Goal: Task Accomplishment & Management: Manage account settings

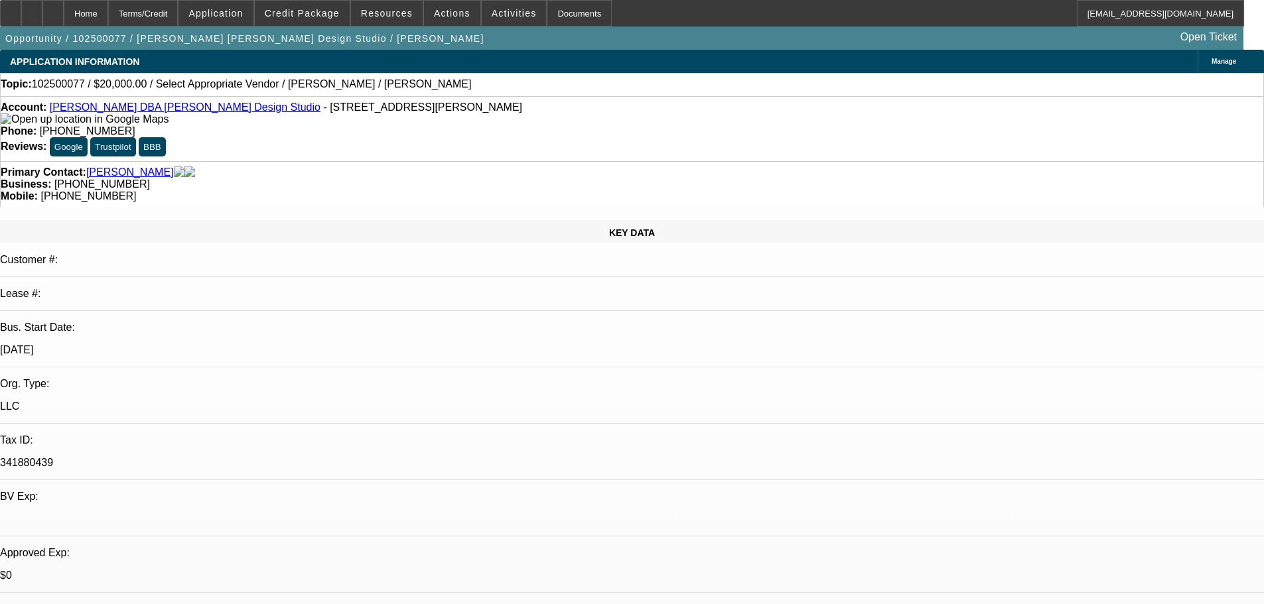
select select "0"
select select "2"
select select "0.1"
select select "4"
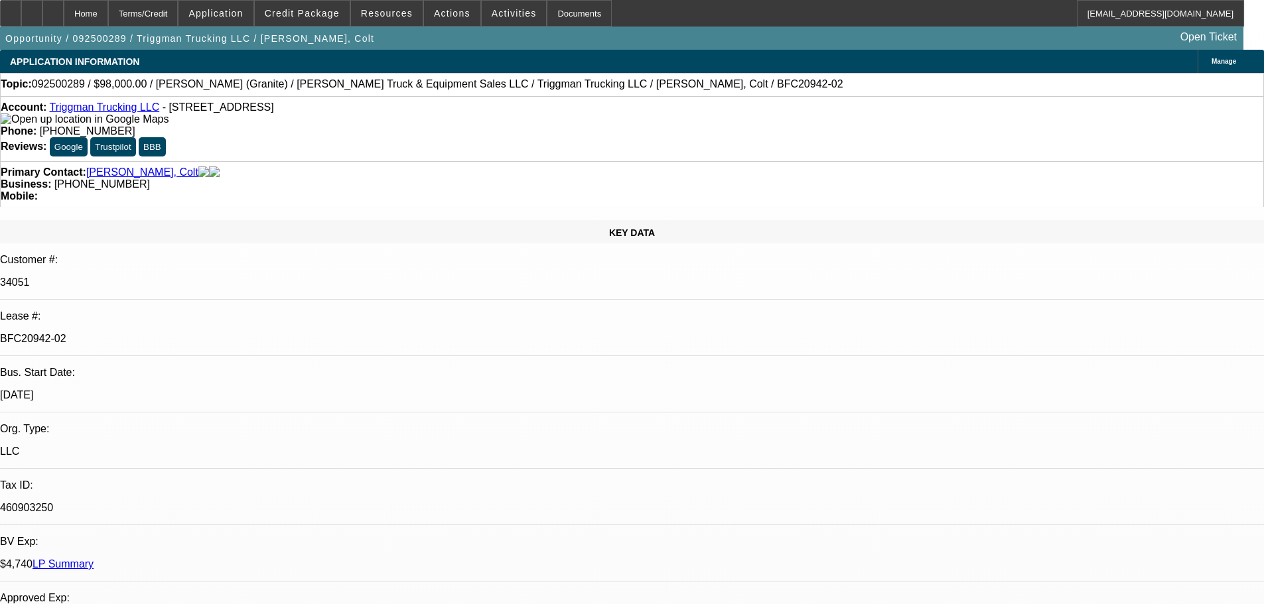
select select "0"
select select "2"
select select "0"
select select "6"
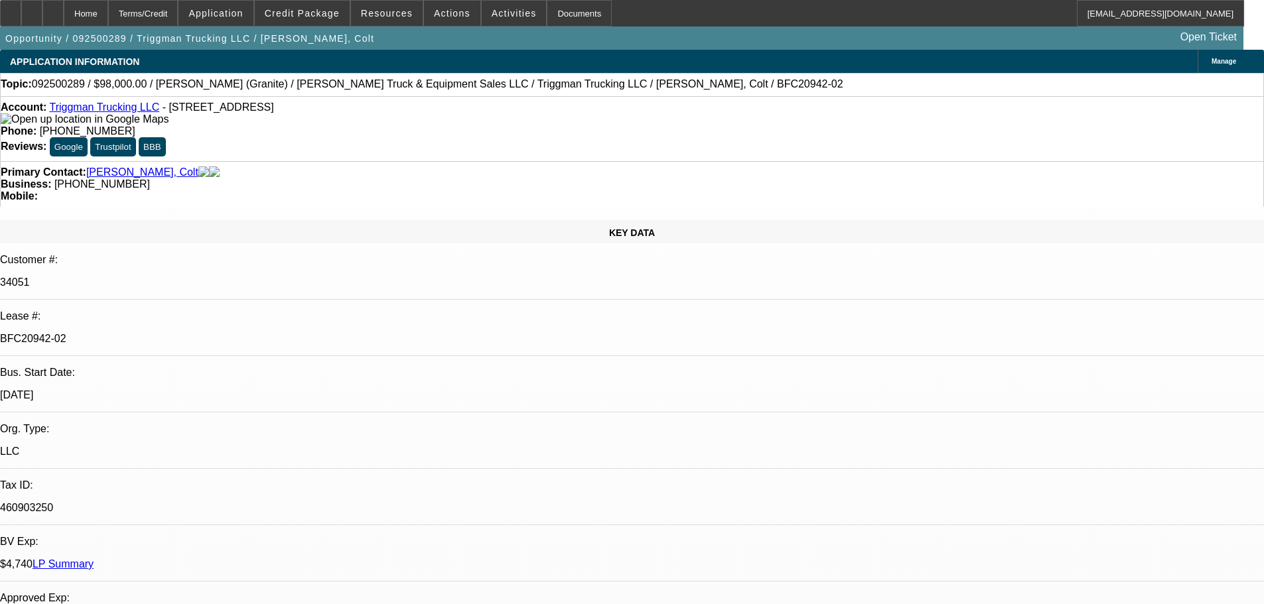
select select "0"
select select "2"
select select "0"
select select "6"
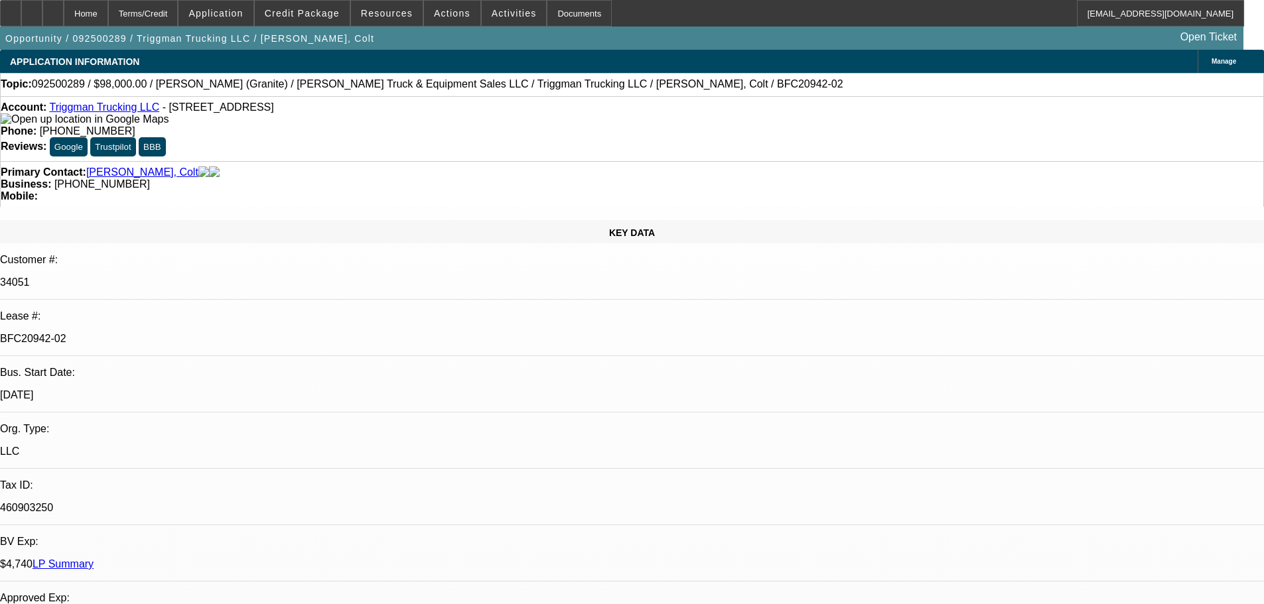
select select "0"
select select "2"
select select "0"
select select "6"
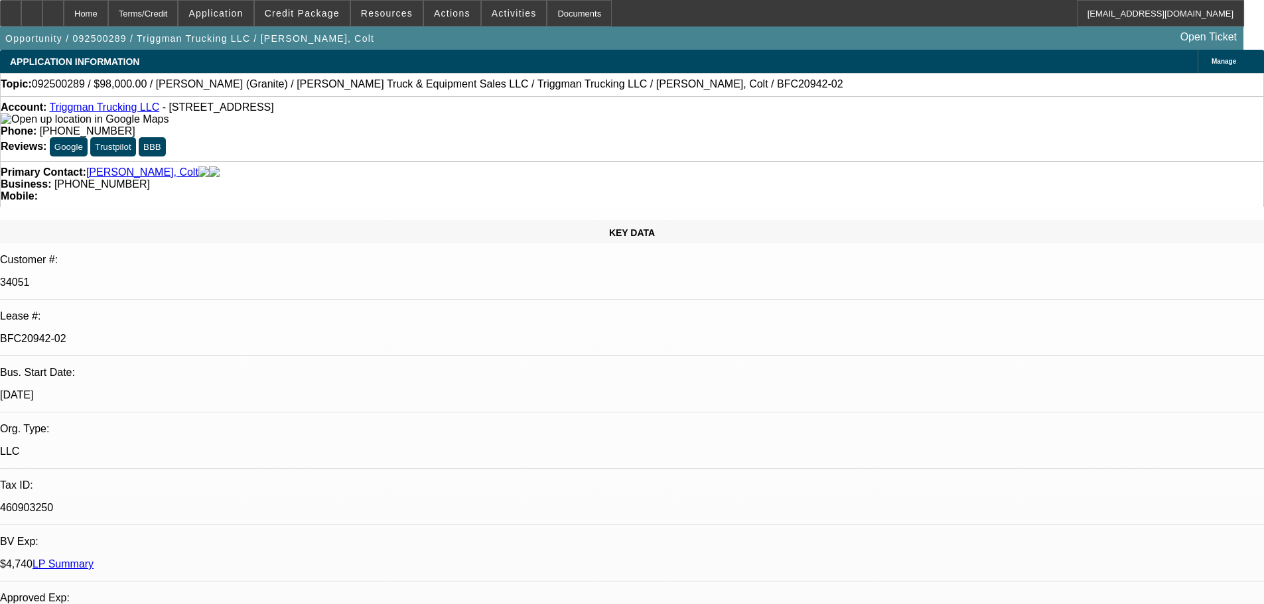
select select "0"
select select "2"
select select "0"
select select "6"
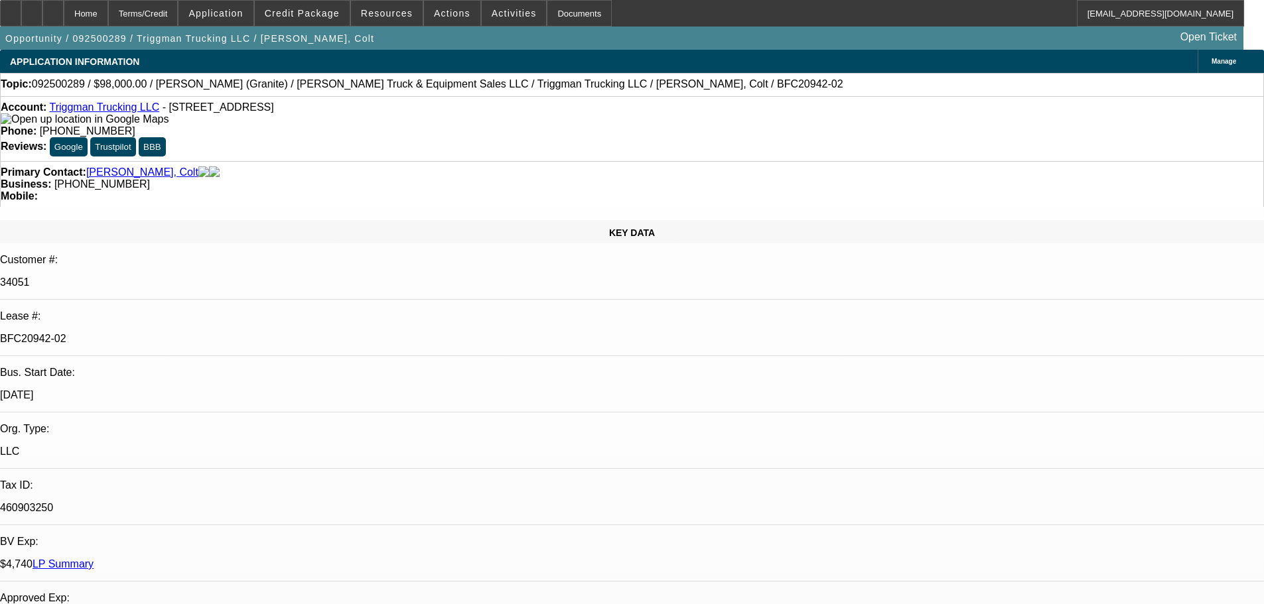
scroll to position [332, 0]
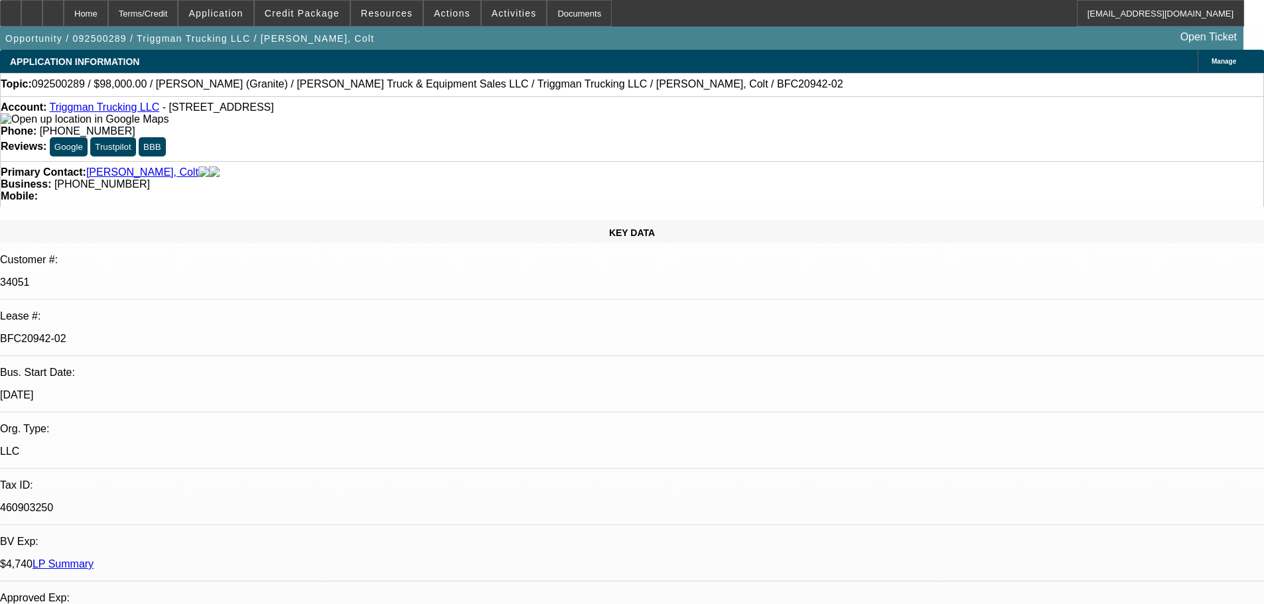
scroll to position [0, 0]
drag, startPoint x: 1093, startPoint y: 449, endPoint x: 900, endPoint y: 526, distance: 208.5
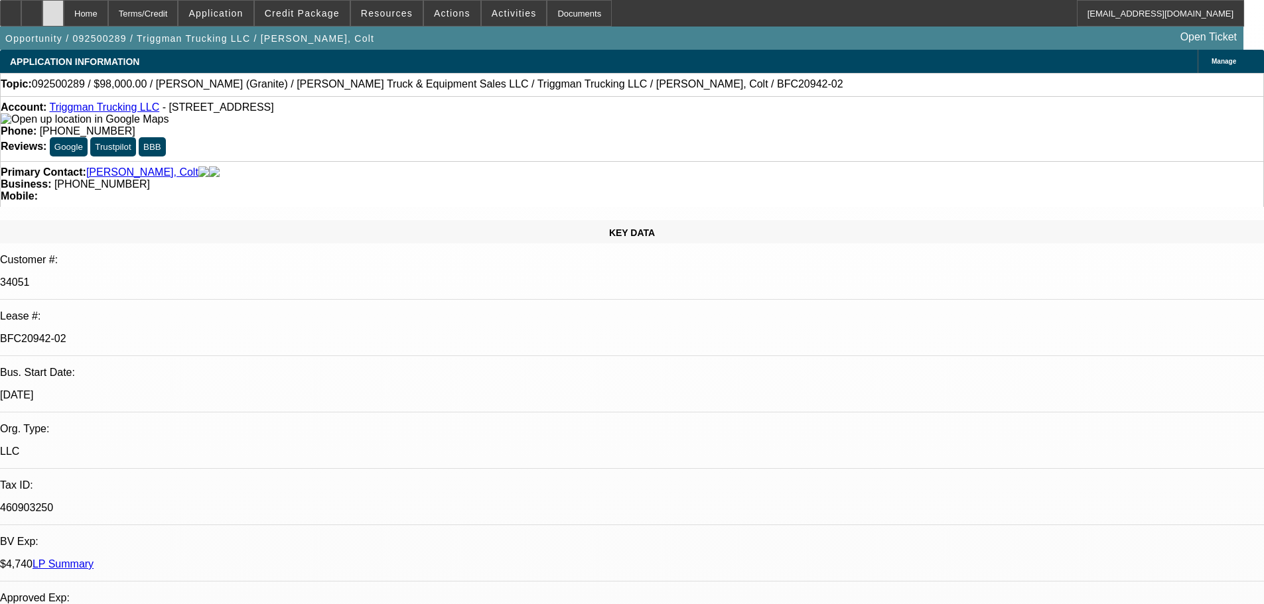
click at [64, 14] on div at bounding box center [52, 13] width 21 height 27
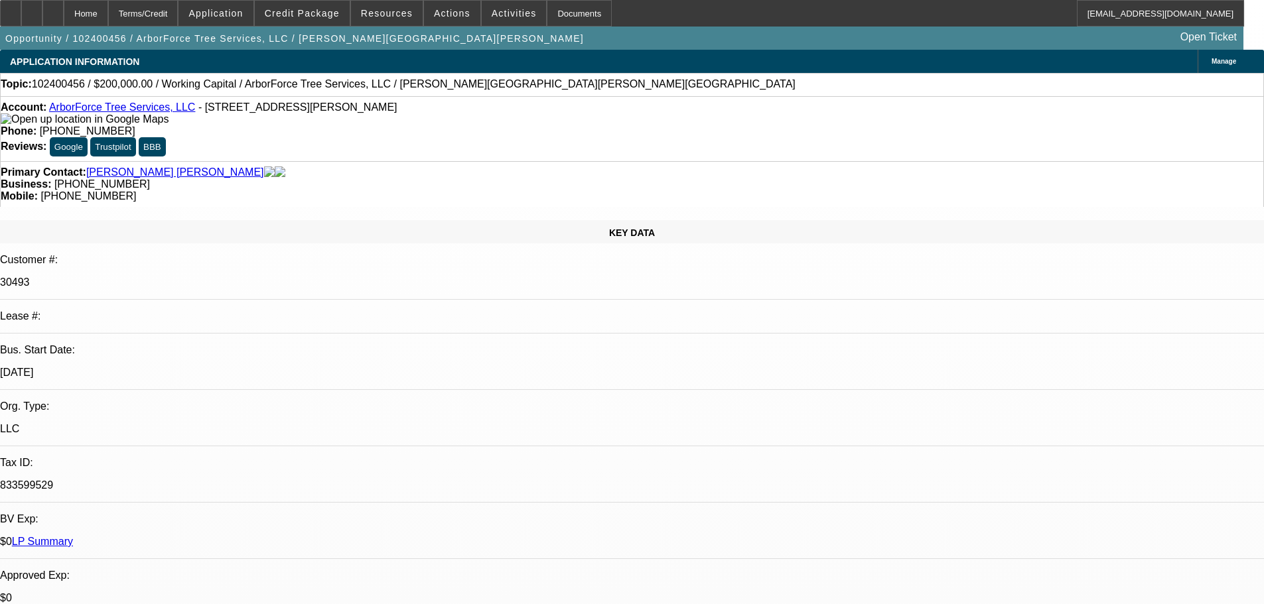
select select "0"
select select "2"
select select "0"
select select "6"
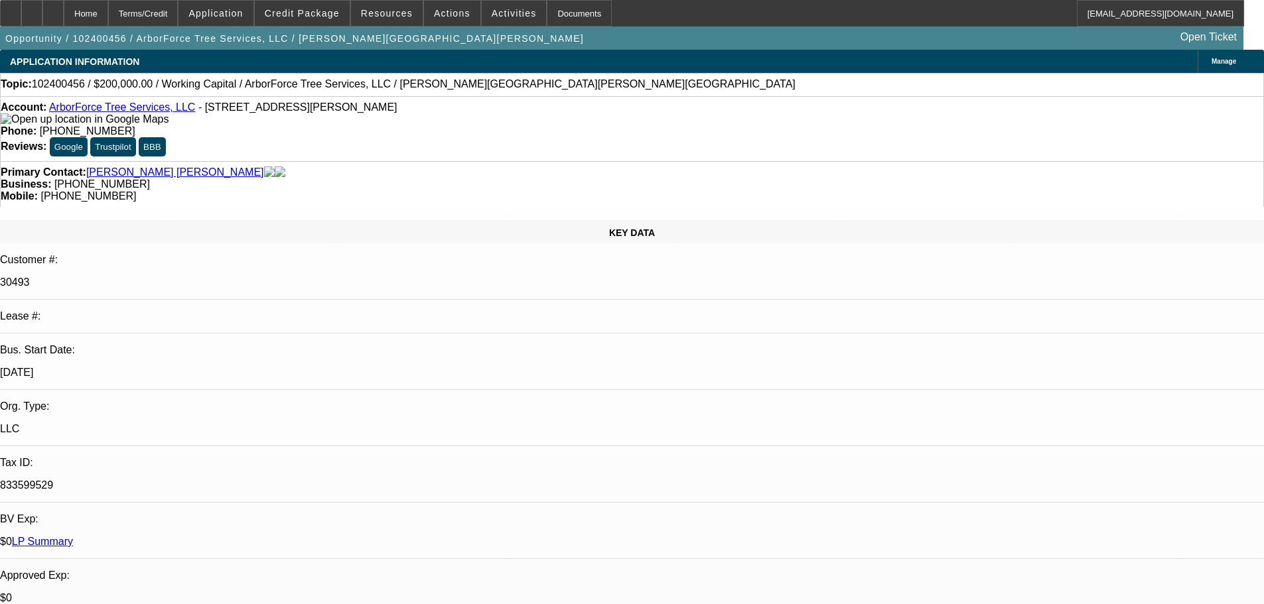
select select "0"
select select "2"
select select "0"
select select "6"
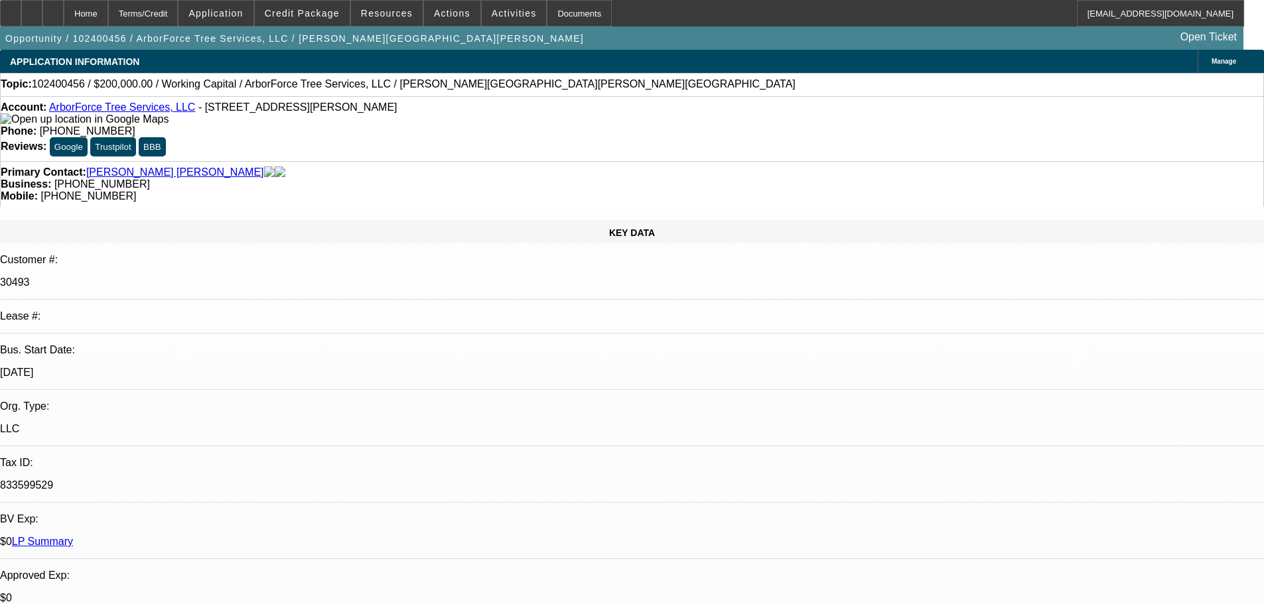
select select "0"
select select "6"
select select "0"
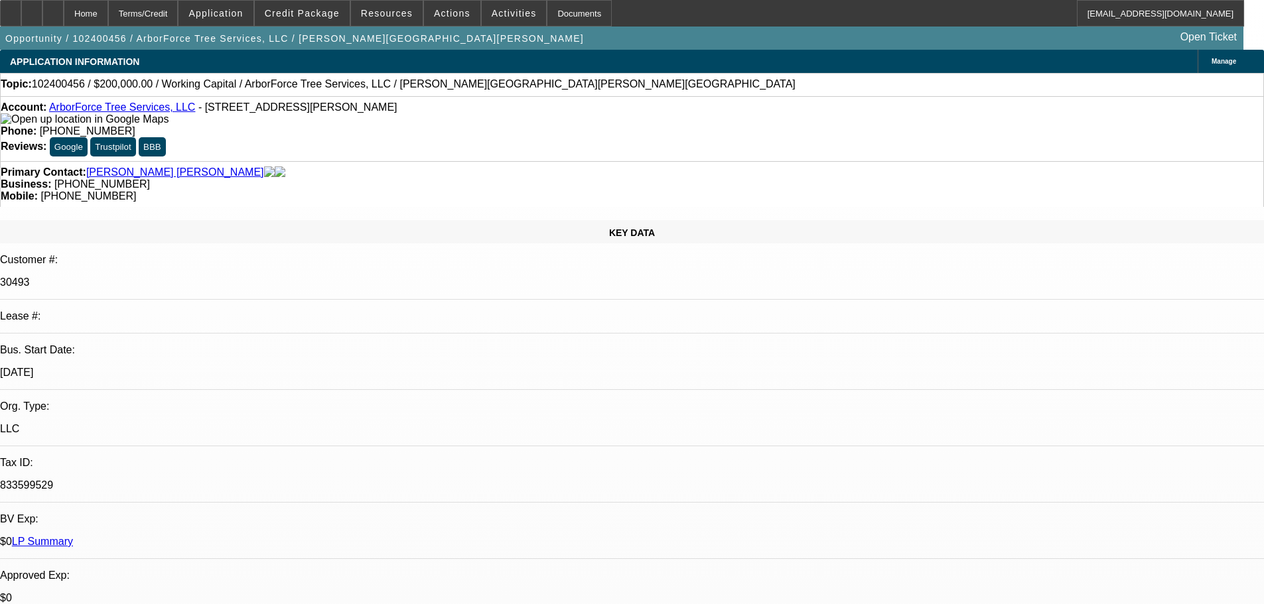
select select "0"
select select "2"
select select "0"
select select "6"
click at [64, 13] on div at bounding box center [52, 13] width 21 height 27
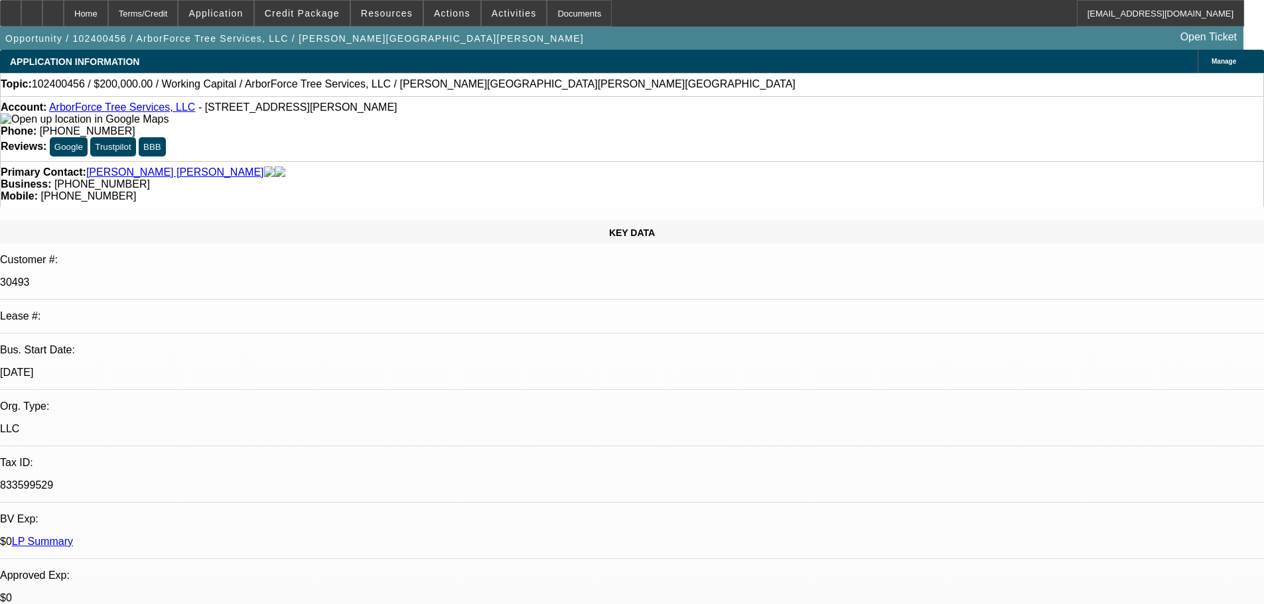
select select "0"
select select "2"
select select "0"
select select "6"
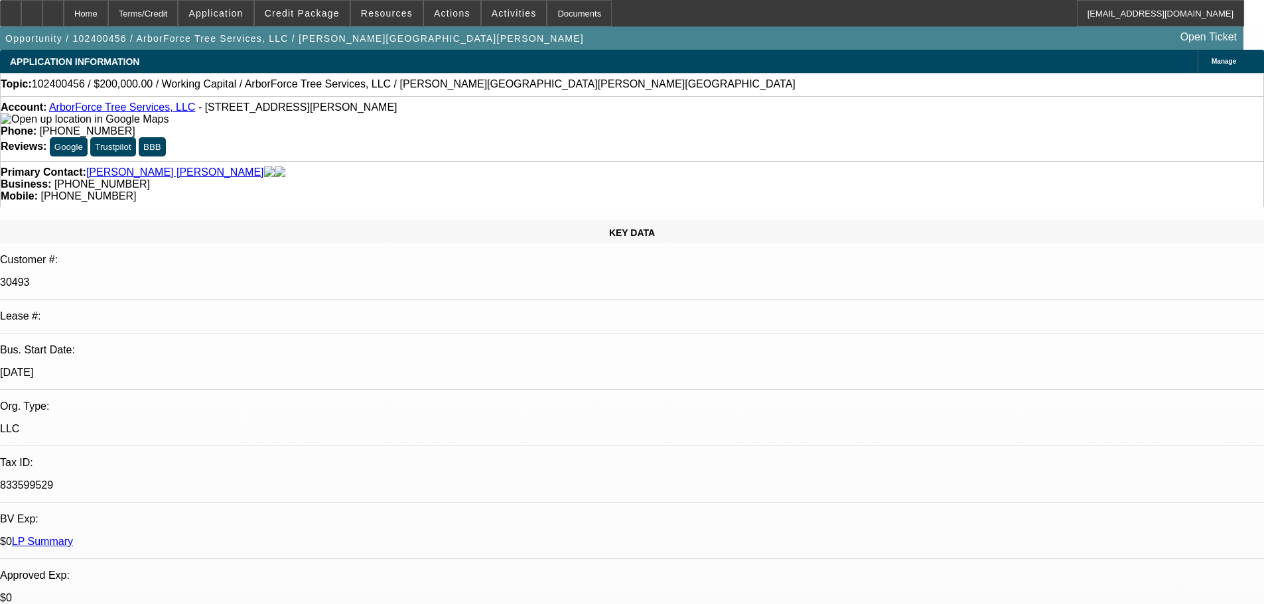
select select "0"
select select "2"
select select "0"
select select "6"
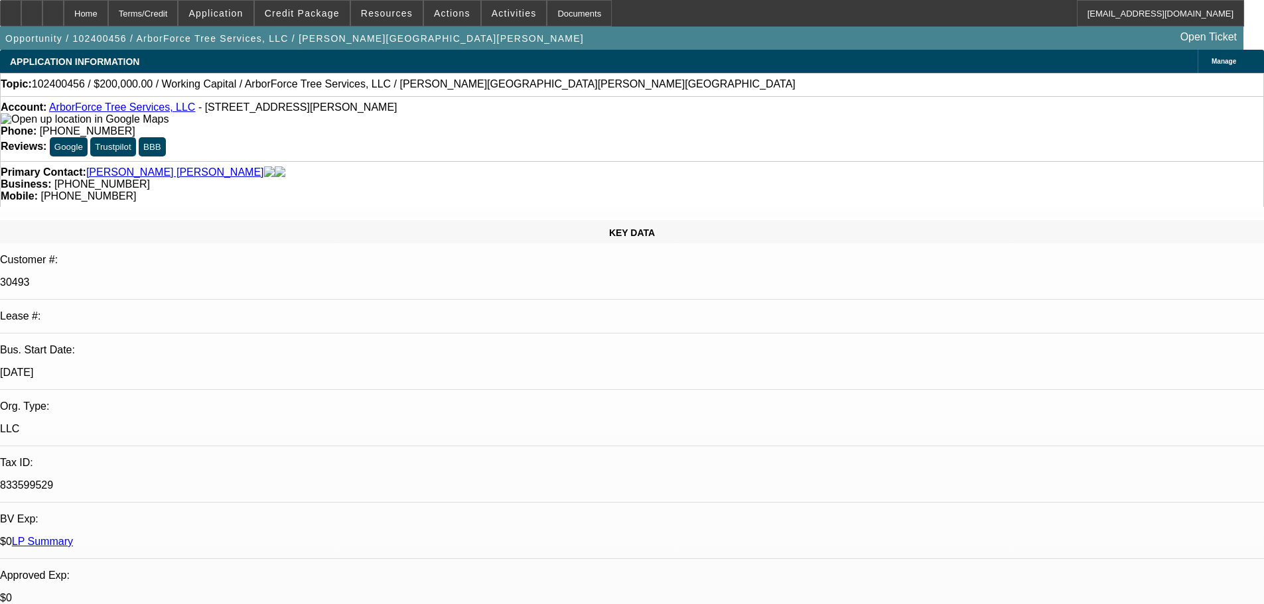
select select "0"
select select "2"
select select "0"
select select "6"
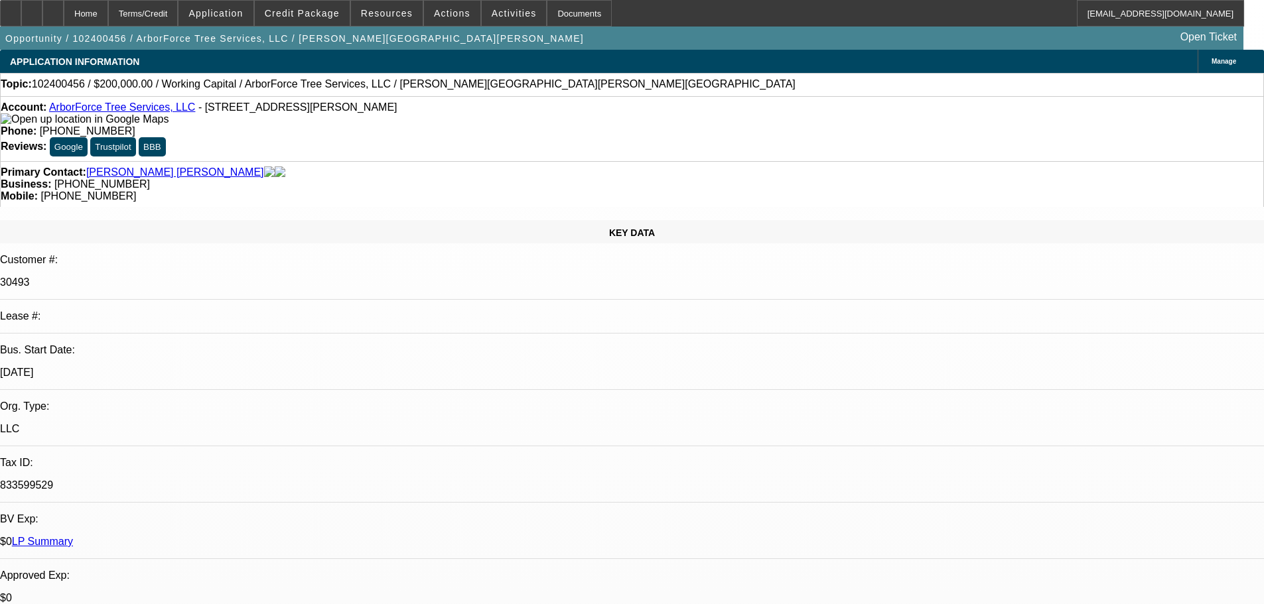
select select "0"
select select "6"
click at [311, 14] on span "Credit Package" at bounding box center [302, 13] width 75 height 11
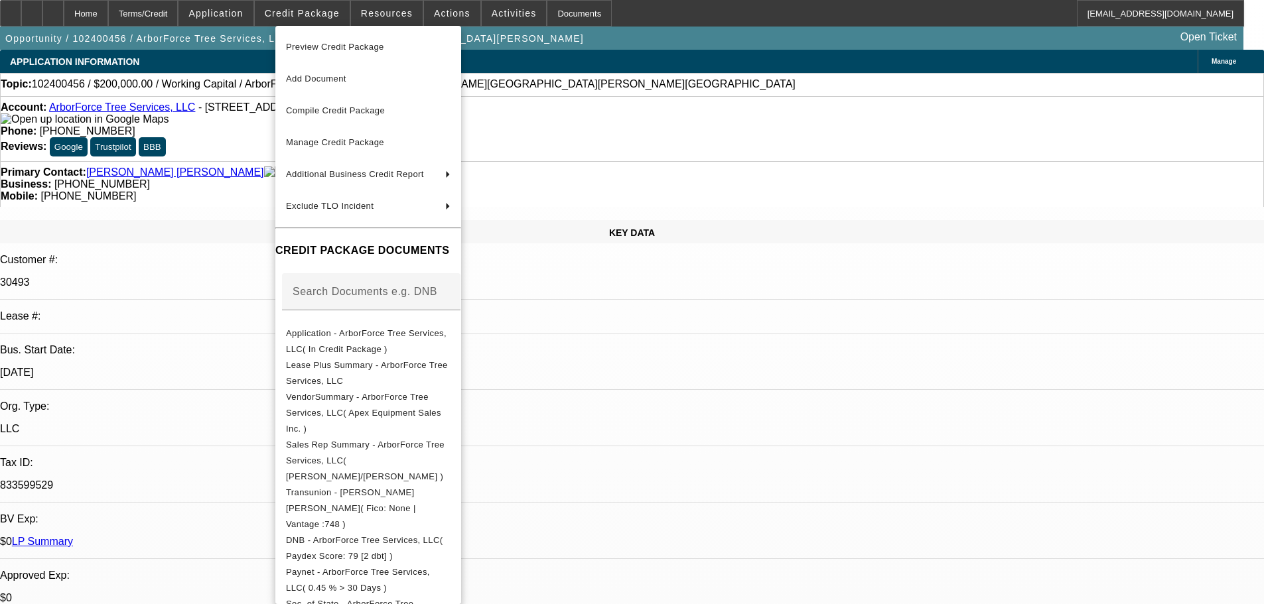
scroll to position [79, 0]
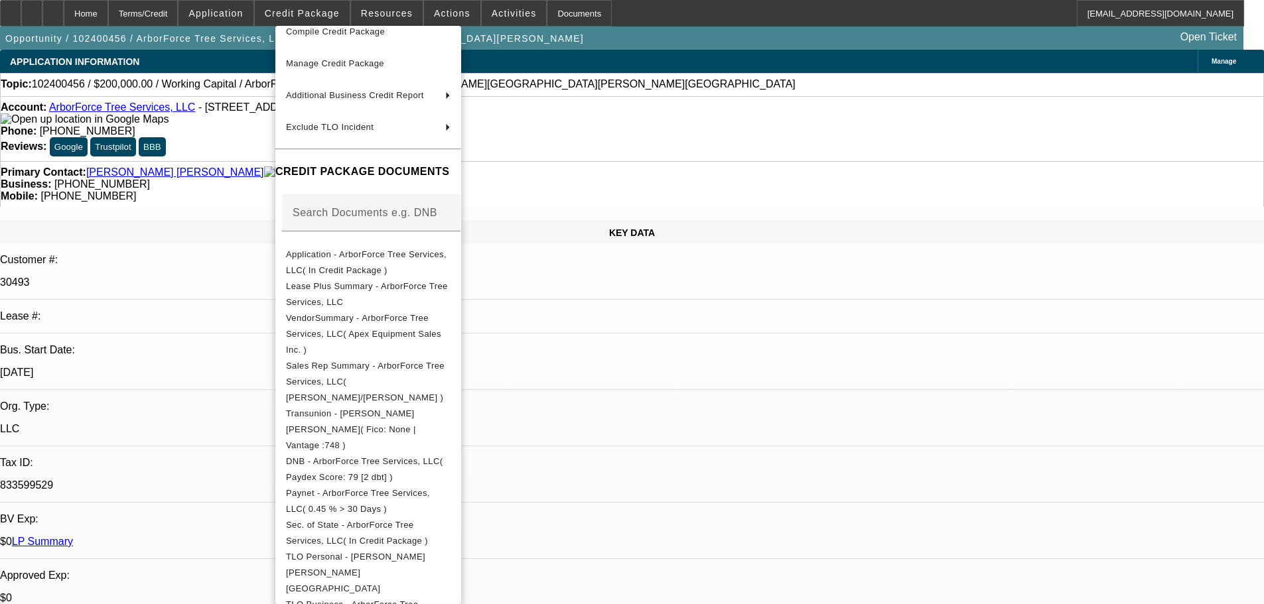
click at [217, 393] on div at bounding box center [632, 302] width 1264 height 604
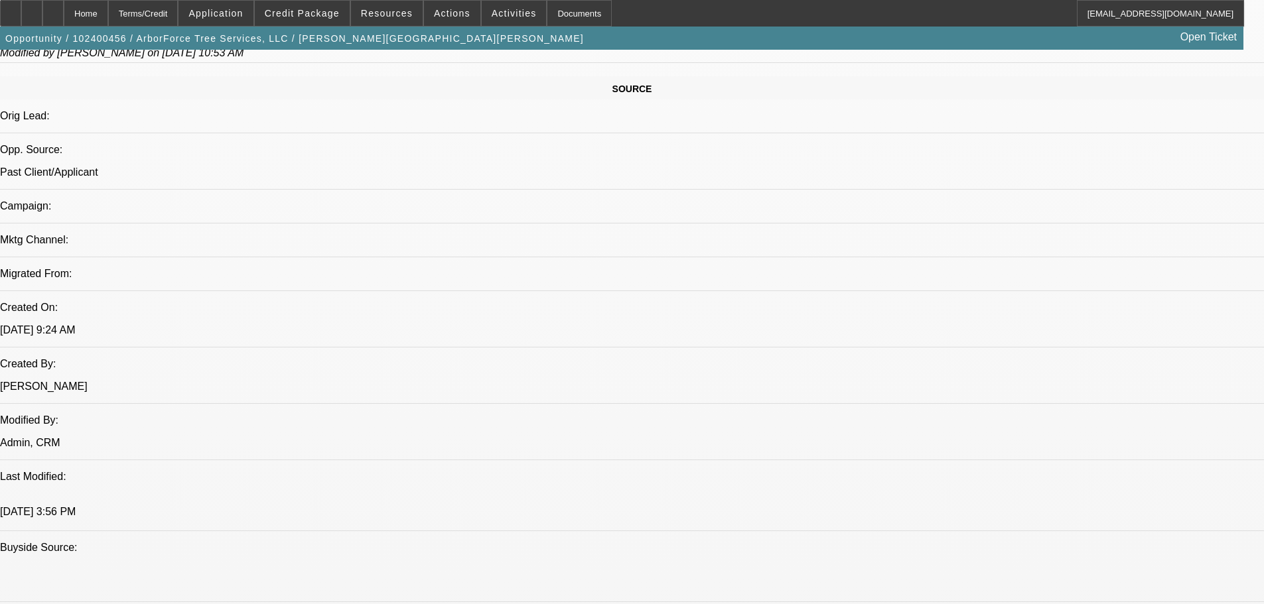
scroll to position [995, 0]
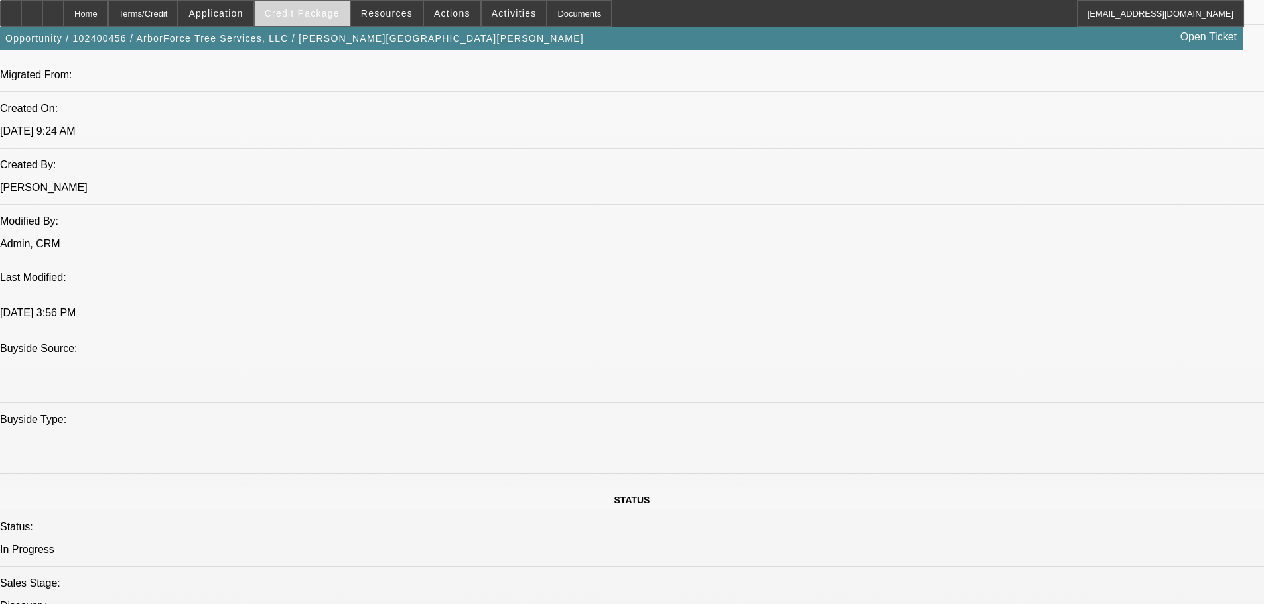
click at [283, 17] on span at bounding box center [302, 13] width 95 height 32
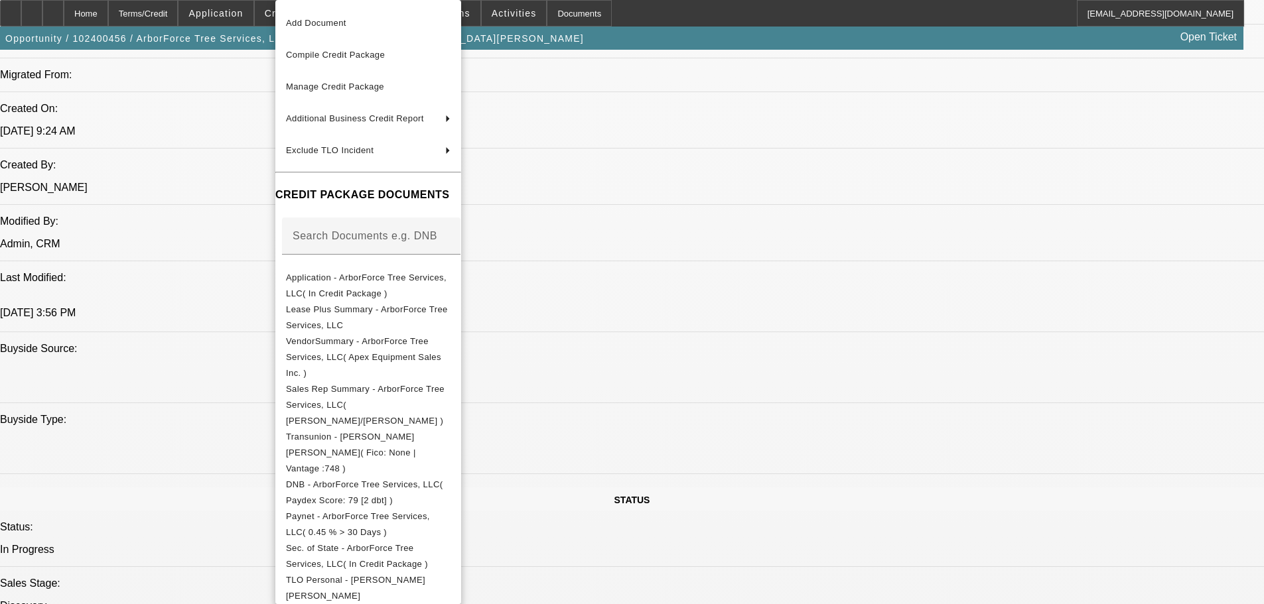
scroll to position [53, 0]
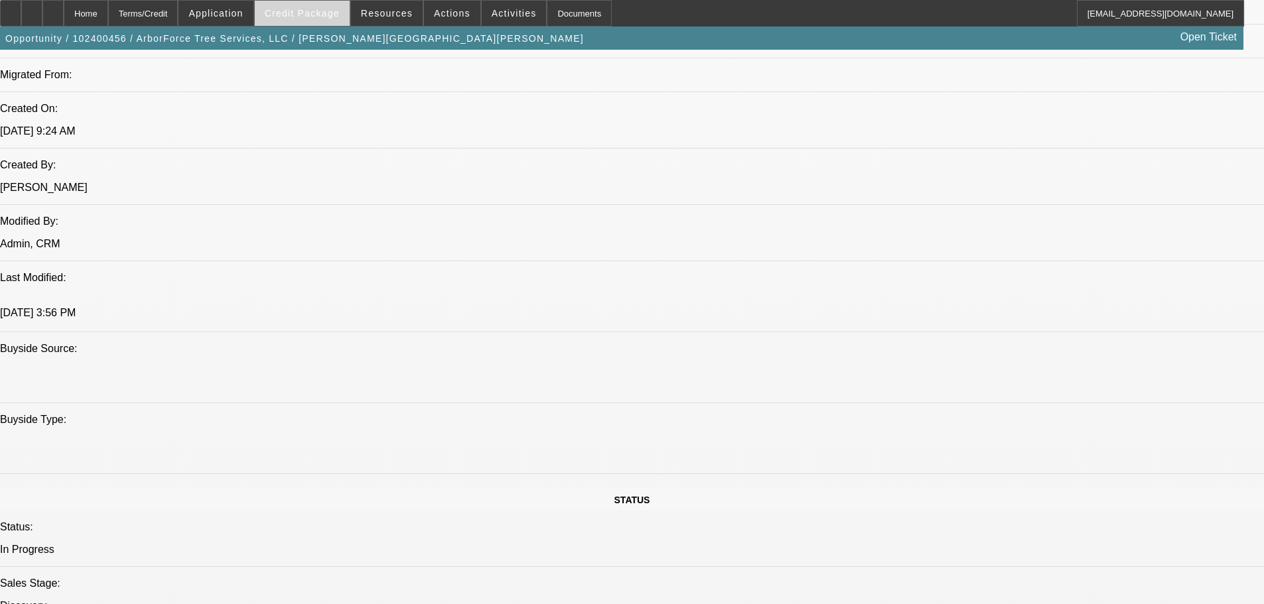
click at [326, 8] on span "Credit Package" at bounding box center [302, 13] width 75 height 11
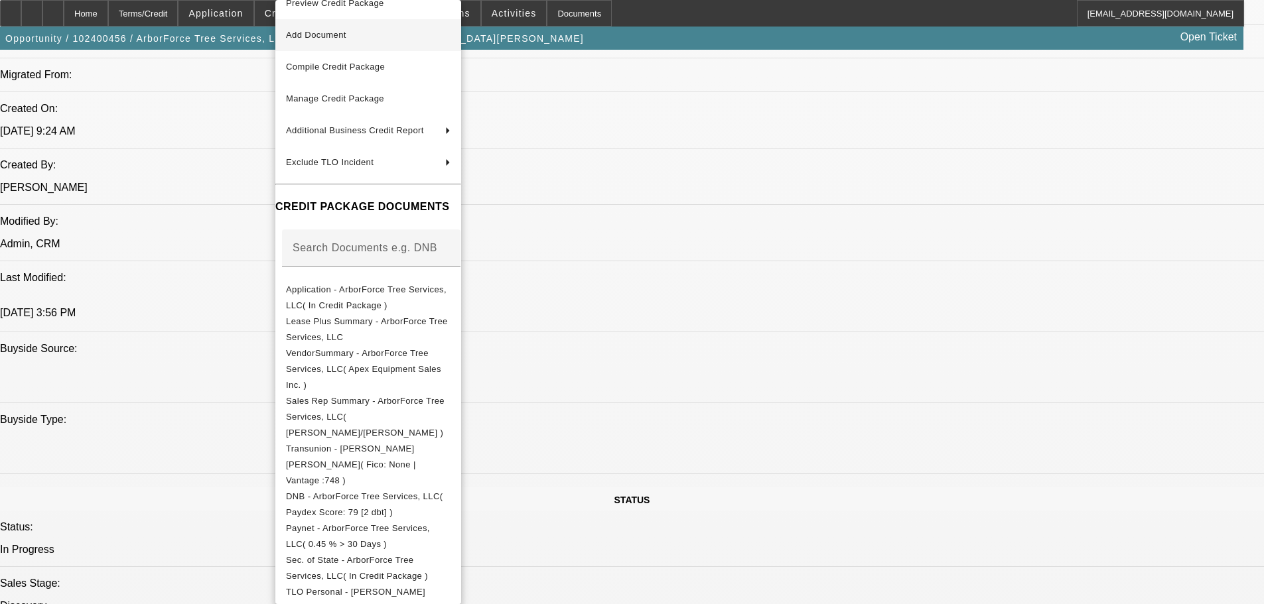
scroll to position [0, 0]
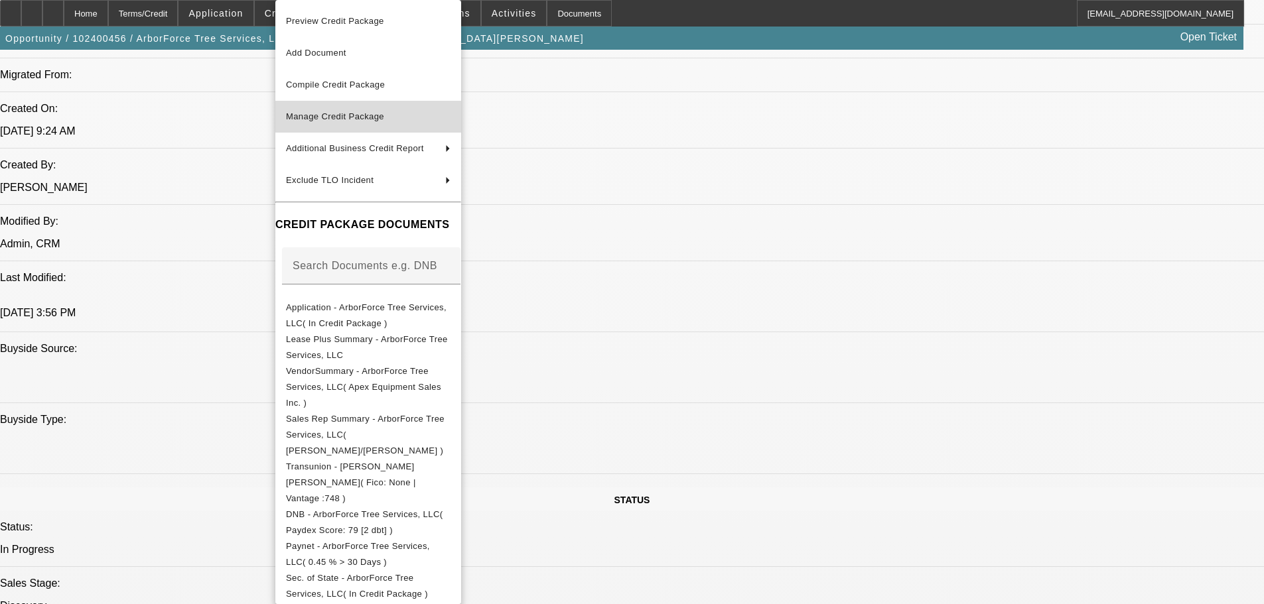
click at [368, 114] on span "Manage Credit Package" at bounding box center [335, 116] width 98 height 10
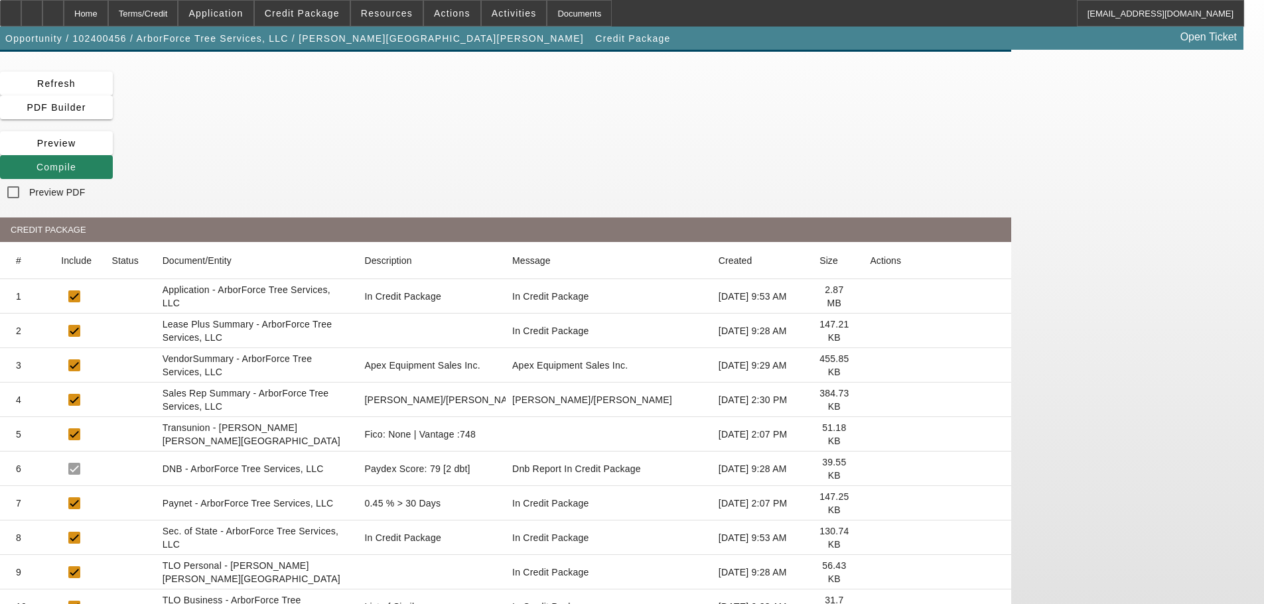
scroll to position [71, 0]
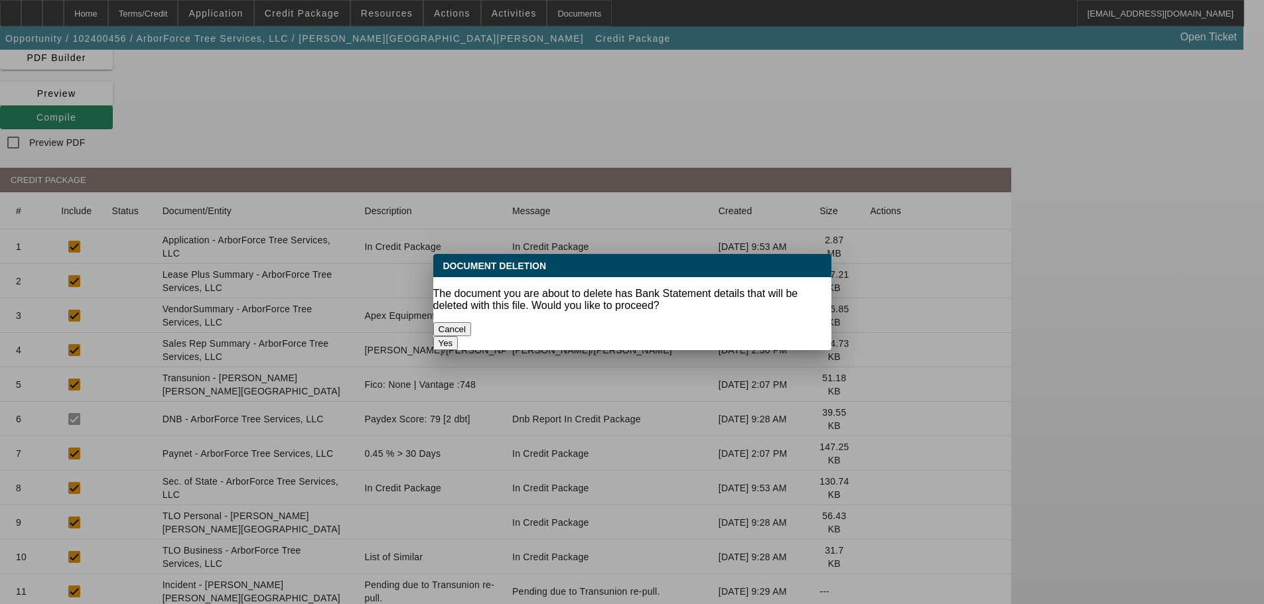
scroll to position [0, 0]
click at [458, 336] on button "Yes" at bounding box center [445, 343] width 25 height 14
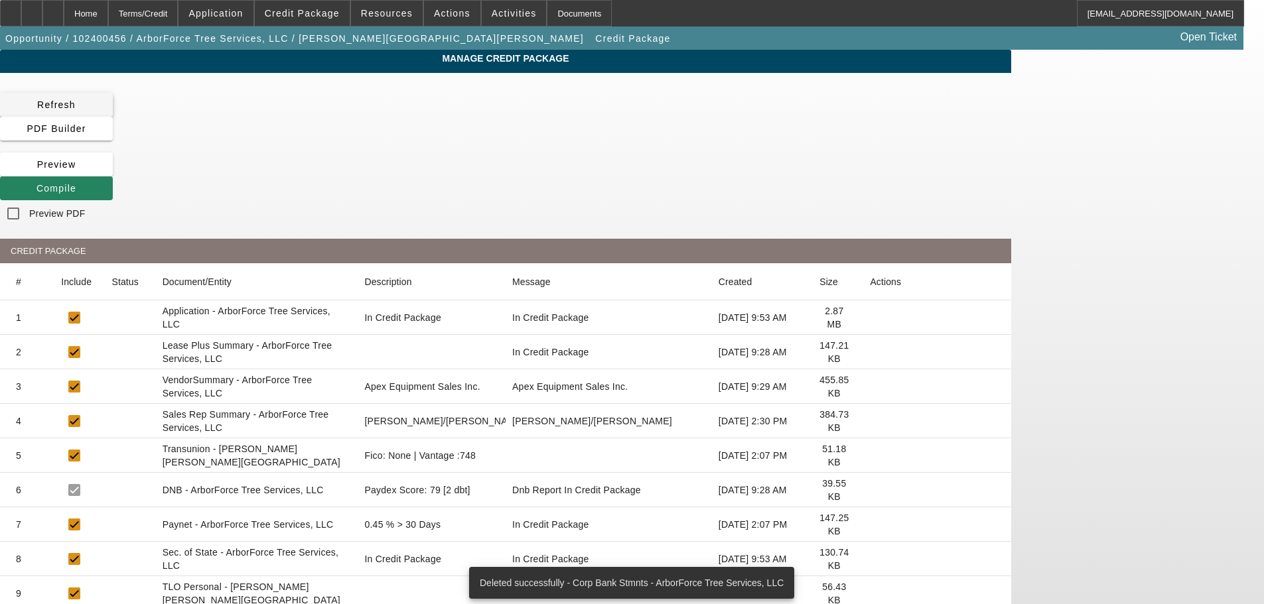
click at [37, 102] on icon at bounding box center [37, 105] width 0 height 11
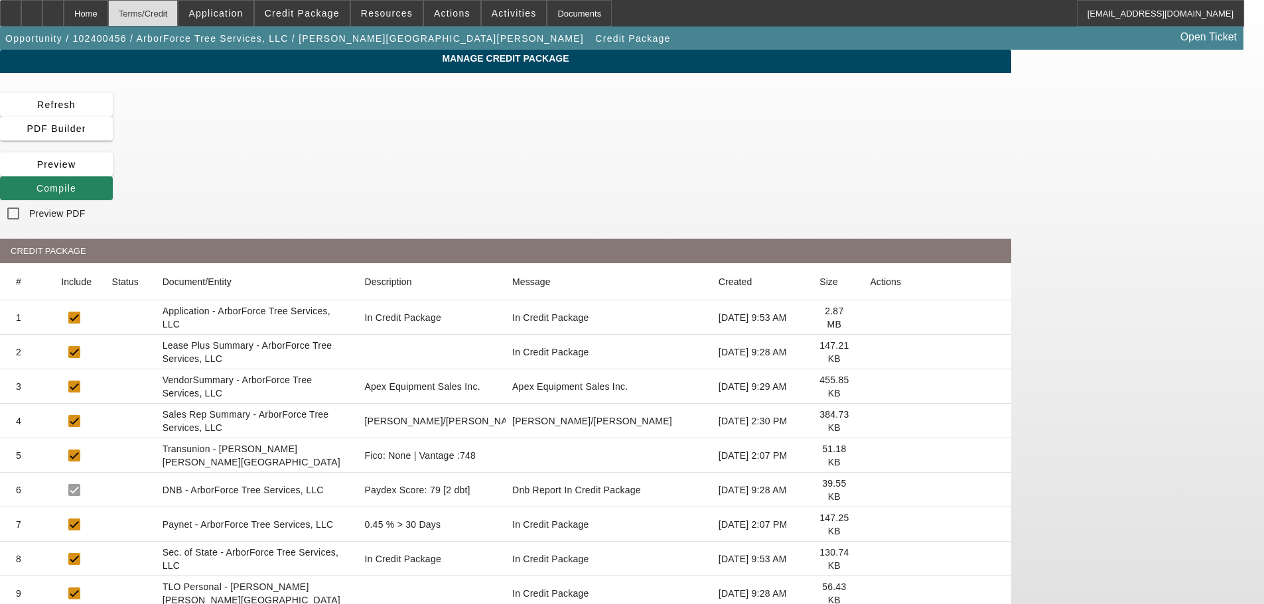
click at [178, 10] on div "Terms/Credit" at bounding box center [143, 13] width 70 height 27
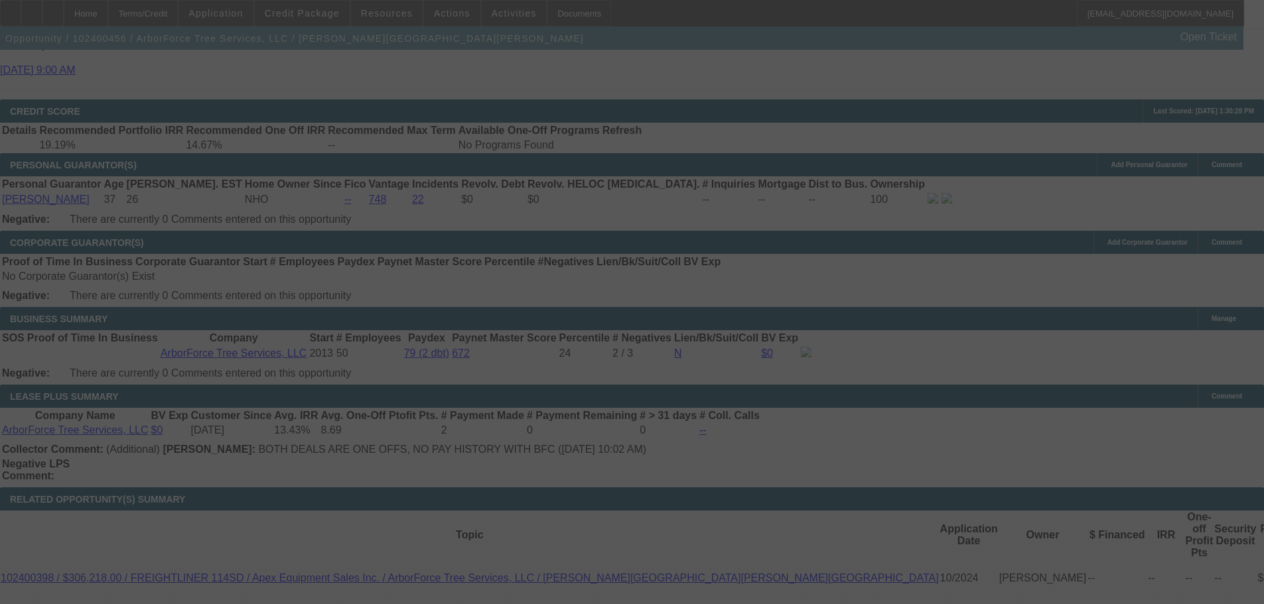
scroll to position [1809, 0]
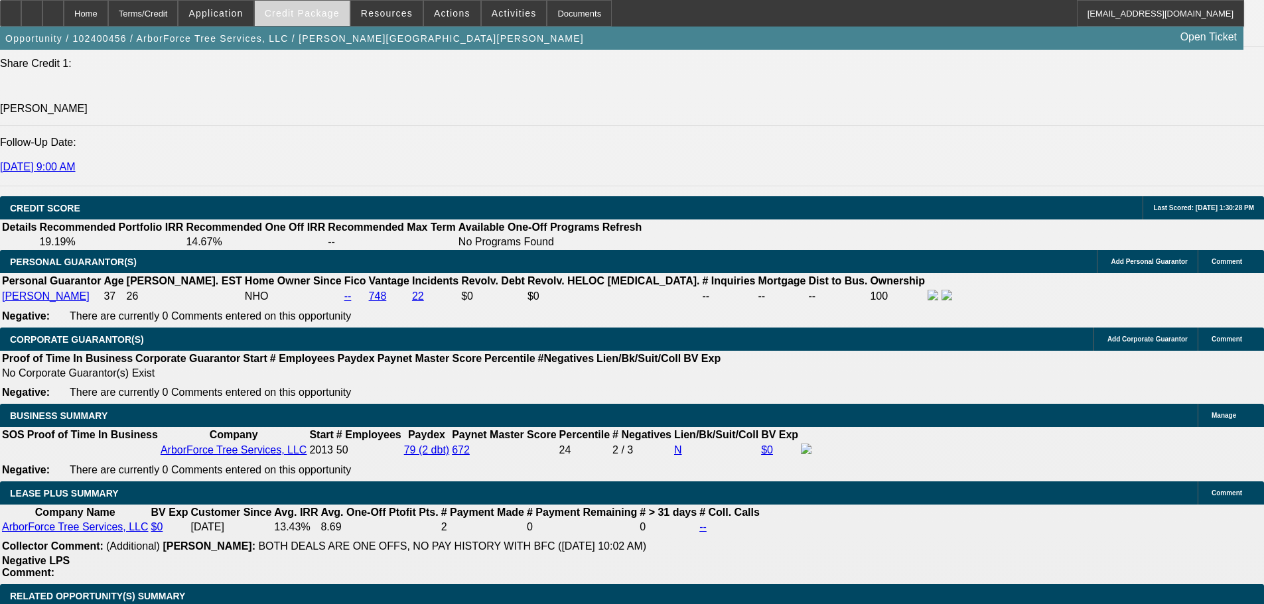
select select "0"
select select "2"
select select "0"
select select "6"
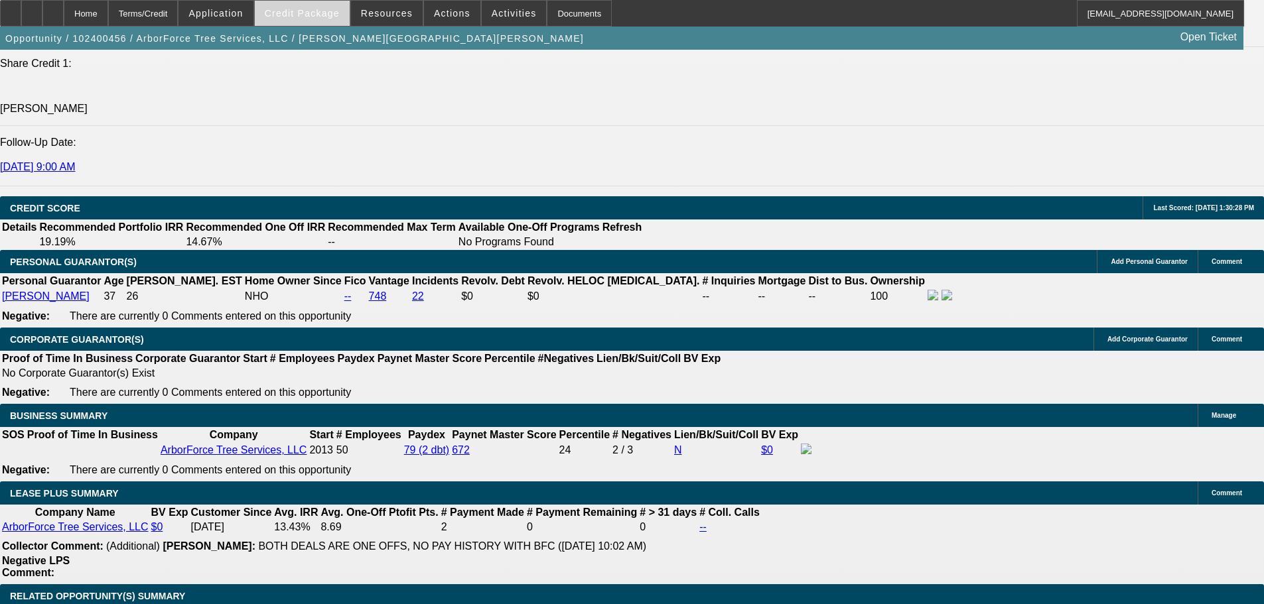
select select "0"
select select "2"
select select "0"
select select "6"
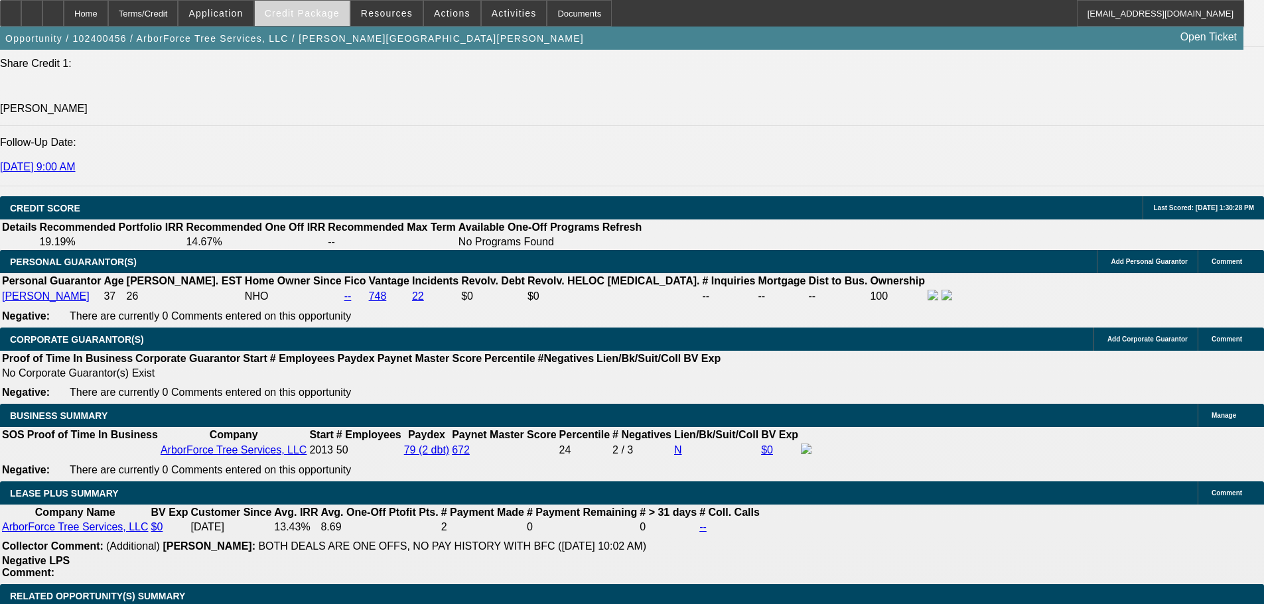
select select "0"
select select "2"
select select "0"
select select "6"
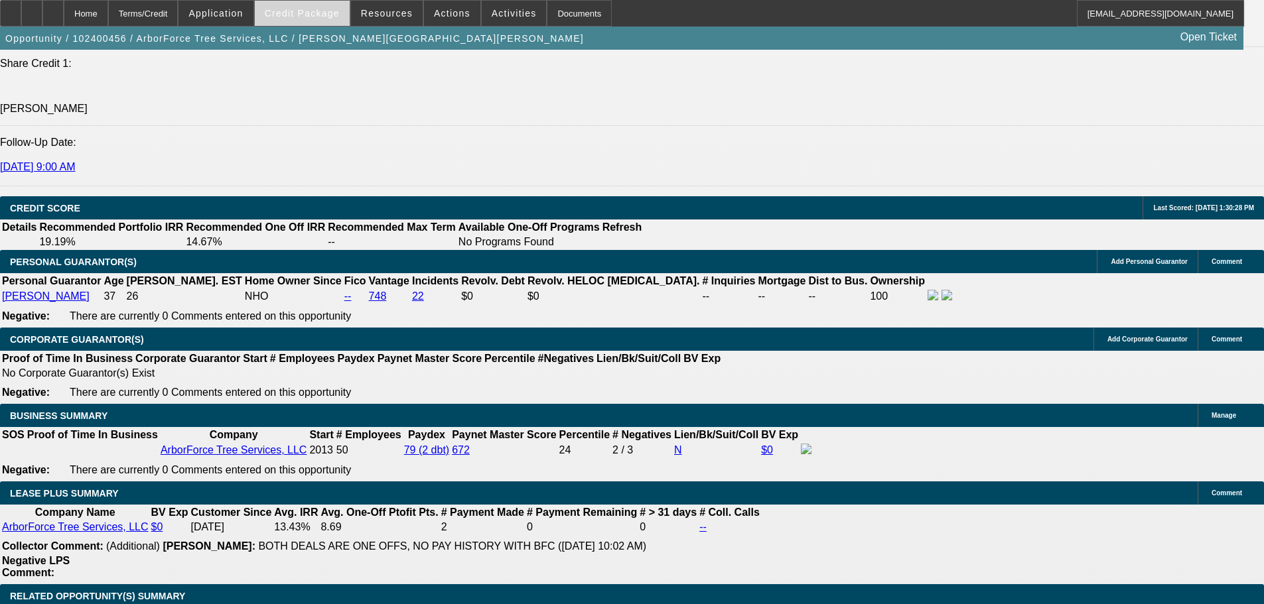
select select "0"
select select "6"
click at [330, 15] on span "Credit Package" at bounding box center [302, 13] width 75 height 11
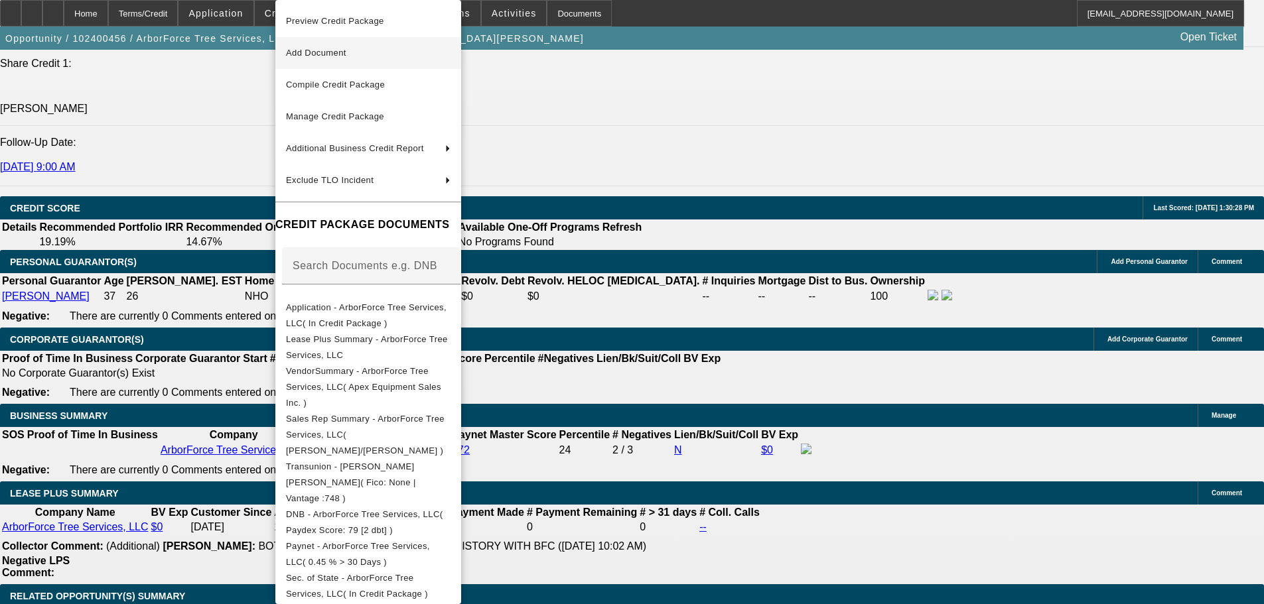
click at [326, 52] on span "Add Document" at bounding box center [316, 53] width 60 height 10
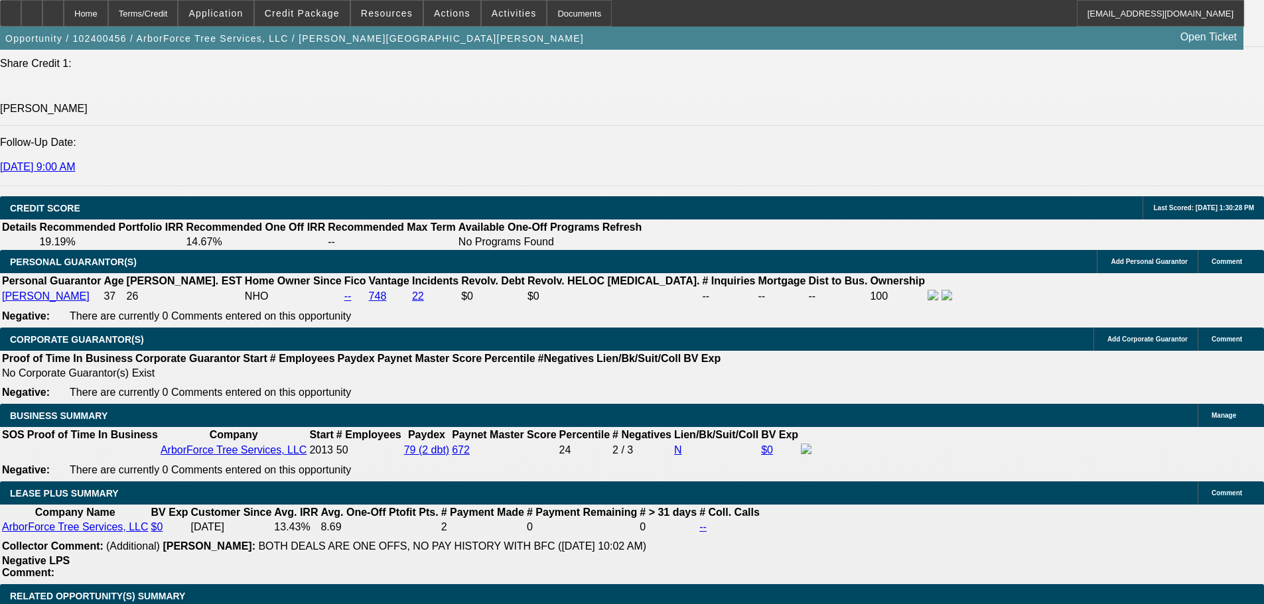
scroll to position [1829, 0]
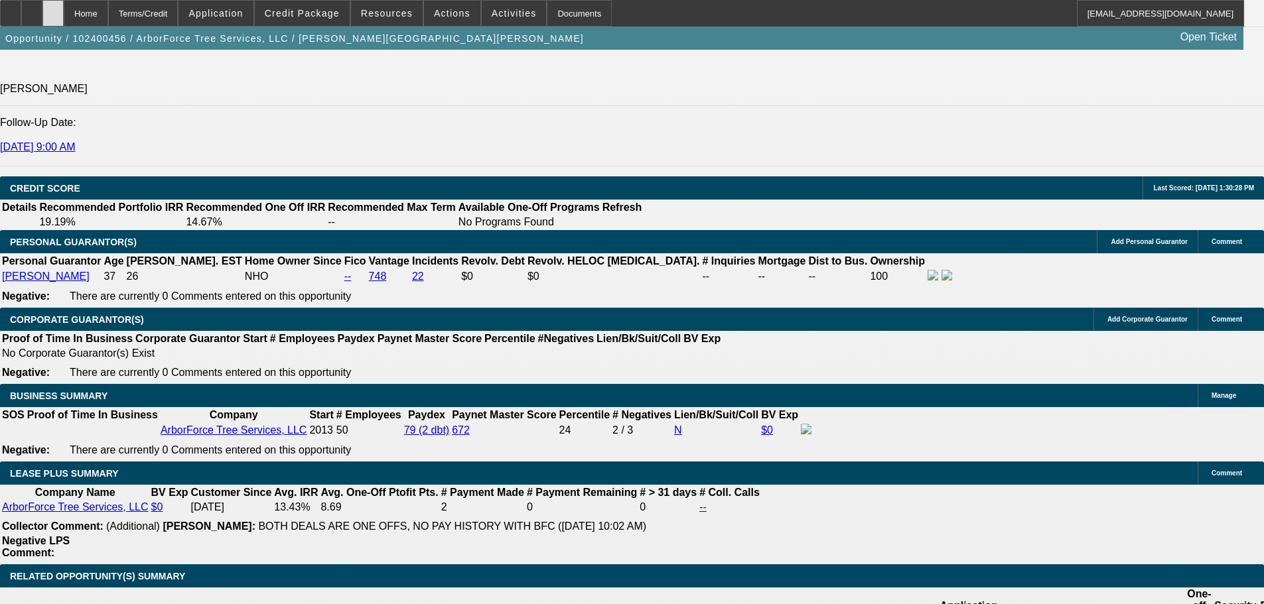
click at [64, 7] on div at bounding box center [52, 13] width 21 height 27
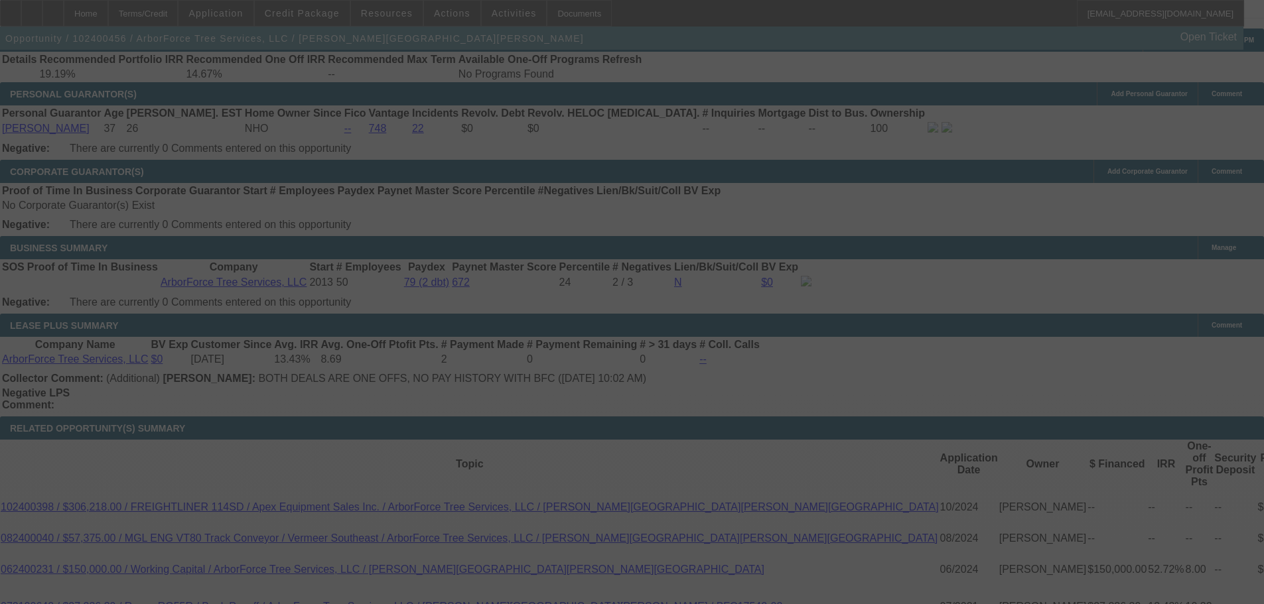
scroll to position [1971, 0]
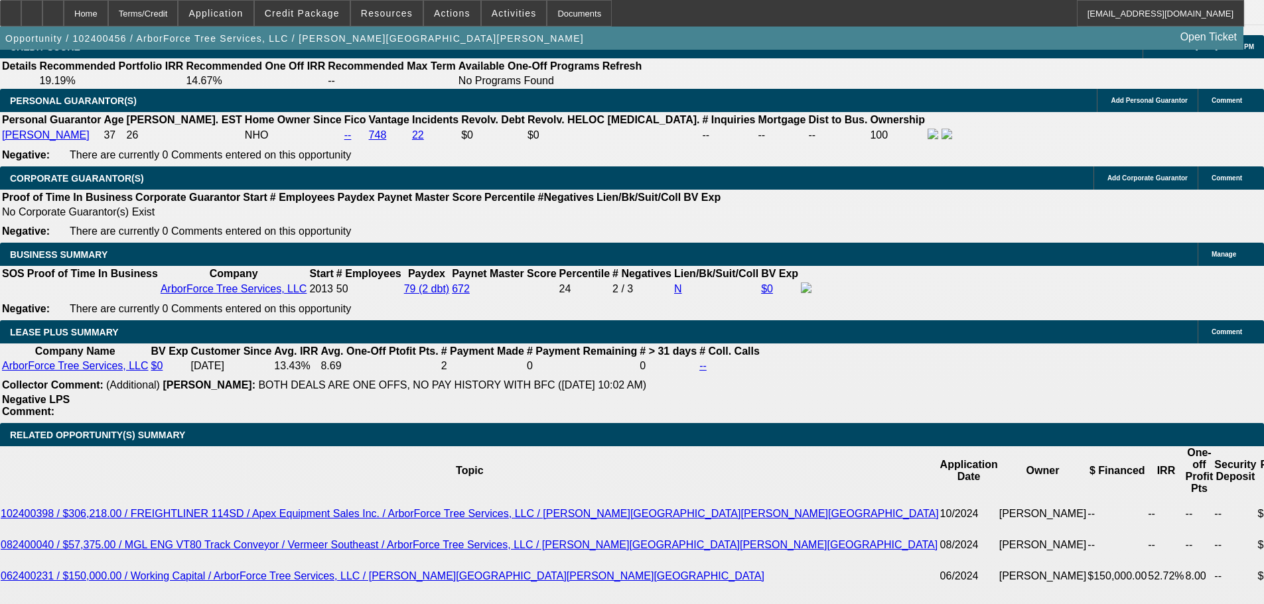
select select "0"
select select "2"
select select "0"
select select "6"
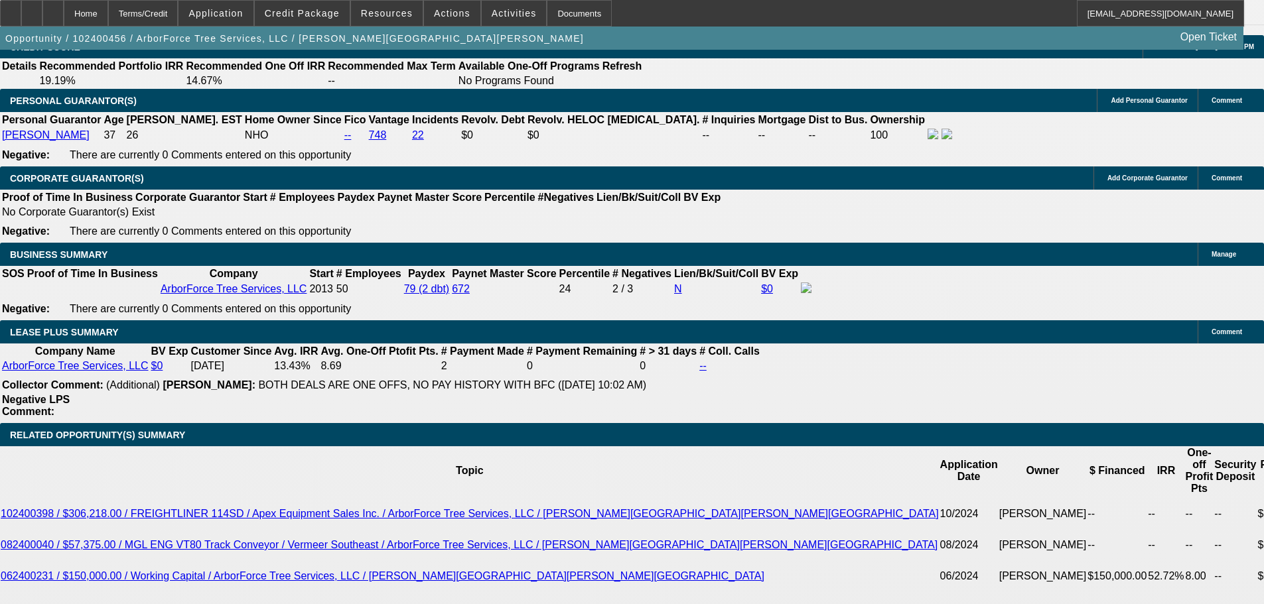
select select "0"
select select "2"
select select "0"
select select "6"
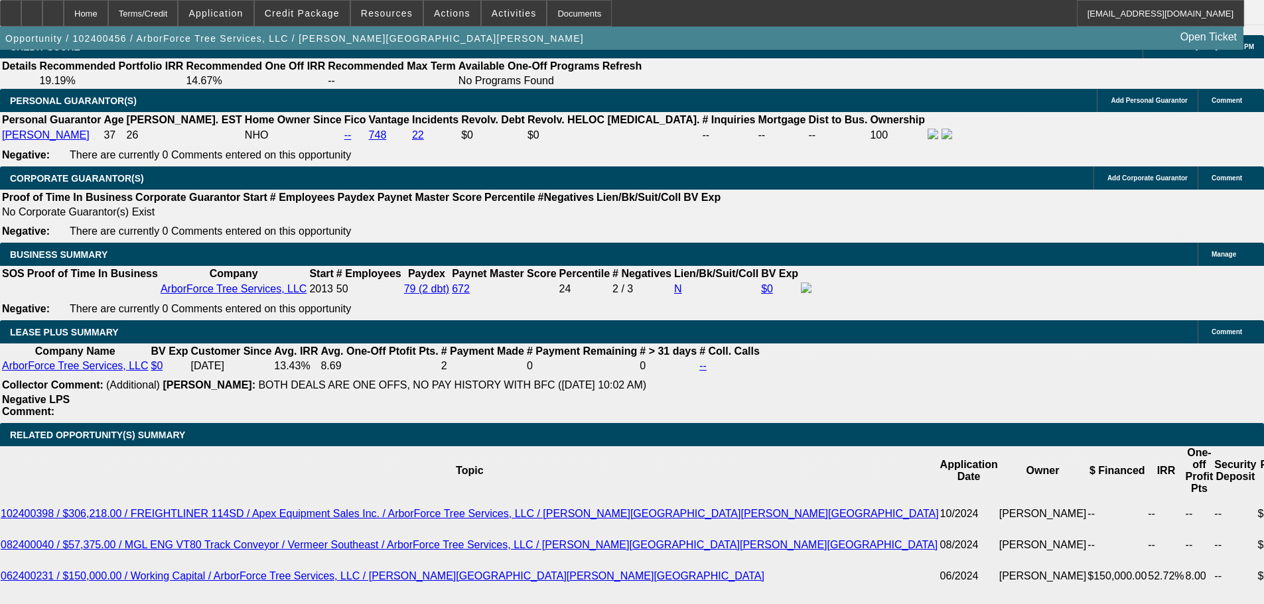
select select "0"
select select "2"
select select "0"
select select "6"
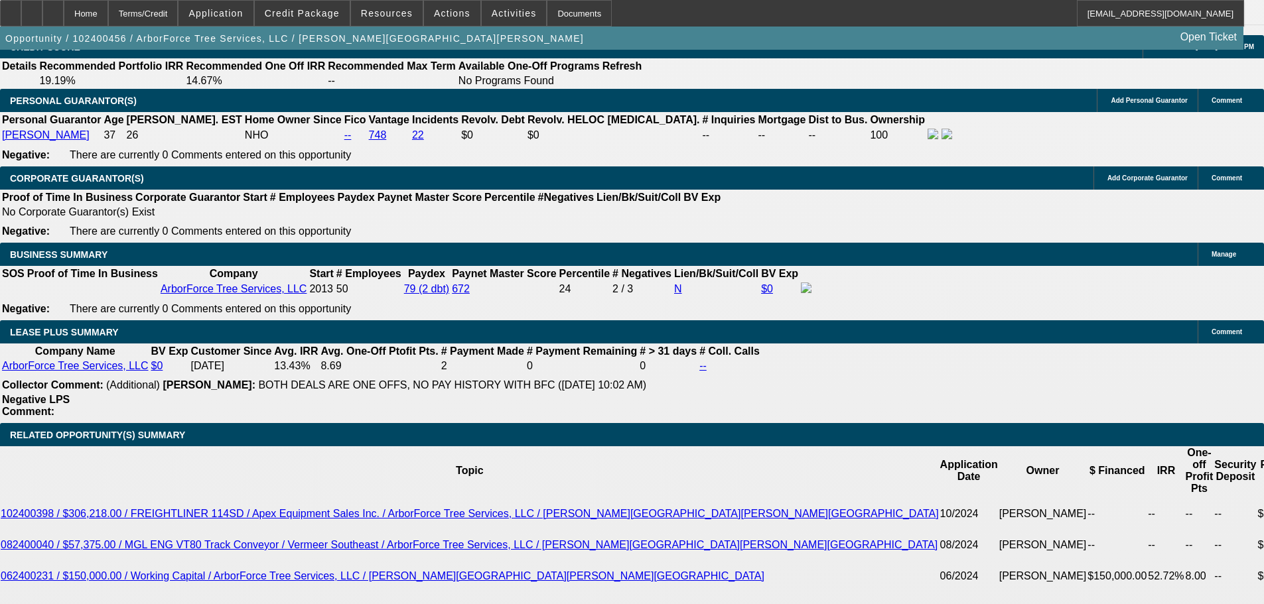
select select "0"
select select "6"
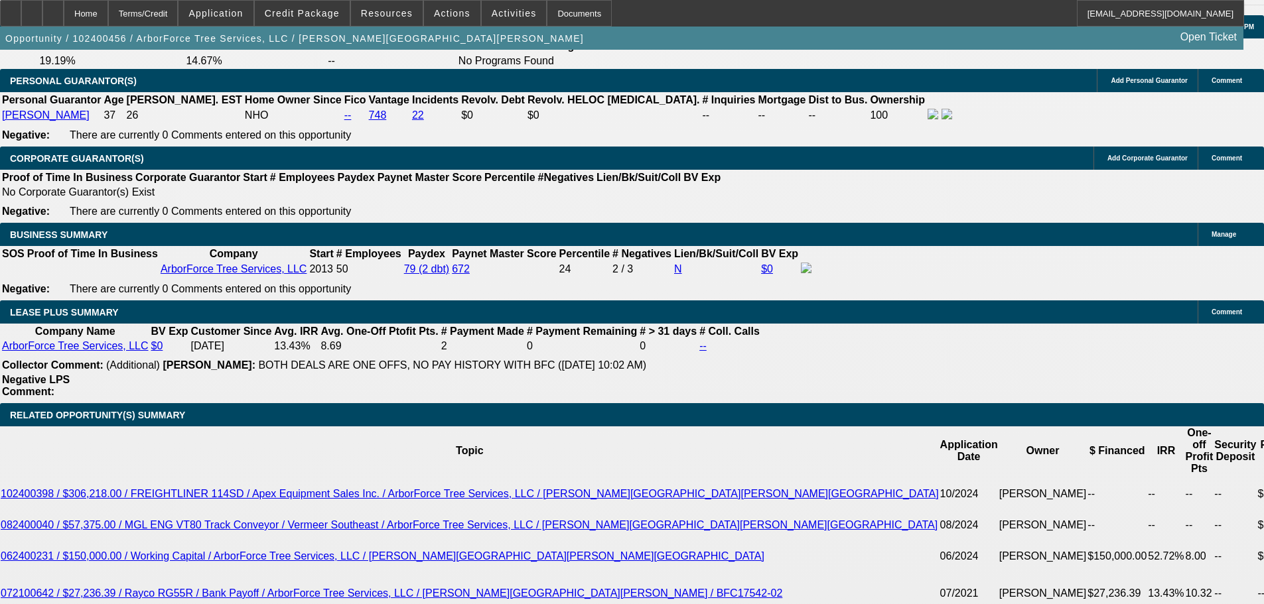
scroll to position [1460, 0]
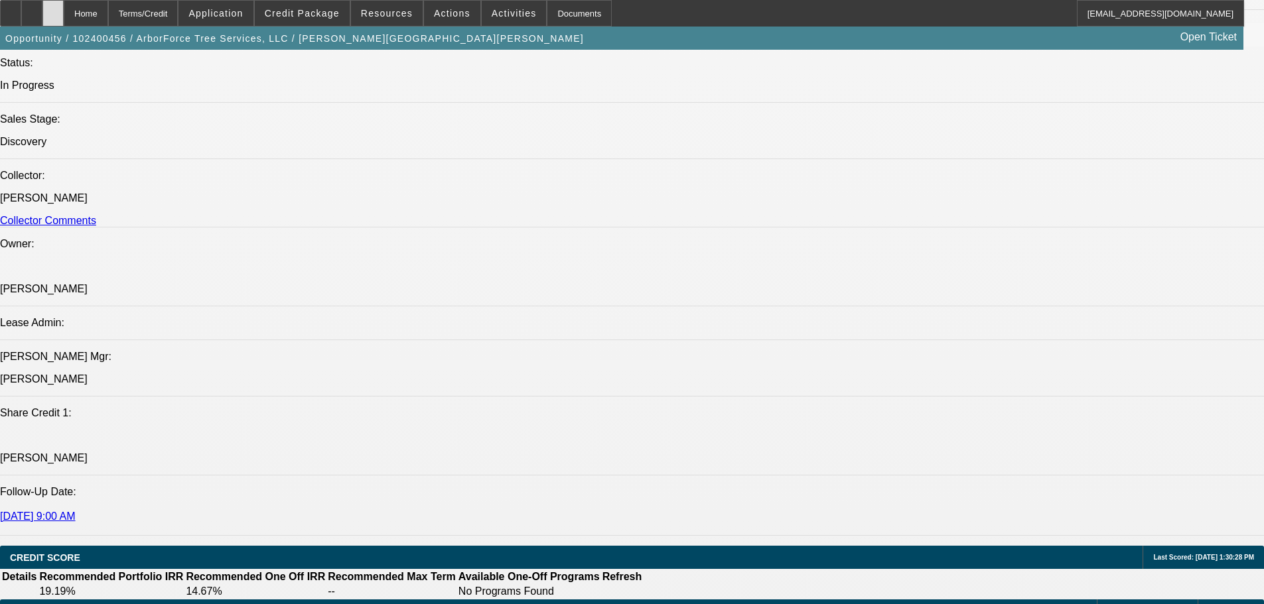
click at [64, 18] on div at bounding box center [52, 13] width 21 height 27
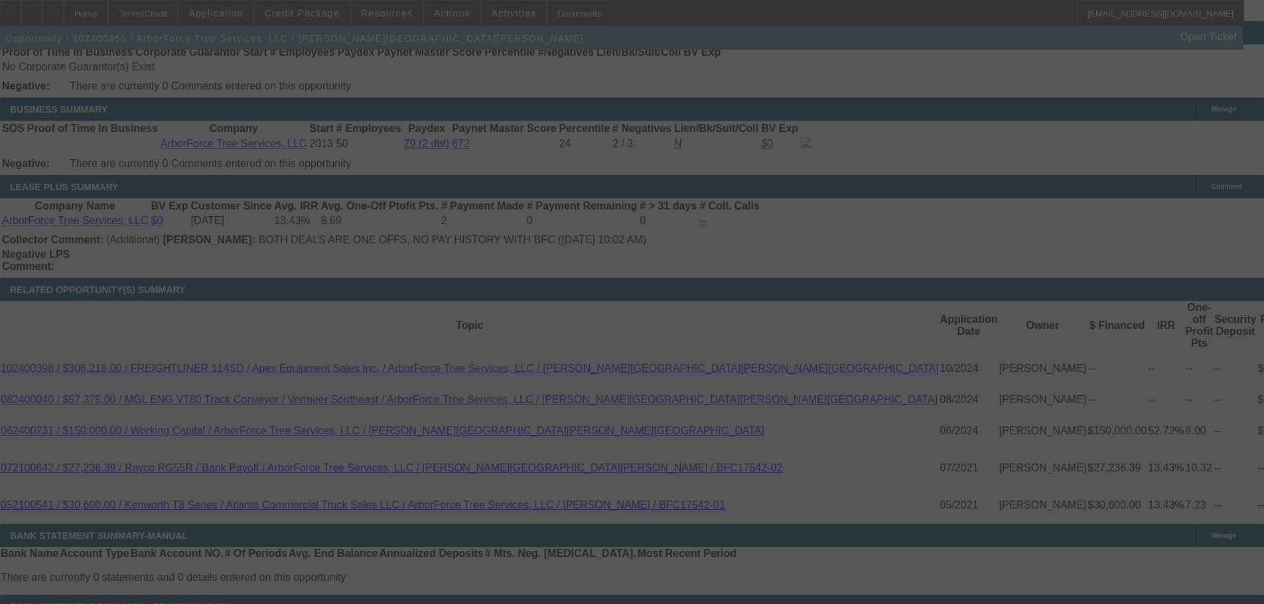
scroll to position [2019, 0]
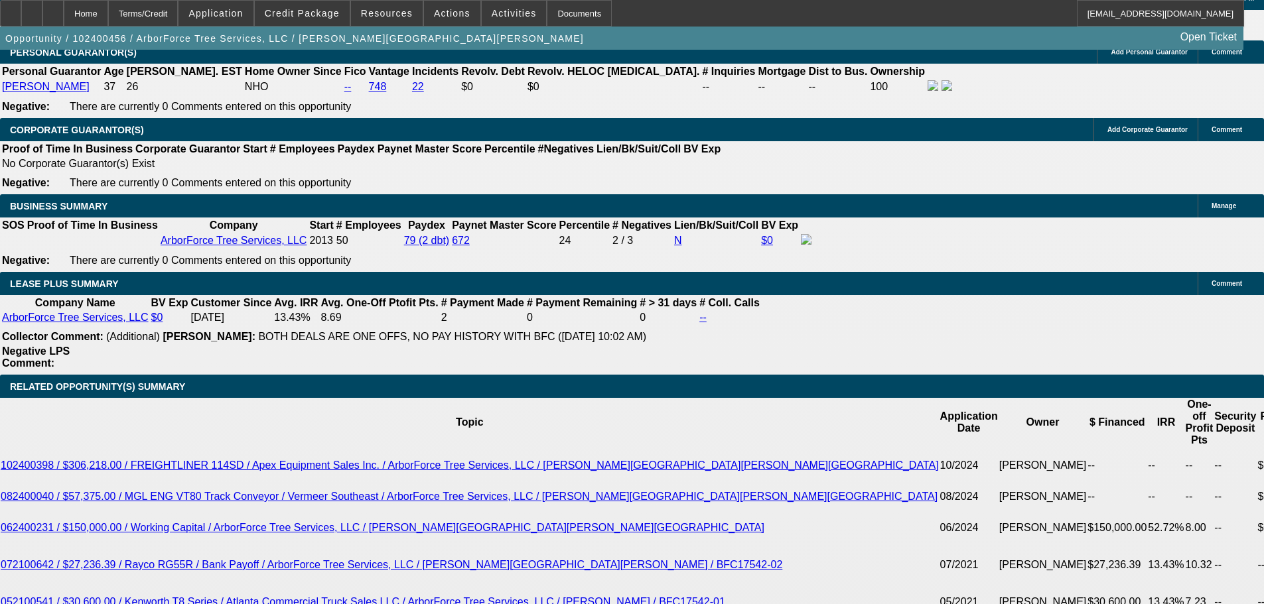
select select "0"
select select "2"
select select "0"
select select "6"
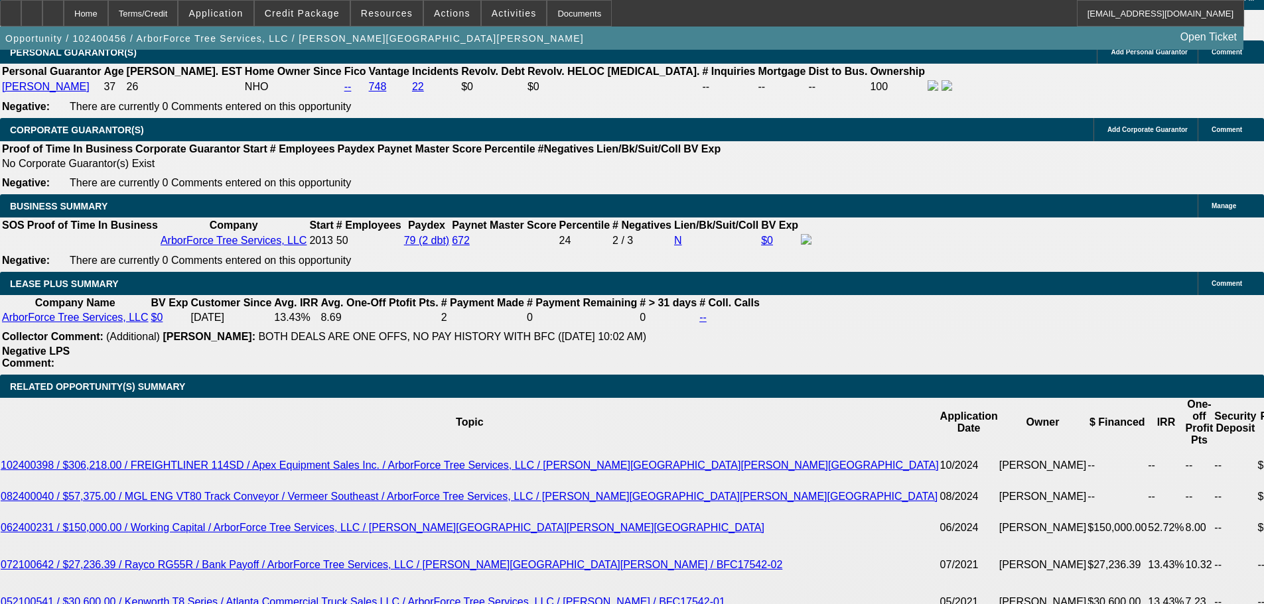
select select "0"
select select "2"
select select "0"
select select "6"
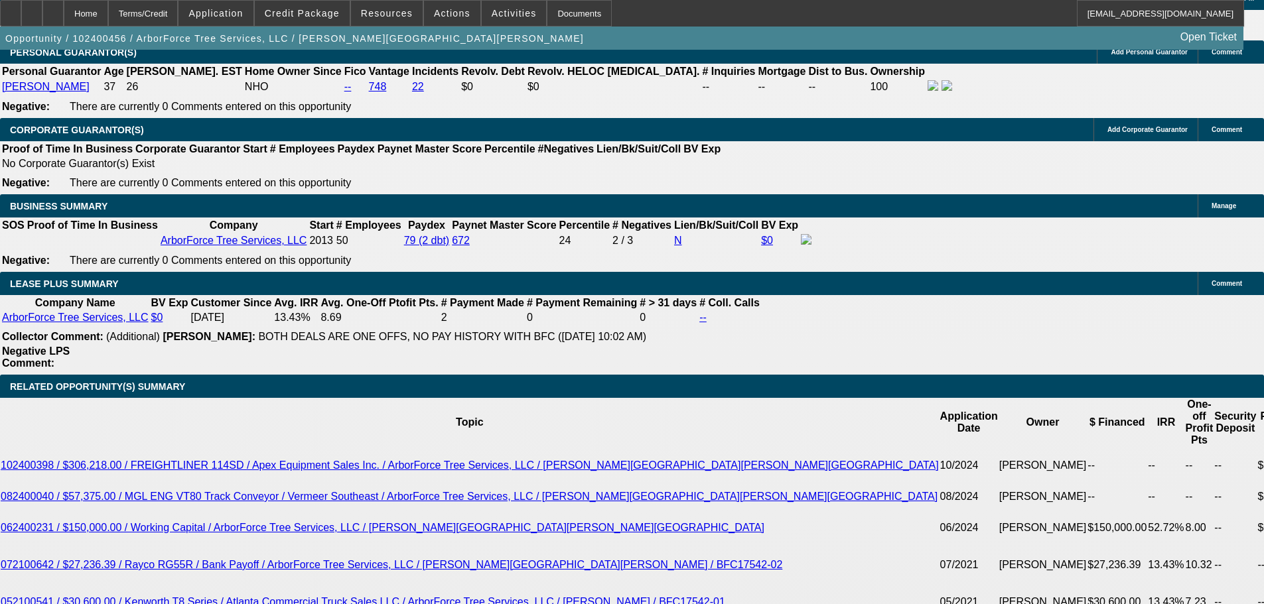
select select "0"
select select "2"
select select "0"
select select "6"
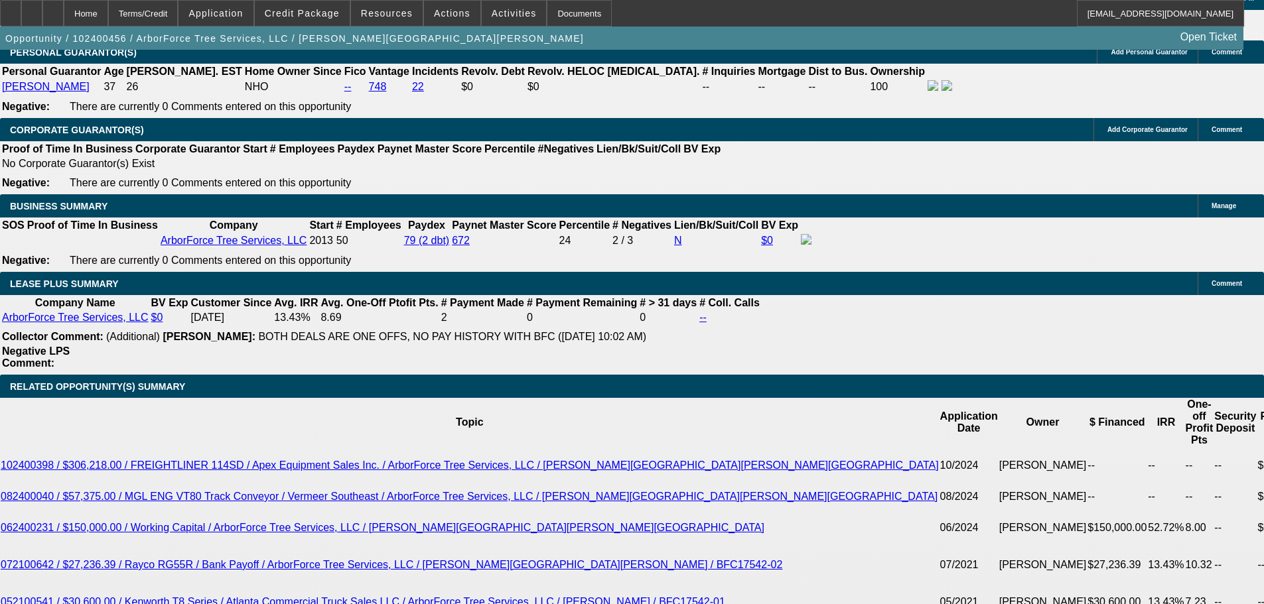
select select "0"
select select "6"
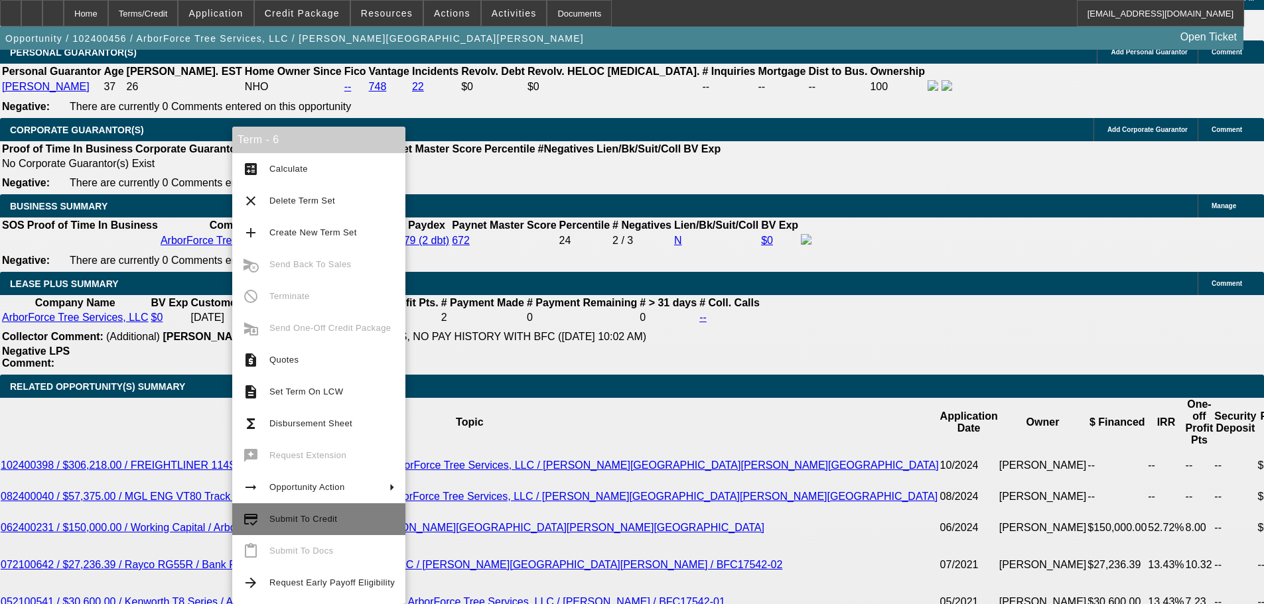
click at [275, 522] on span "Submit To Credit" at bounding box center [303, 519] width 68 height 10
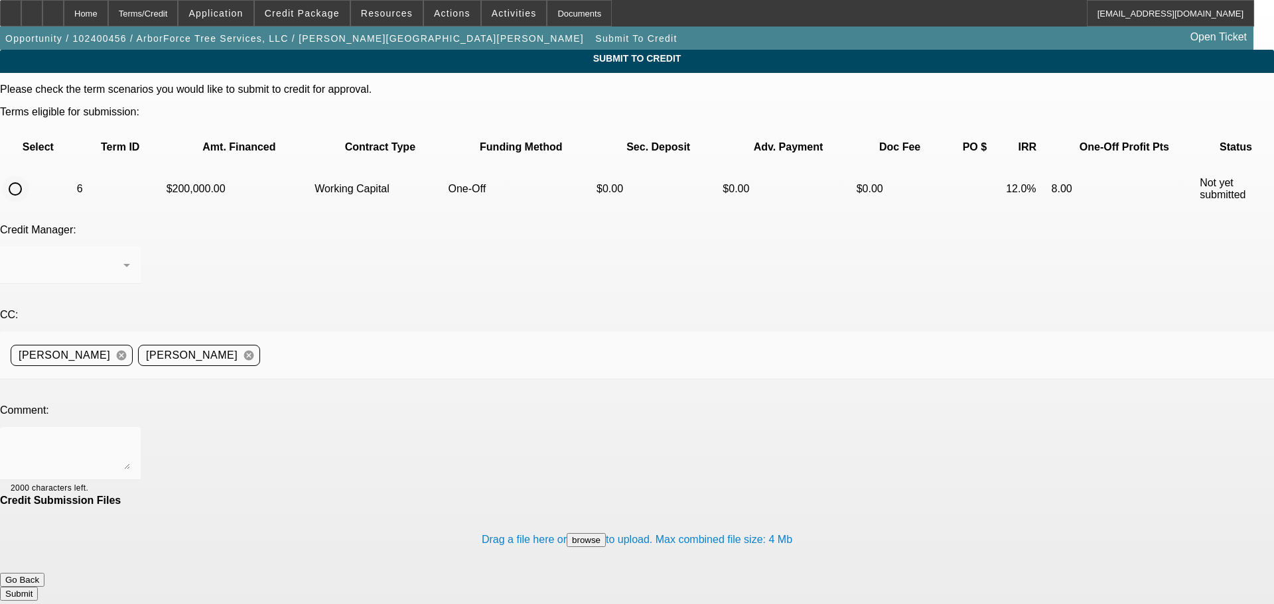
click at [29, 176] on input "radio" at bounding box center [15, 189] width 27 height 27
radio input "true"
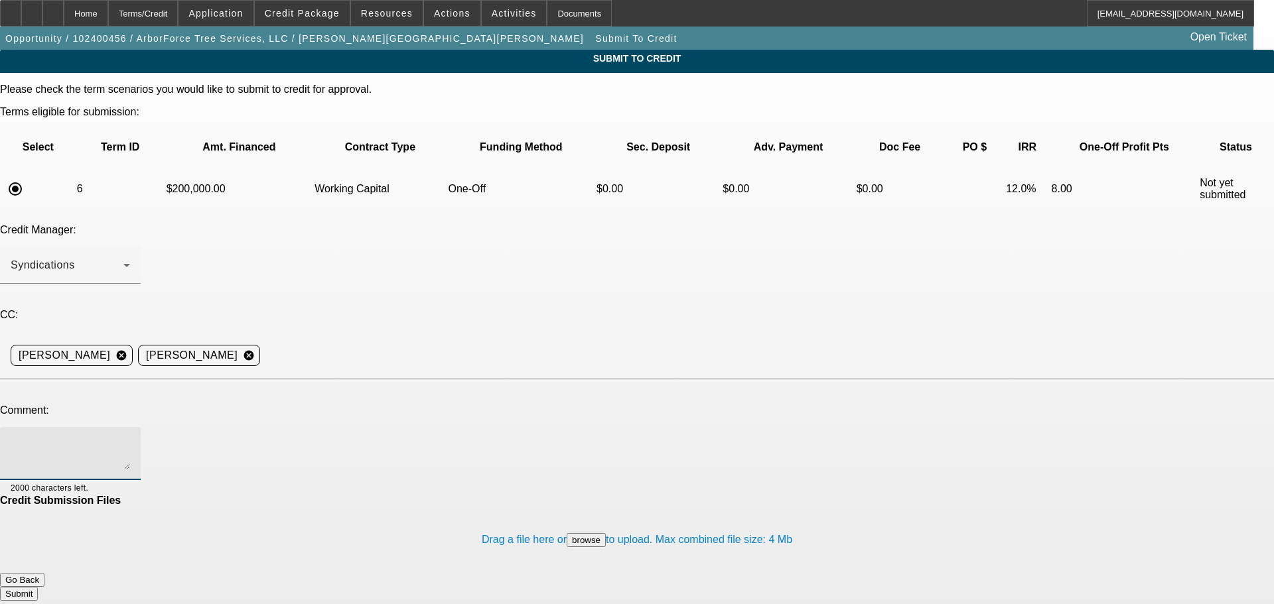
click at [130, 438] on textarea at bounding box center [70, 454] width 119 height 32
type textarea "My fault its in now. Thank you"
click at [38, 587] on button "Submit" at bounding box center [19, 594] width 38 height 14
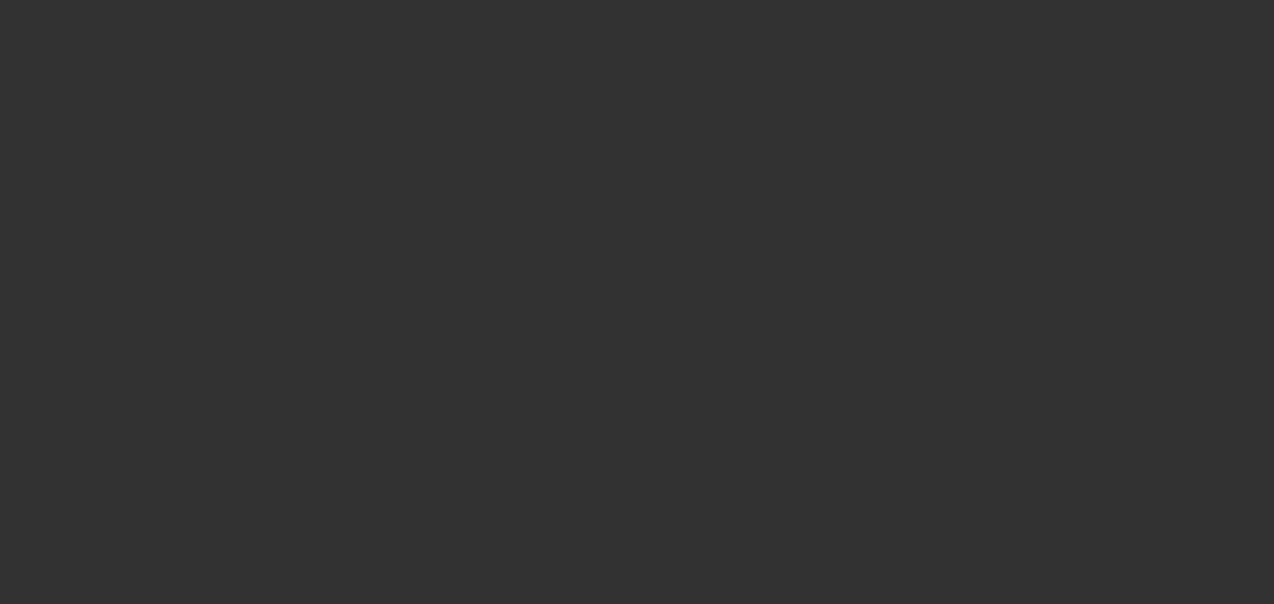
select select "0"
select select "2"
select select "0"
select select "6"
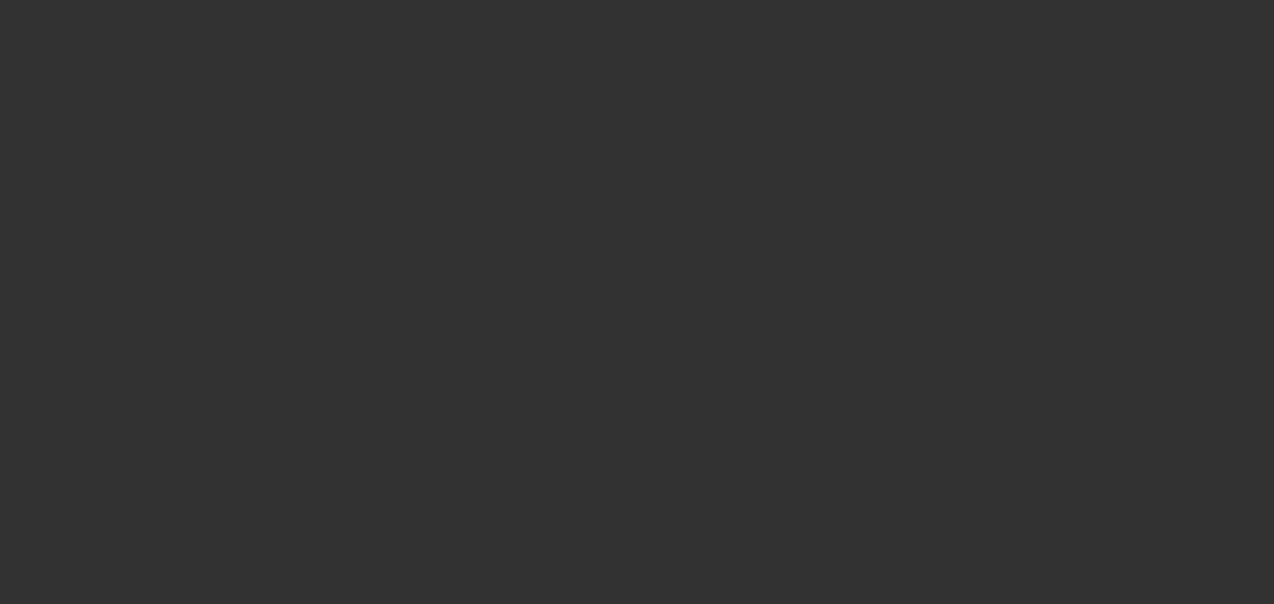
select select "0"
select select "2"
select select "0"
select select "6"
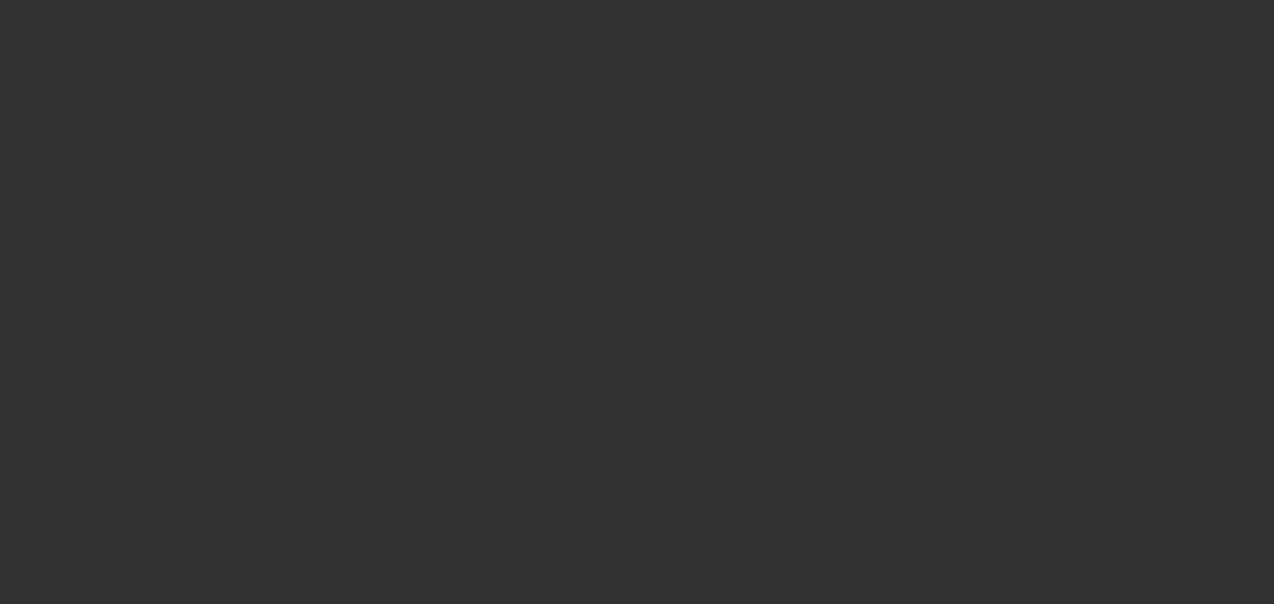
select select "0"
select select "2"
select select "0"
select select "6"
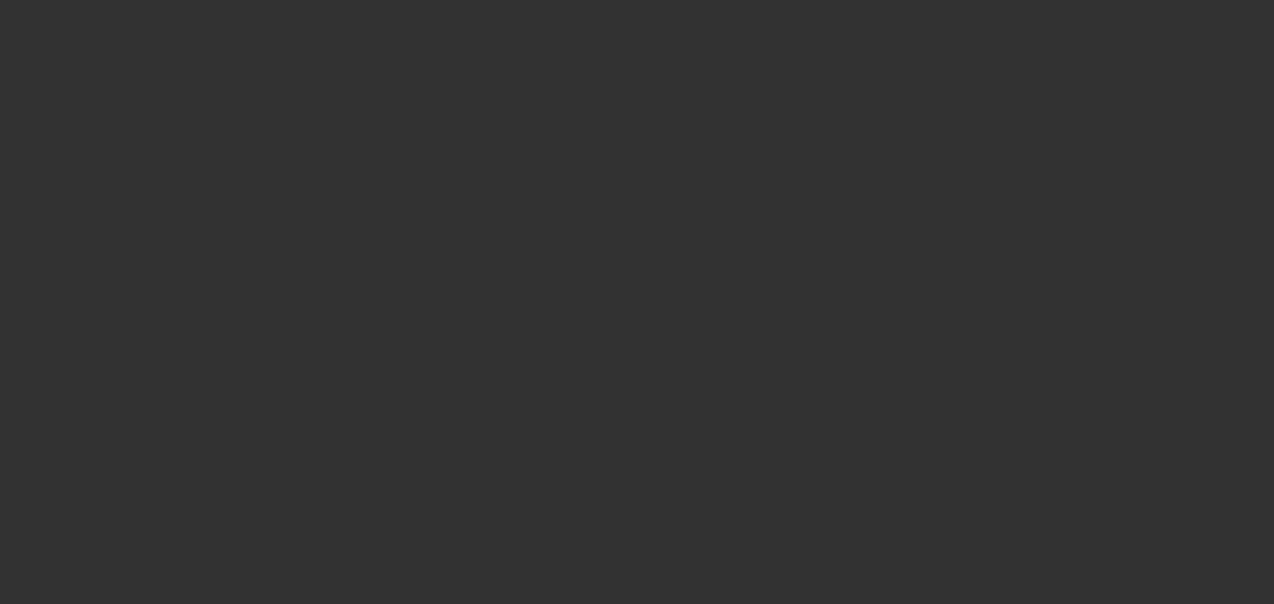
select select "0"
select select "6"
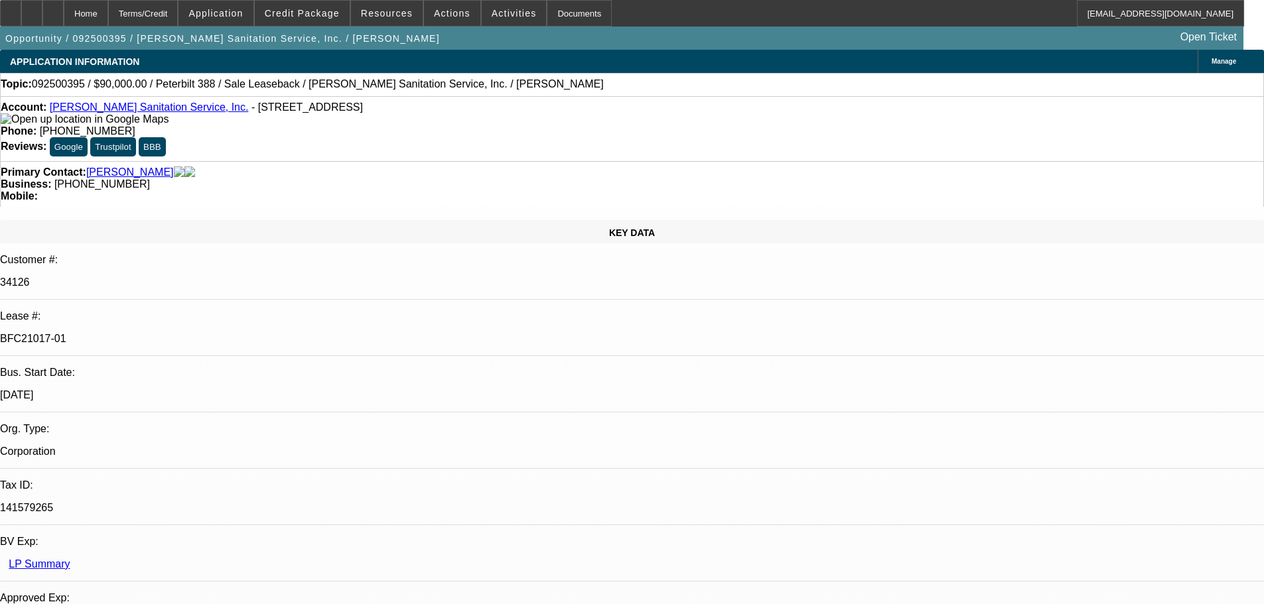
select select "0"
select select "2"
select select "0"
select select "6"
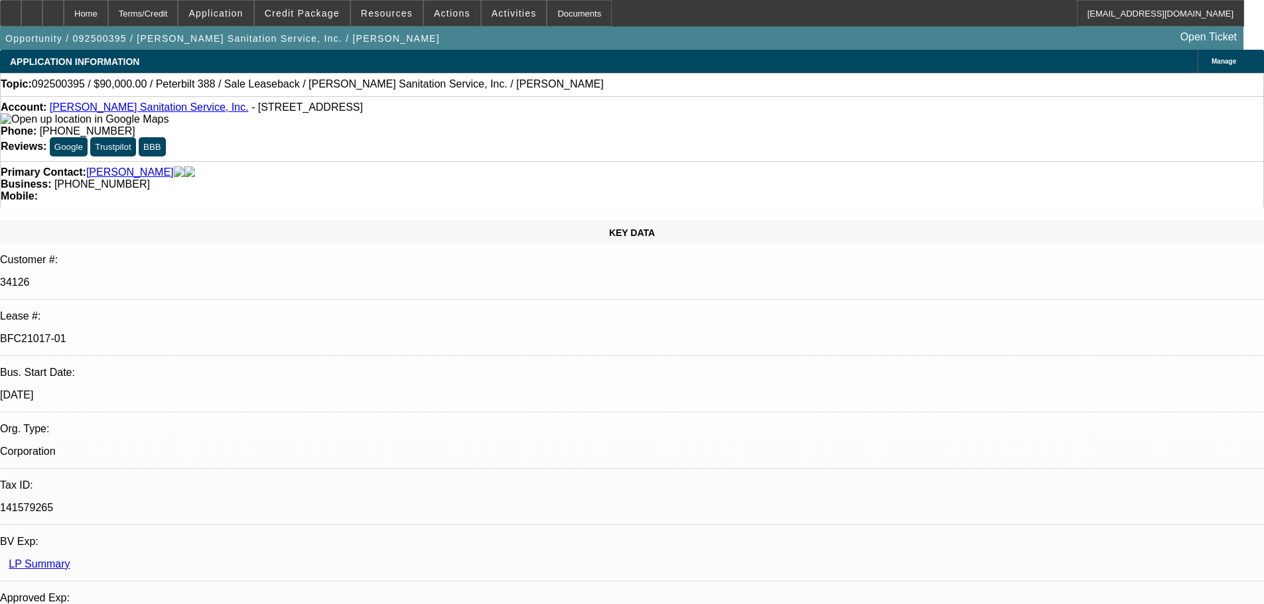
select select "0"
select select "2"
select select "0"
select select "6"
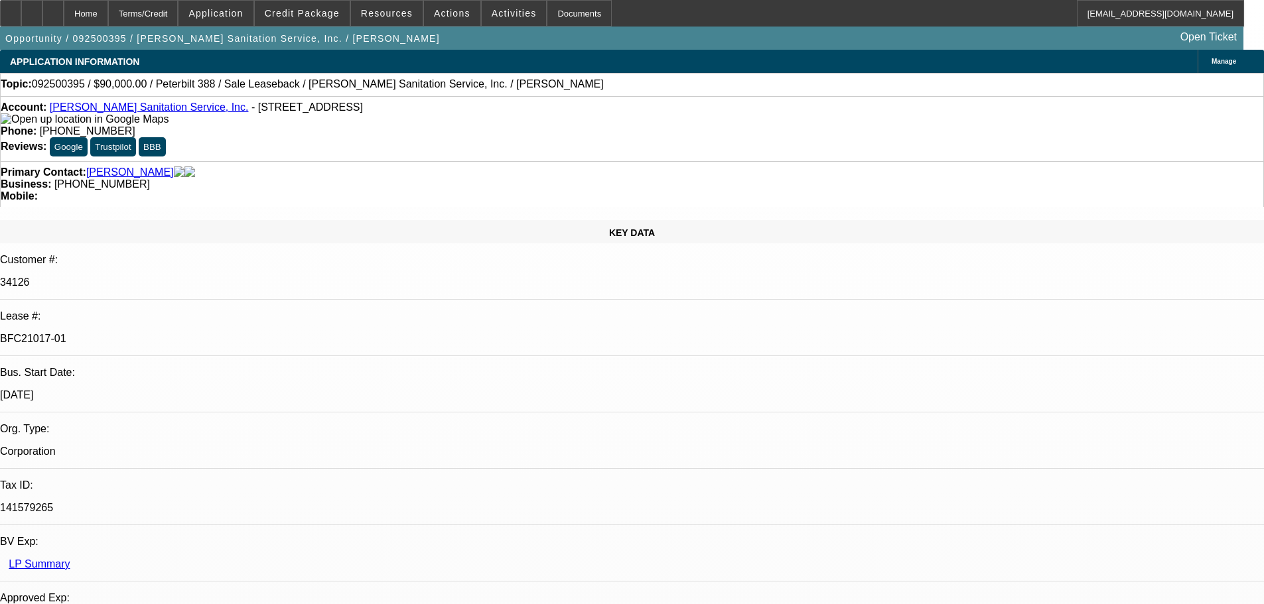
click at [64, 17] on div at bounding box center [52, 13] width 21 height 27
select select "0"
select select "2"
select select "0"
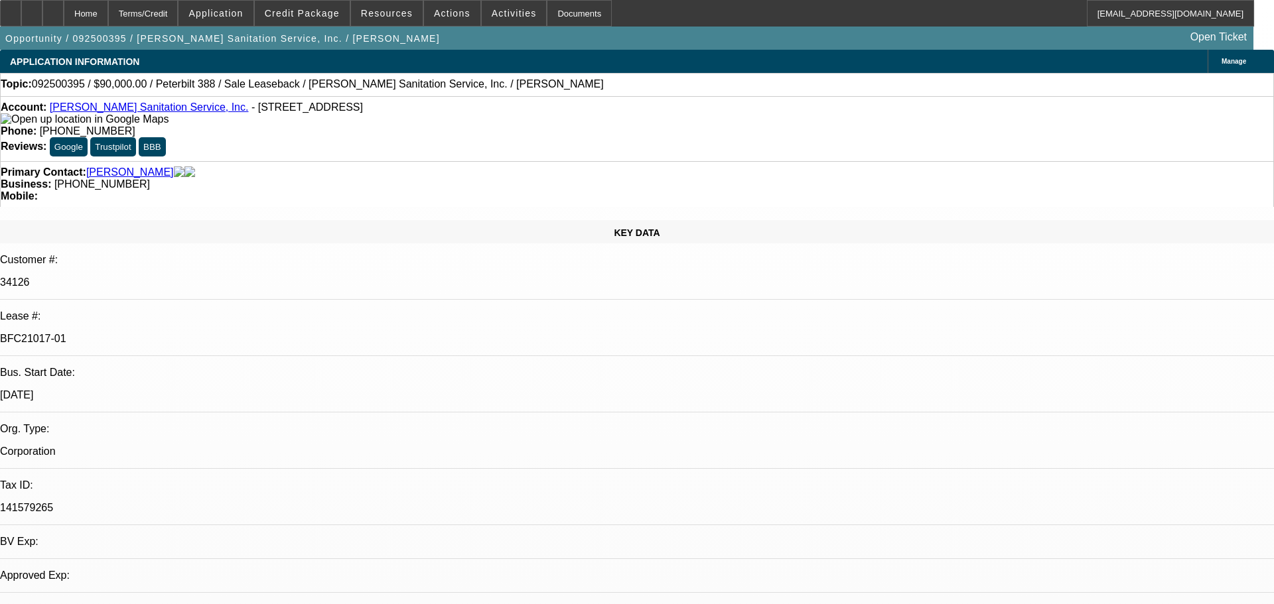
select select "0"
select select "1"
select select "2"
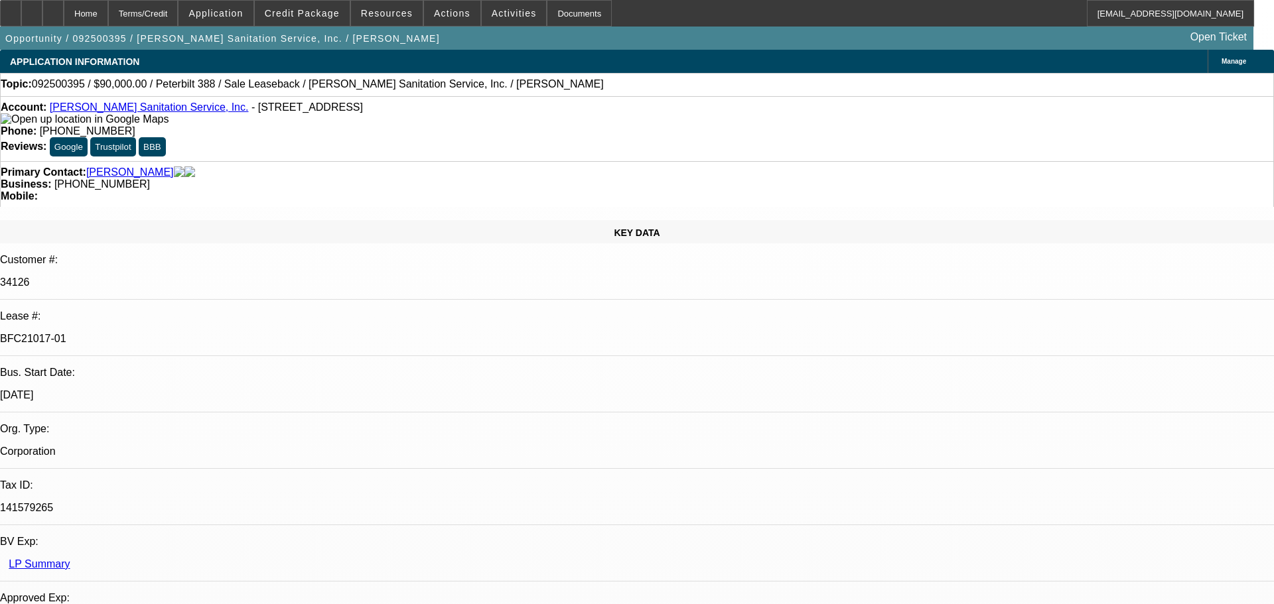
select select "6"
select select "1"
select select "2"
select select "6"
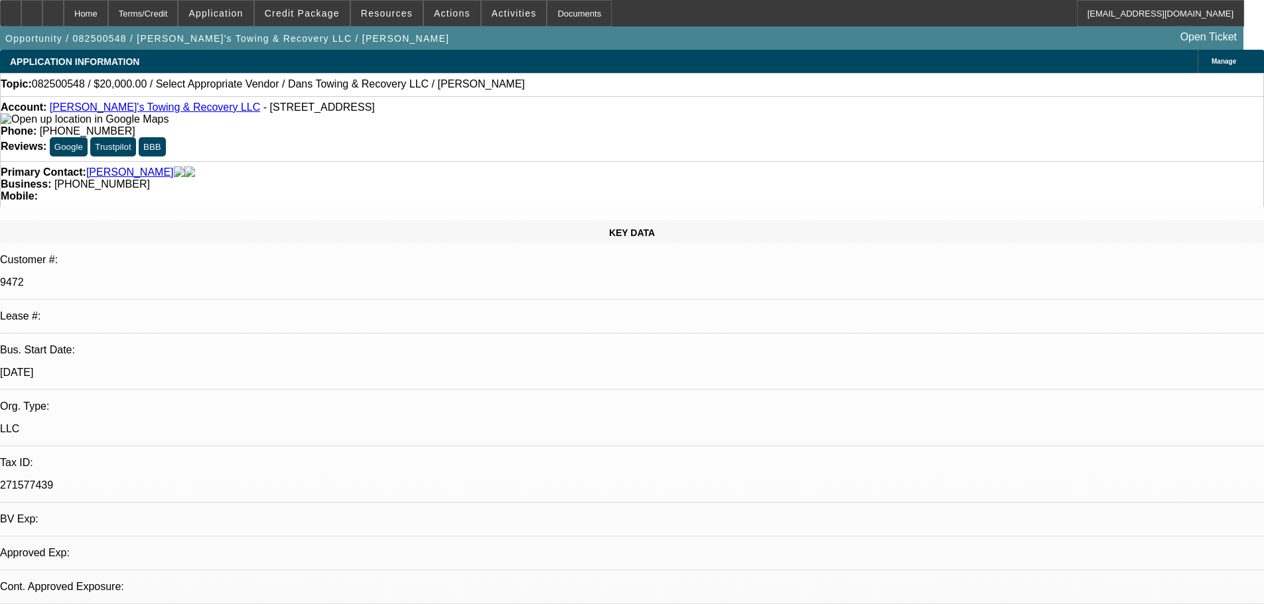
select select "0"
select select "2"
select select "0"
select select "2"
select select "6"
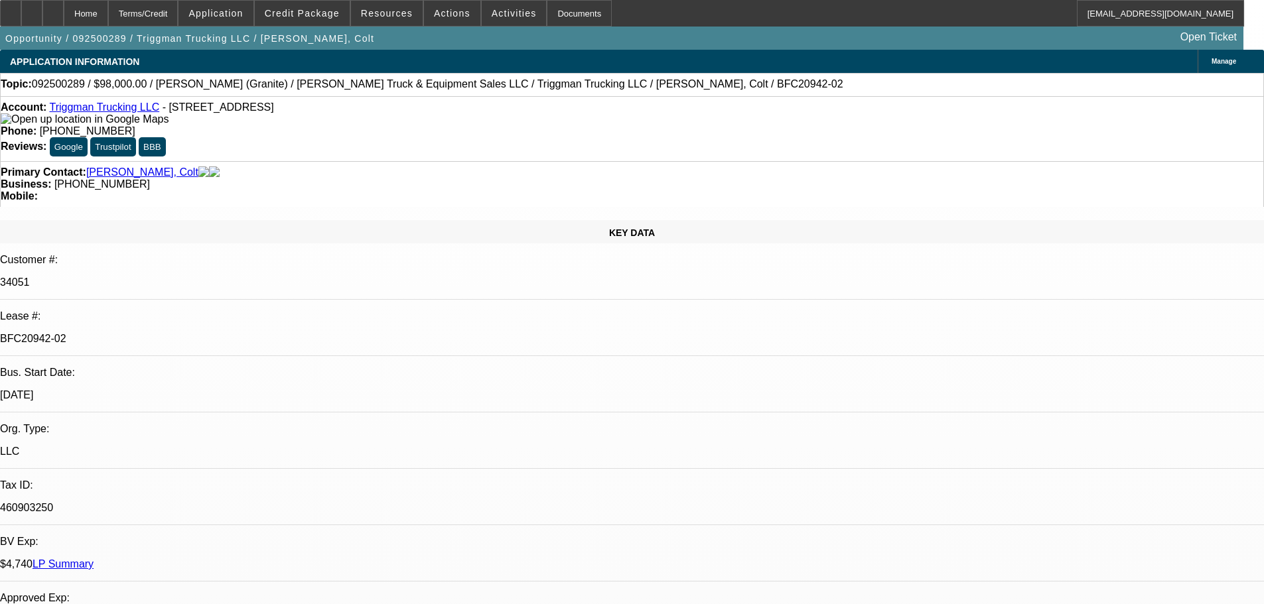
select select "0"
select select "2"
select select "0"
select select "6"
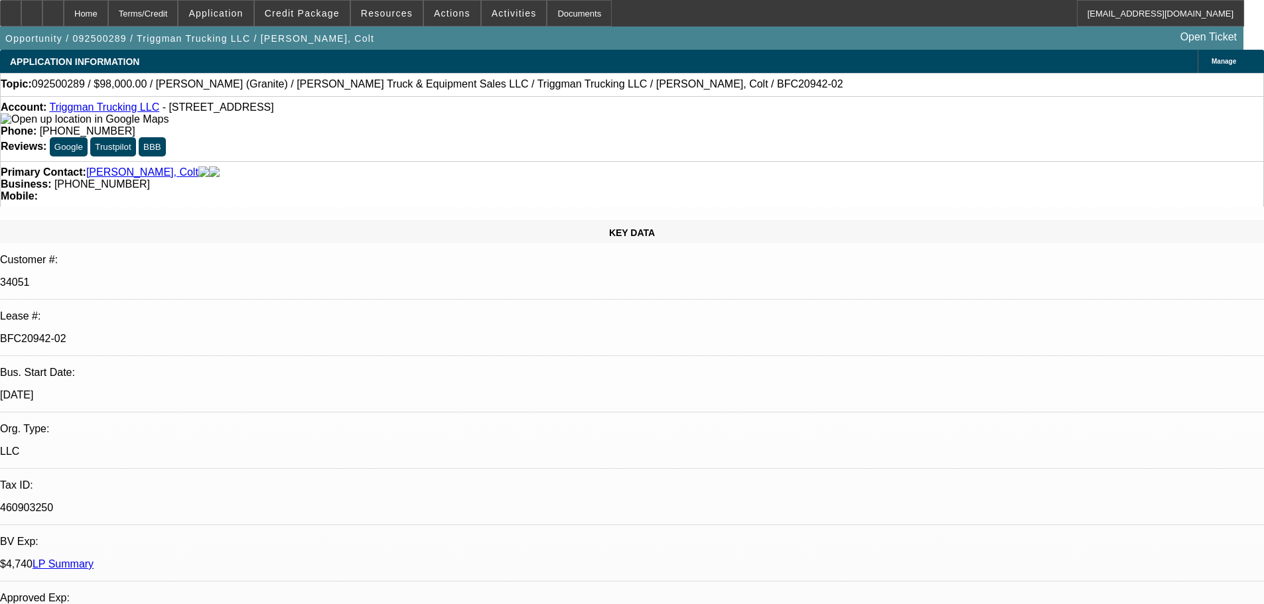
select select "0"
select select "2"
select select "0"
select select "6"
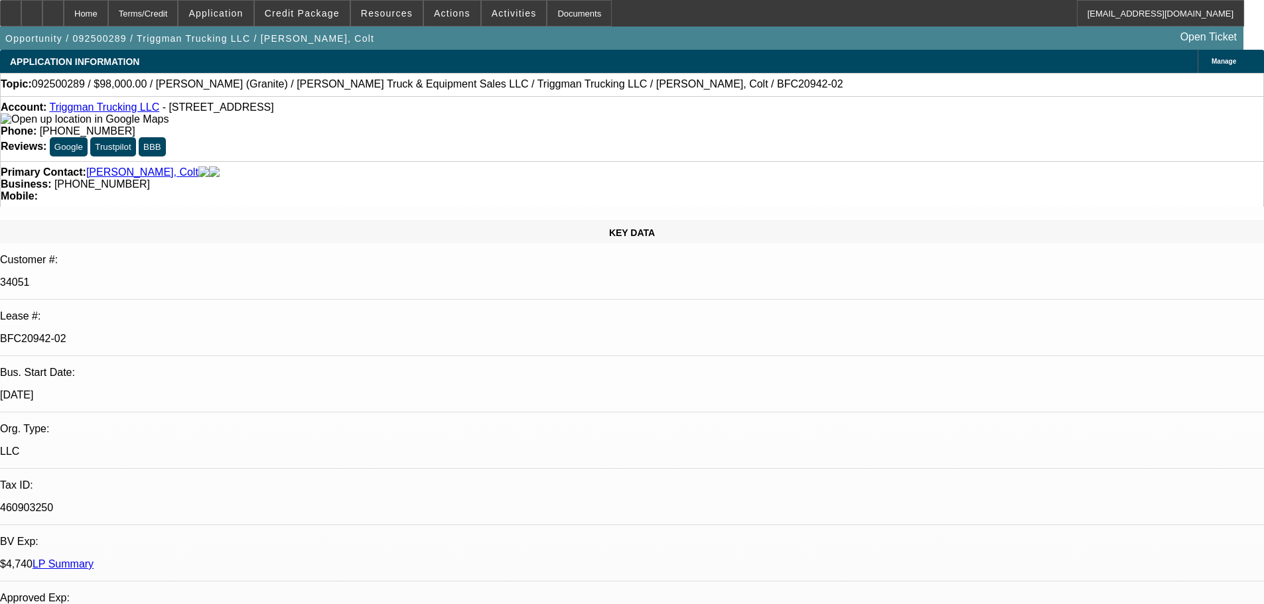
select select "0"
select select "2"
select select "0"
select select "6"
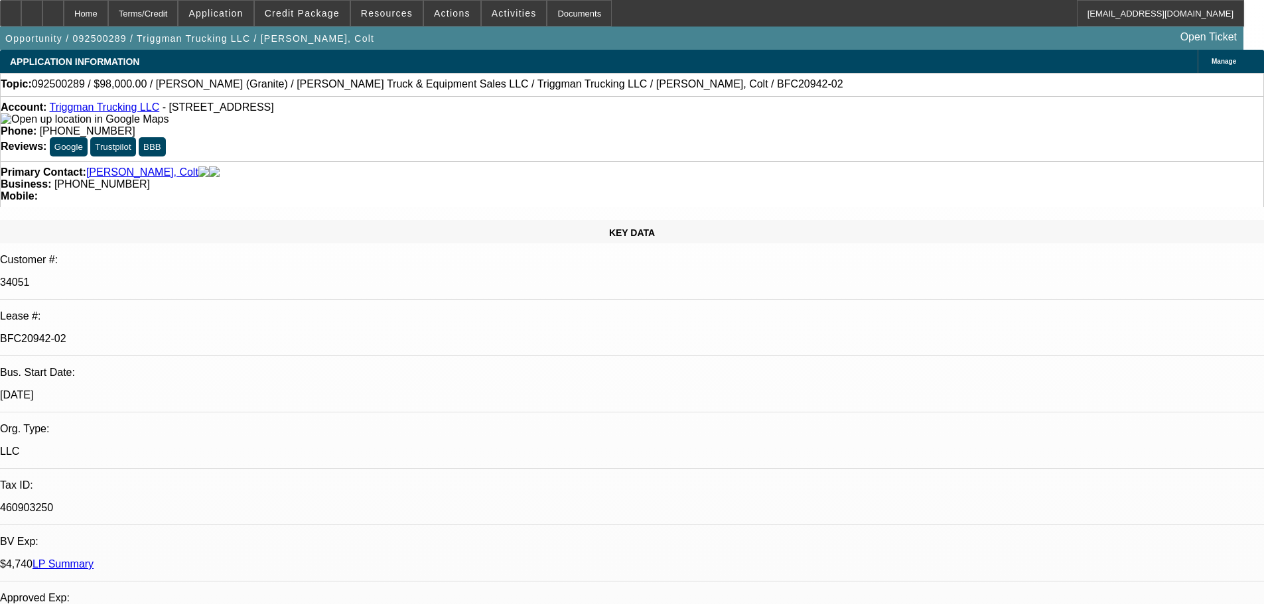
select select "0"
select select "2"
select select "0"
select select "6"
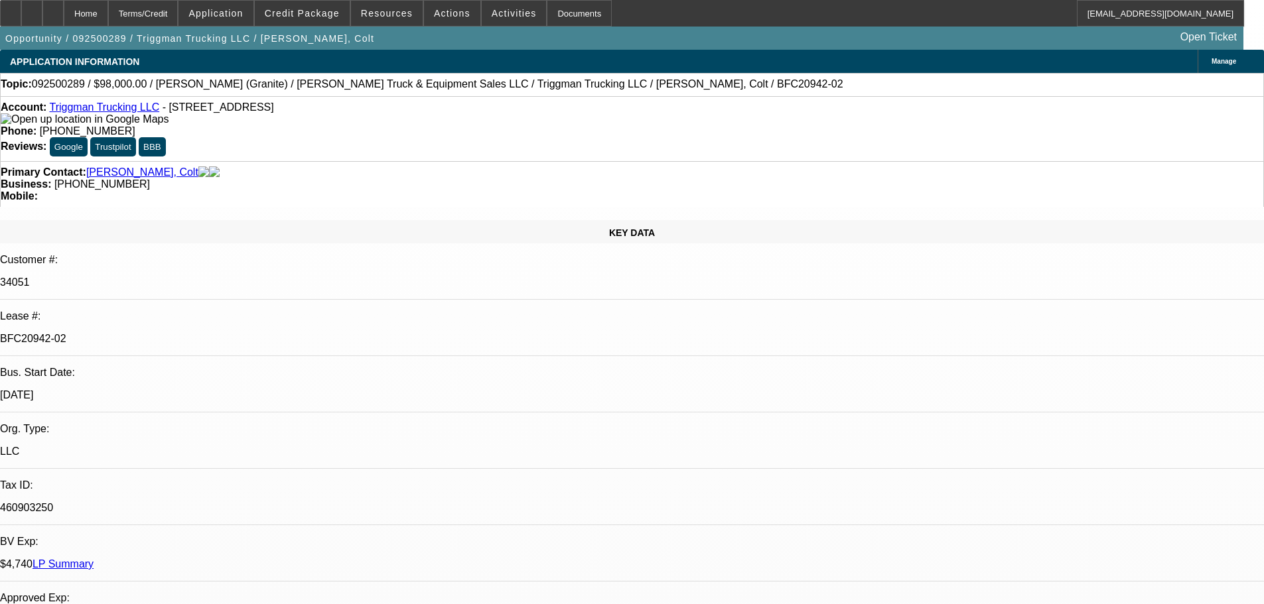
drag, startPoint x: 78, startPoint y: 25, endPoint x: 176, endPoint y: 60, distance: 104.9
click at [64, 25] on div at bounding box center [52, 13] width 21 height 27
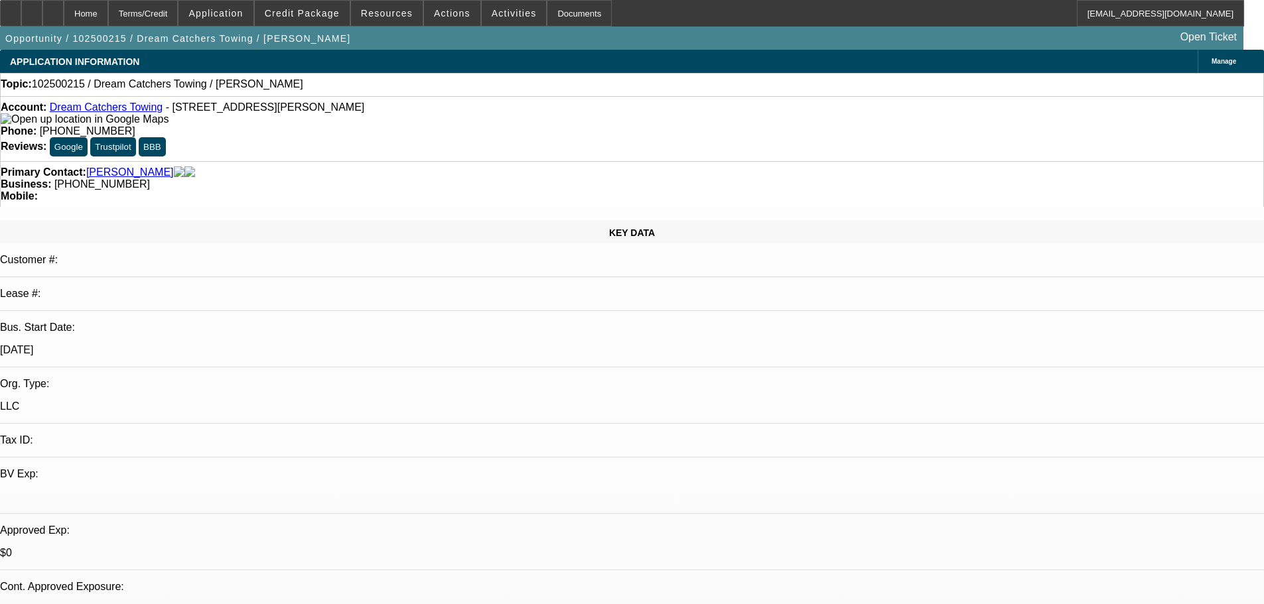
select select "0"
select select "2"
select select "0.1"
select select "4"
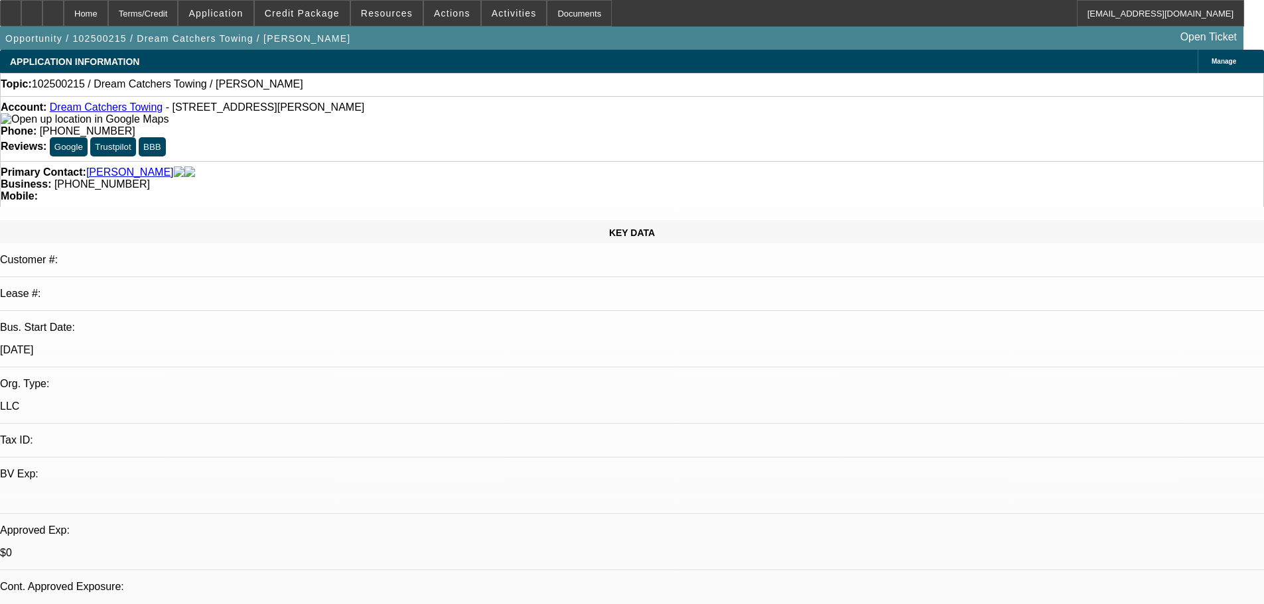
scroll to position [66, 0]
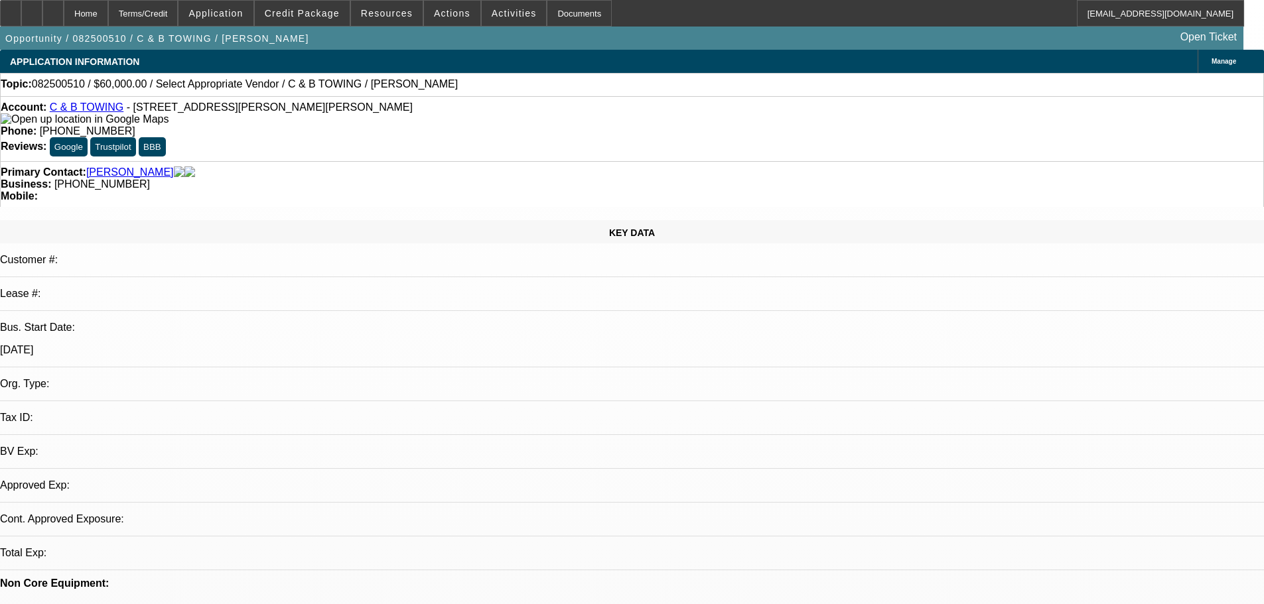
select select "0"
select select "2"
select select "0.1"
select select "4"
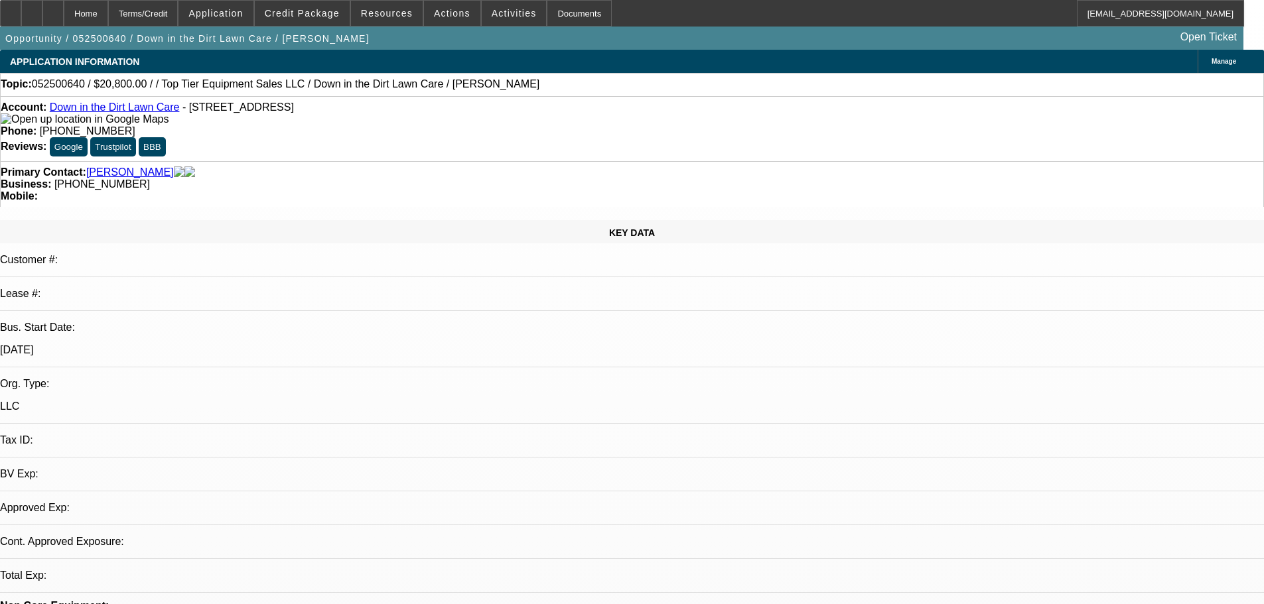
select select "0"
select select "2"
select select "0.1"
select select "1"
select select "2"
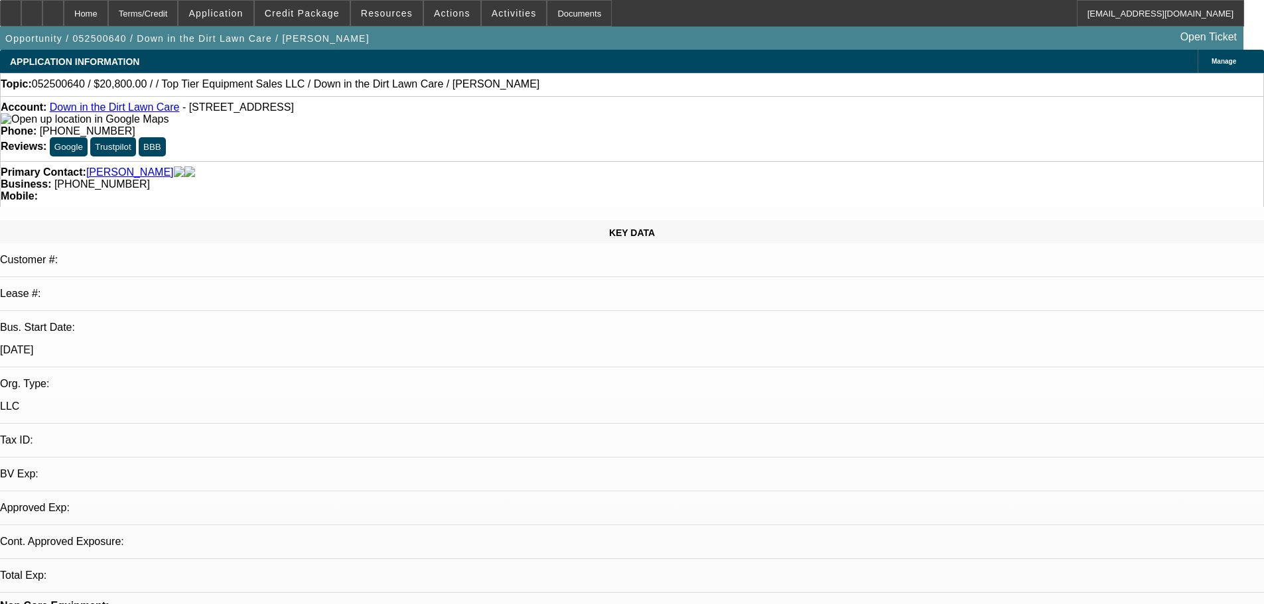
select select "4"
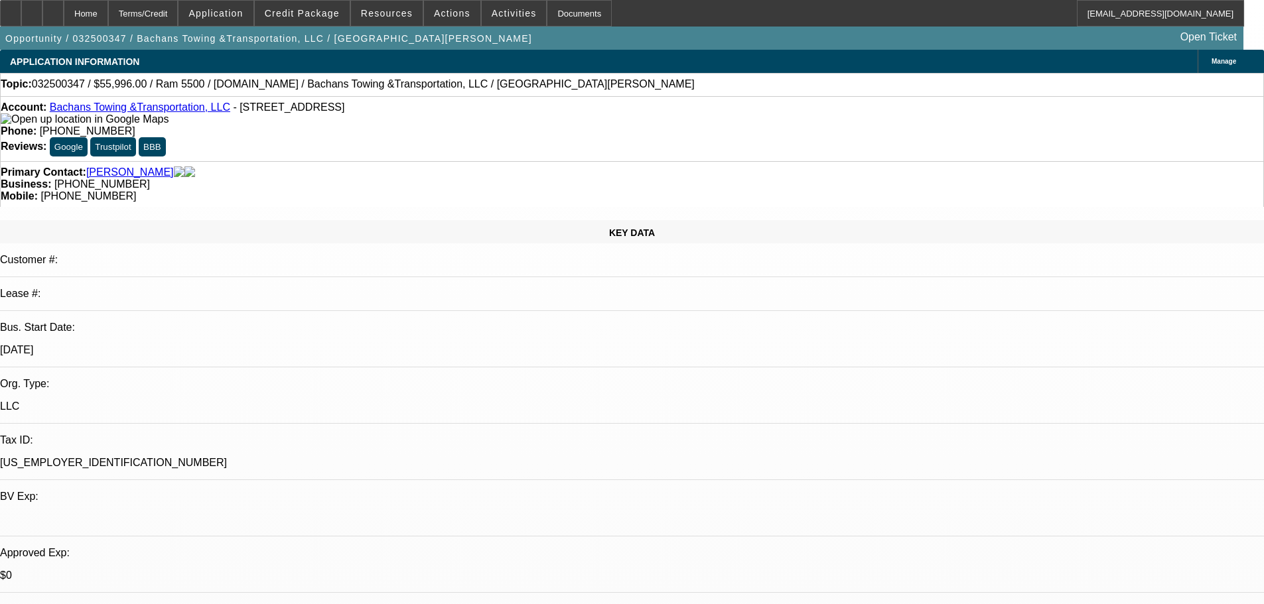
select select "0.2"
select select "2"
select select "0.1"
select select "4"
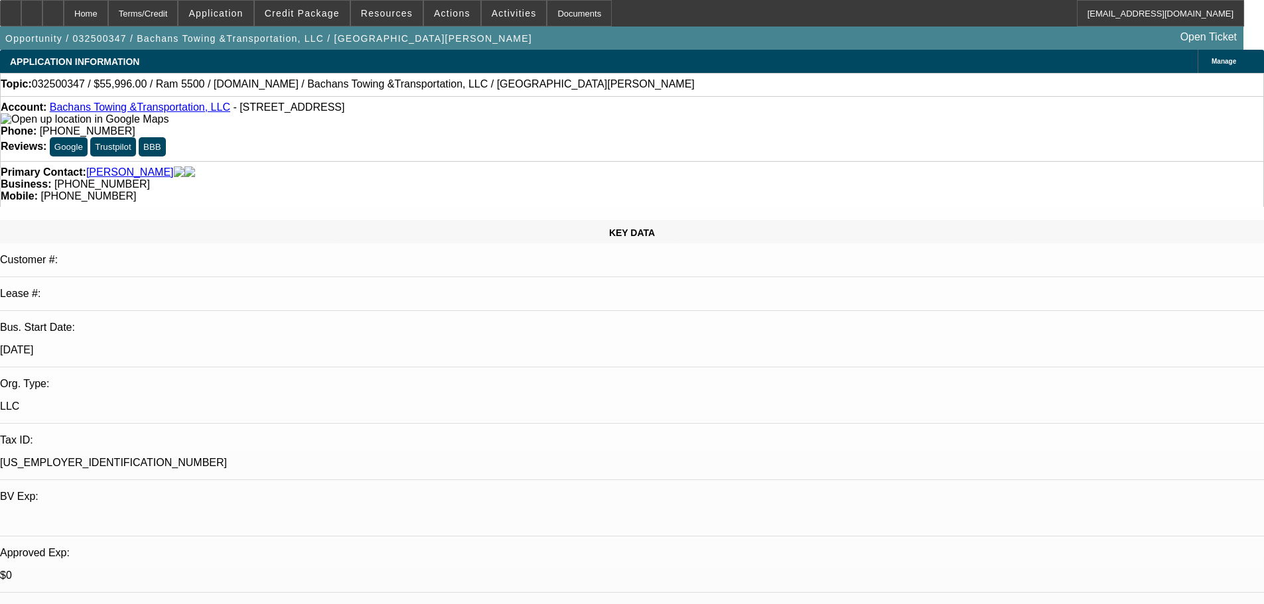
select select "0"
select select "2"
select select "0.1"
select select "4"
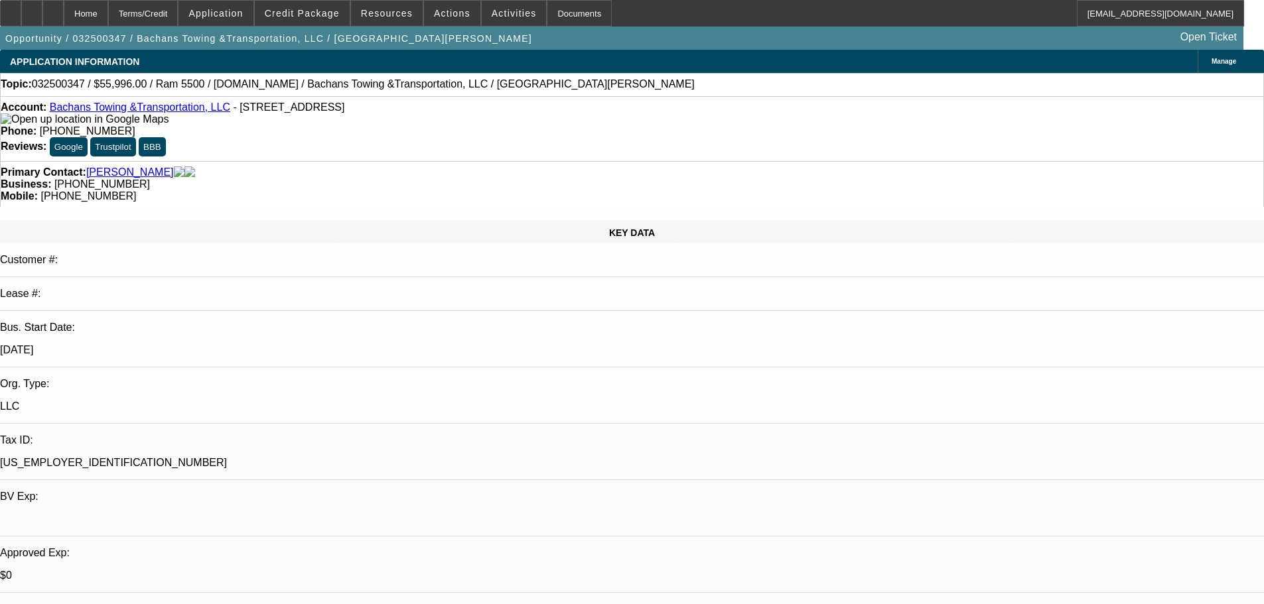
select select "0.2"
select select "2"
select select "0.1"
select select "4"
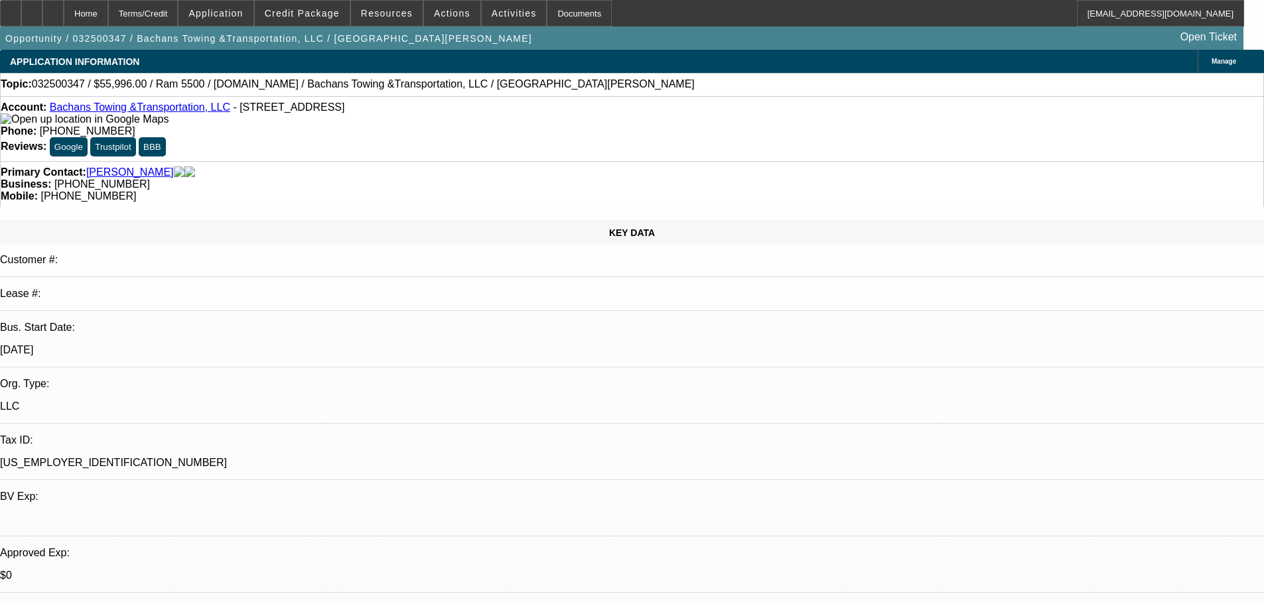
select select "0.2"
select select "2"
select select "0.1"
select select "4"
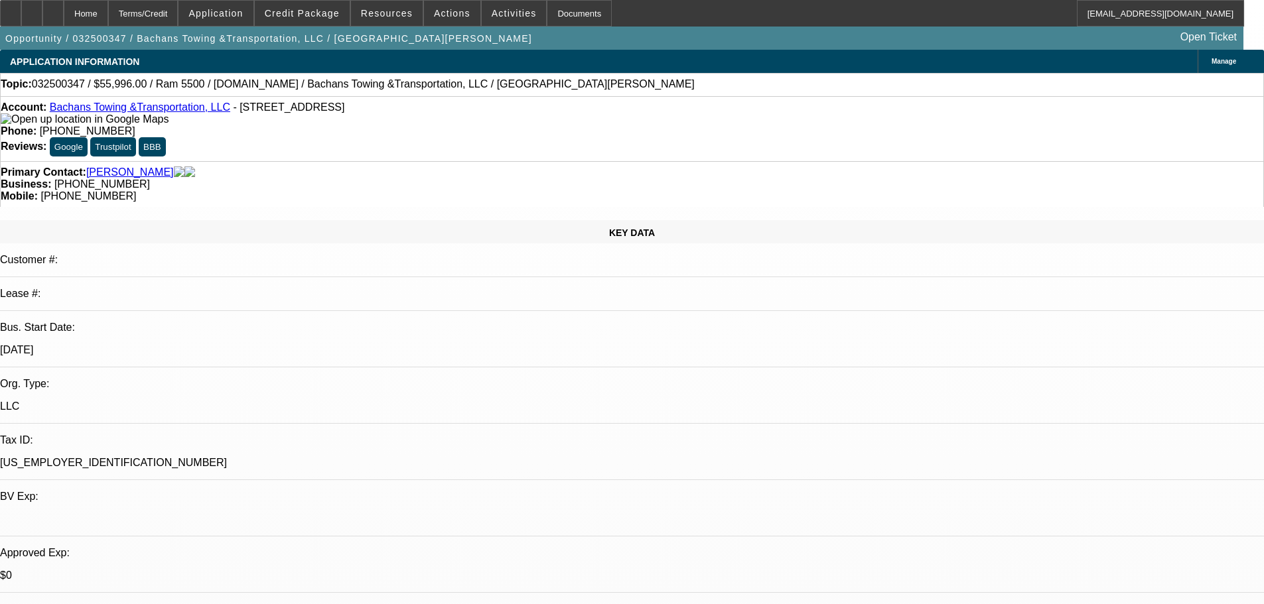
scroll to position [2066, 0]
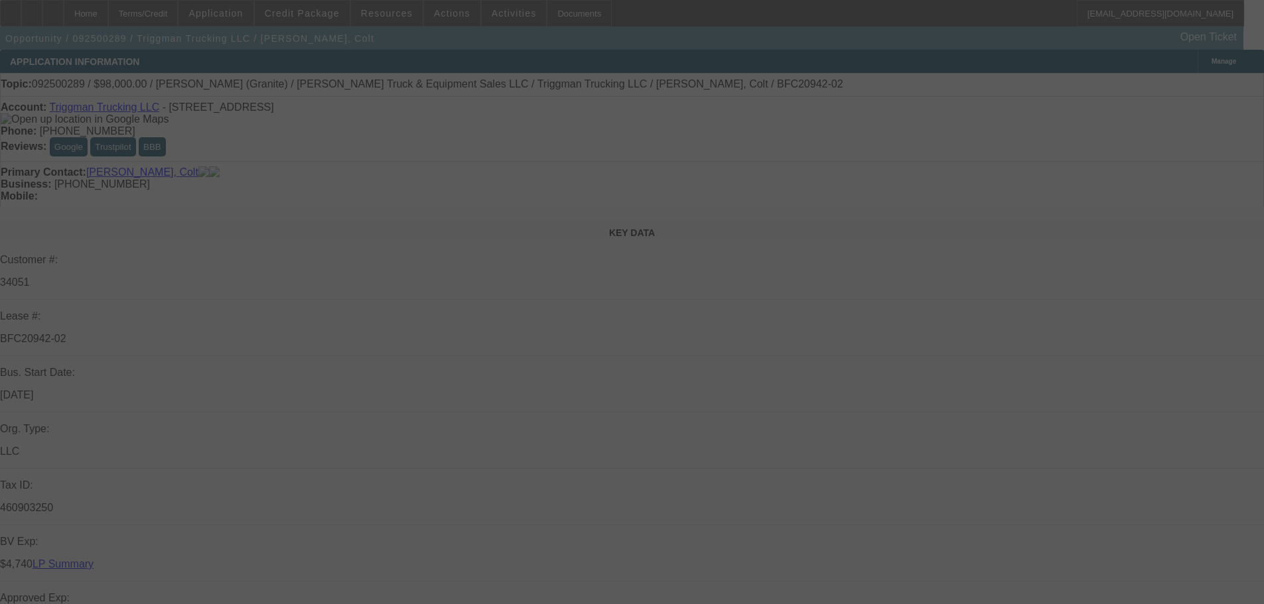
select select "0"
select select "2"
select select "0"
select select "6"
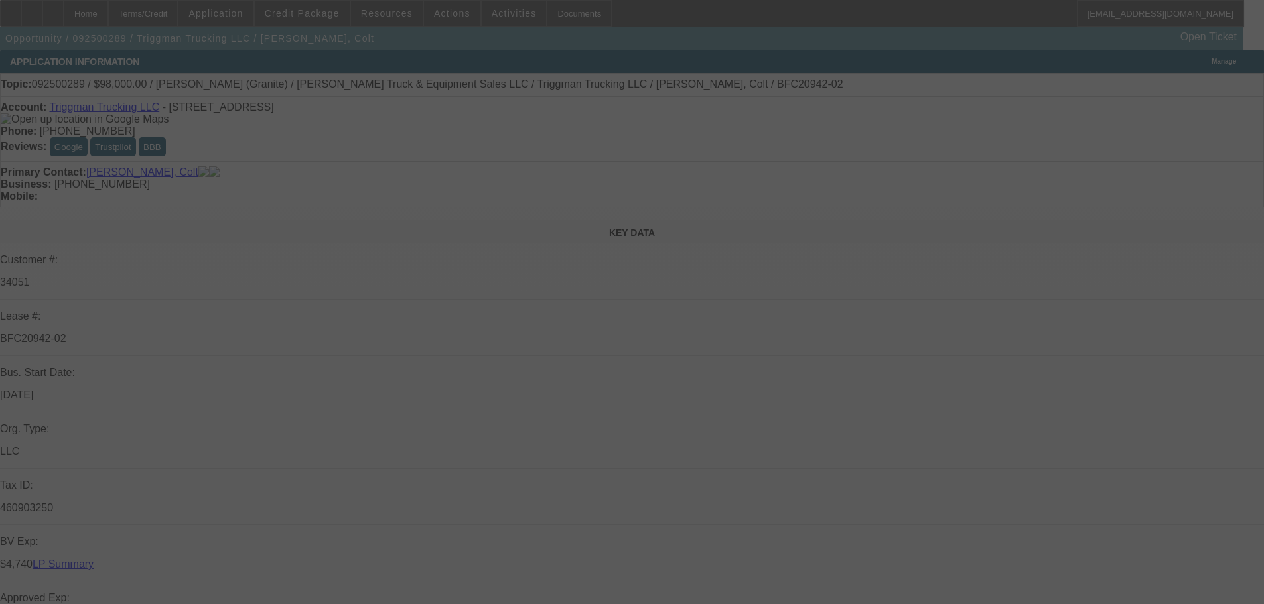
select select "0"
select select "2"
select select "0"
select select "6"
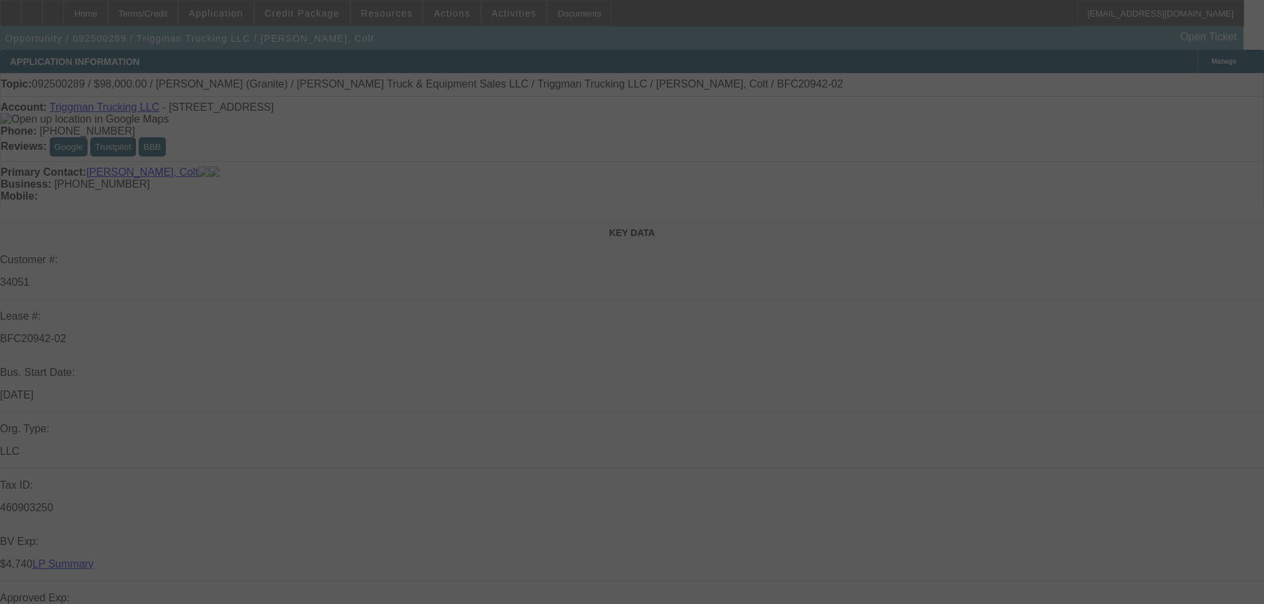
select select "0"
select select "2"
select select "0"
select select "6"
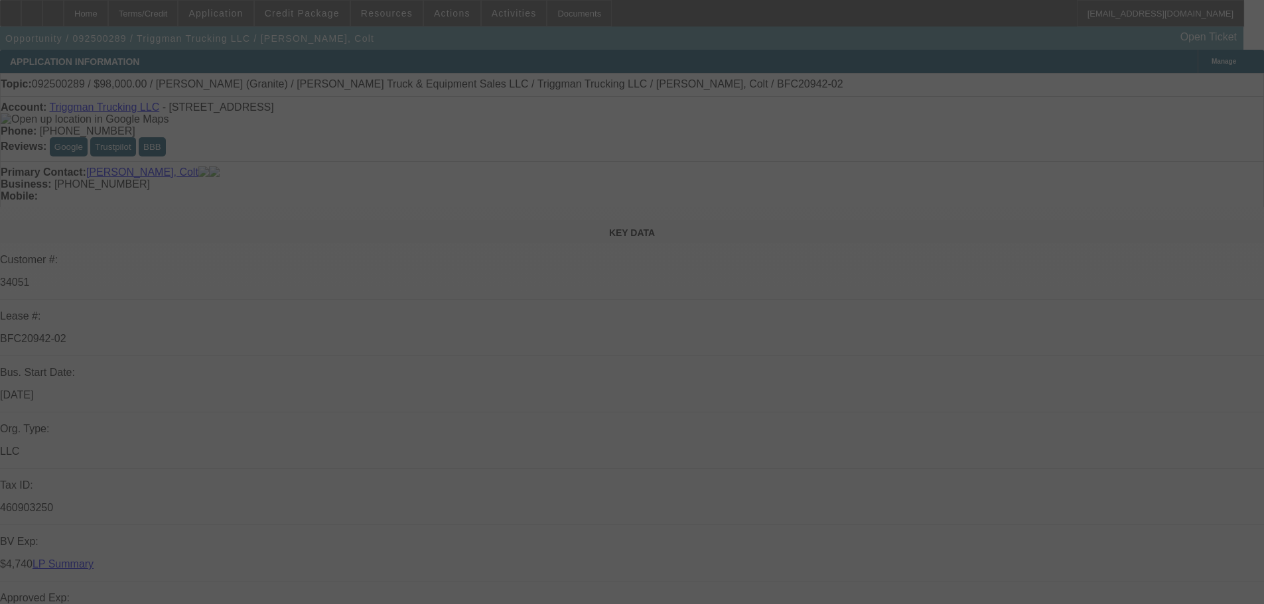
select select "0"
select select "2"
select select "0"
select select "6"
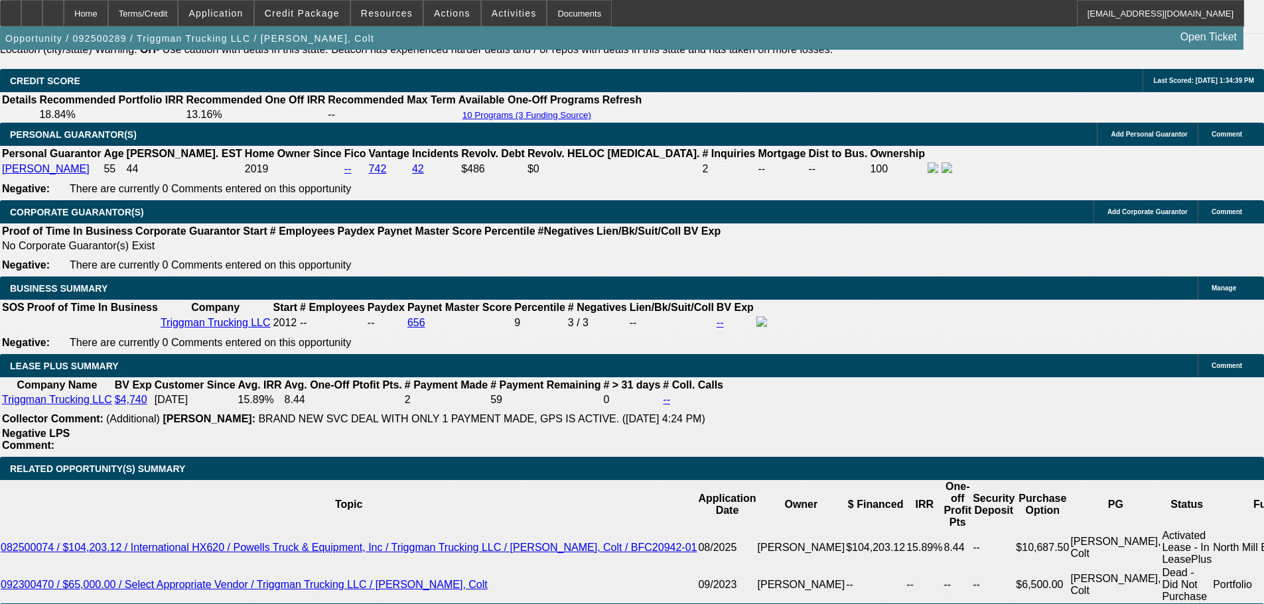
scroll to position [2123, 0]
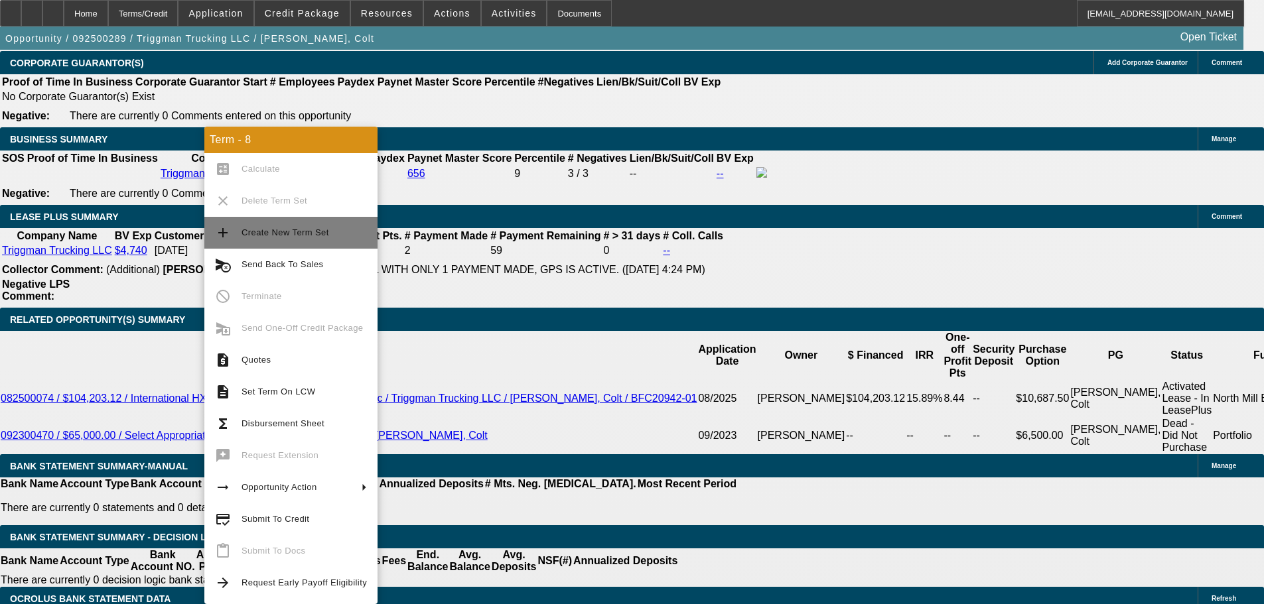
click at [312, 241] on button "add Create New Term Set" at bounding box center [290, 233] width 173 height 32
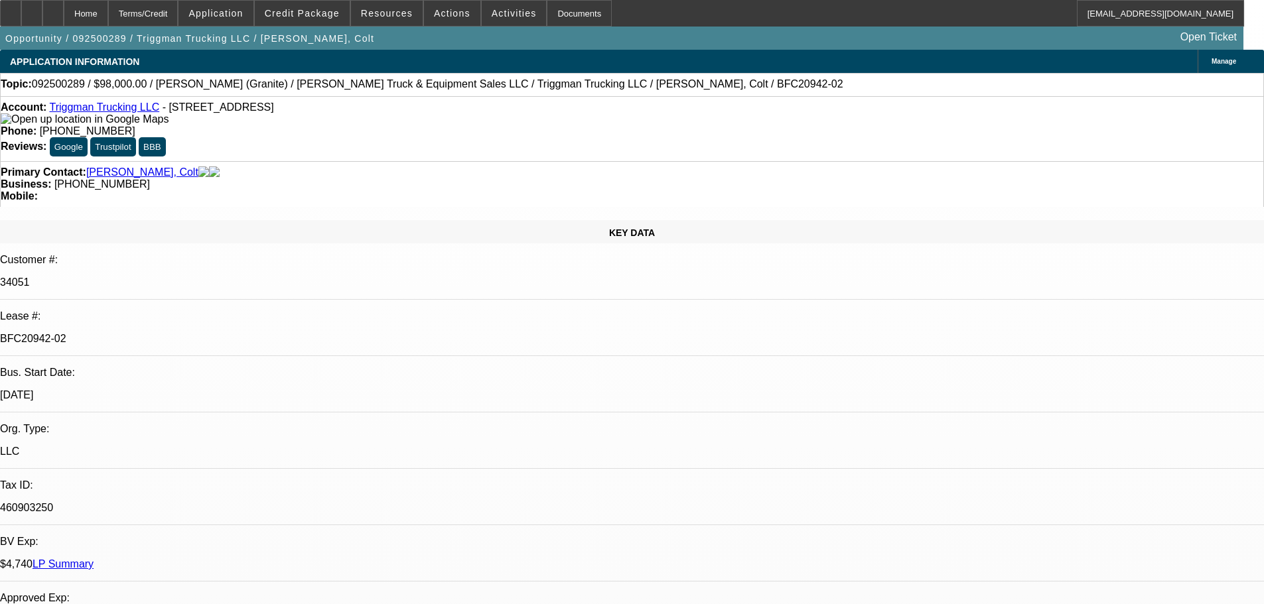
select select "0"
select select "2"
select select "0"
select select "6"
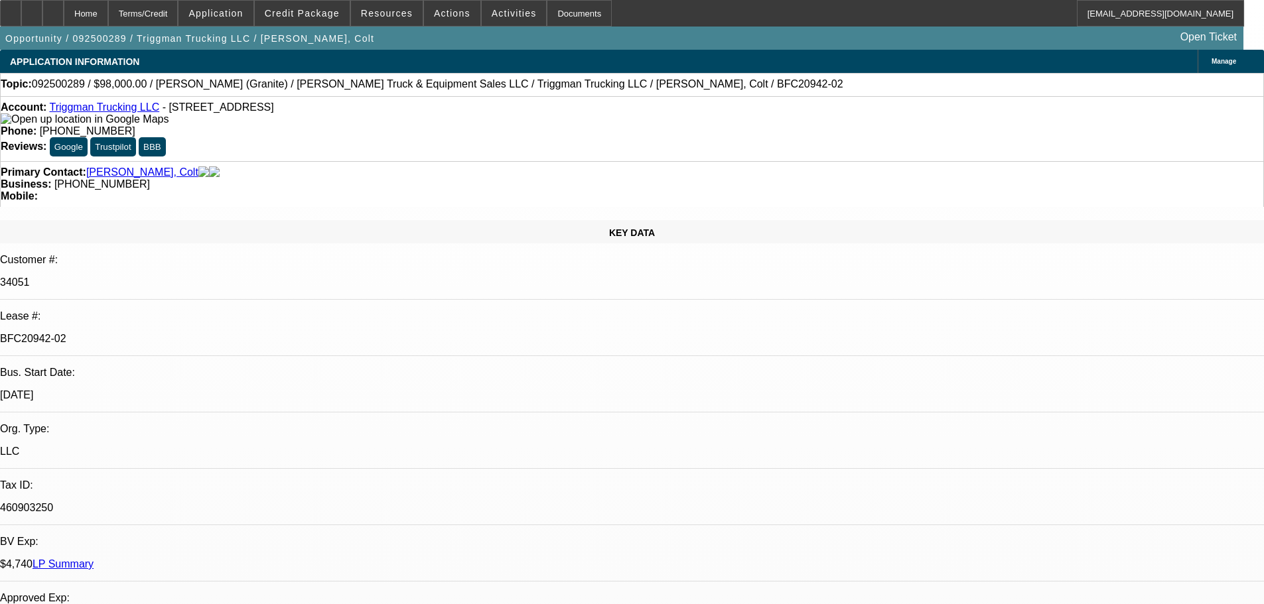
select select "0"
select select "2"
select select "0"
select select "6"
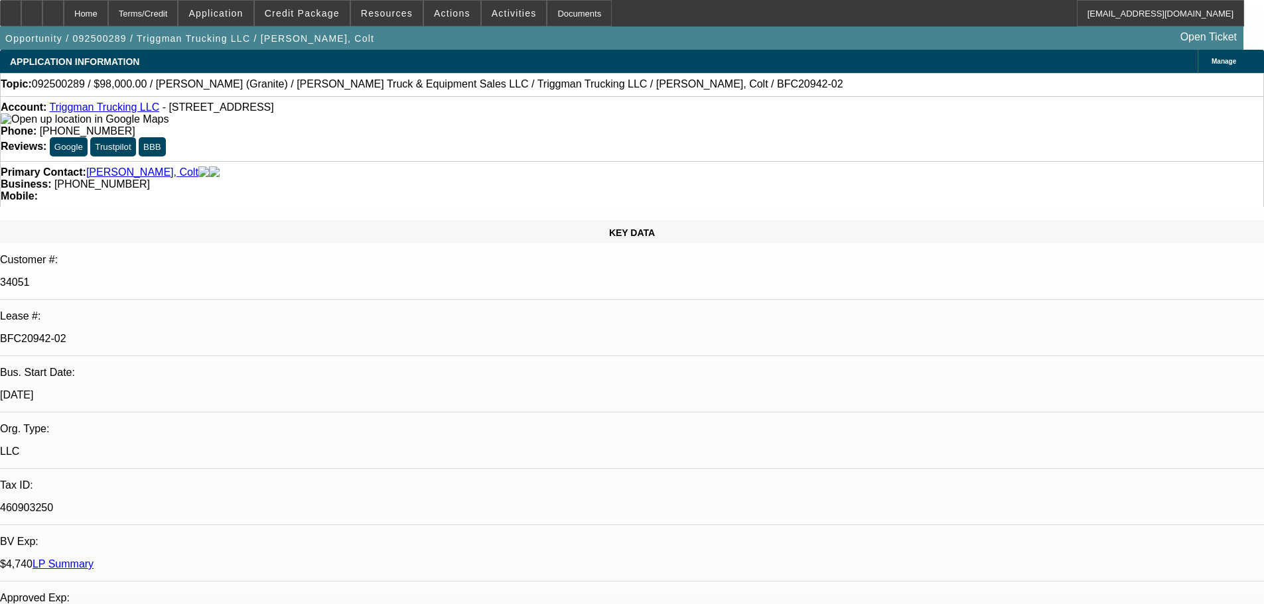
select select "0"
select select "2"
select select "0"
select select "6"
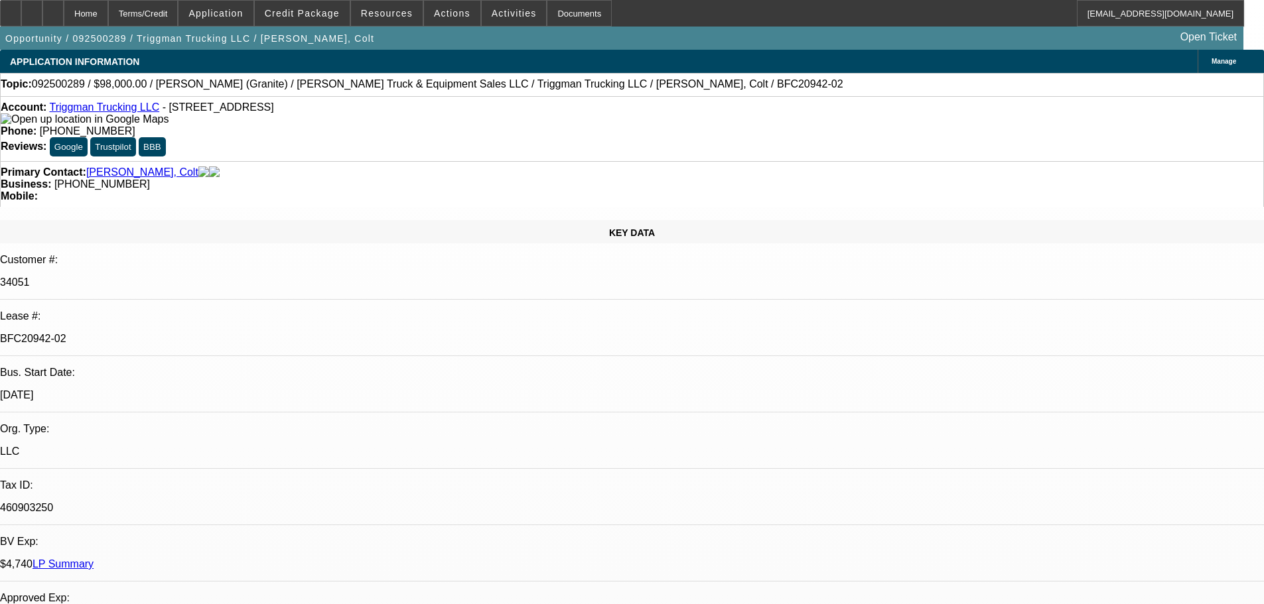
select select "0"
select select "2"
select select "0"
select select "6"
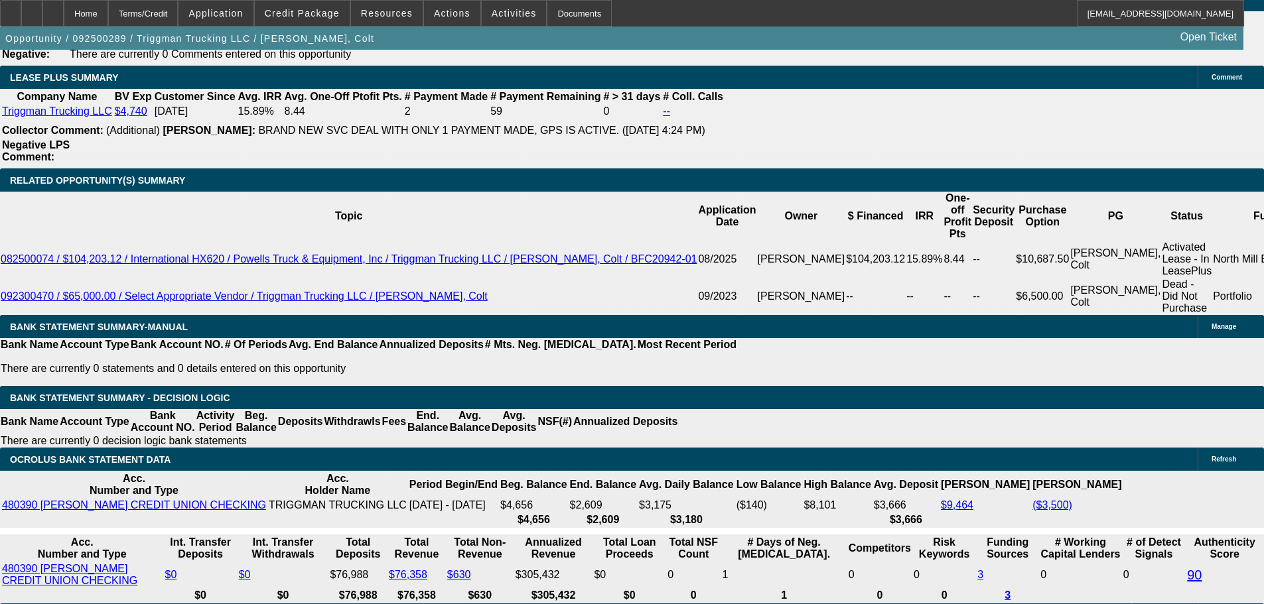
scroll to position [2389, 0]
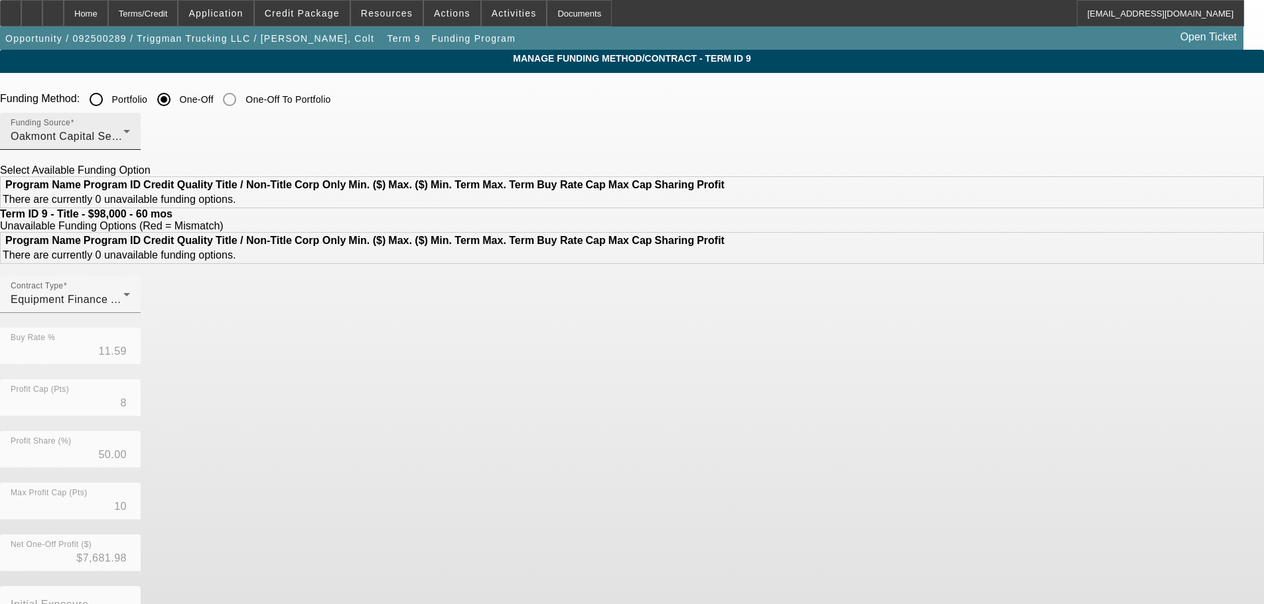
click at [141, 139] on span "Oakmont Capital Services" at bounding box center [76, 136] width 131 height 11
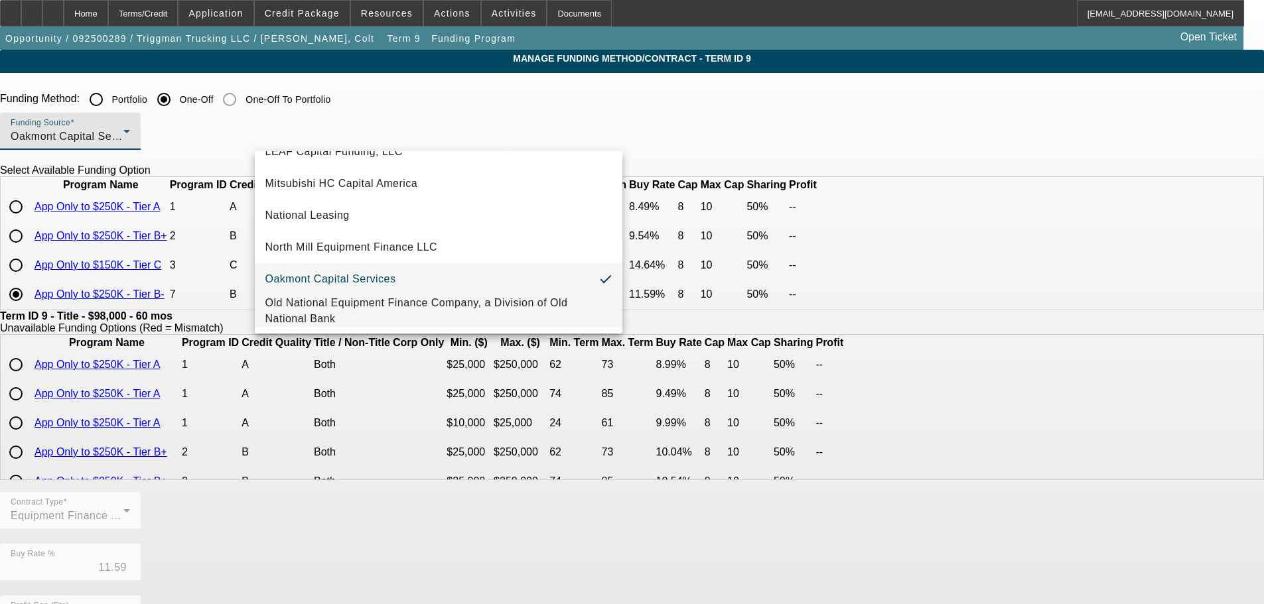
scroll to position [376, 0]
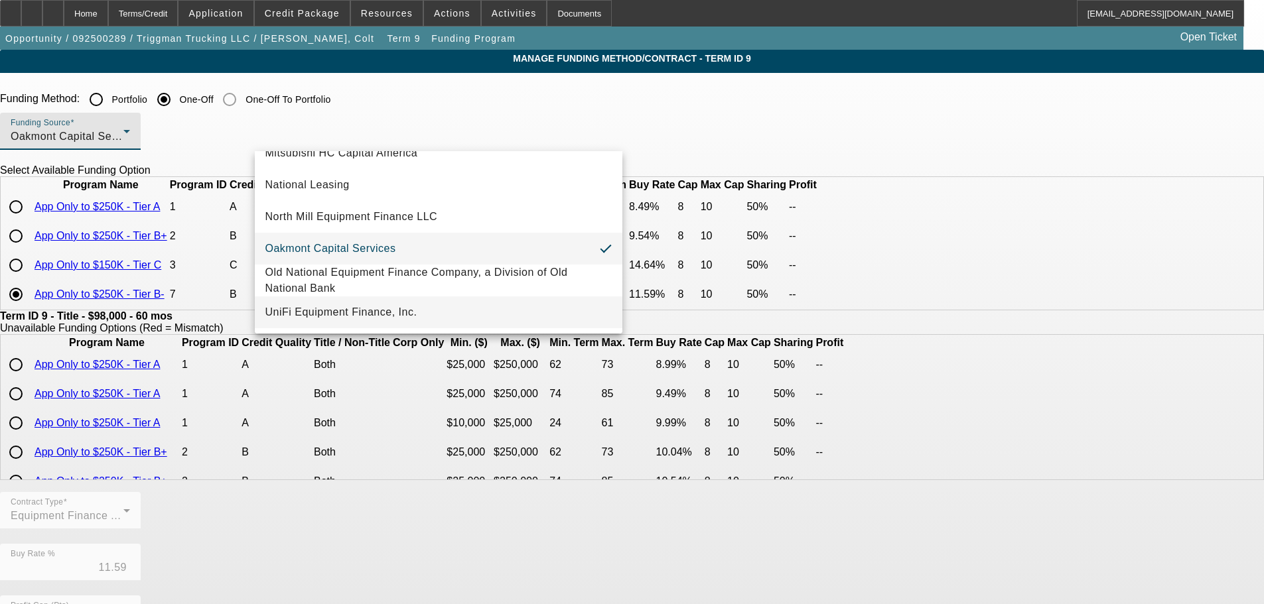
click at [370, 306] on span "UniFi Equipment Finance, Inc." at bounding box center [341, 313] width 152 height 16
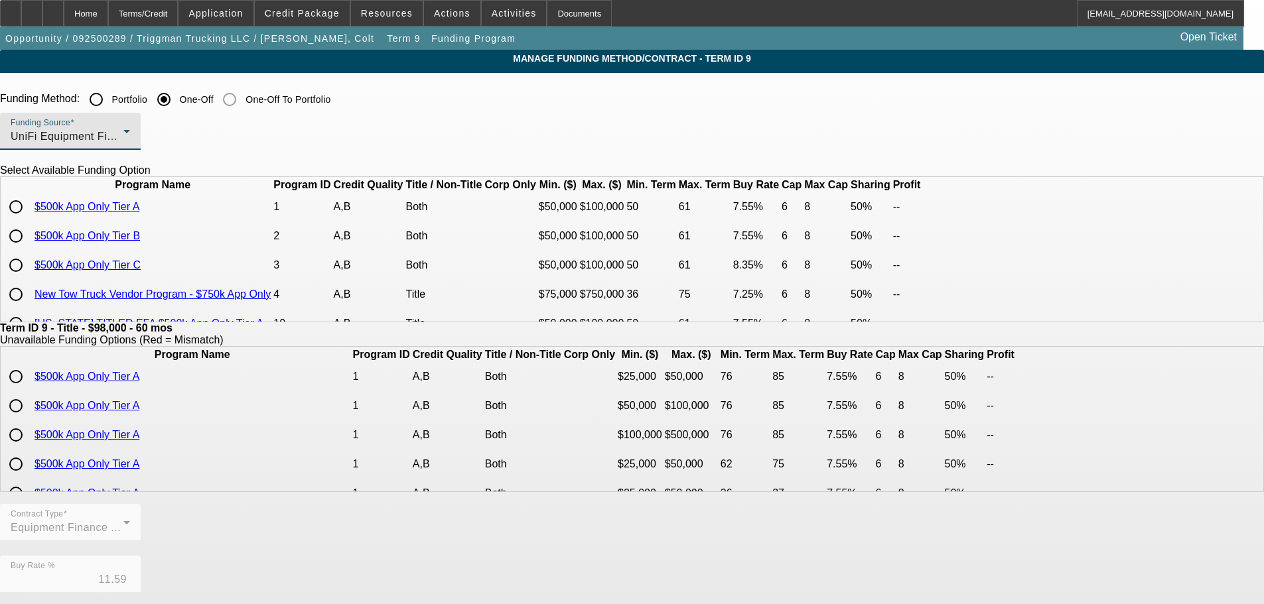
click at [29, 279] on input "radio" at bounding box center [16, 265] width 27 height 27
radio input "true"
type input "8.35"
type input "6"
type input "8"
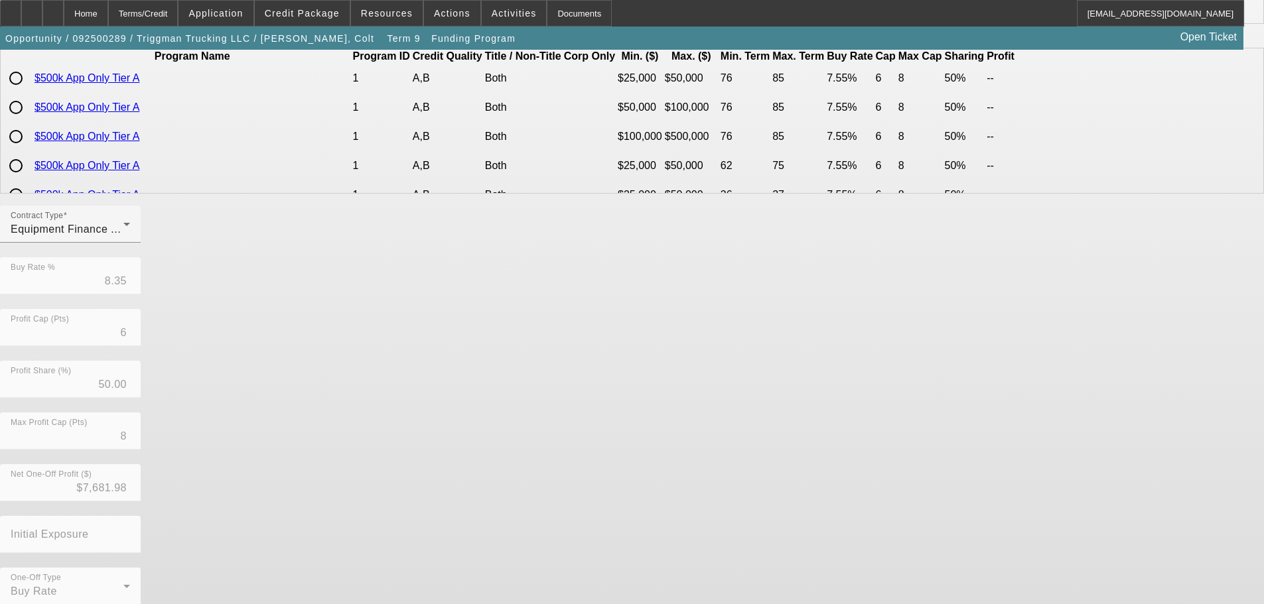
scroll to position [313, 0]
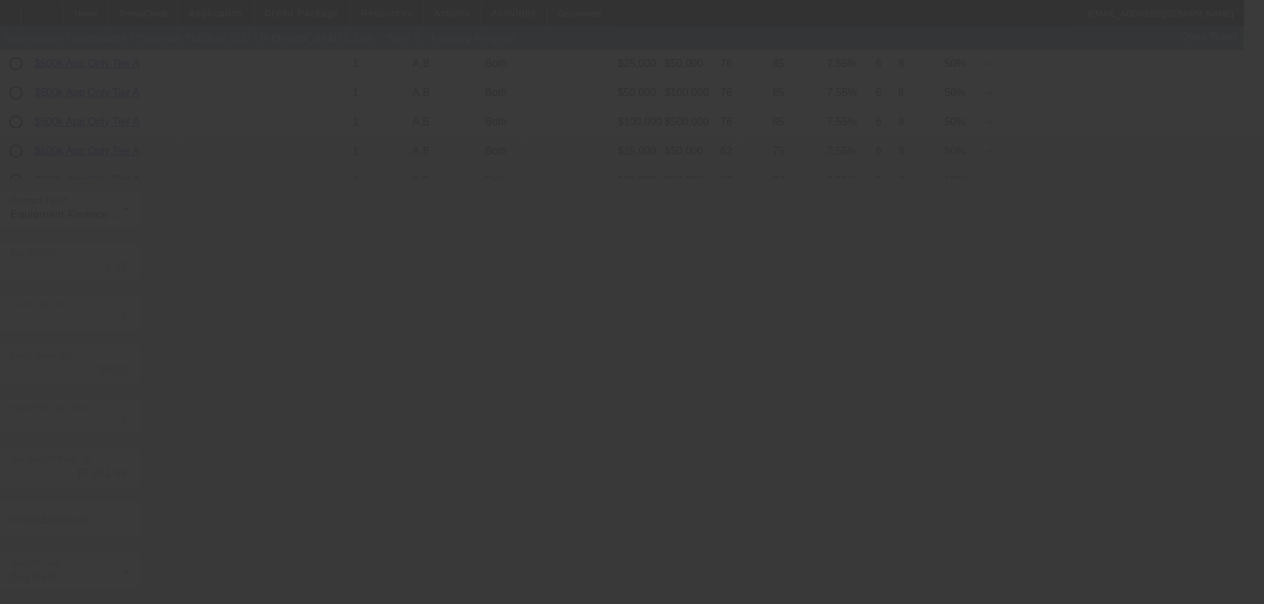
type input "11.59"
type input "8"
type input "10"
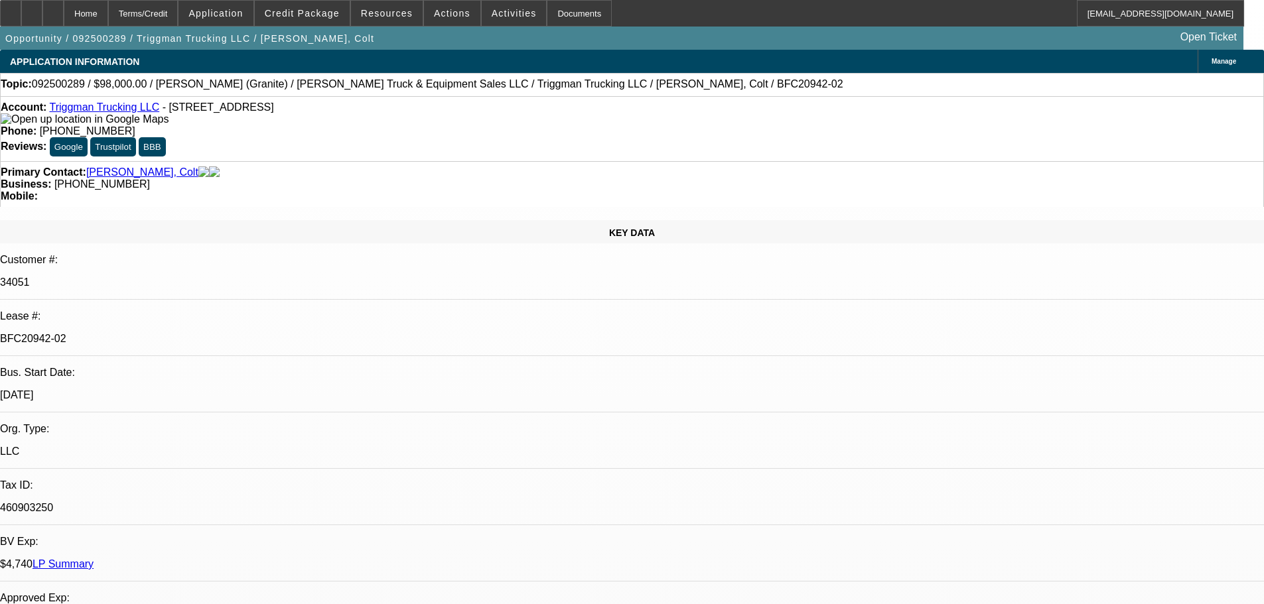
select select "0"
select select "2"
select select "0"
select select "6"
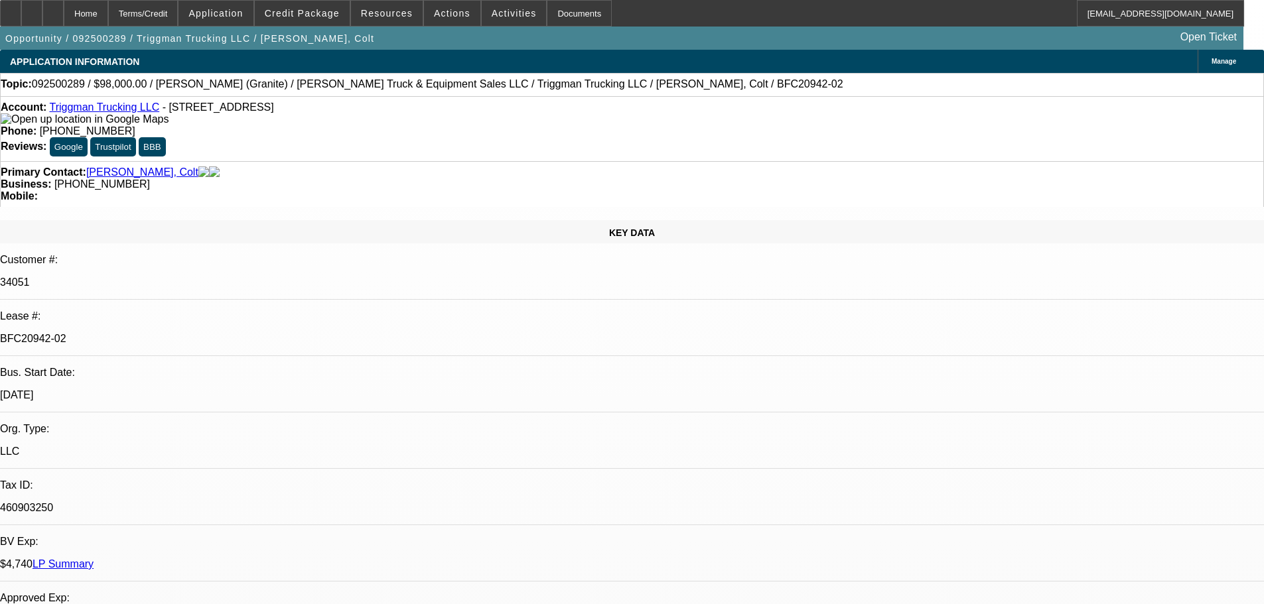
select select "0"
select select "2"
select select "0"
select select "6"
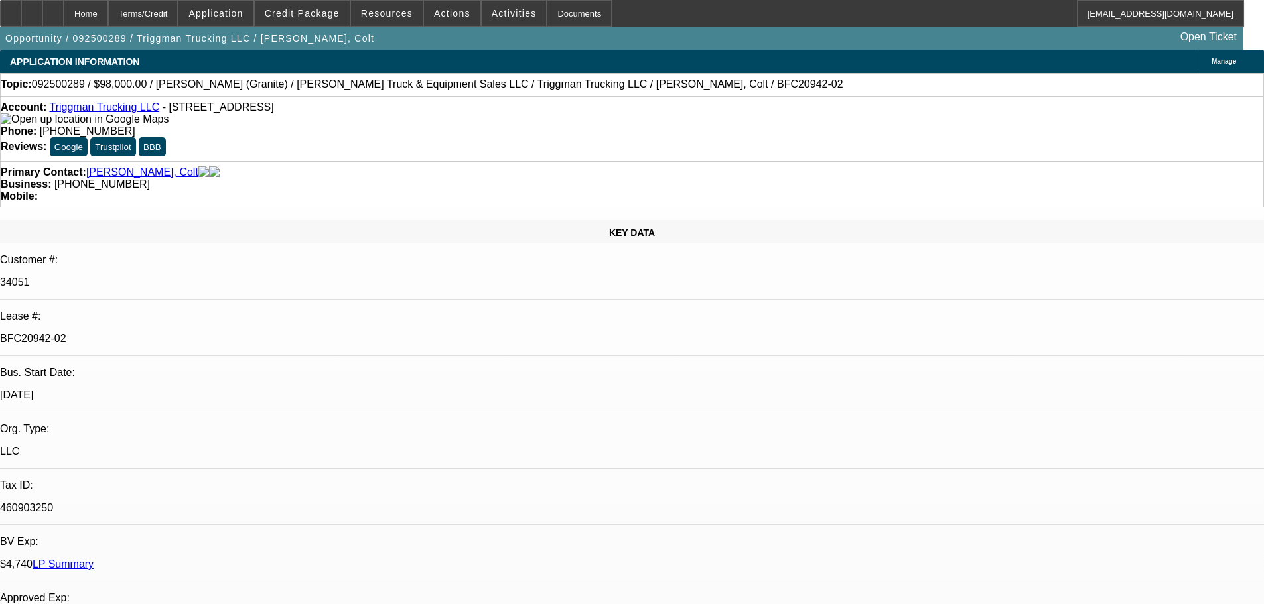
select select "0"
select select "2"
select select "0"
select select "6"
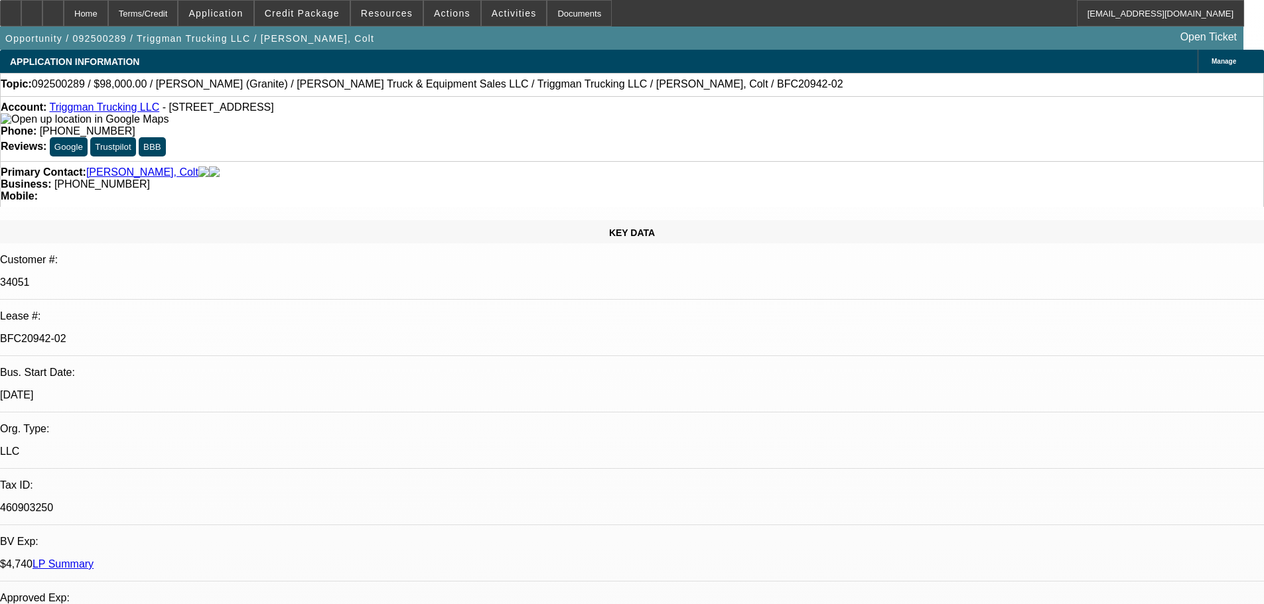
select select "0"
select select "2"
select select "0"
select select "6"
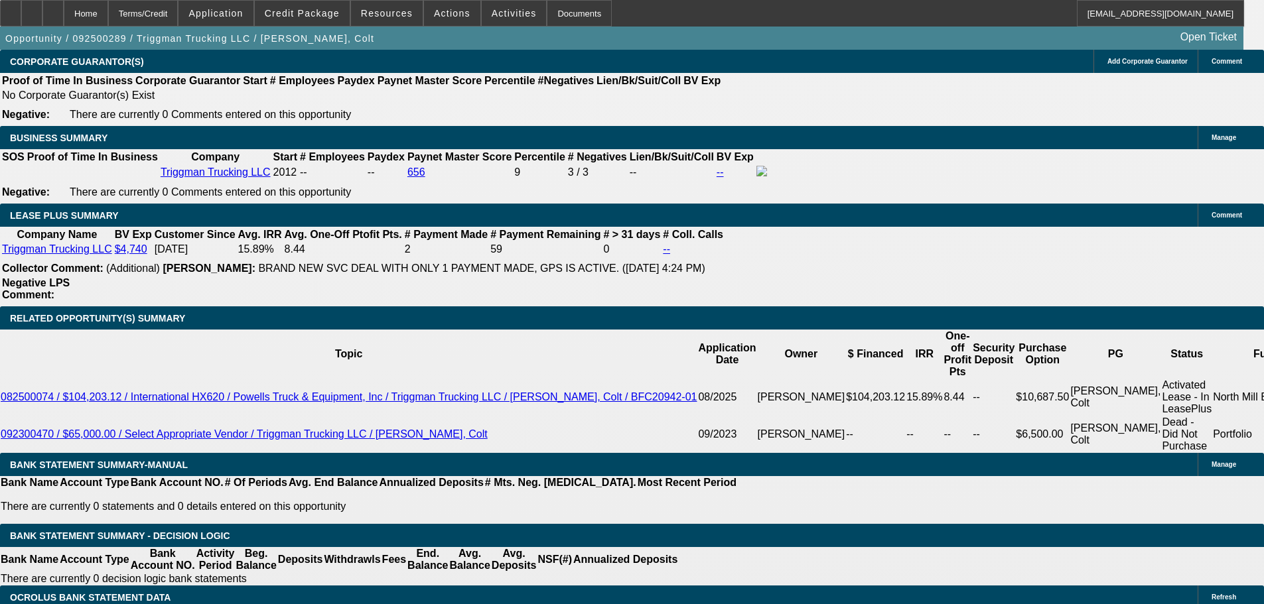
scroll to position [2123, 0]
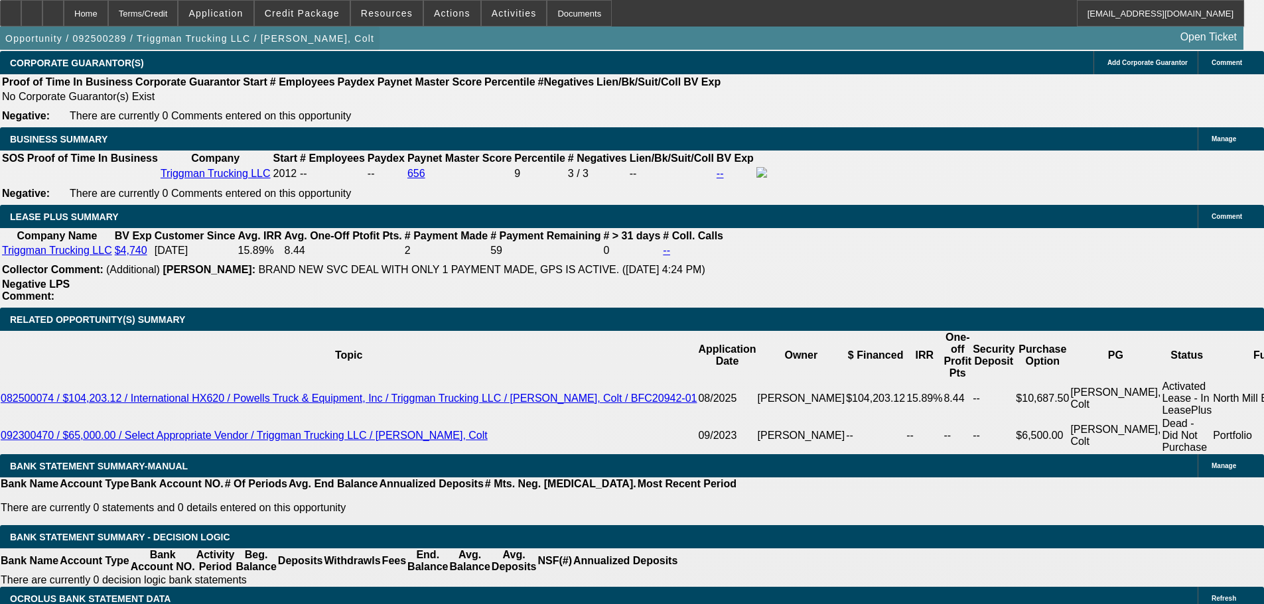
click at [201, 54] on span "button" at bounding box center [190, 39] width 380 height 32
click at [203, 53] on span "button" at bounding box center [190, 39] width 380 height 32
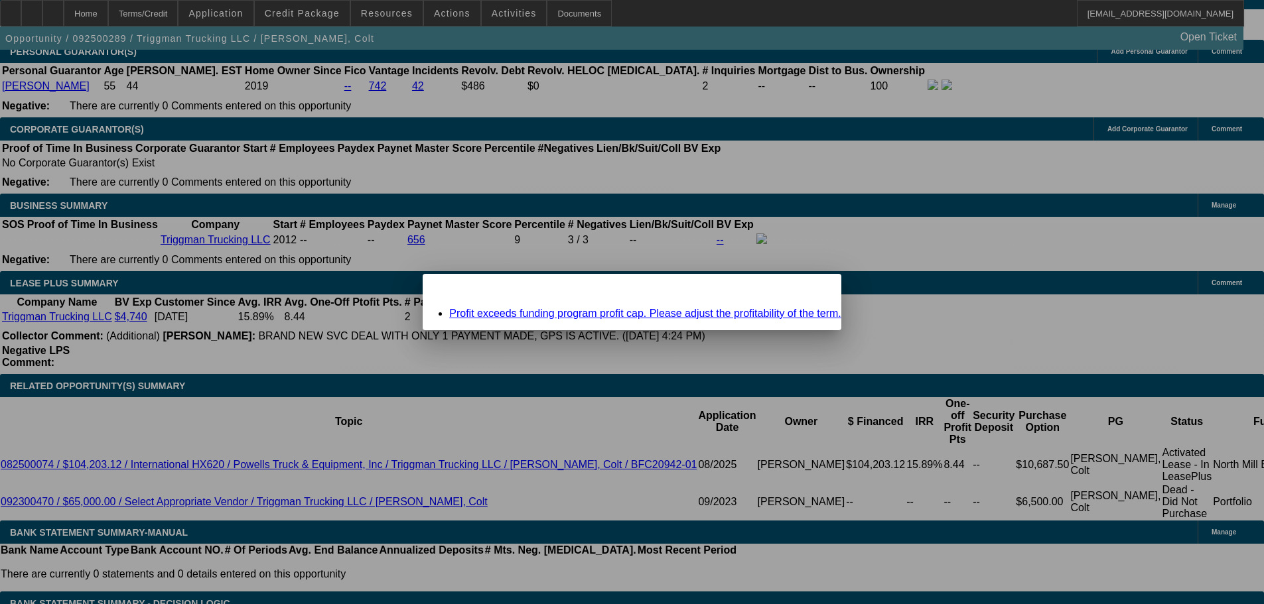
click at [783, 281] on div at bounding box center [632, 302] width 1264 height 604
click at [815, 289] on span "Close" at bounding box center [824, 285] width 18 height 7
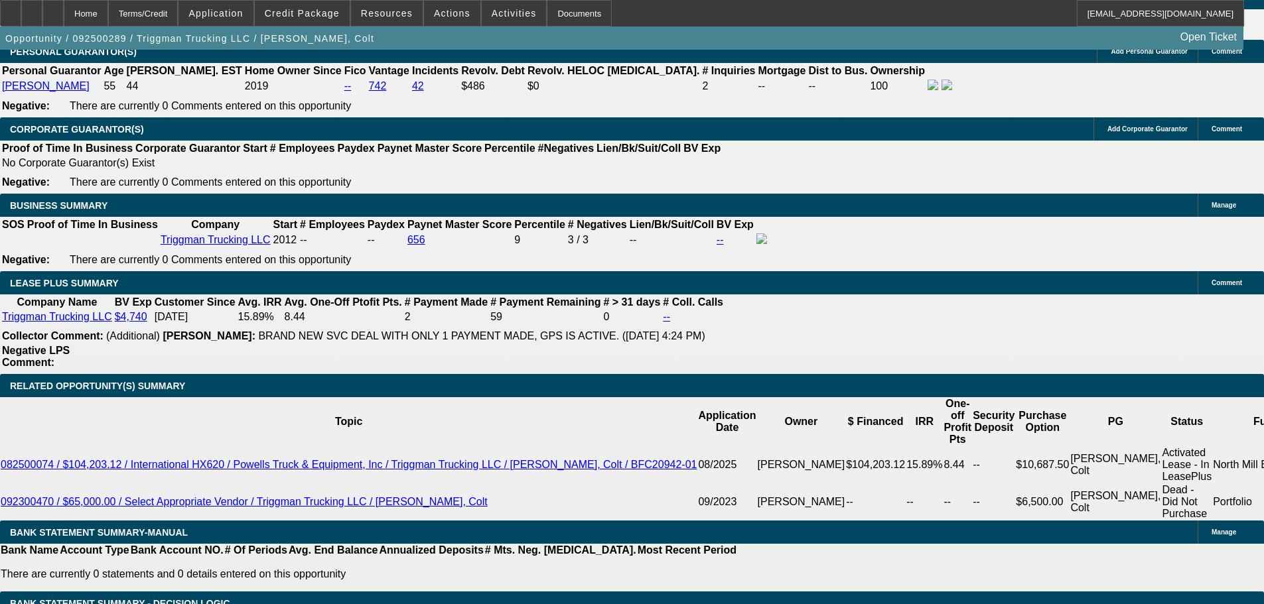
scroll to position [2189, 0]
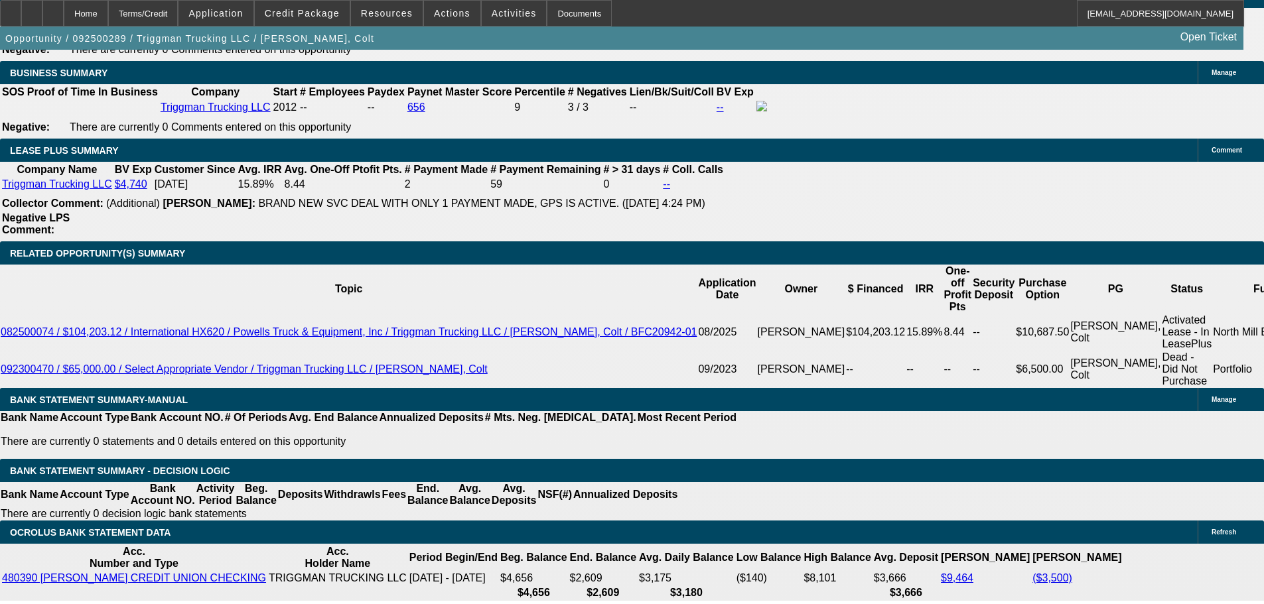
type input "1"
type input "UNKNOWN"
type input "14"
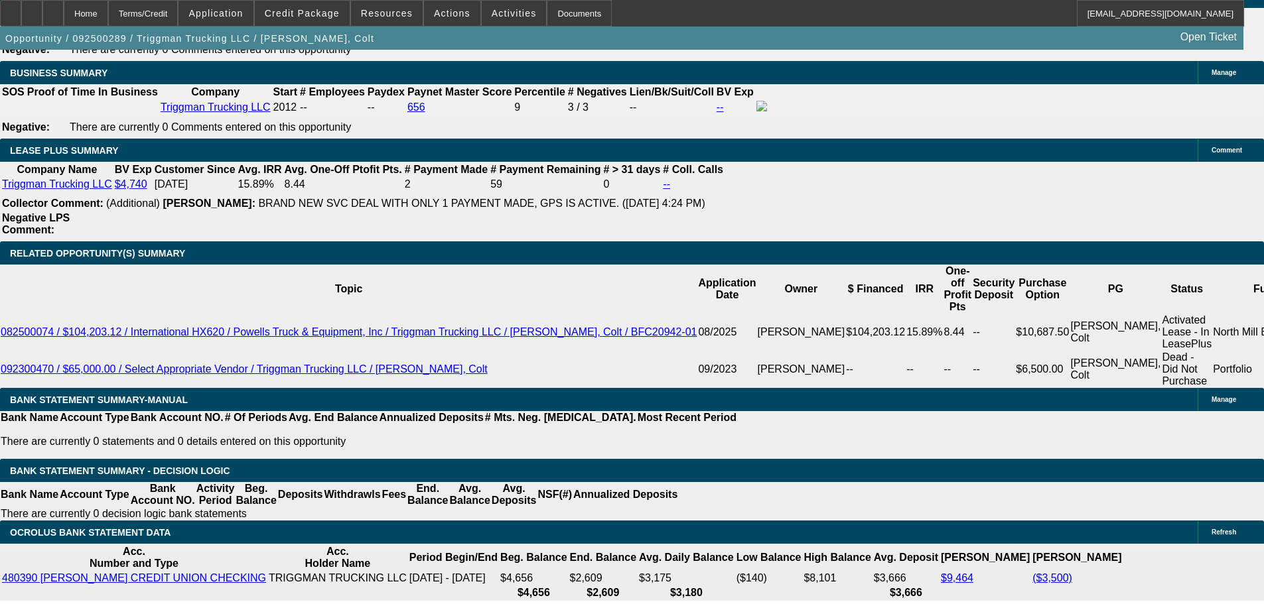
type input "$1,675.19"
type input "14"
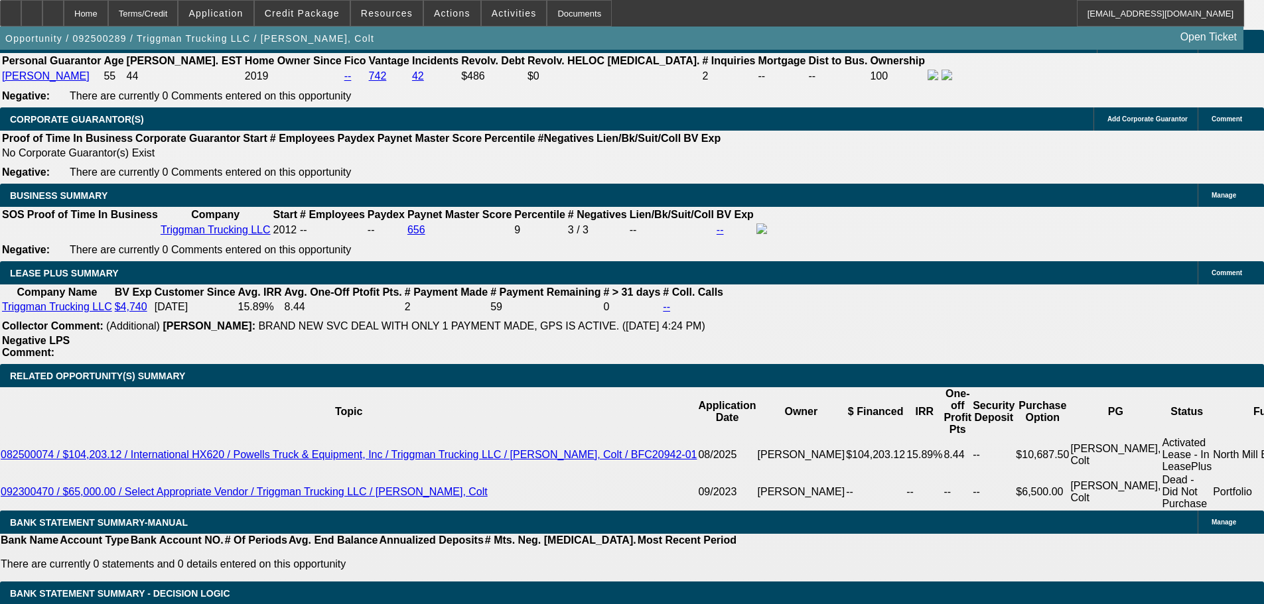
scroll to position [2057, 0]
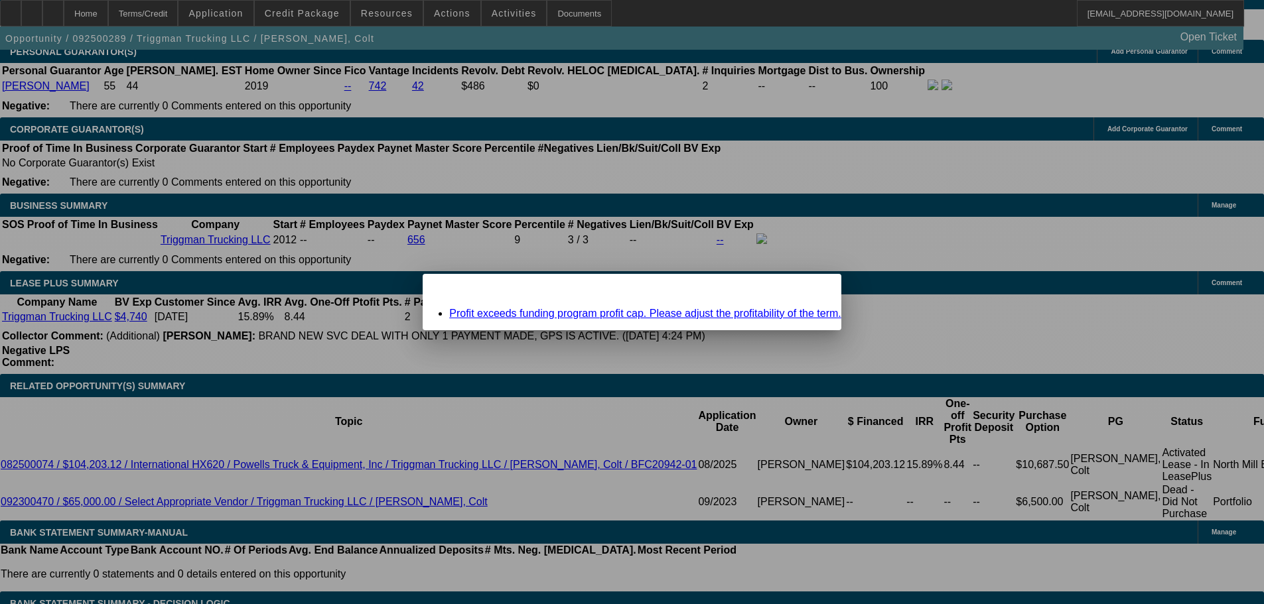
scroll to position [0, 0]
click at [777, 308] on div "Profit exceeds funding program profit cap. Please adjust the profitability of t…" at bounding box center [632, 314] width 419 height 12
click at [812, 289] on icon at bounding box center [812, 285] width 0 height 7
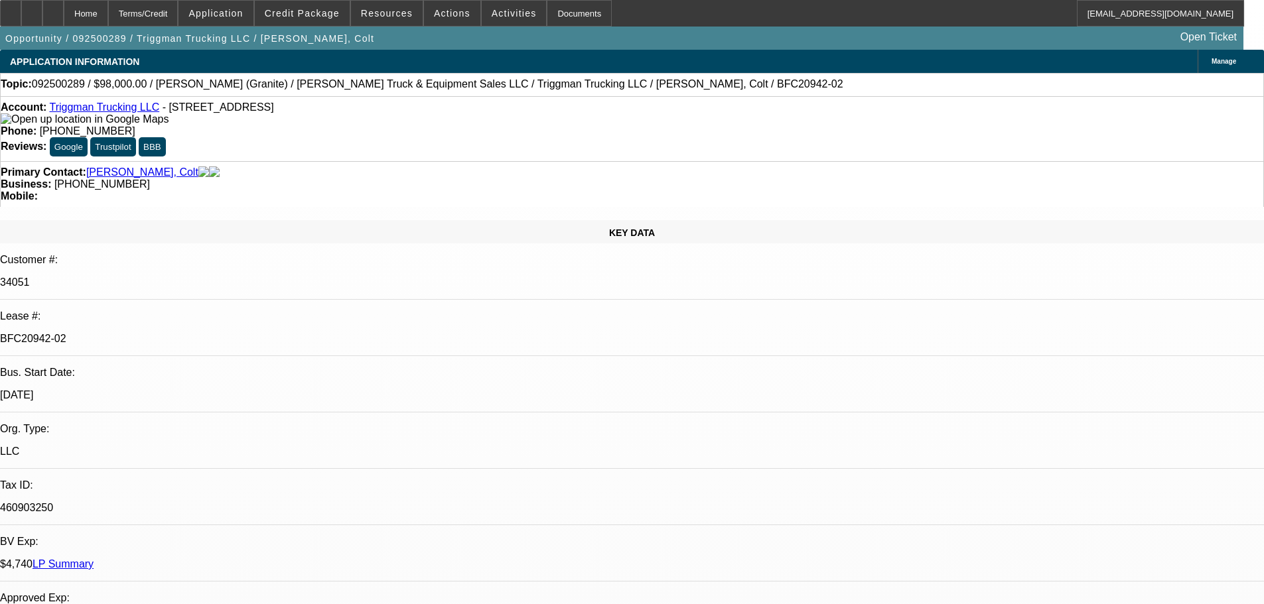
scroll to position [2057, 0]
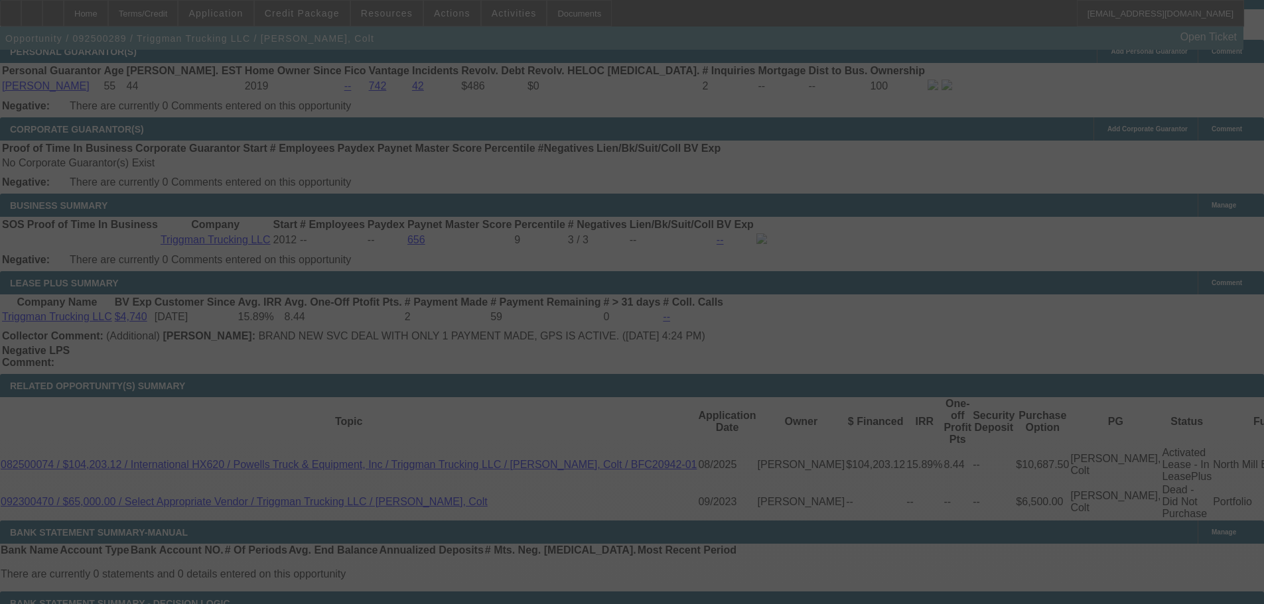
select select "0"
select select "2"
select select "0"
select select "6"
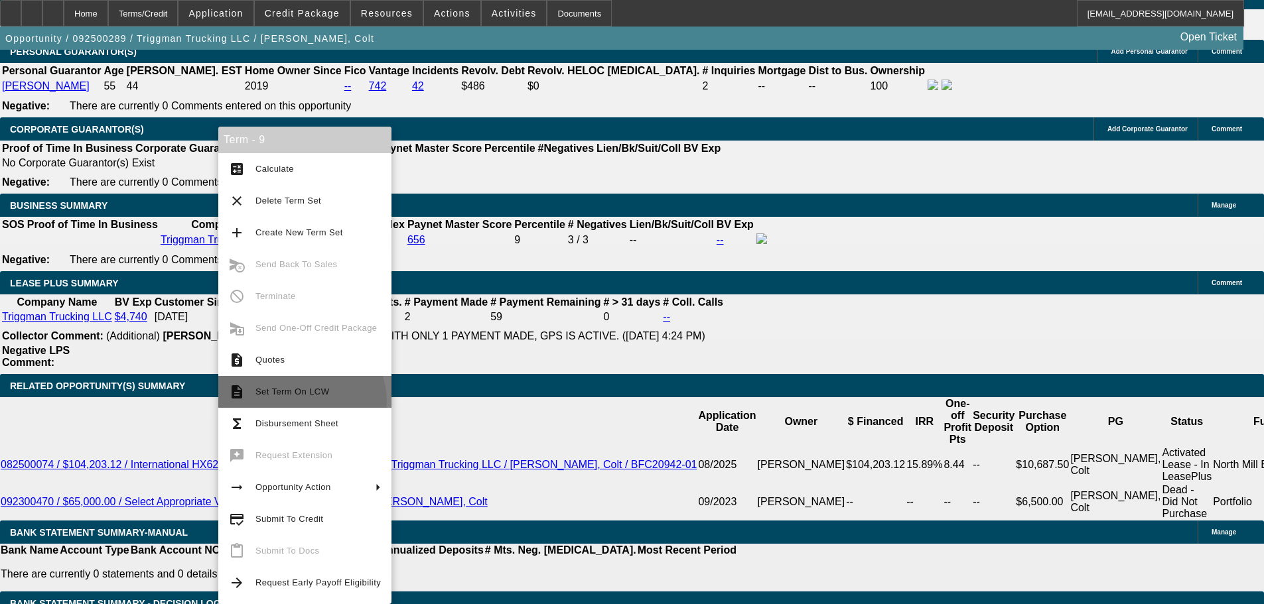
click at [300, 402] on button "description Set Term On LCW" at bounding box center [304, 392] width 173 height 32
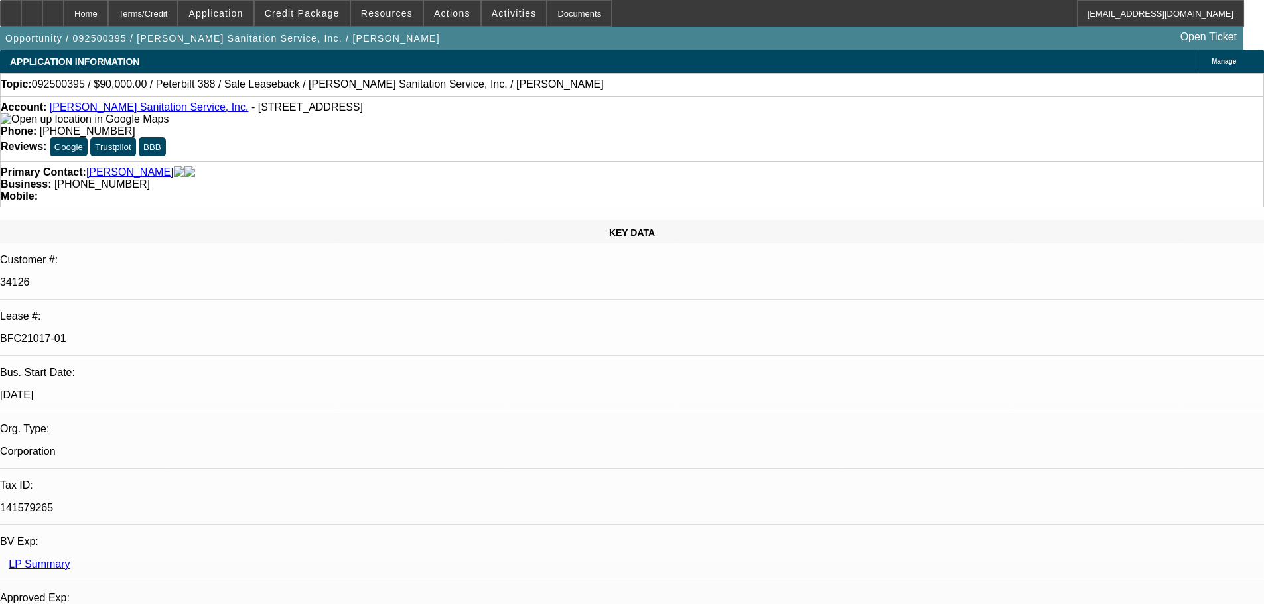
select select "0"
select select "2"
select select "0"
select select "6"
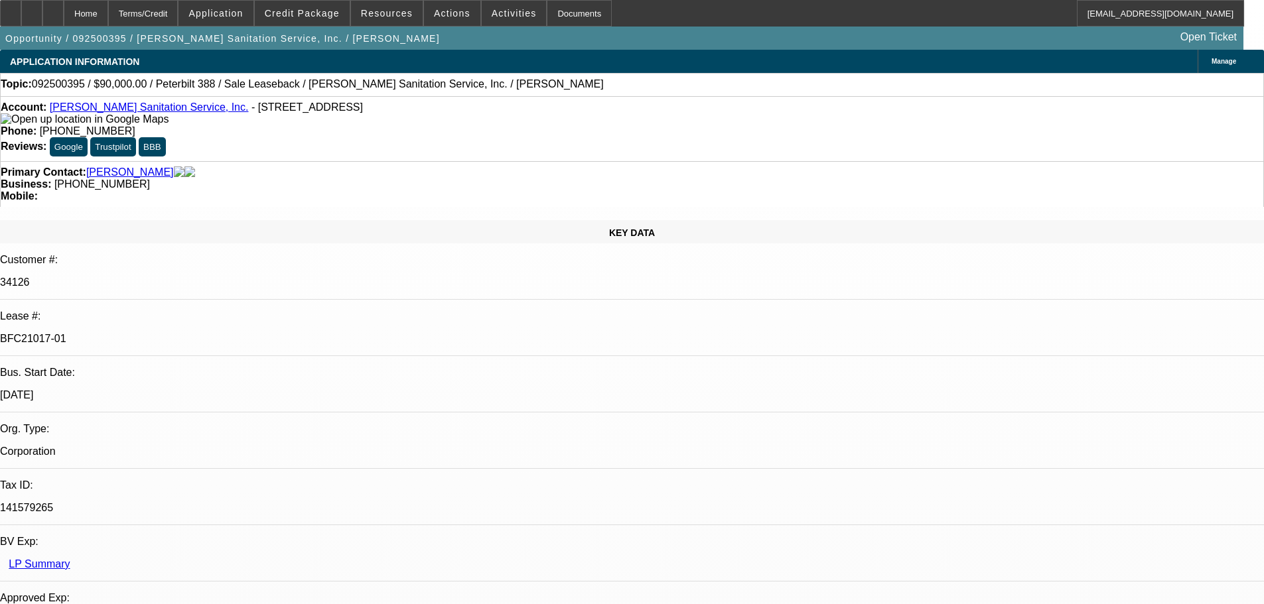
select select "0"
select select "2"
select select "0"
select select "6"
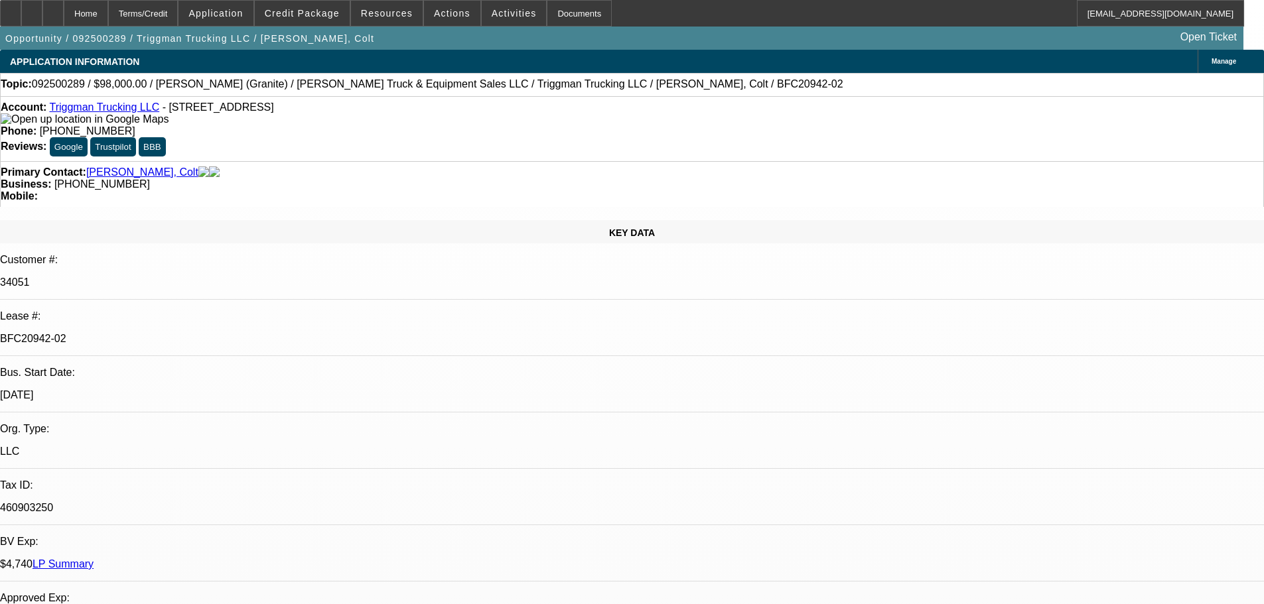
select select "0"
select select "2"
select select "0"
select select "6"
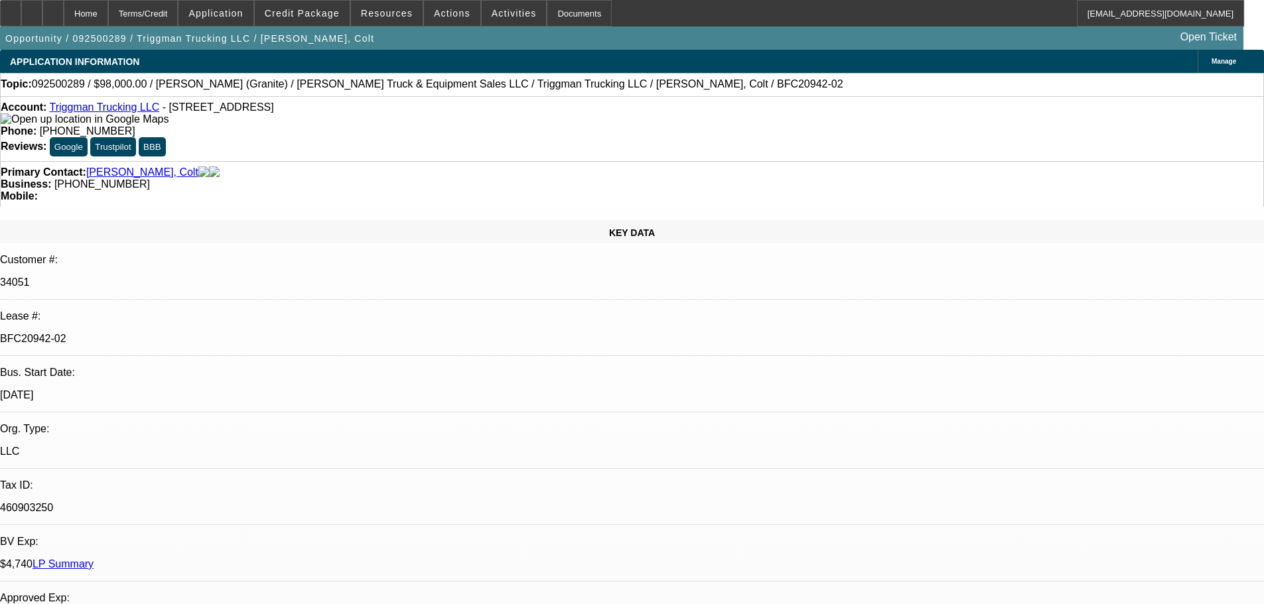
select select "0"
select select "2"
select select "0"
select select "6"
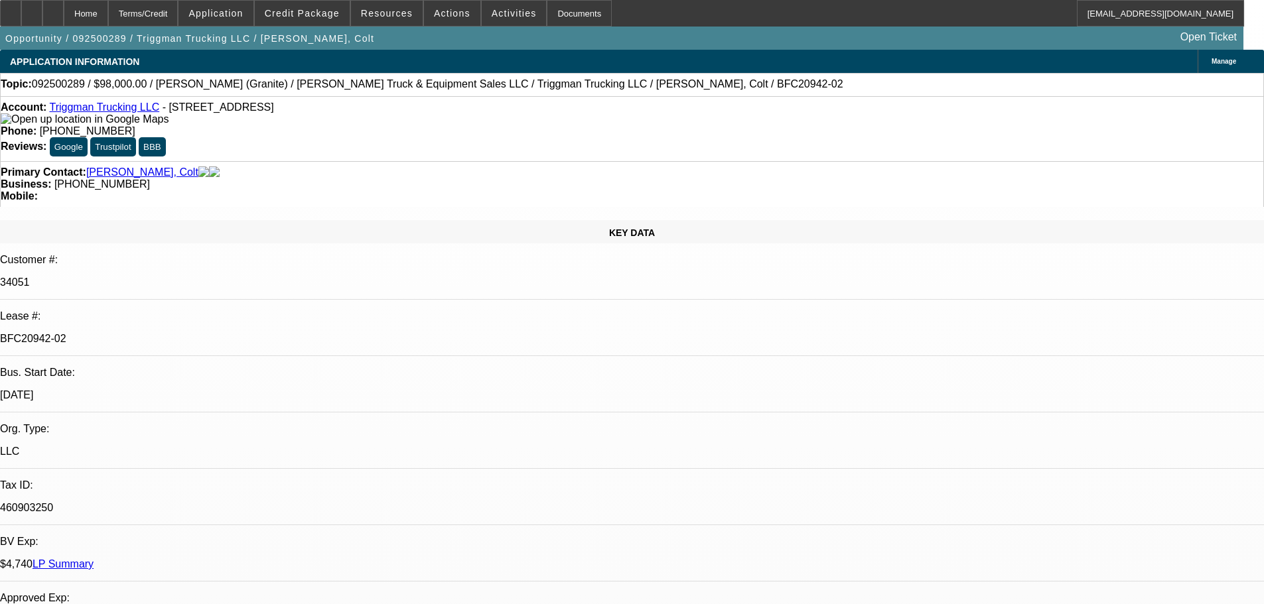
select select "0"
select select "2"
select select "0"
select select "6"
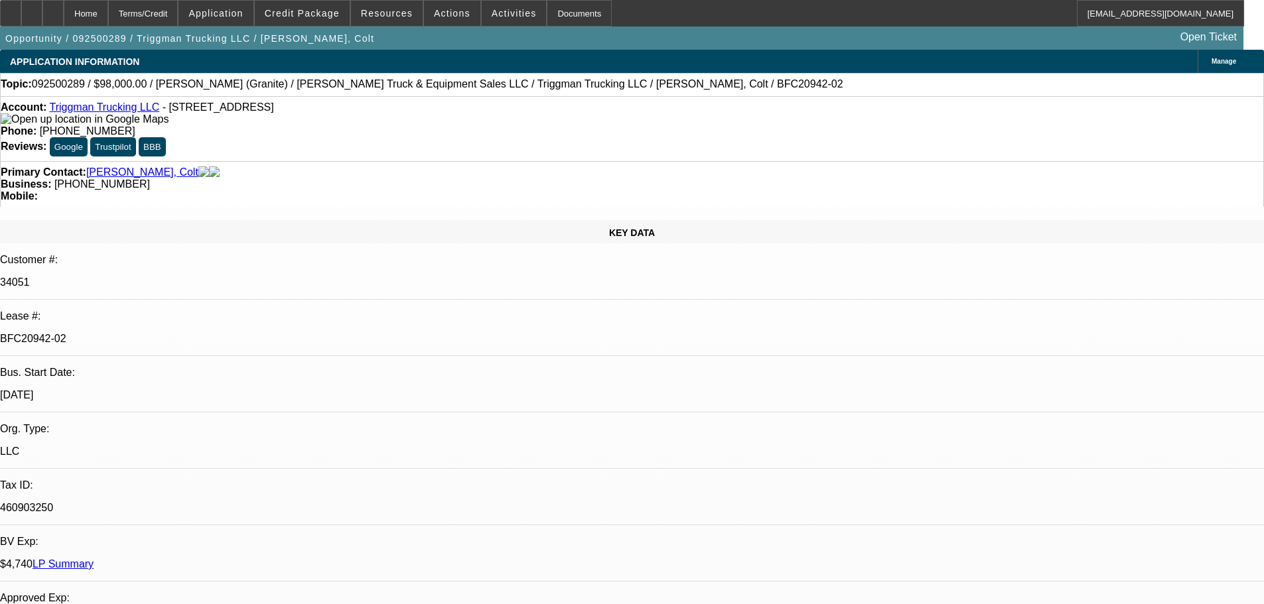
select select "0"
select select "2"
select select "0"
select select "6"
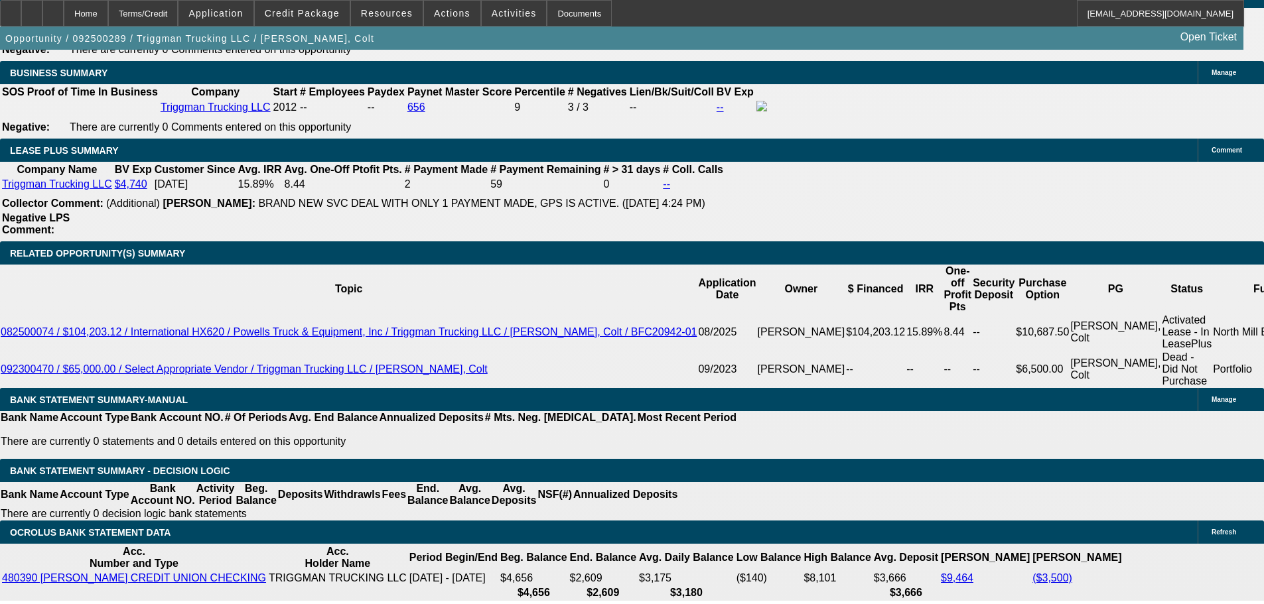
scroll to position [2266, 0]
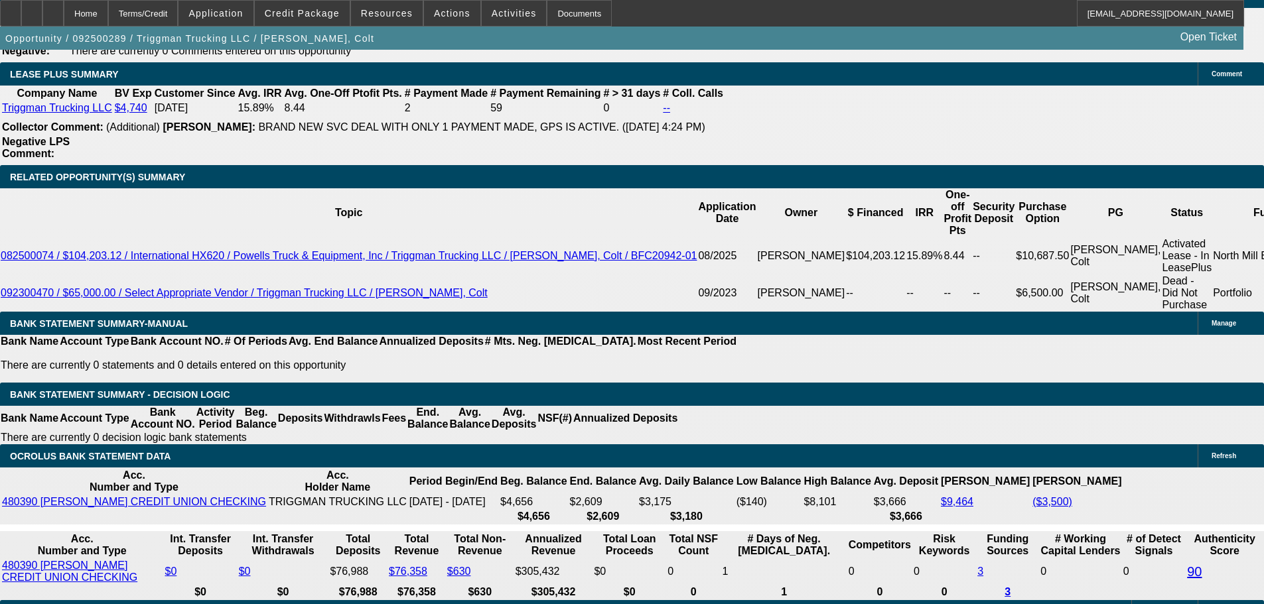
type input "13"
type input "UNKNOWN"
type input "13."
type input "$2,229.80"
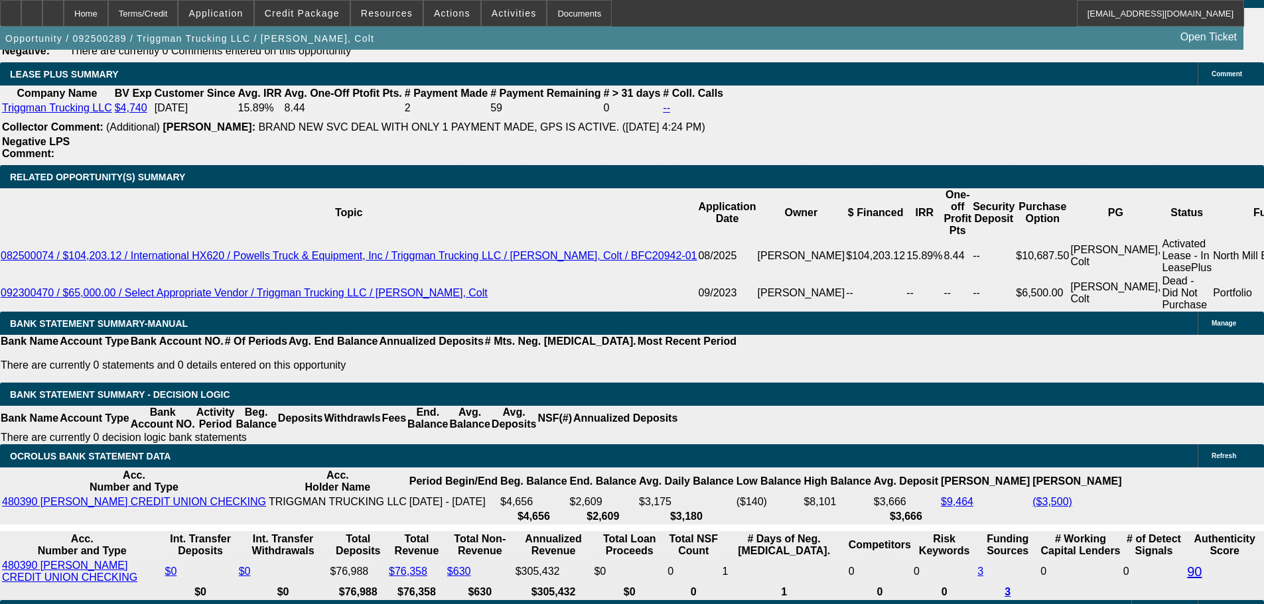
type input "13.5"
type input "$2,254.96"
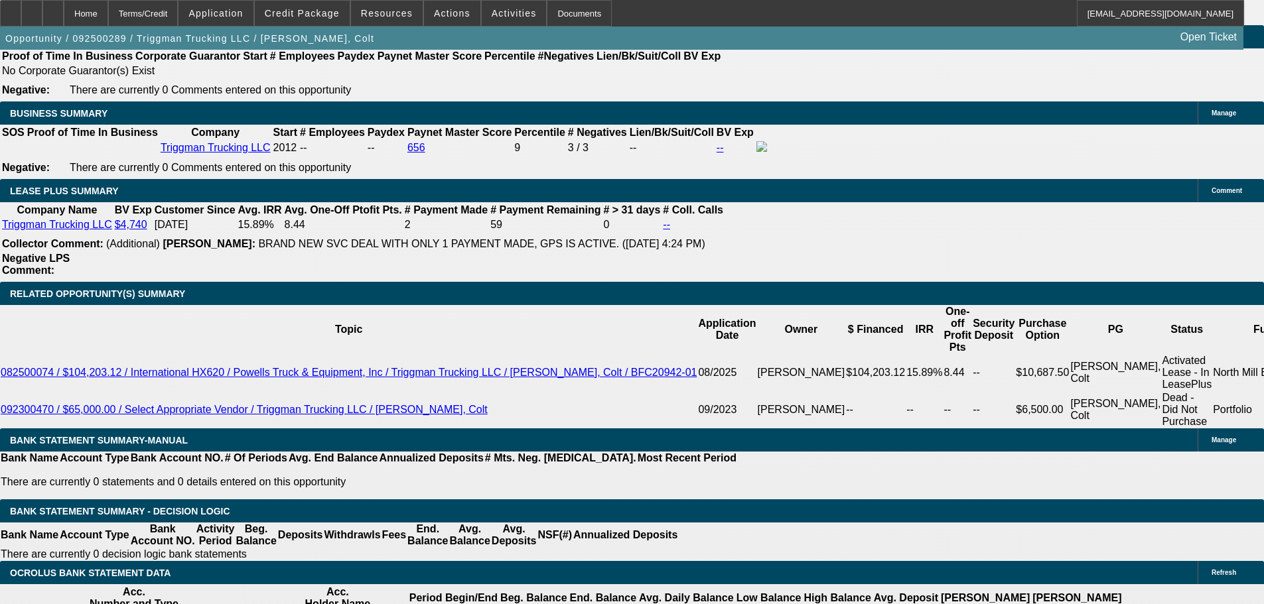
scroll to position [2000, 0]
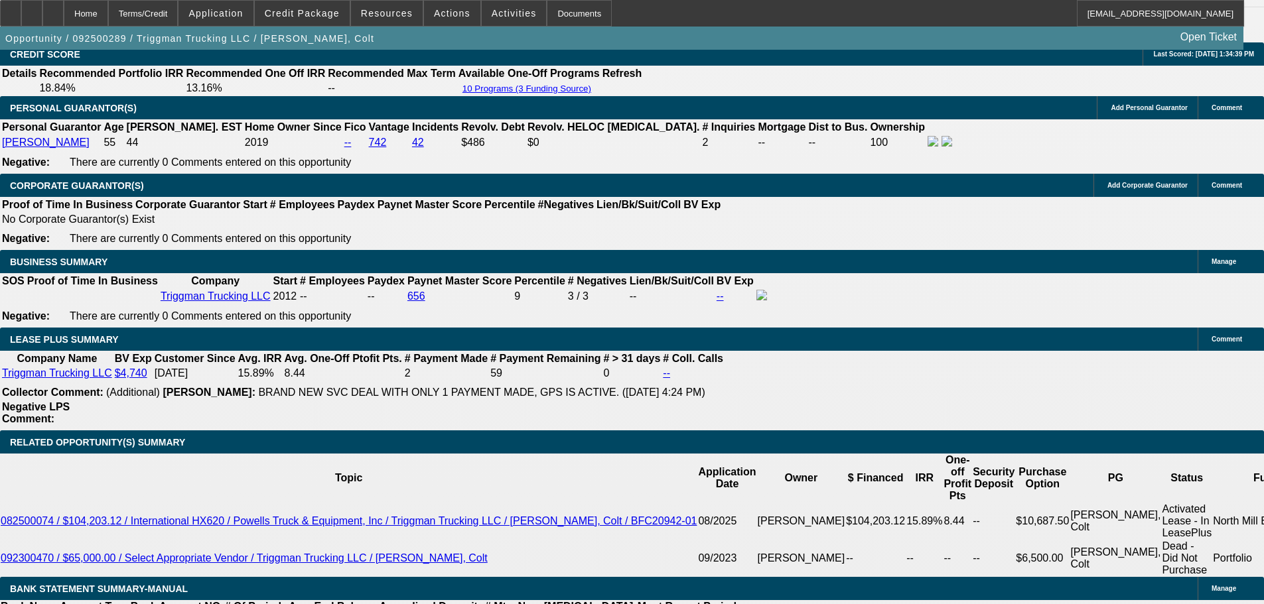
type input "13.5"
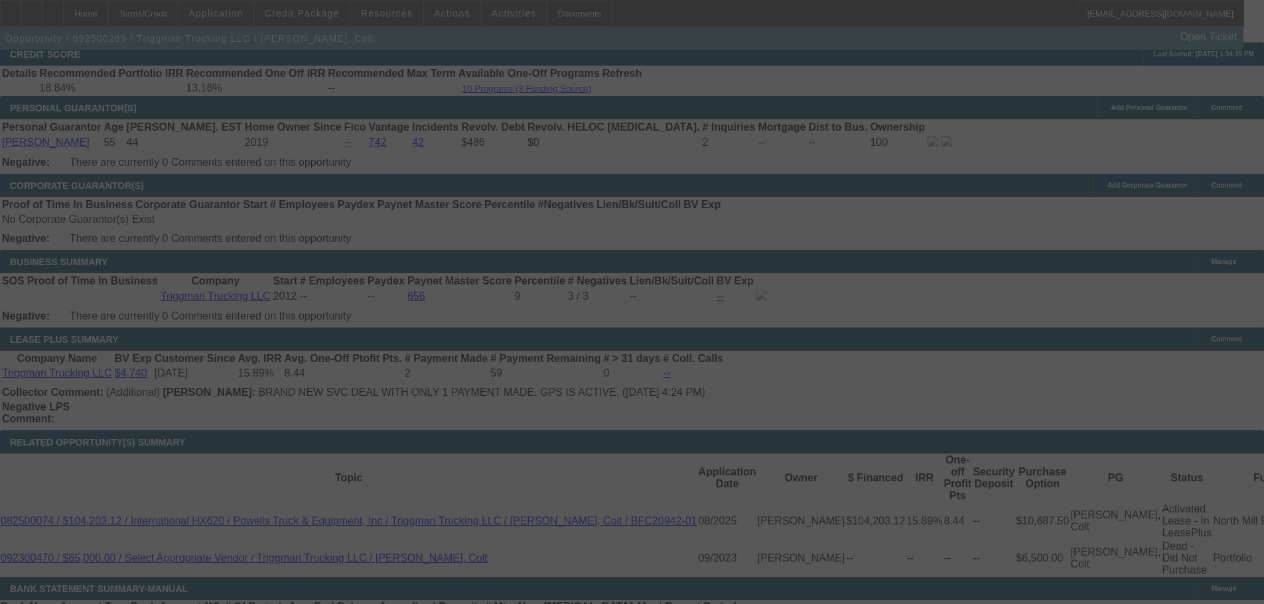
select select "0"
select select "2"
select select "0"
select select "6"
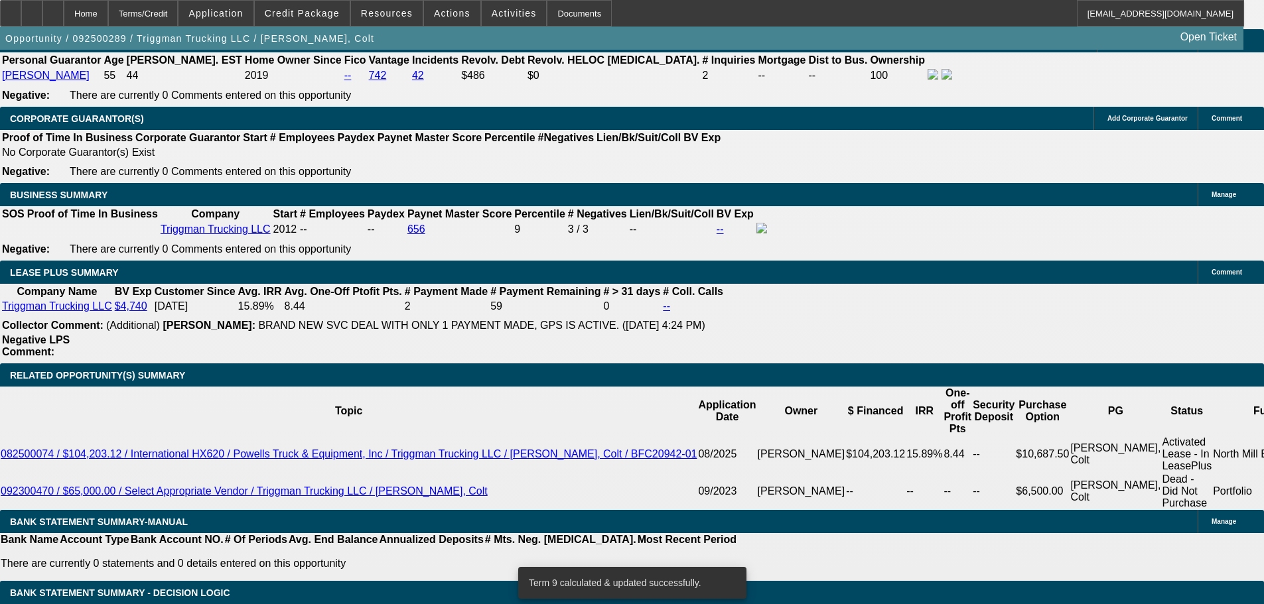
scroll to position [2067, 0]
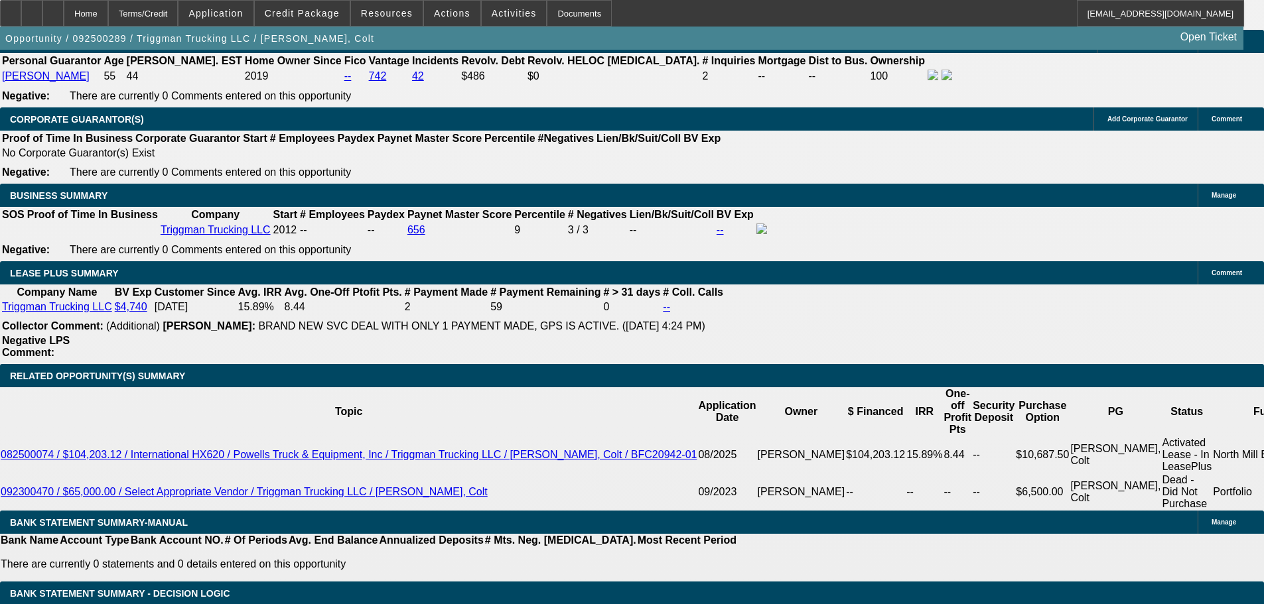
type input "UNKNOWN"
type input "12."
type input "$2,179.96"
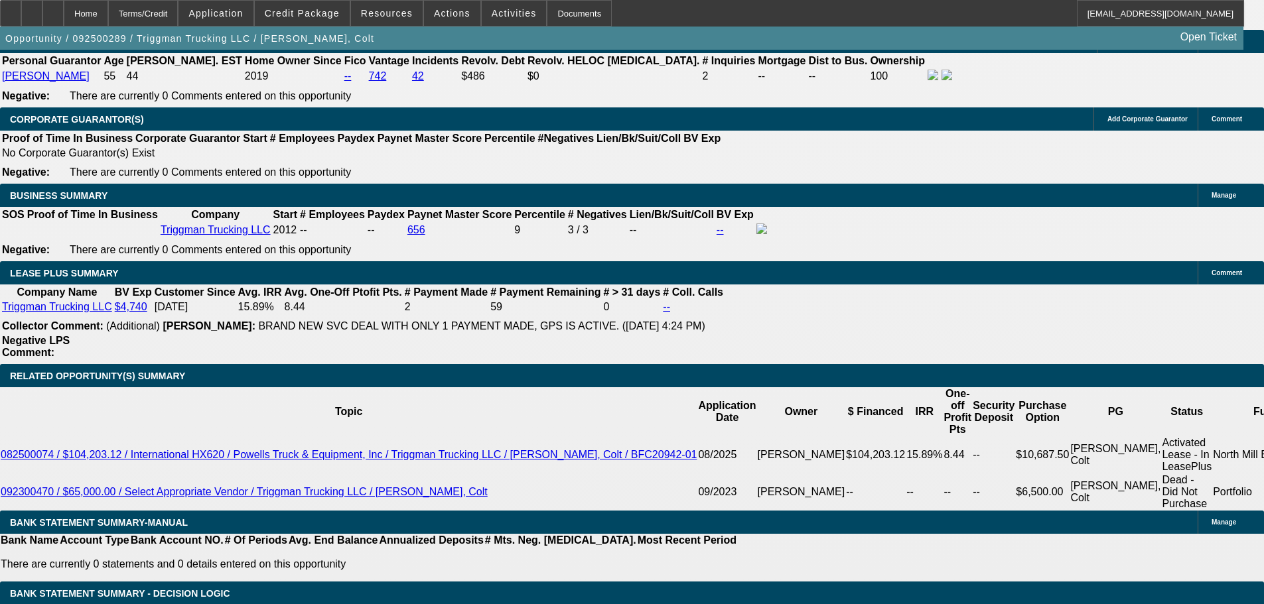
type input "12.5"
type input "$2,204.80"
type input "12.5"
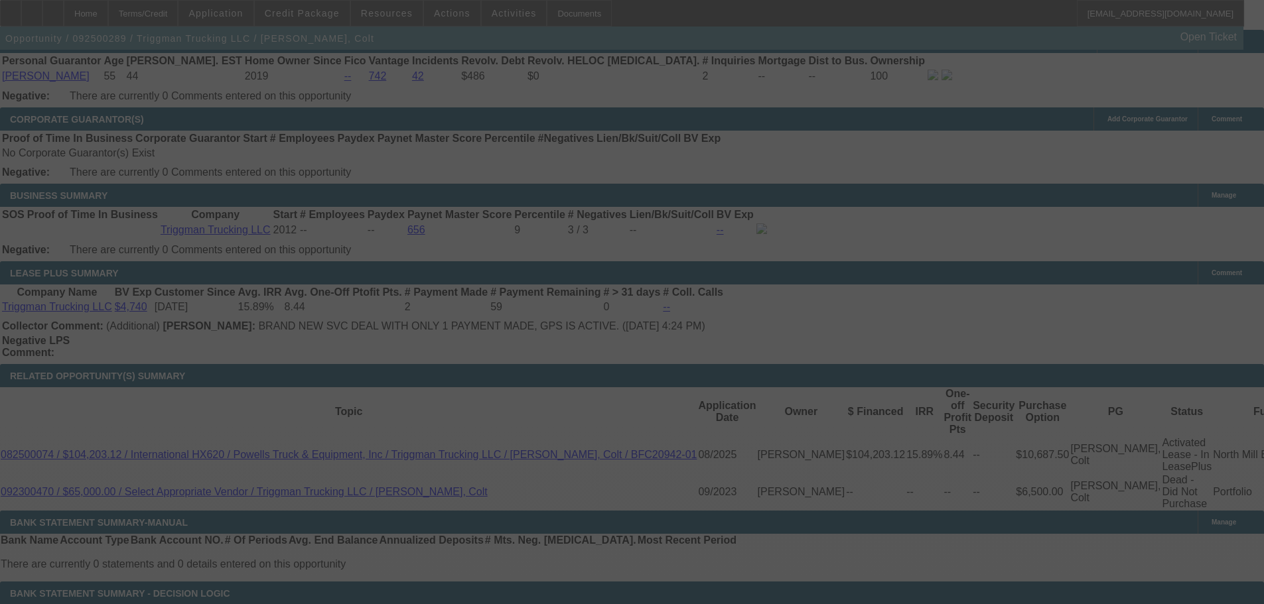
select select "0"
select select "2"
select select "0"
select select "6"
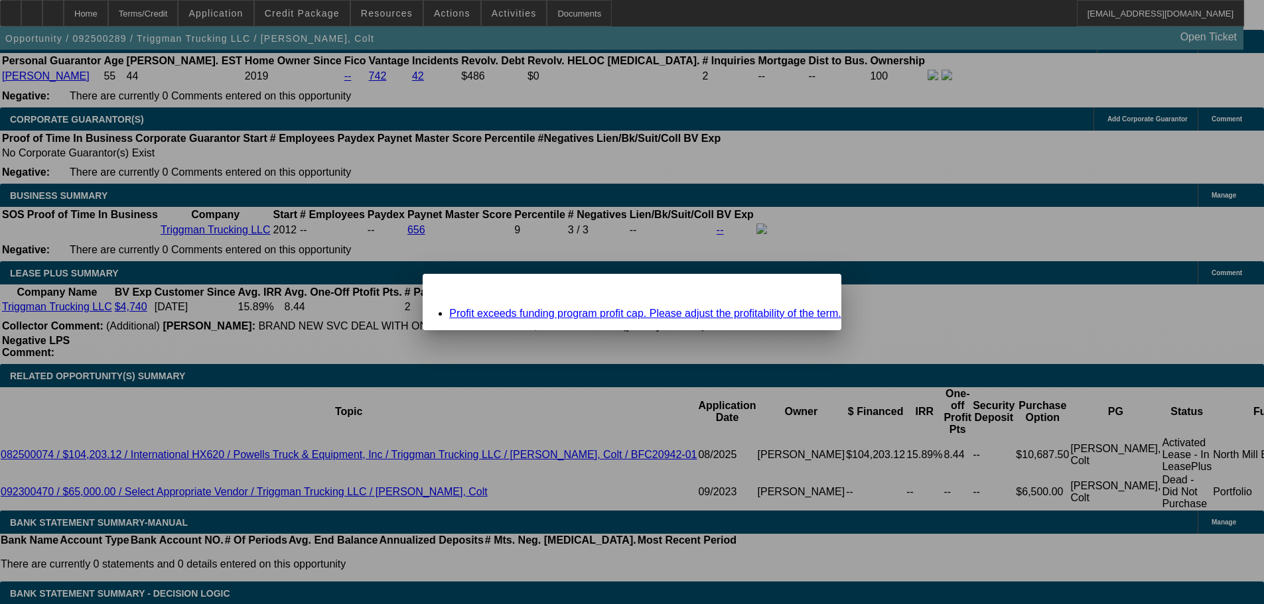
scroll to position [0, 0]
click at [815, 289] on span "Close" at bounding box center [824, 285] width 18 height 7
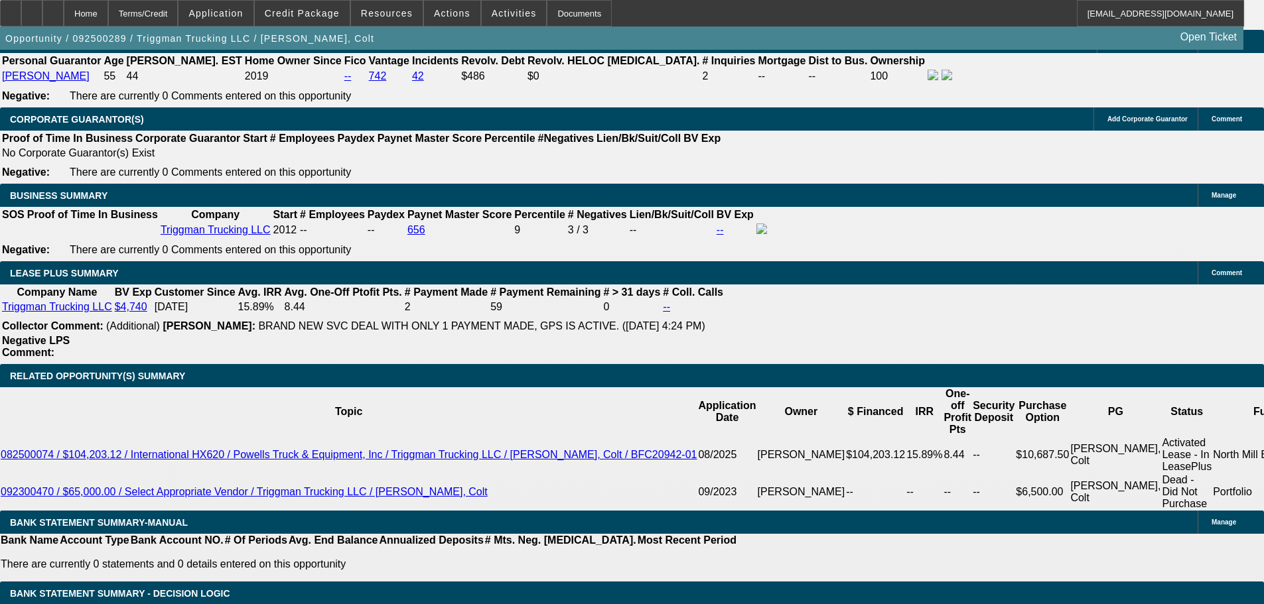
scroll to position [2266, 0]
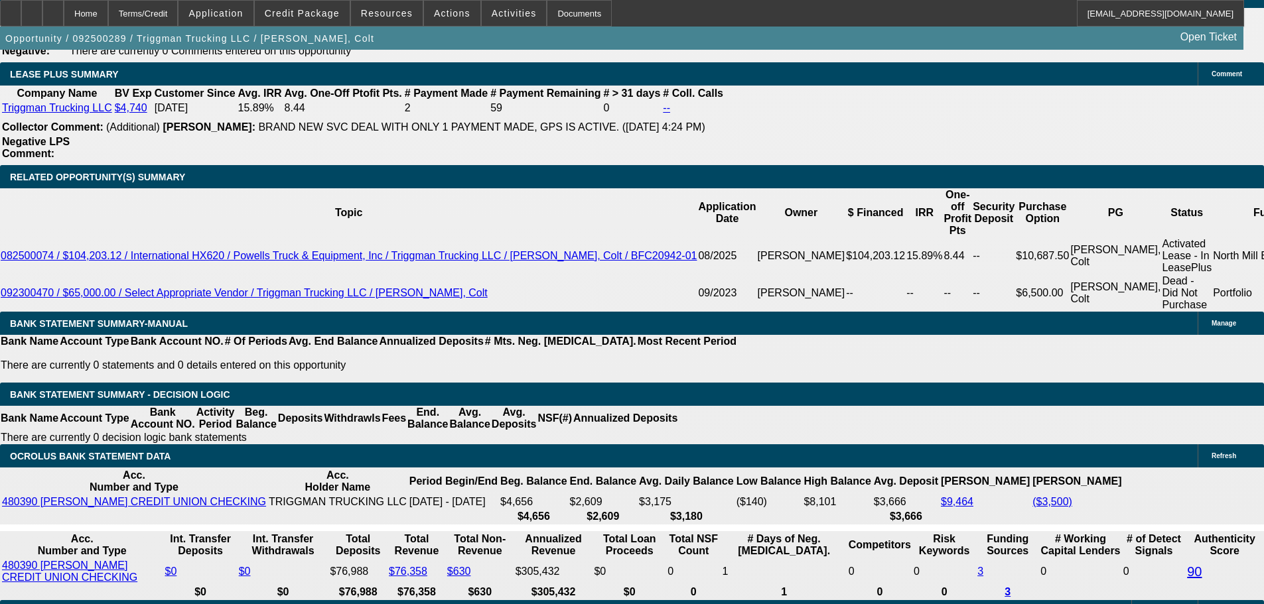
type input "UNKNOWN"
type input "12"
type input "$2,179.96"
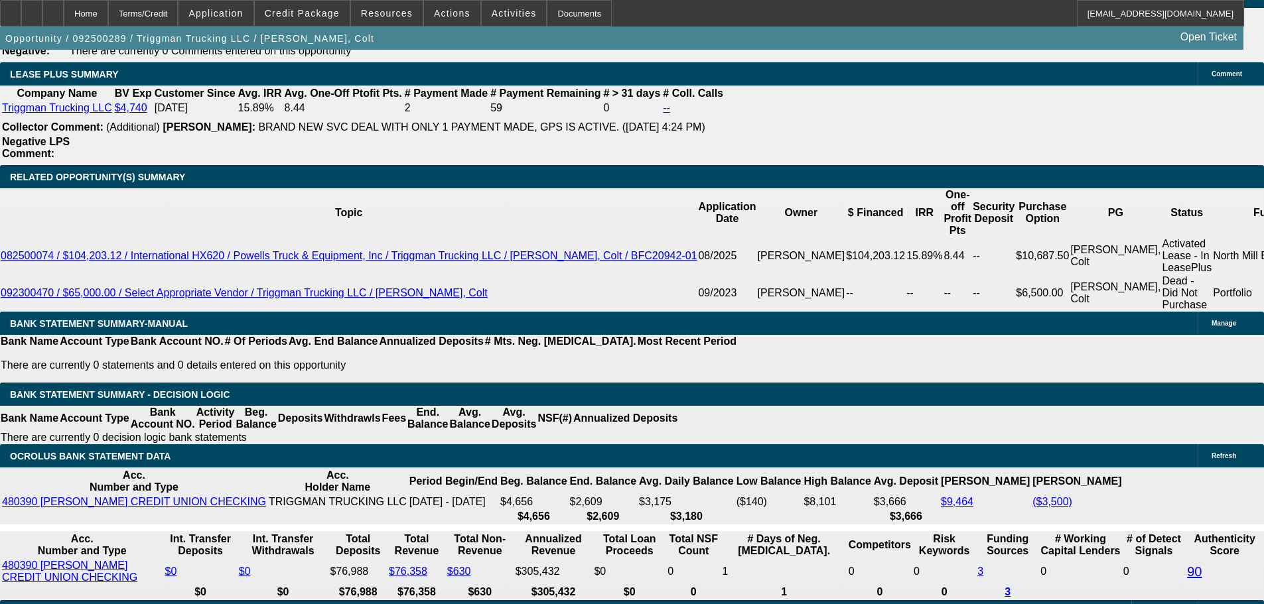
scroll to position [2000, 0]
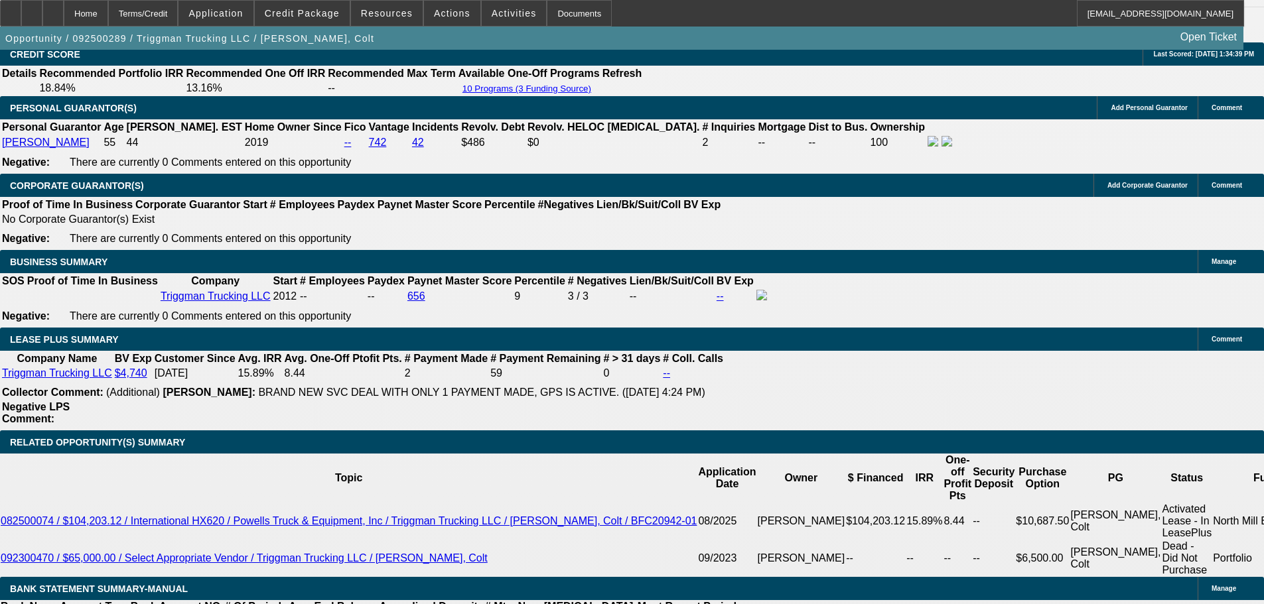
type input "12"
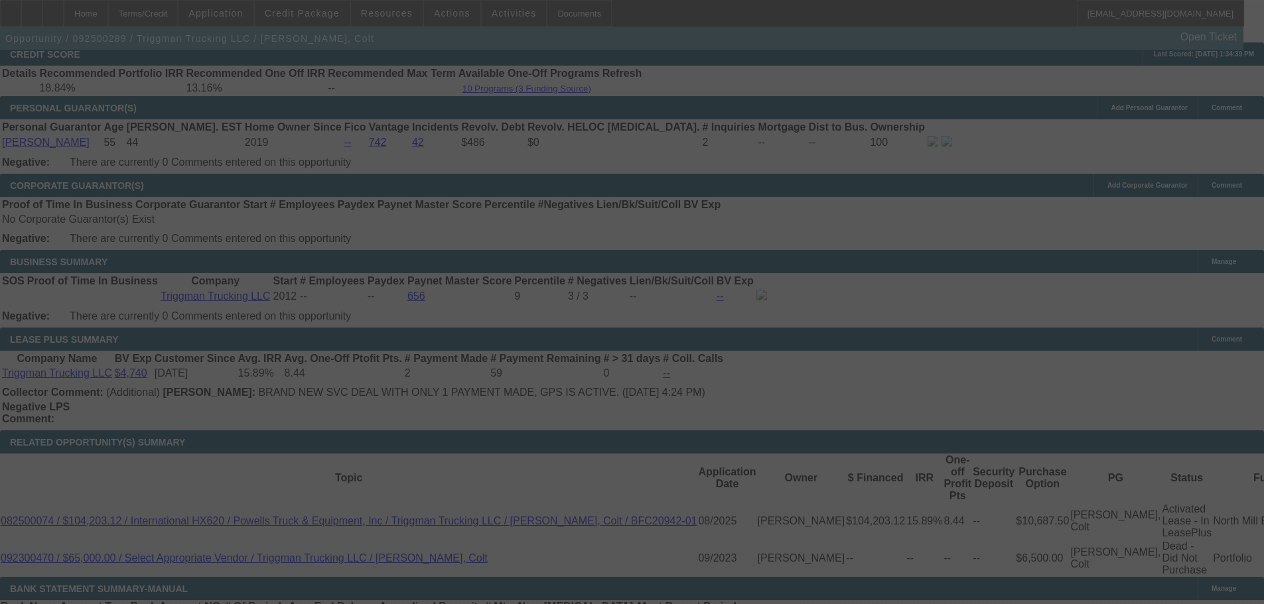
select select "0"
select select "2"
select select "0"
select select "6"
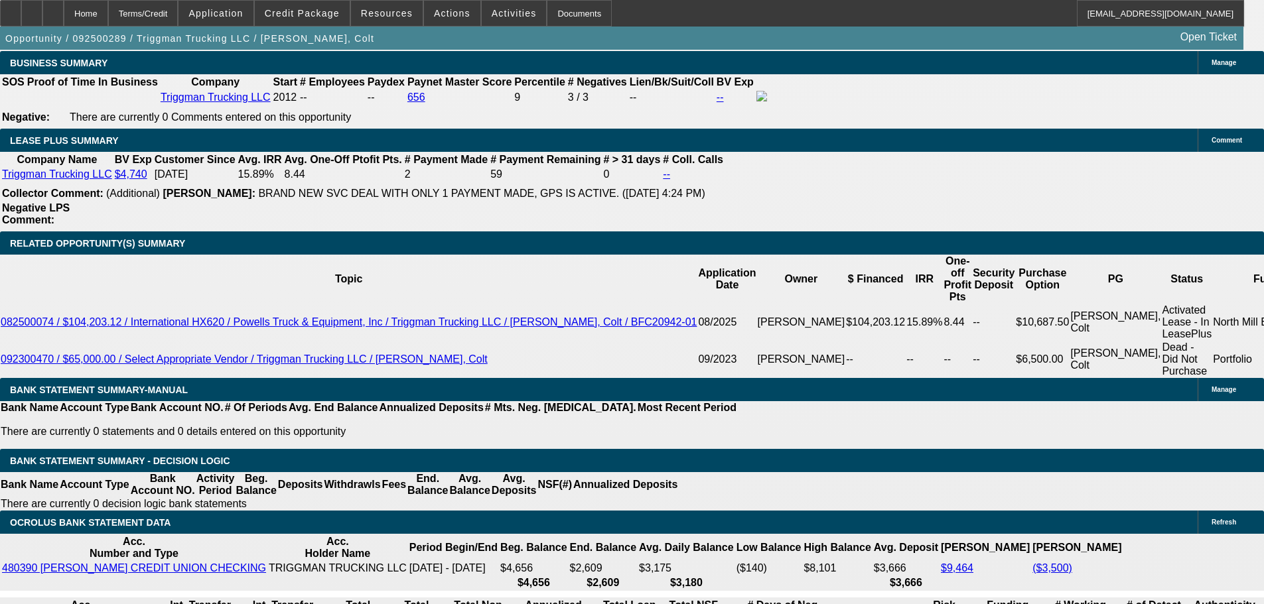
scroll to position [1934, 0]
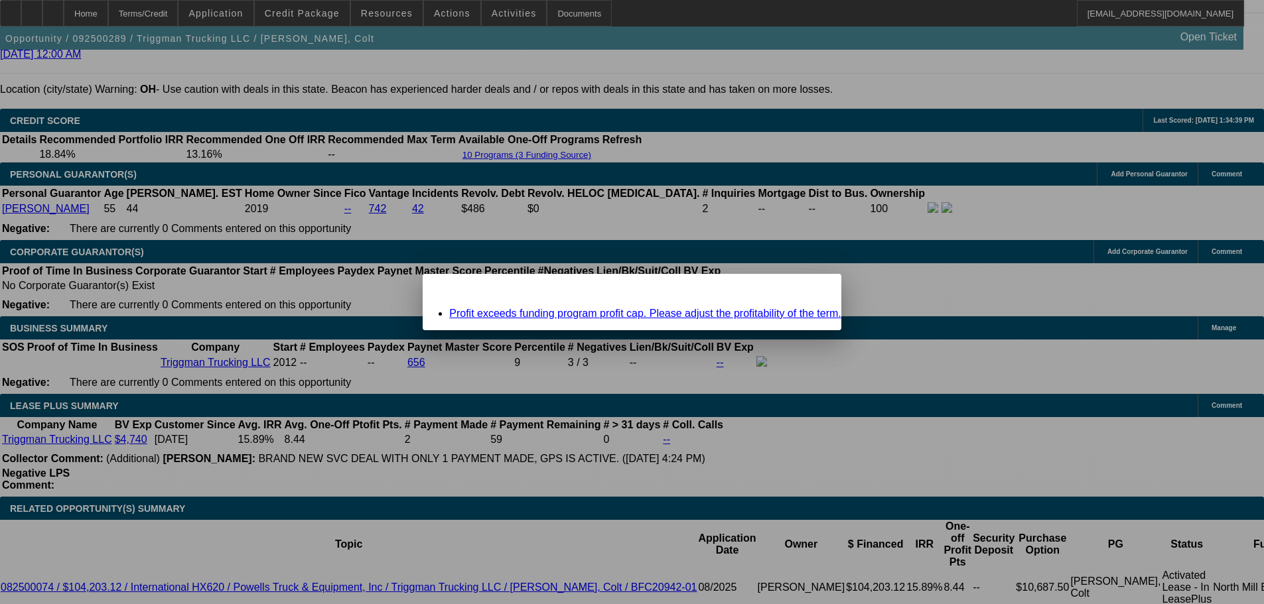
click at [812, 289] on icon at bounding box center [812, 285] width 0 height 7
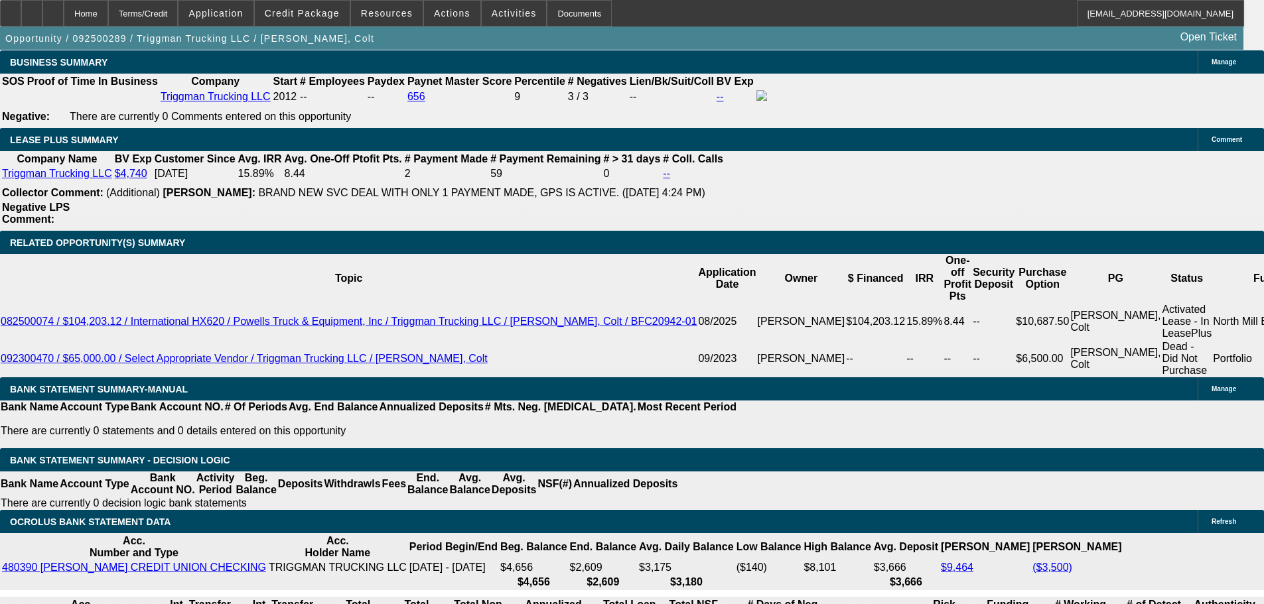
scroll to position [2199, 0]
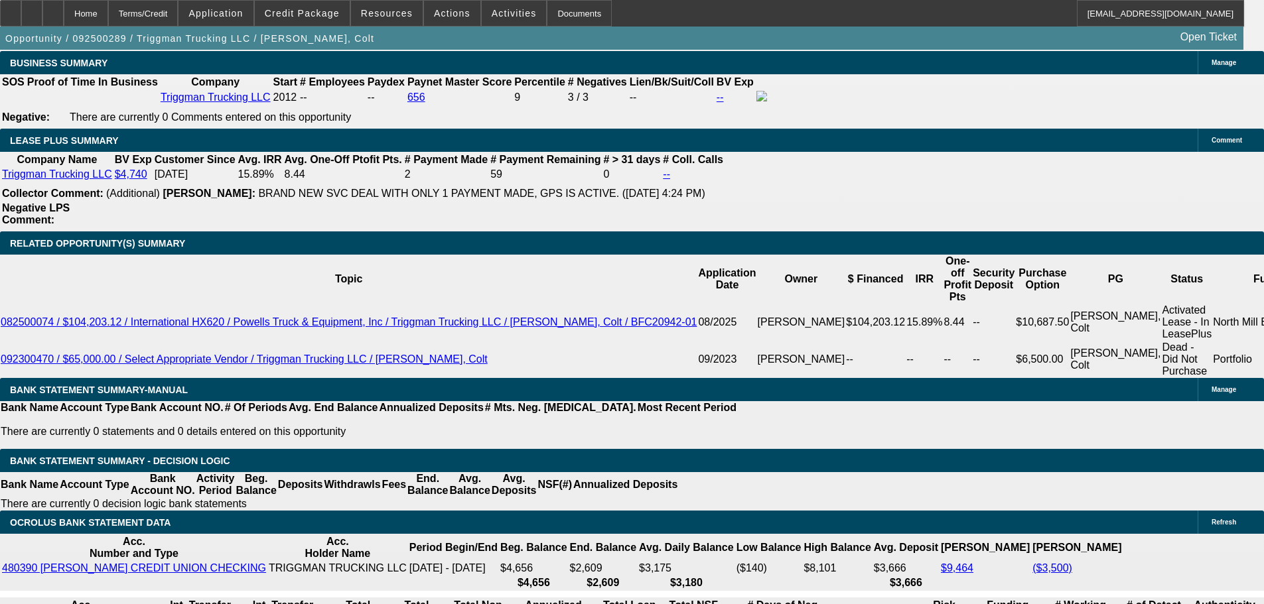
type input "1"
type input "UNKNOWN"
type input "11"
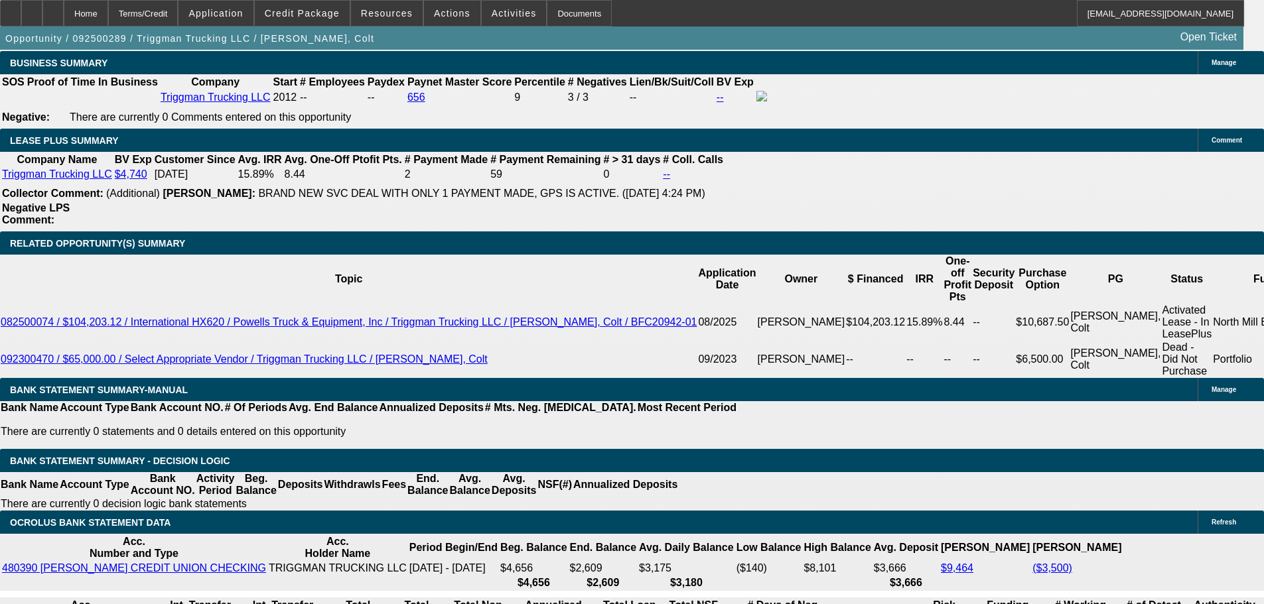
type input "$2,130.76"
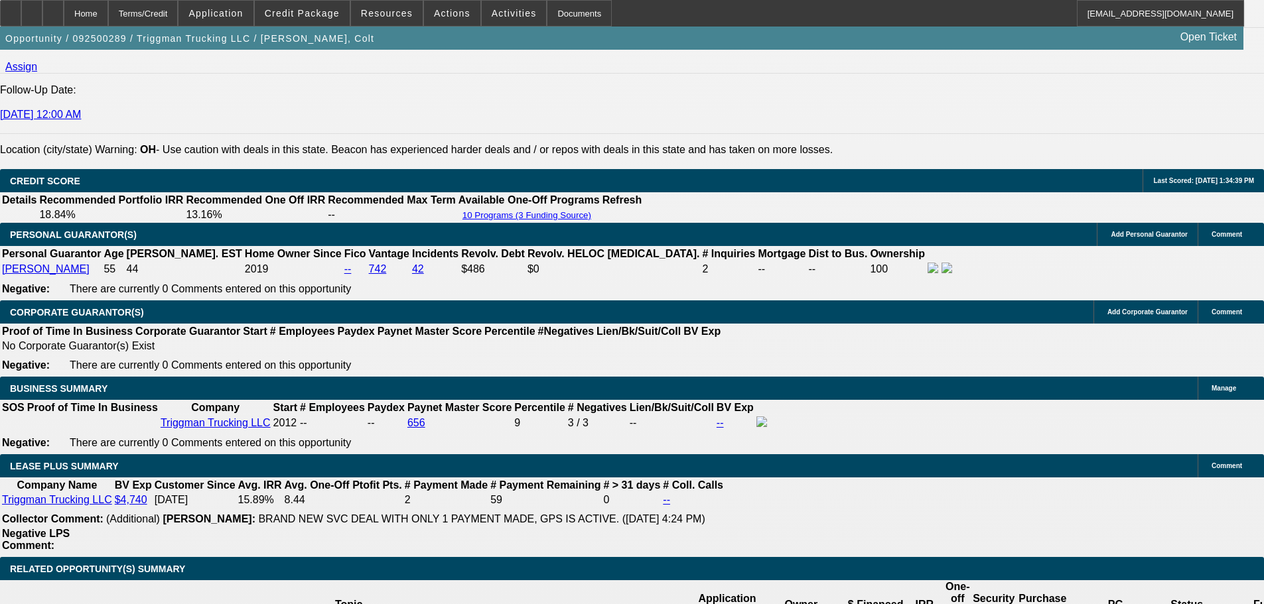
scroll to position [1868, 0]
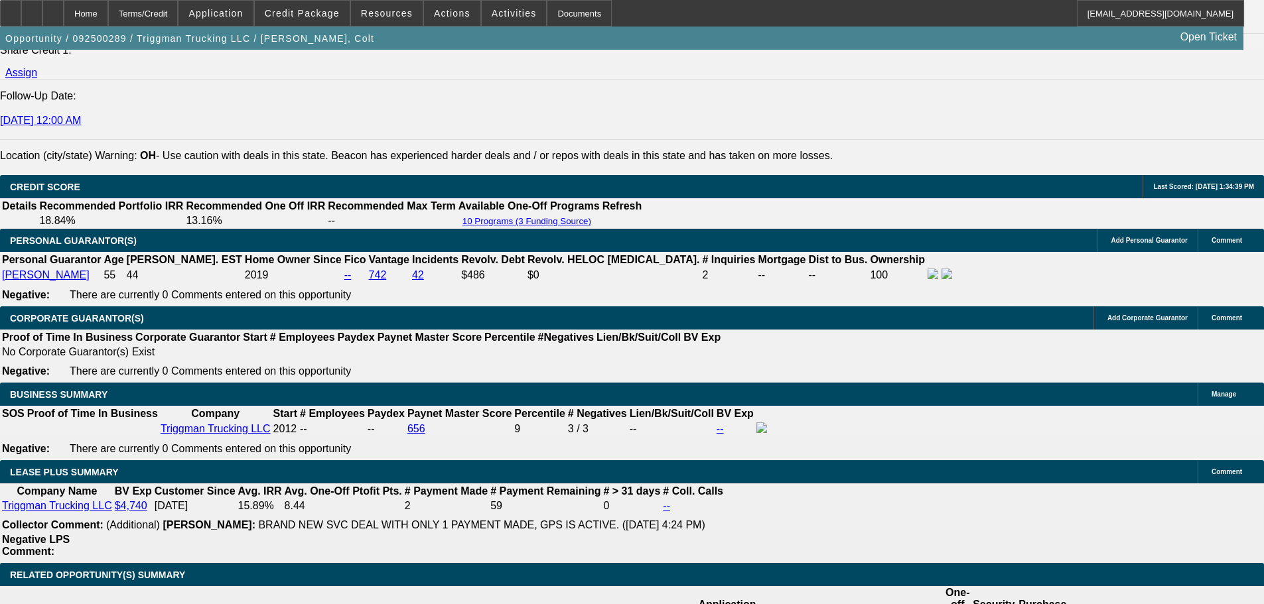
type input "11"
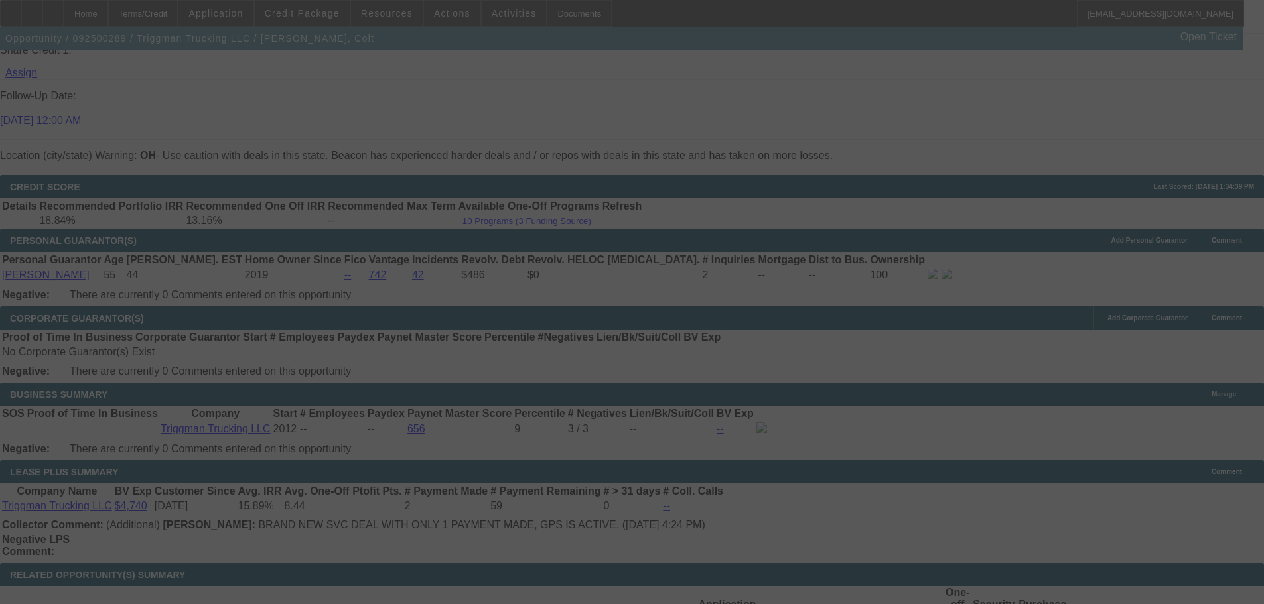
select select "0"
select select "2"
select select "0"
select select "6"
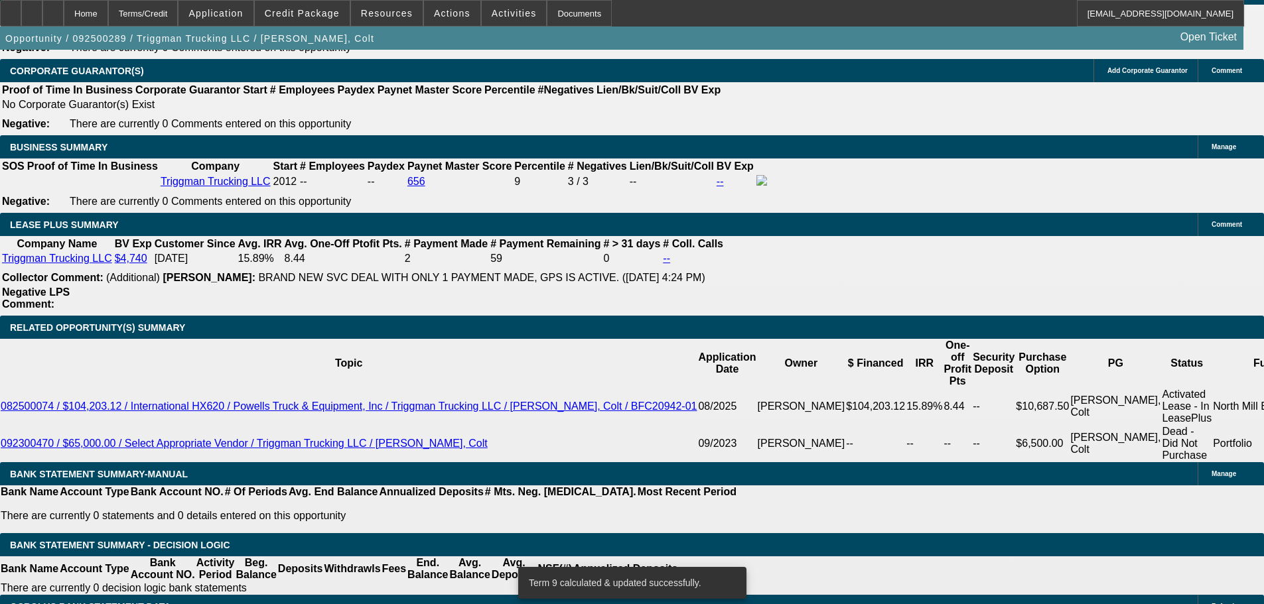
scroll to position [2000, 0]
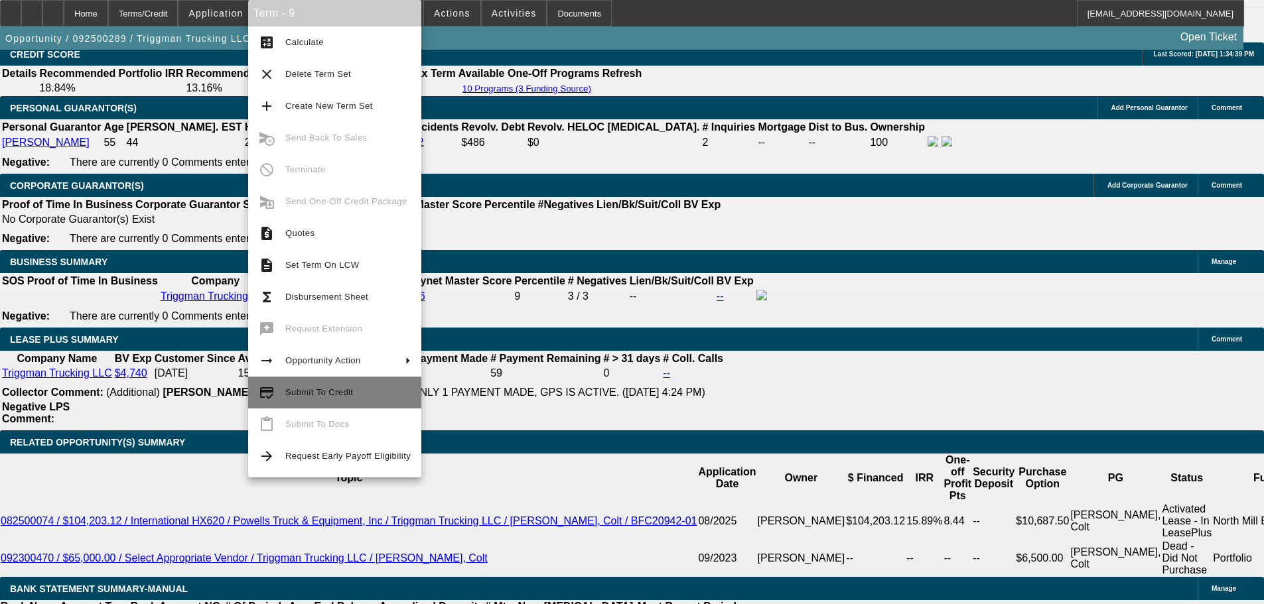
click at [341, 395] on span "Submit To Credit" at bounding box center [319, 392] width 68 height 10
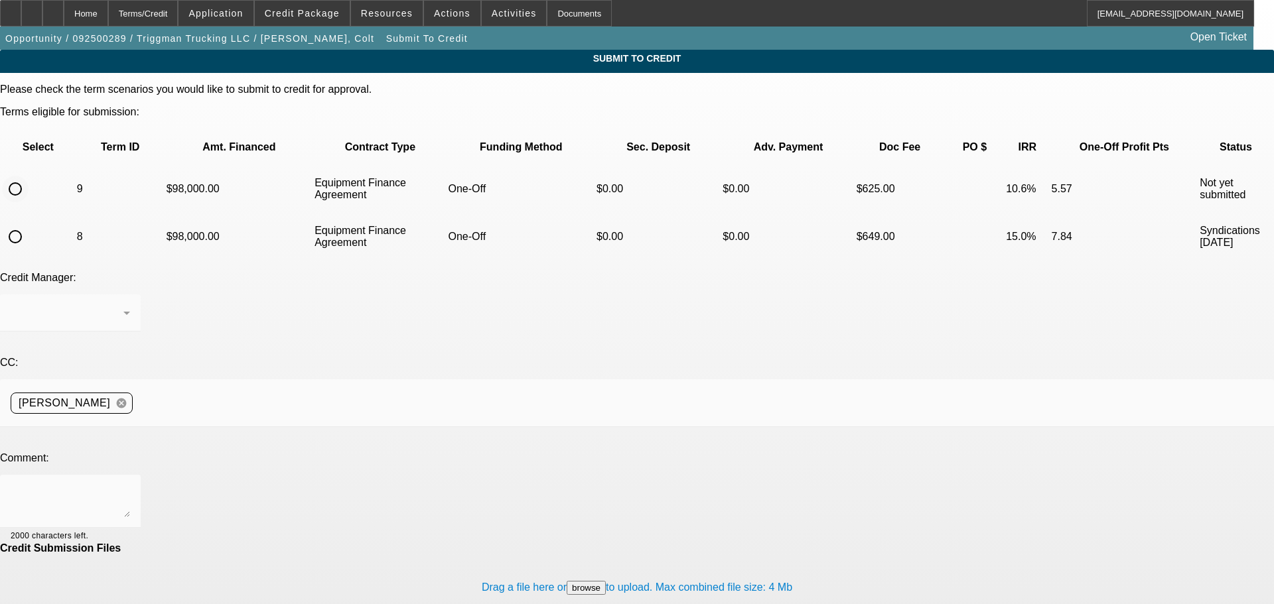
click at [29, 176] on input "radio" at bounding box center [15, 189] width 27 height 27
radio input "true"
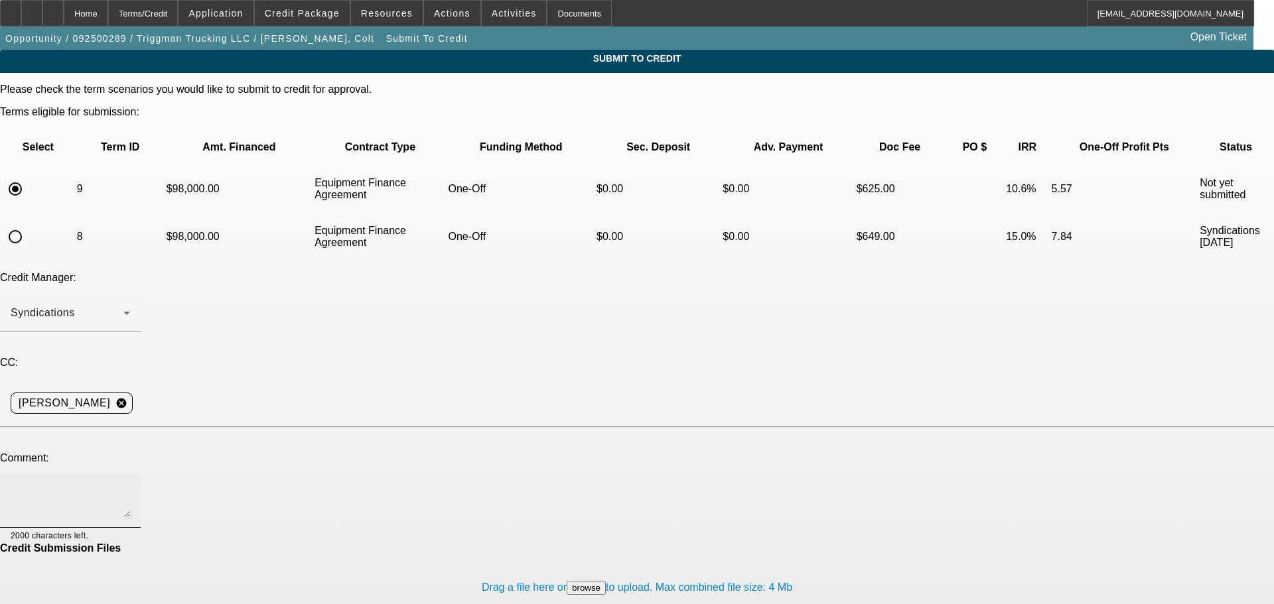
click at [130, 475] on div at bounding box center [70, 501] width 119 height 53
type textarea "Please dual submit to Unifi. Write up in additional comments. Thank you"
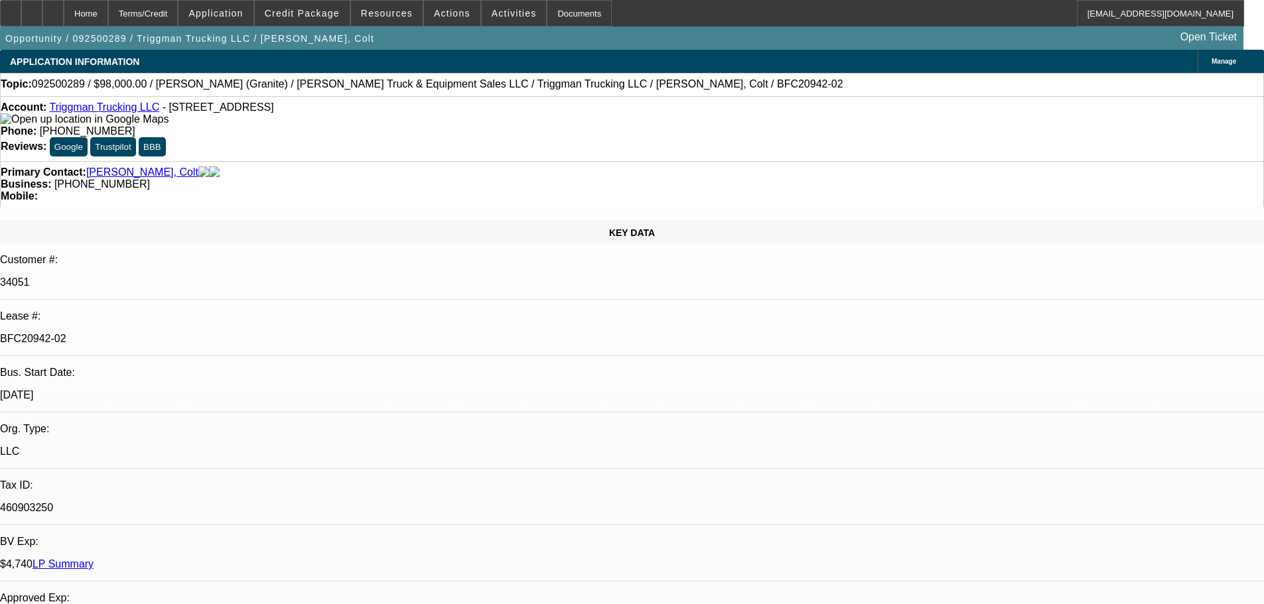
select select "0"
select select "2"
select select "0"
select select "6"
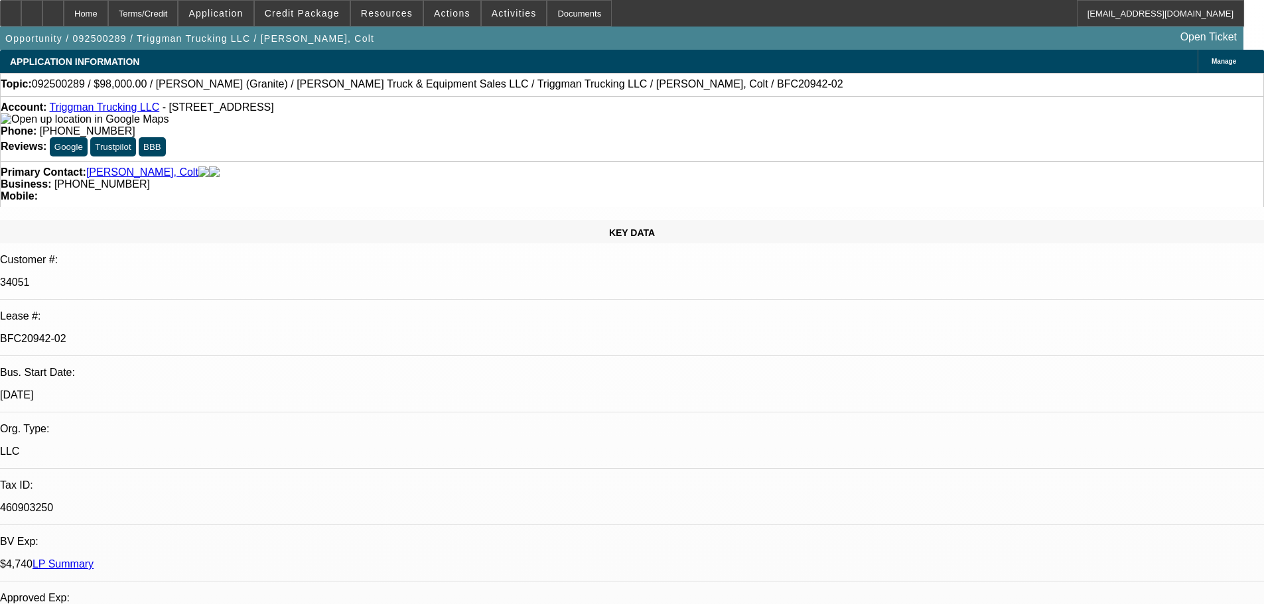
select select "0"
select select "2"
select select "0"
select select "6"
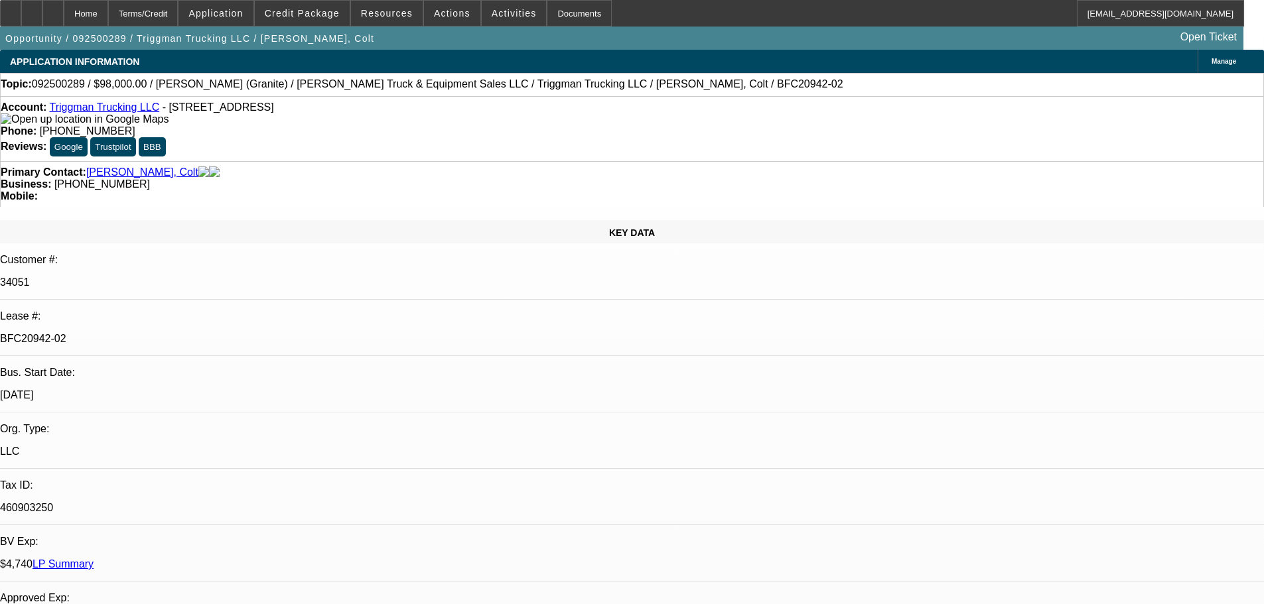
select select "0"
select select "2"
select select "0"
select select "6"
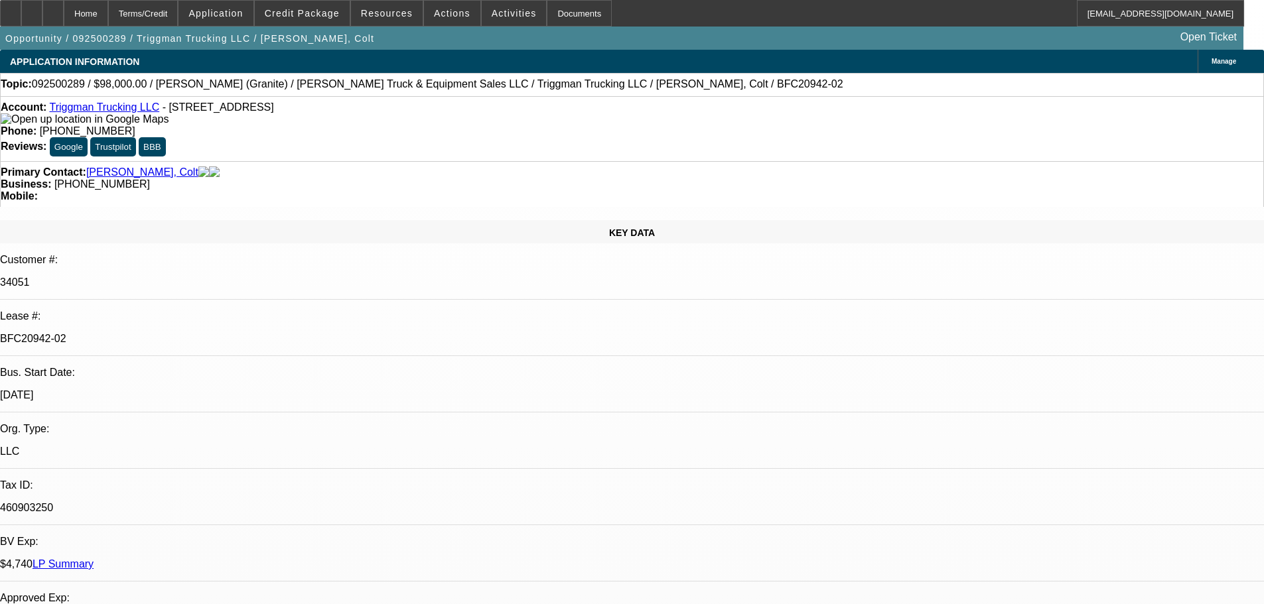
select select "0"
select select "2"
select select "0"
select select "6"
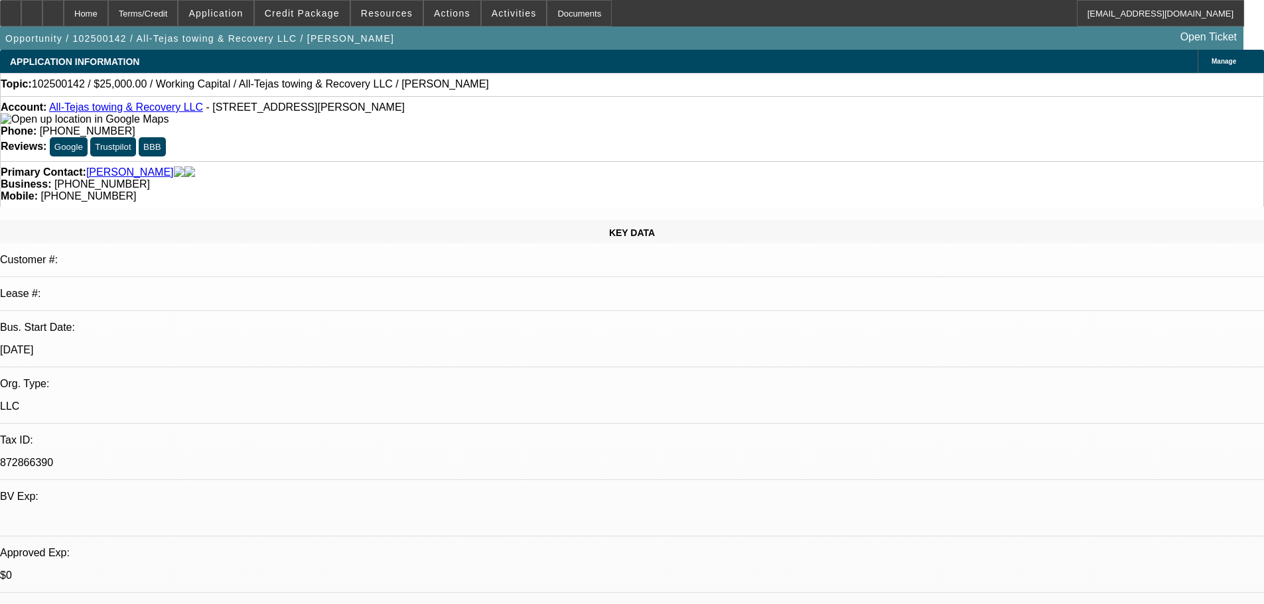
select select "0"
select select "2"
select select "0.1"
select select "4"
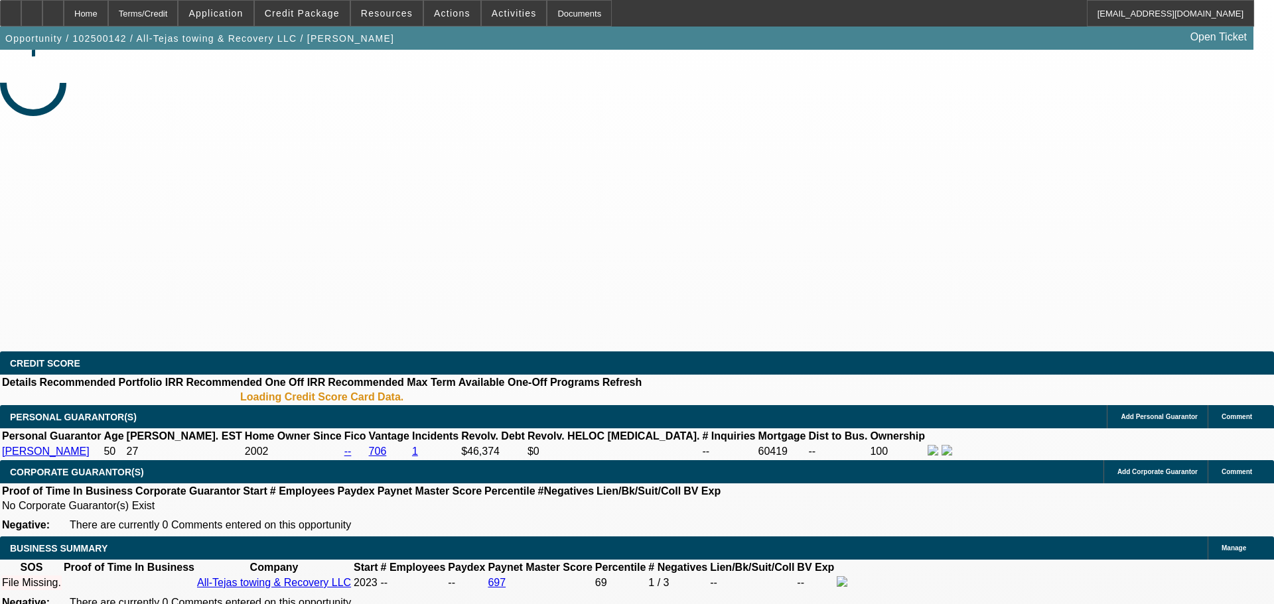
select select "0"
select select "2"
select select "0.1"
select select "4"
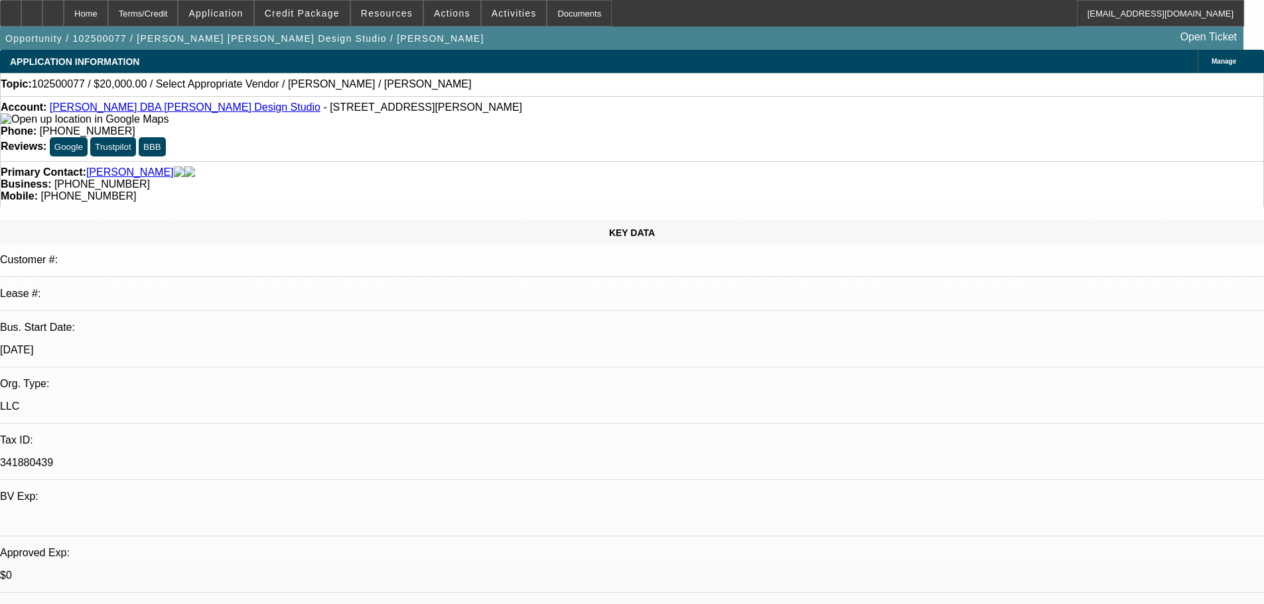
select select "0"
select select "2"
select select "0.1"
select select "4"
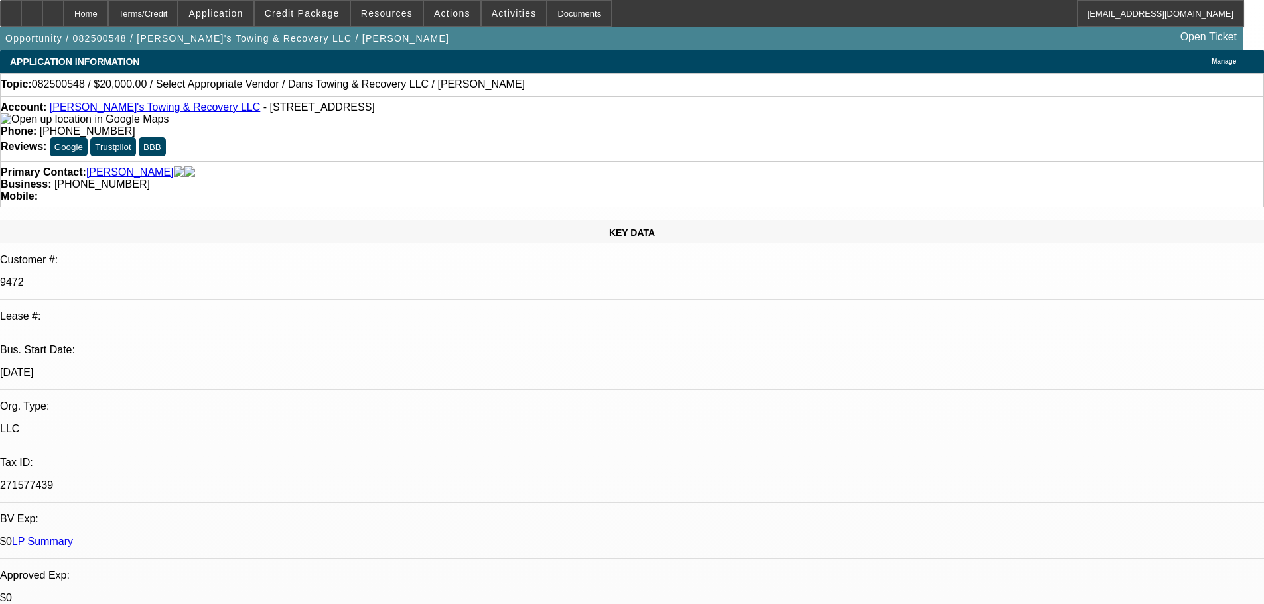
select select "0"
select select "2"
select select "0"
select select "6"
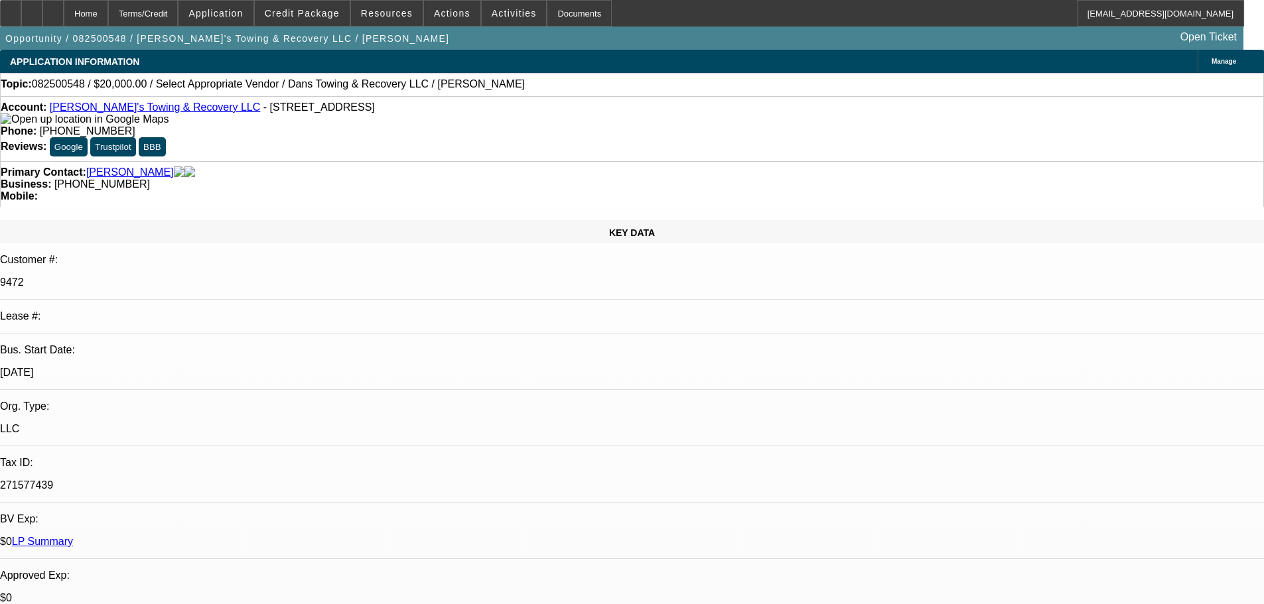
click at [129, 110] on link "[PERSON_NAME]'s Towing & Recovery LLC" at bounding box center [155, 107] width 211 height 11
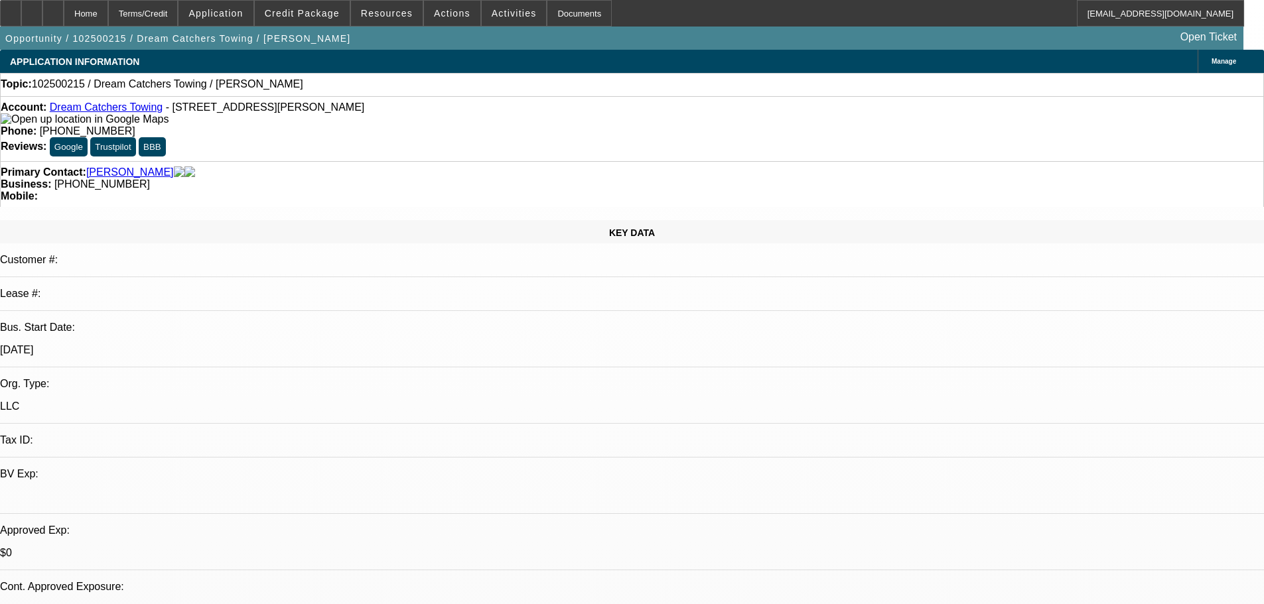
select select "0"
select select "2"
select select "0.1"
select select "4"
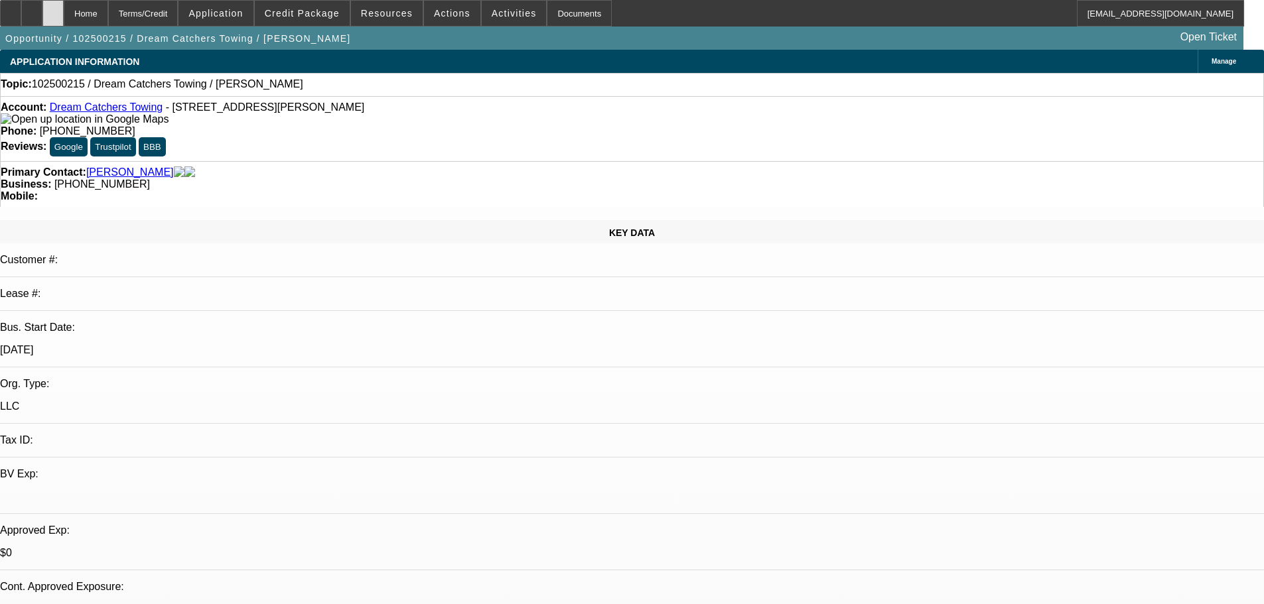
click at [64, 11] on div at bounding box center [52, 13] width 21 height 27
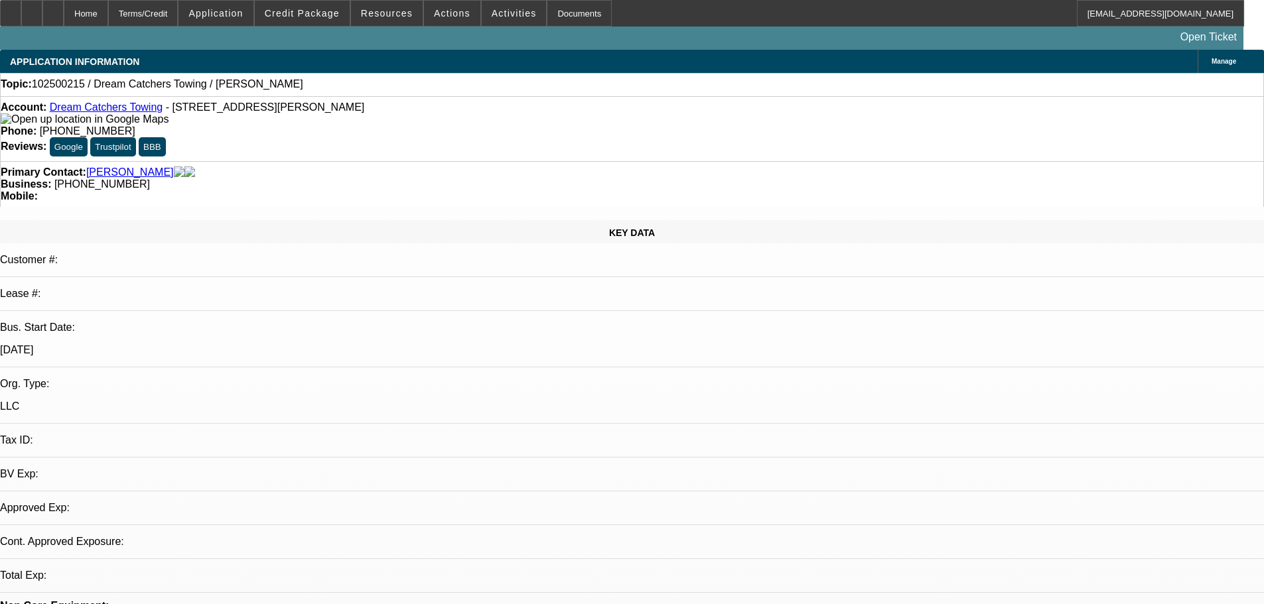
select select "0"
select select "2"
select select "0.1"
select select "1"
select select "2"
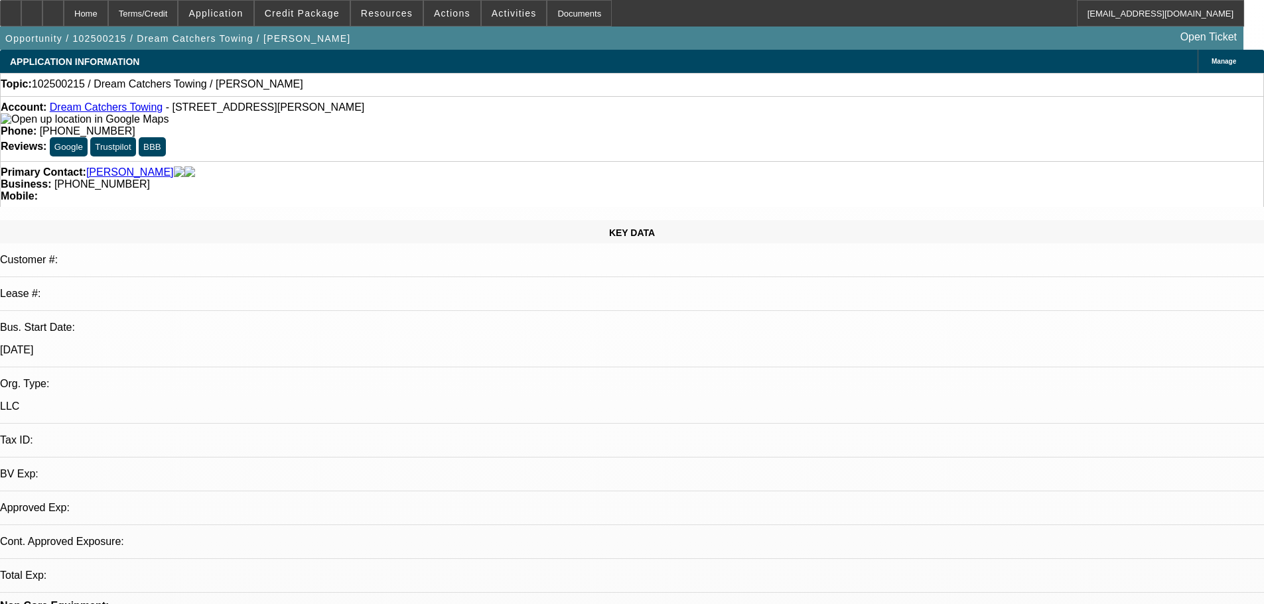
select select "4"
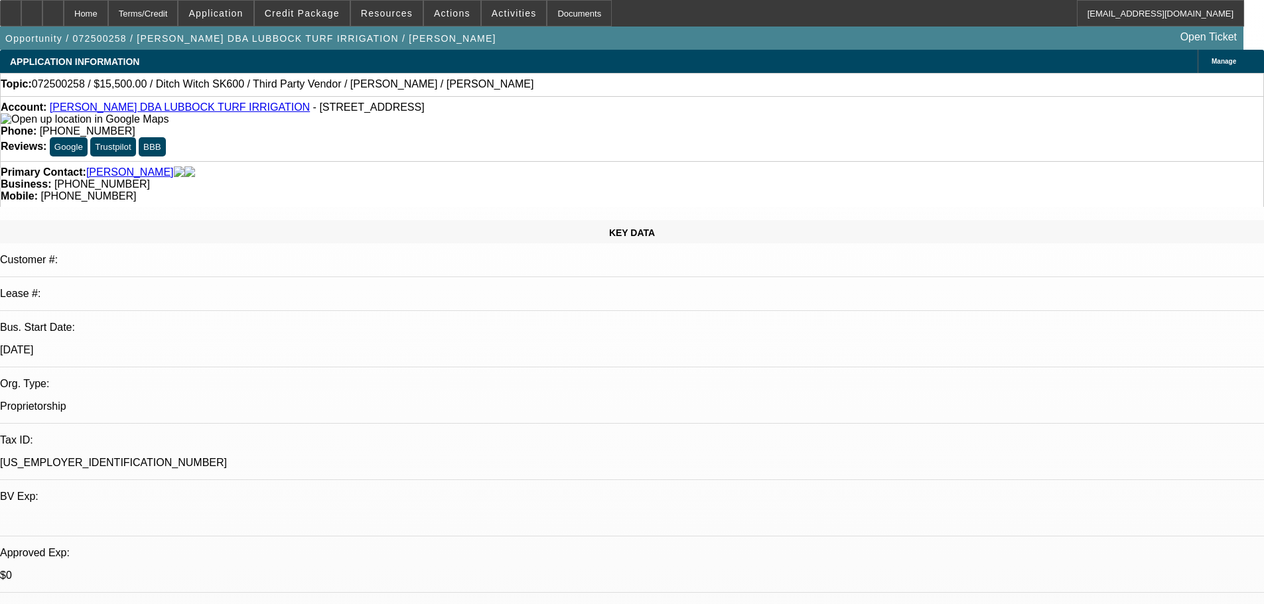
select select "0"
select select "3"
select select "0.1"
select select "4"
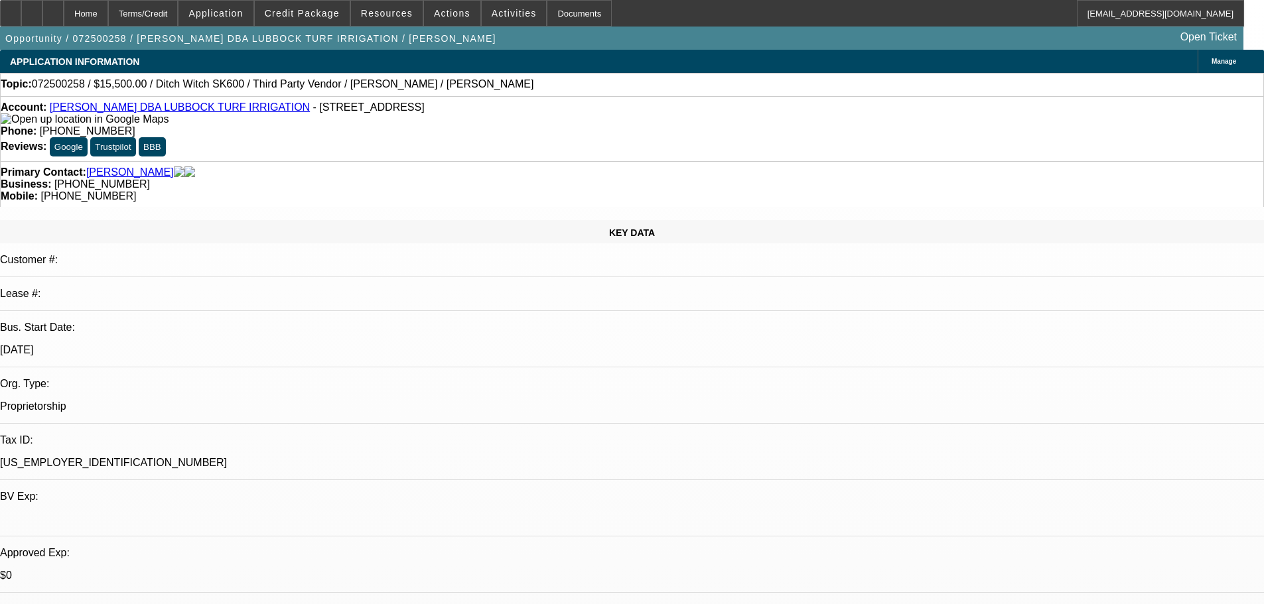
select select "0"
select select "3"
select select "0"
select select "6"
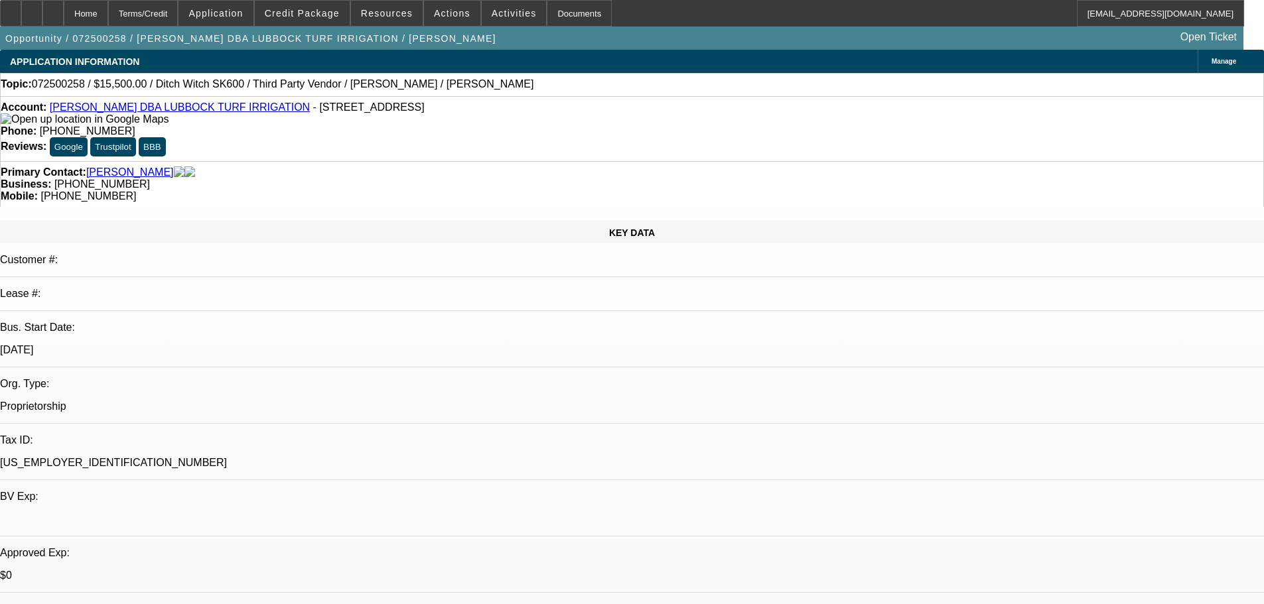
select select "0"
select select "3"
select select "0"
select select "6"
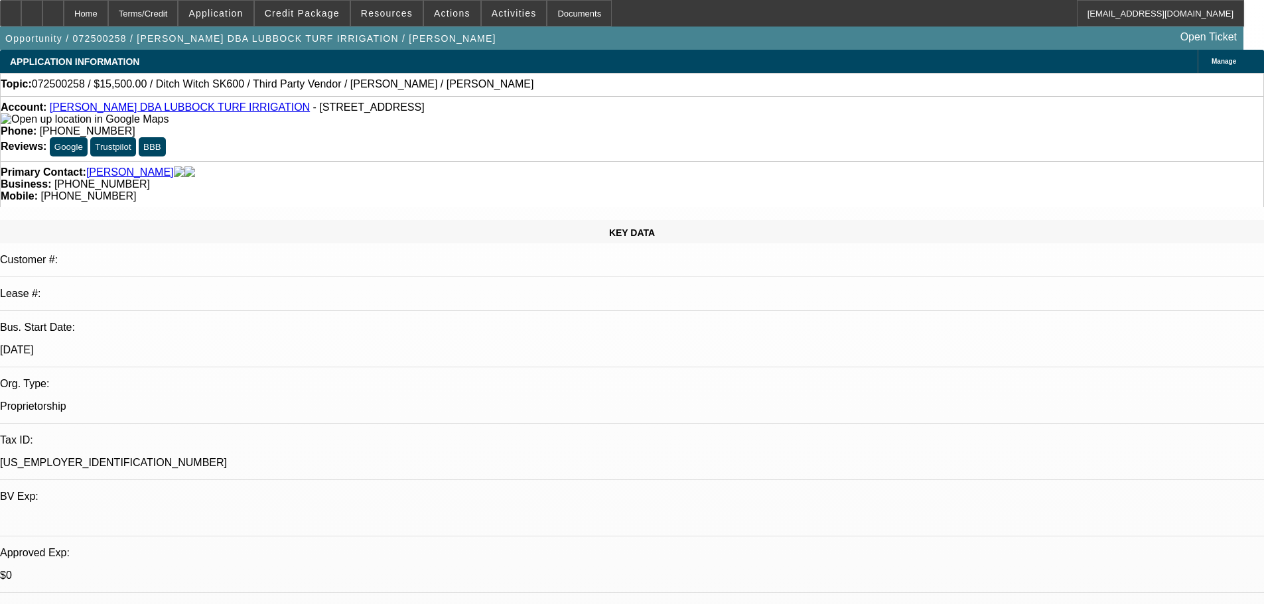
select select "0"
select select "3"
select select "0"
select select "6"
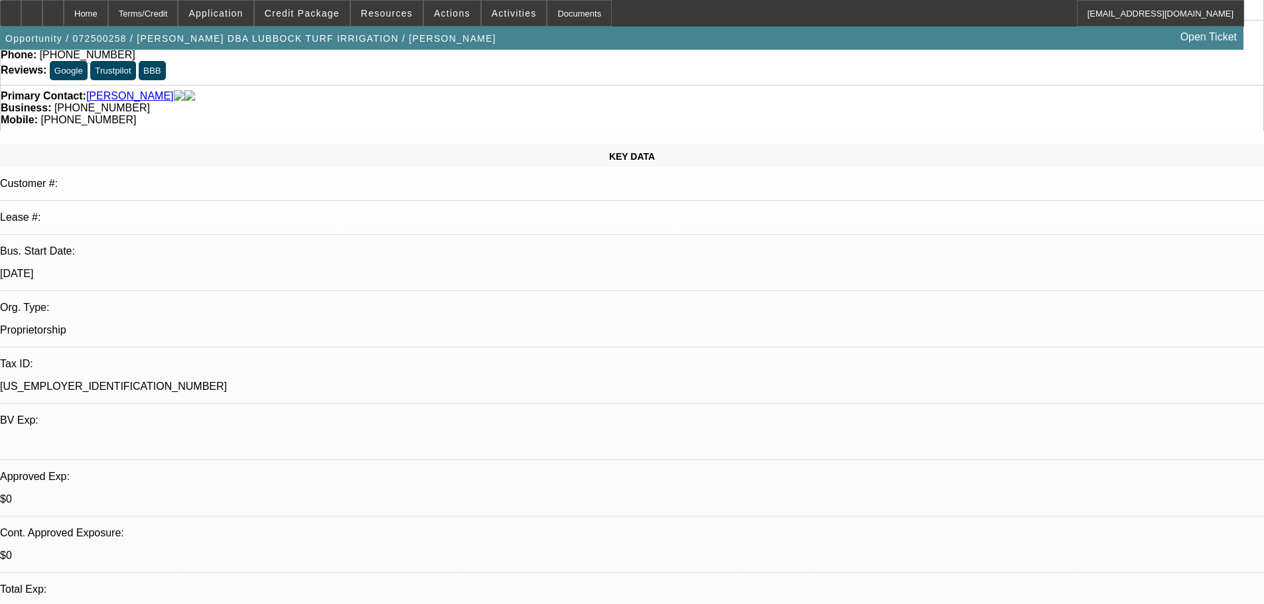
scroll to position [199, 0]
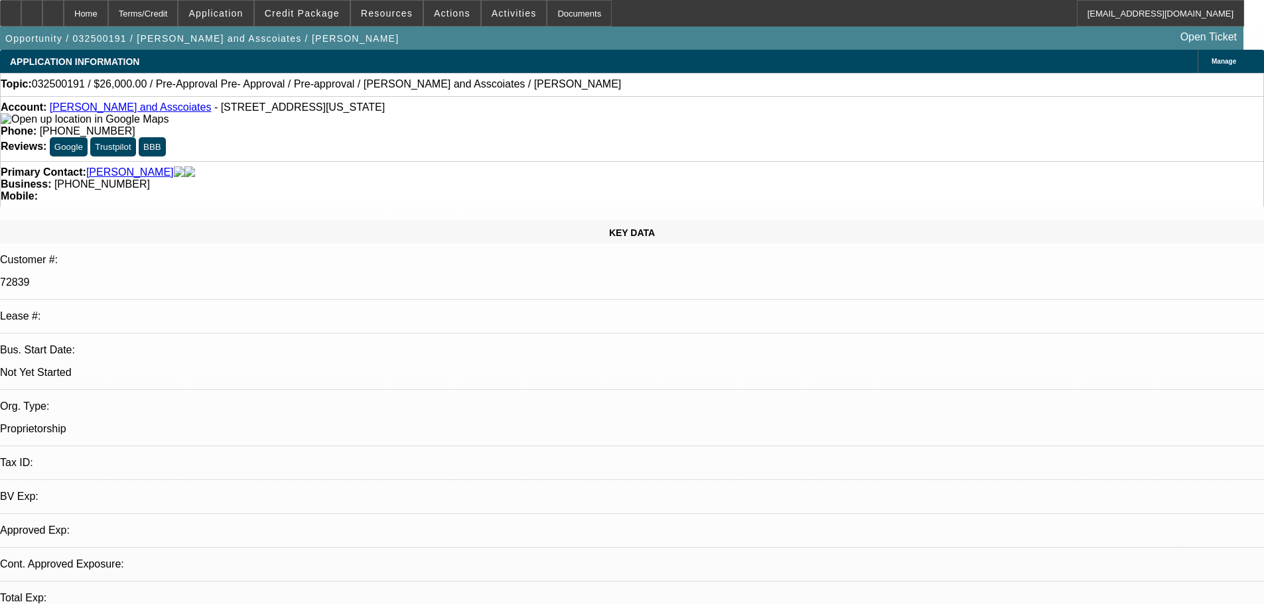
select select "0"
select select "2"
select select "0.1"
select select "1"
select select "2"
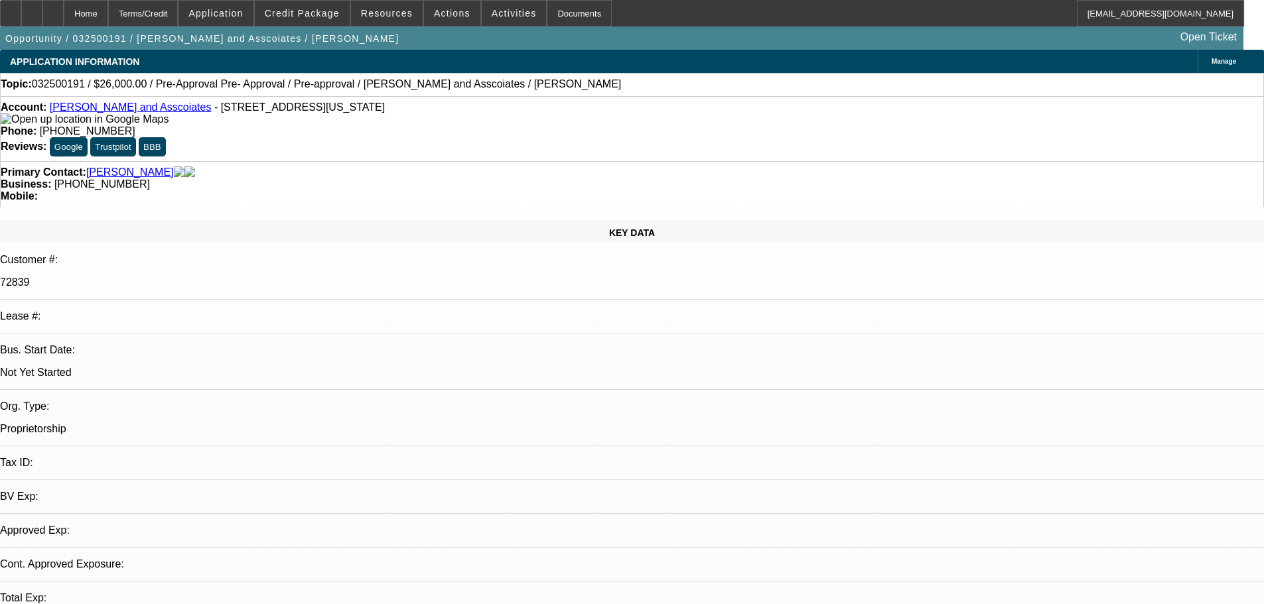
select select "4"
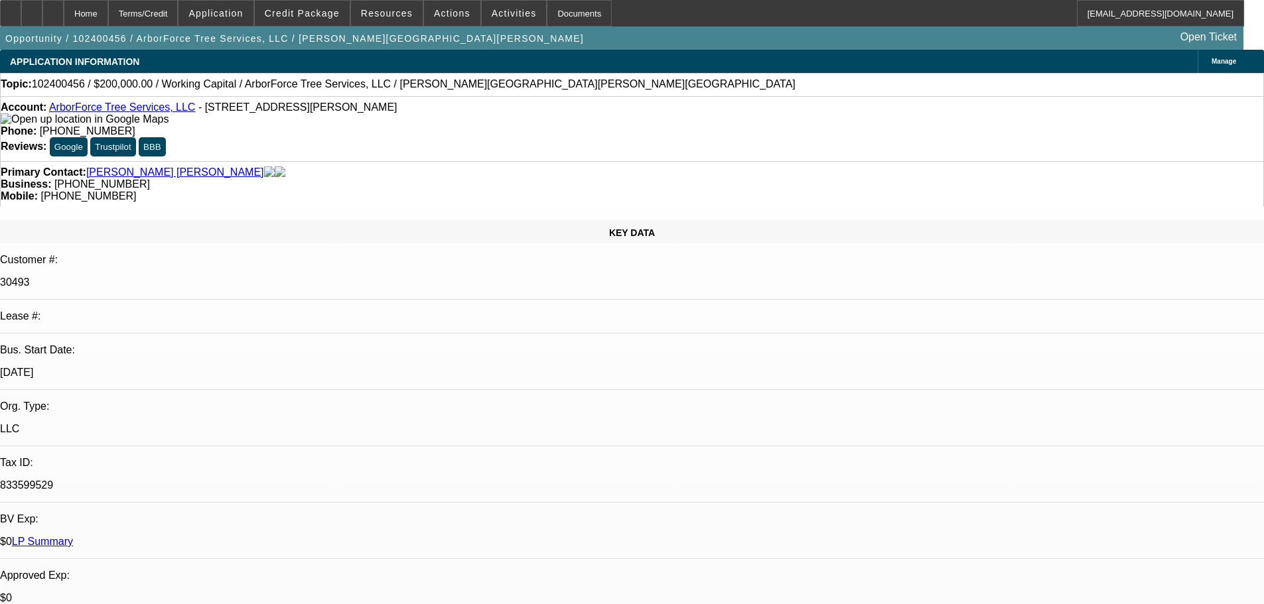
select select "0"
select select "2"
select select "0"
select select "6"
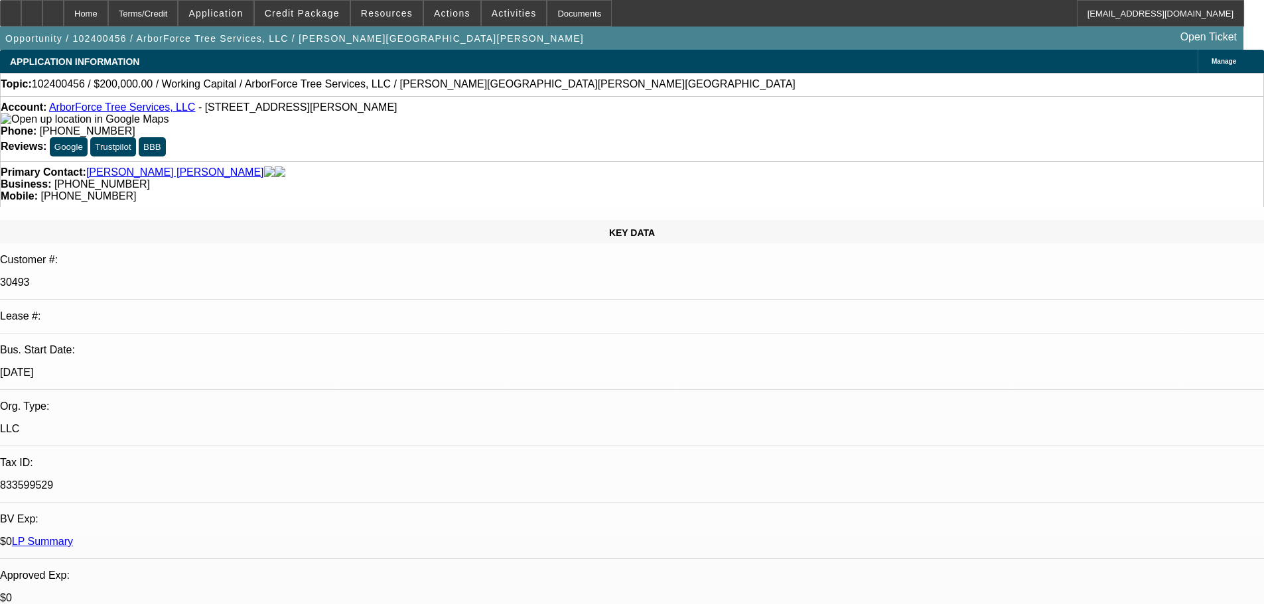
select select "0"
select select "2"
select select "0"
select select "6"
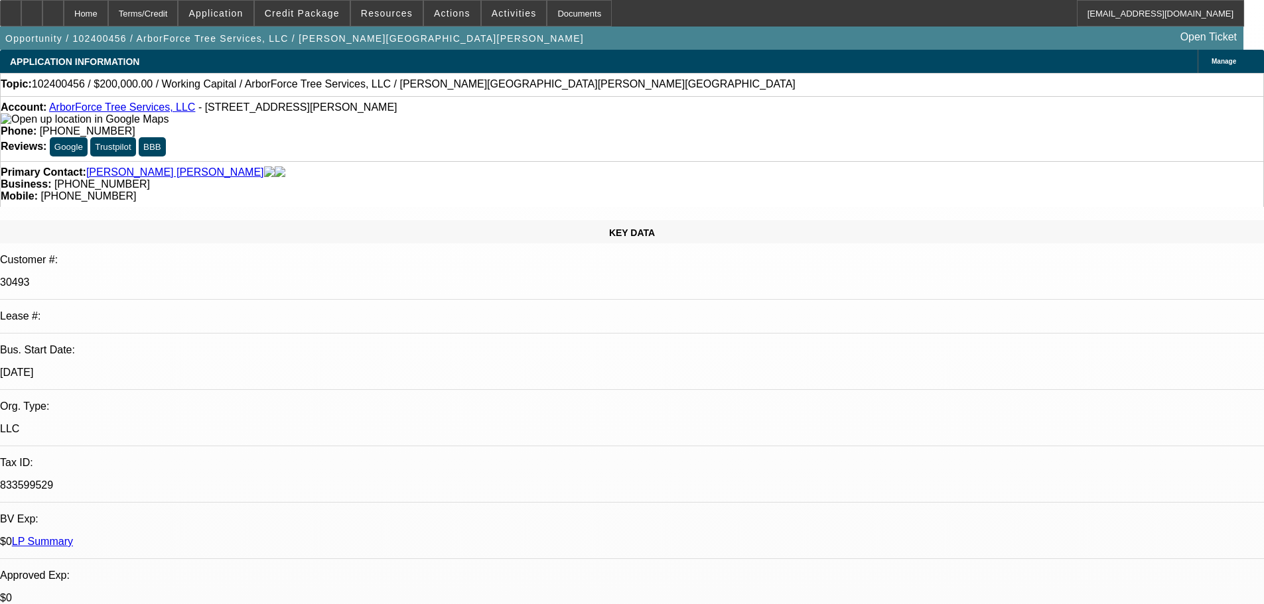
select select "0"
select select "2"
select select "0"
select select "6"
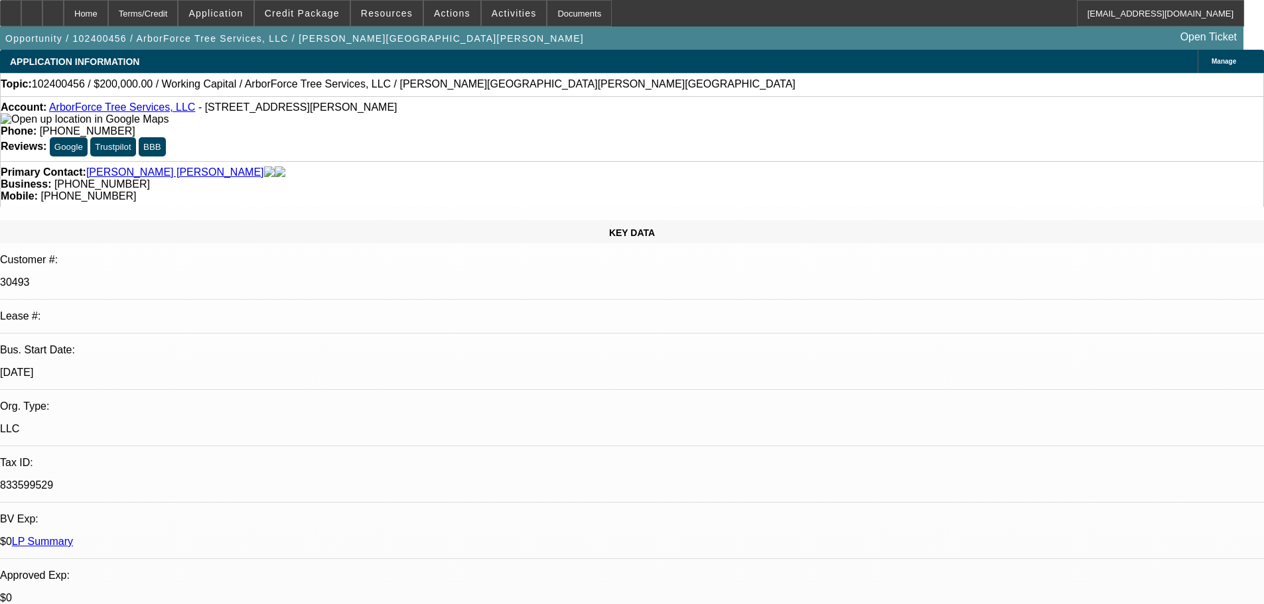
select select "0"
select select "6"
select select "0"
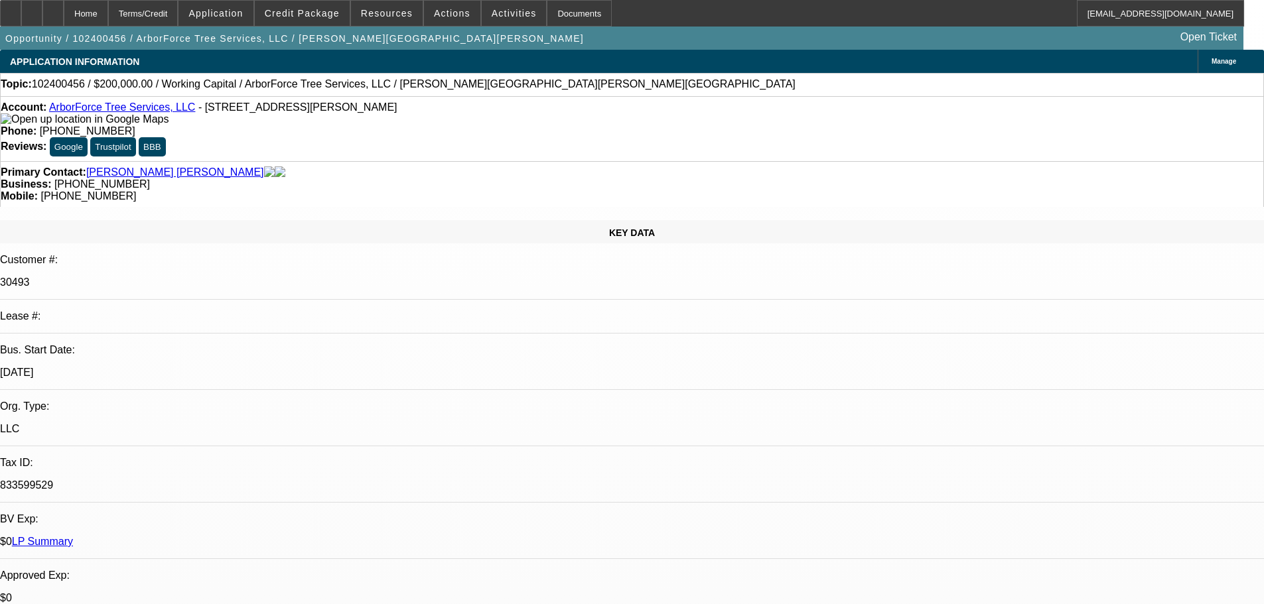
select select "0"
select select "2"
select select "0"
select select "6"
select select "0"
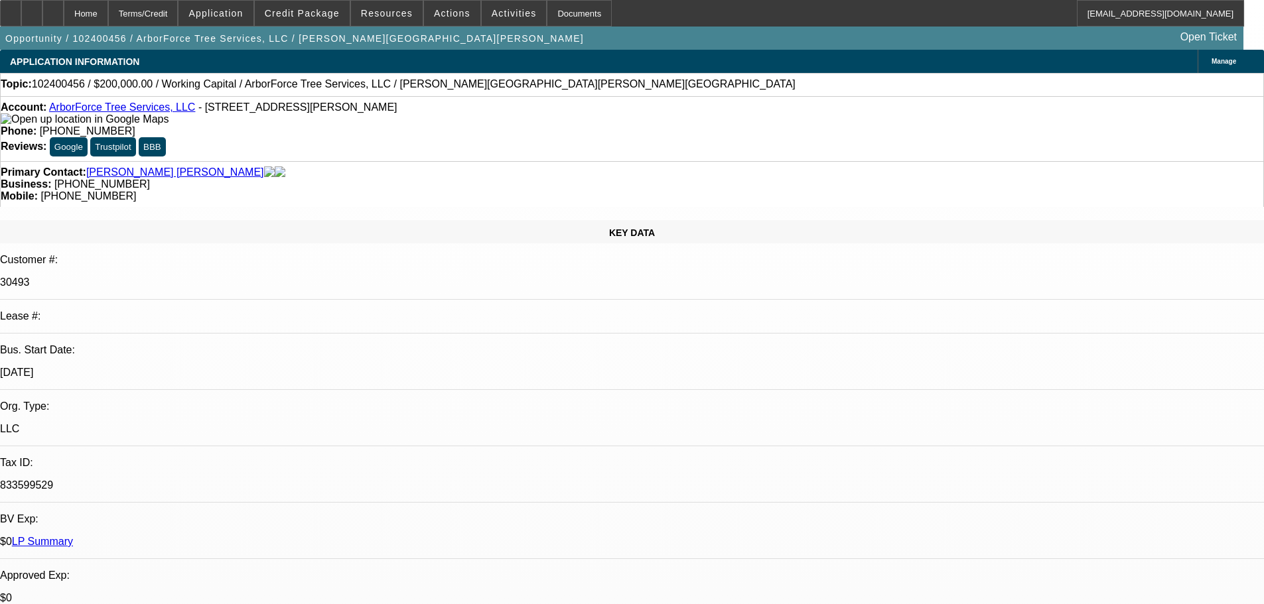
select select "0"
select select "2"
select select "0"
select select "6"
select select "0"
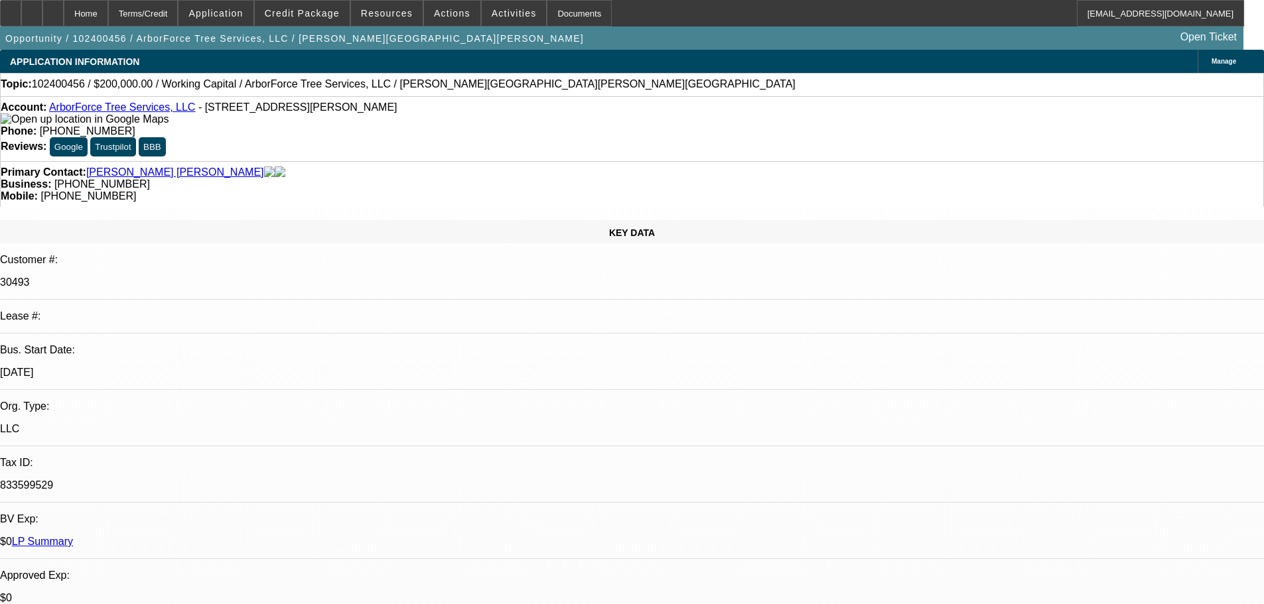
select select "0"
select select "2"
select select "0"
select select "6"
select select "0"
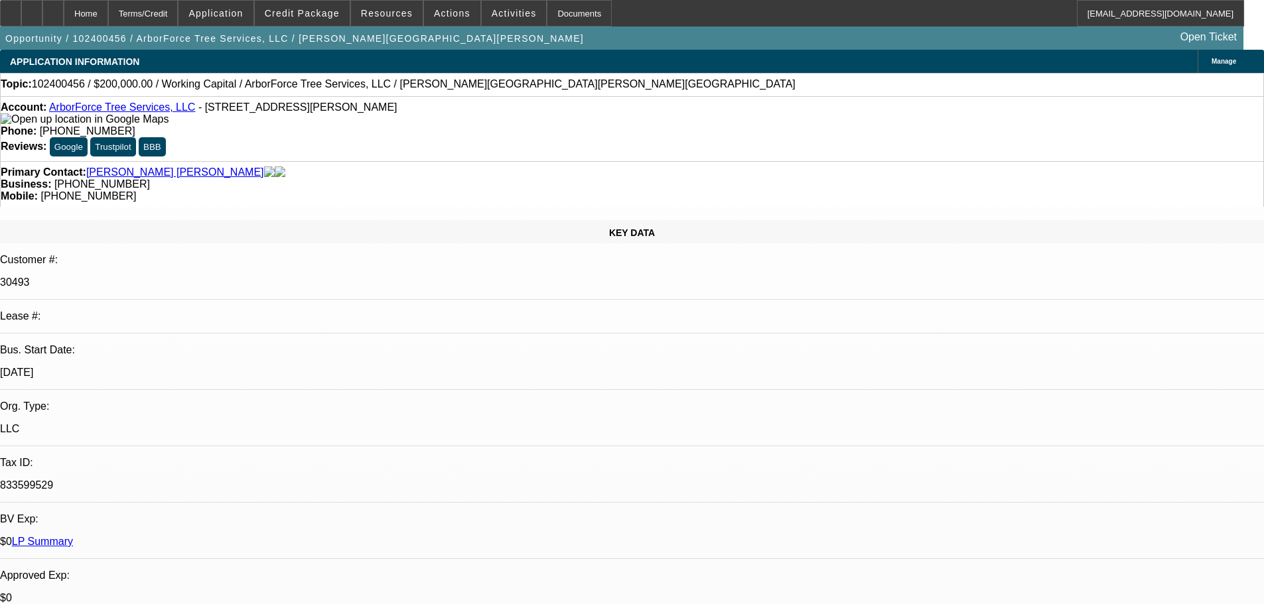
select select "0"
select select "6"
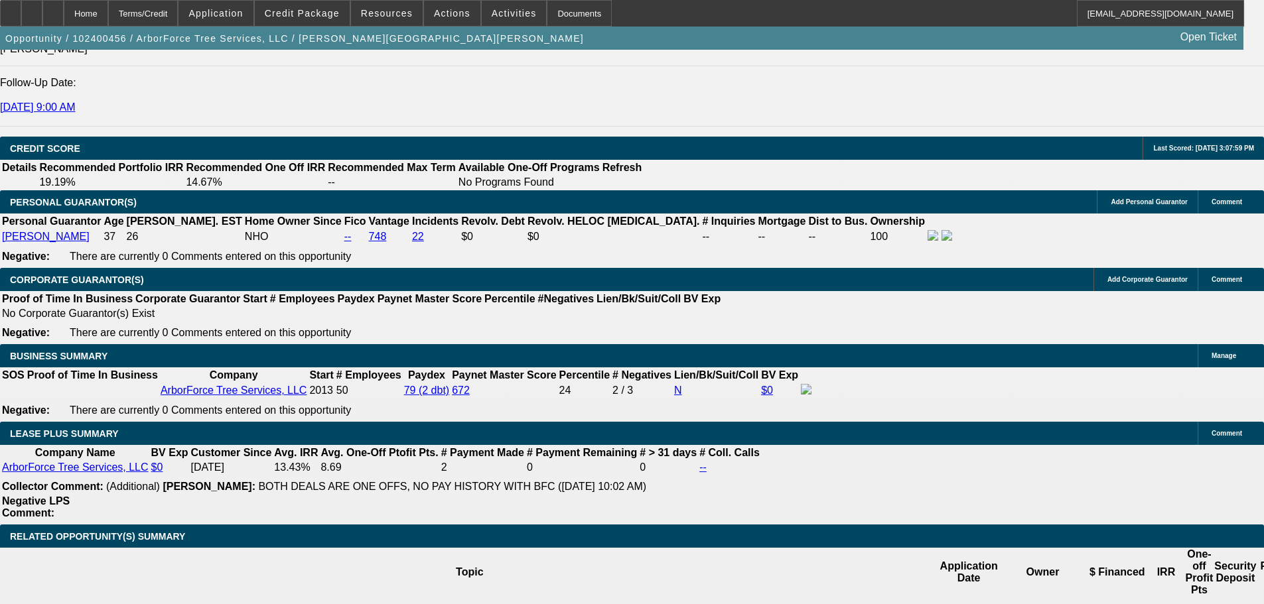
scroll to position [1990, 0]
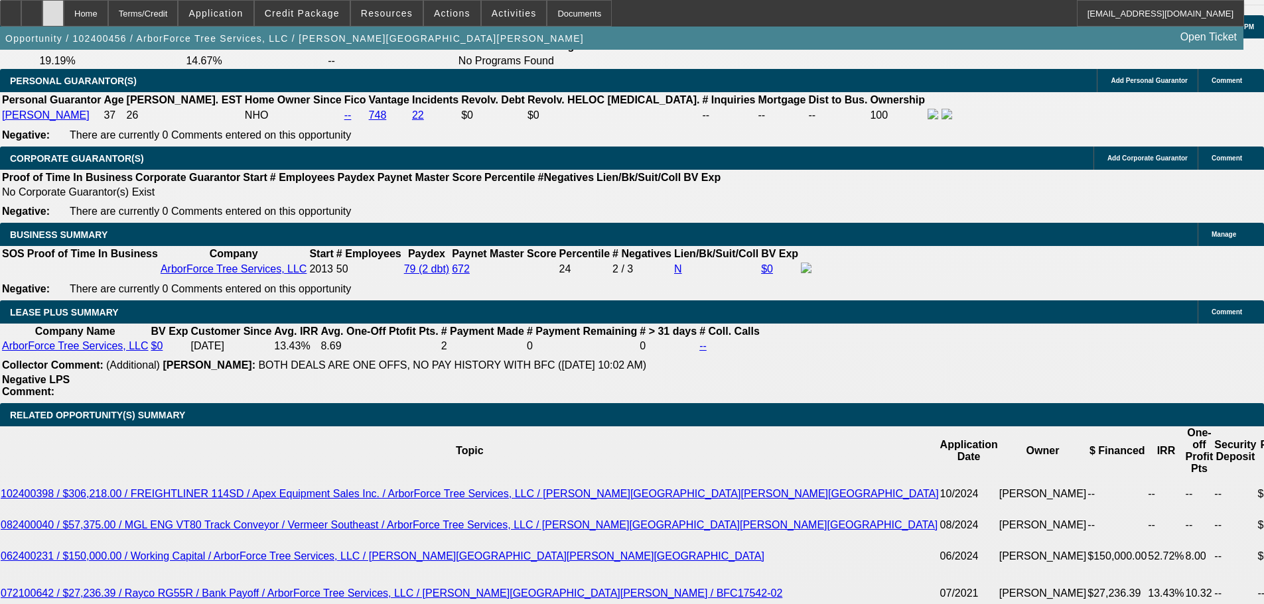
click at [64, 20] on div at bounding box center [52, 13] width 21 height 27
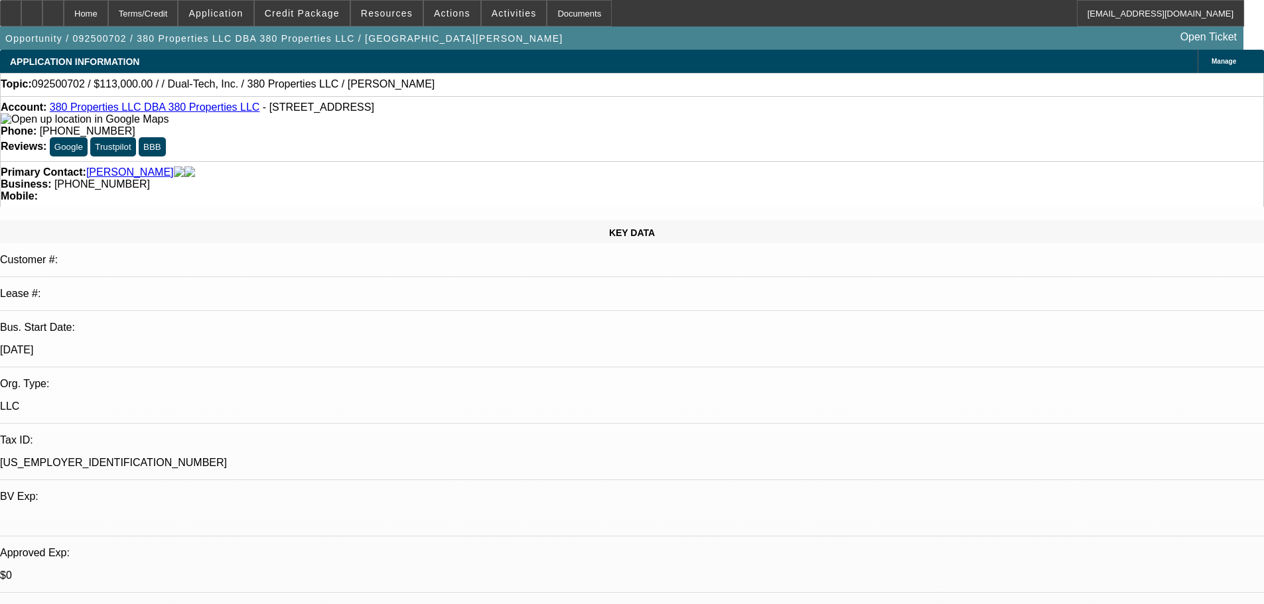
select select "0"
select select "2"
select select "0.1"
select select "4"
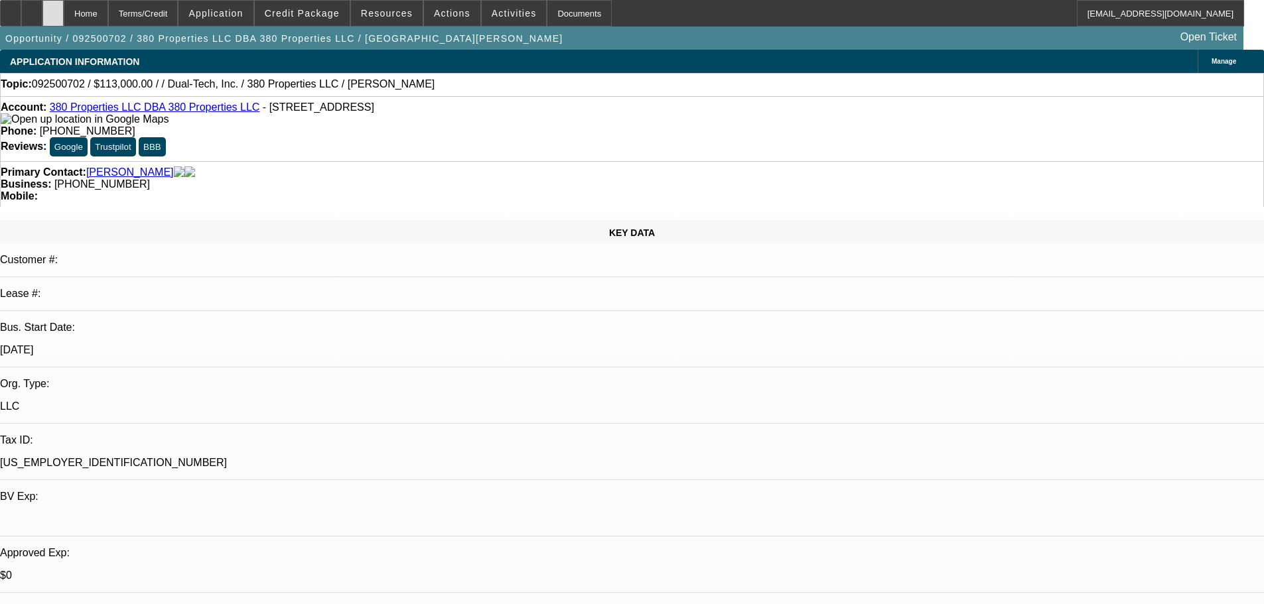
click at [64, 8] on div at bounding box center [52, 13] width 21 height 27
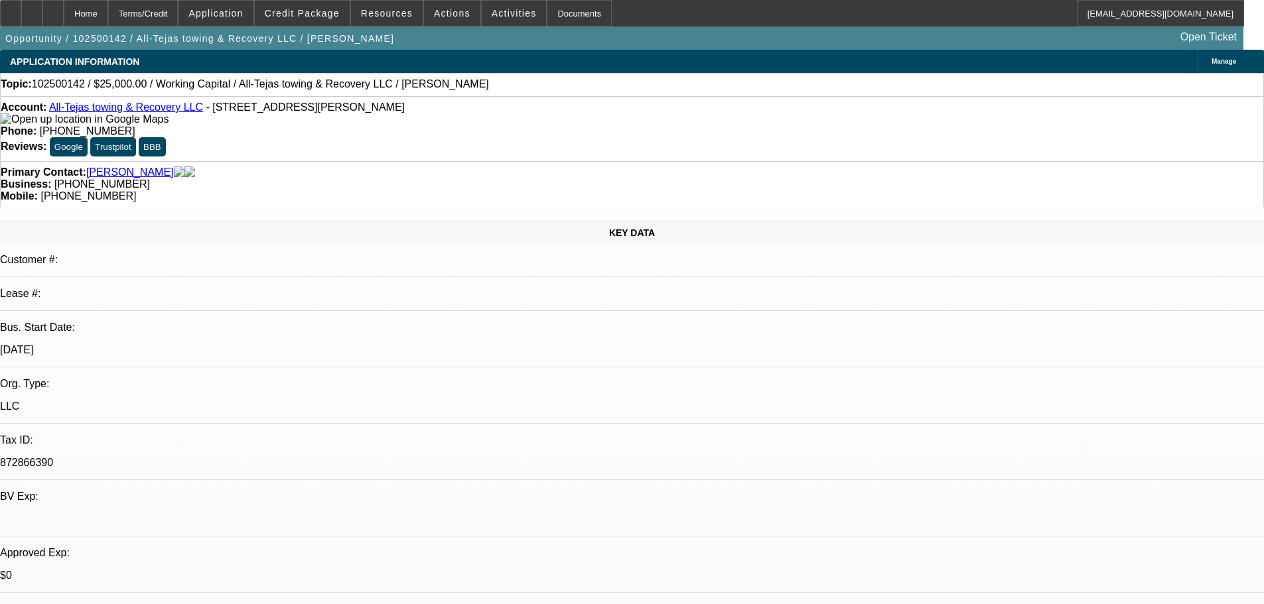
select select "0"
select select "2"
select select "0.1"
select select "4"
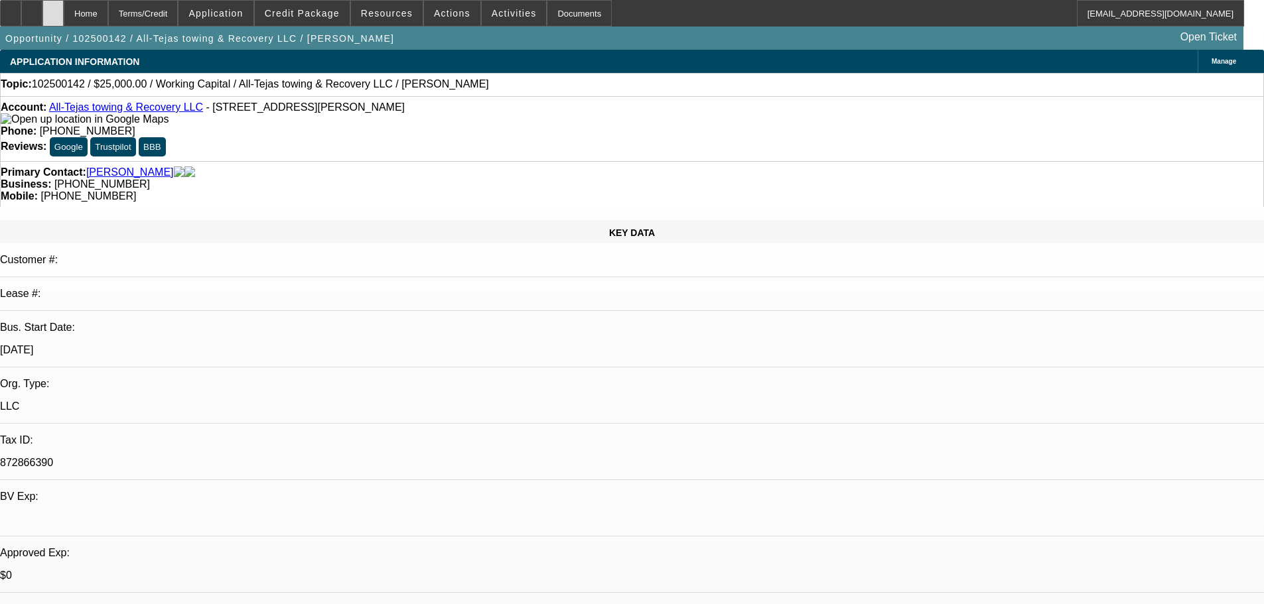
click at [64, 19] on div at bounding box center [52, 13] width 21 height 27
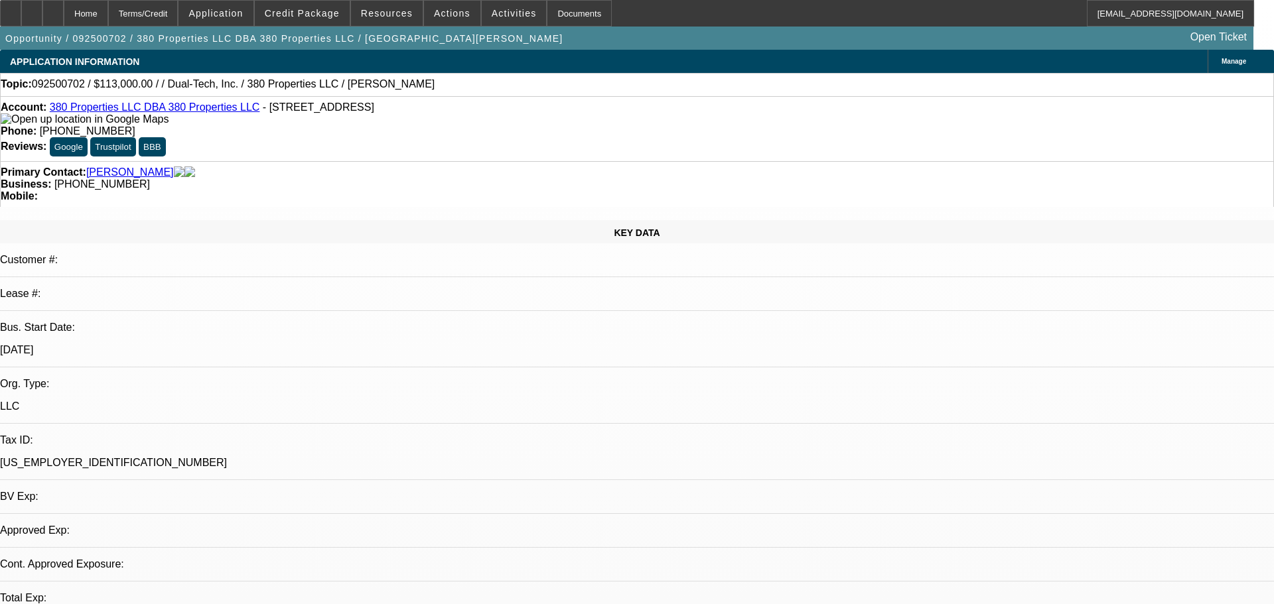
select select "0"
select select "2"
select select "0.1"
select select "4"
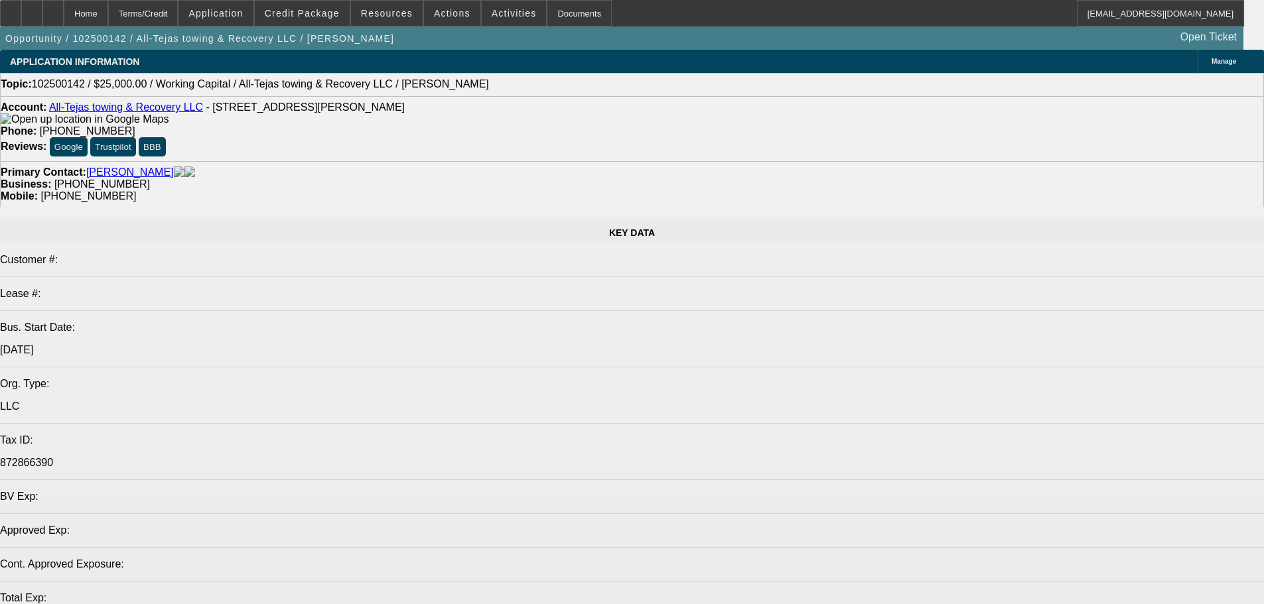
select select "0"
select select "2"
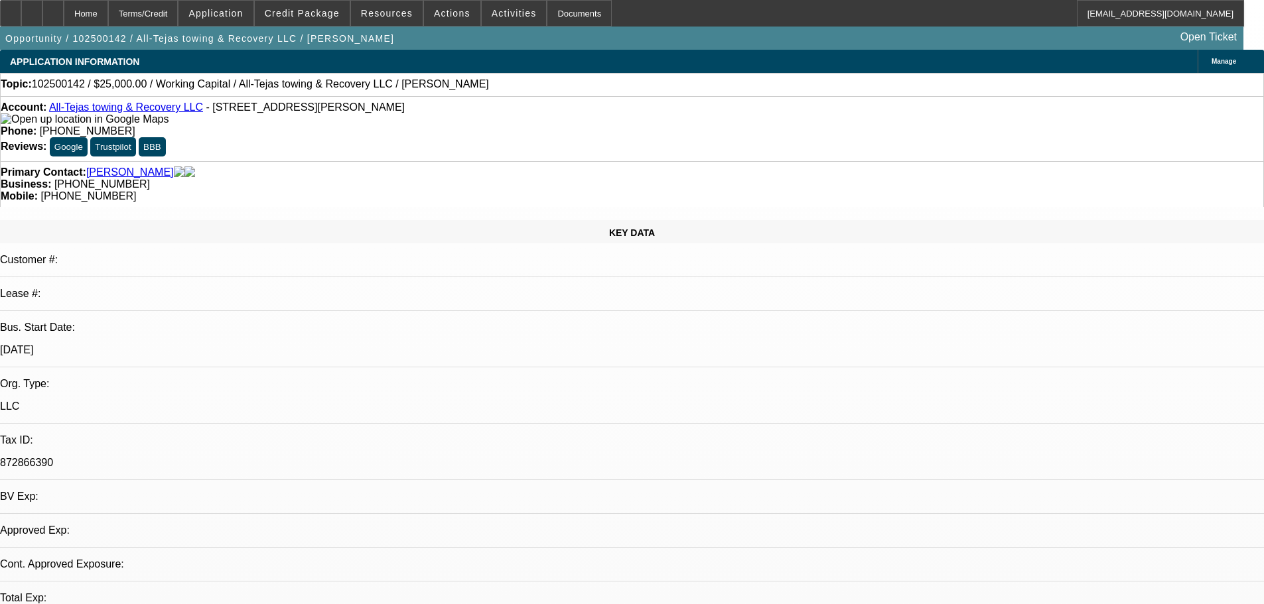
select select "2"
select select "0.1"
select select "4"
click at [64, 1] on div at bounding box center [52, 13] width 21 height 27
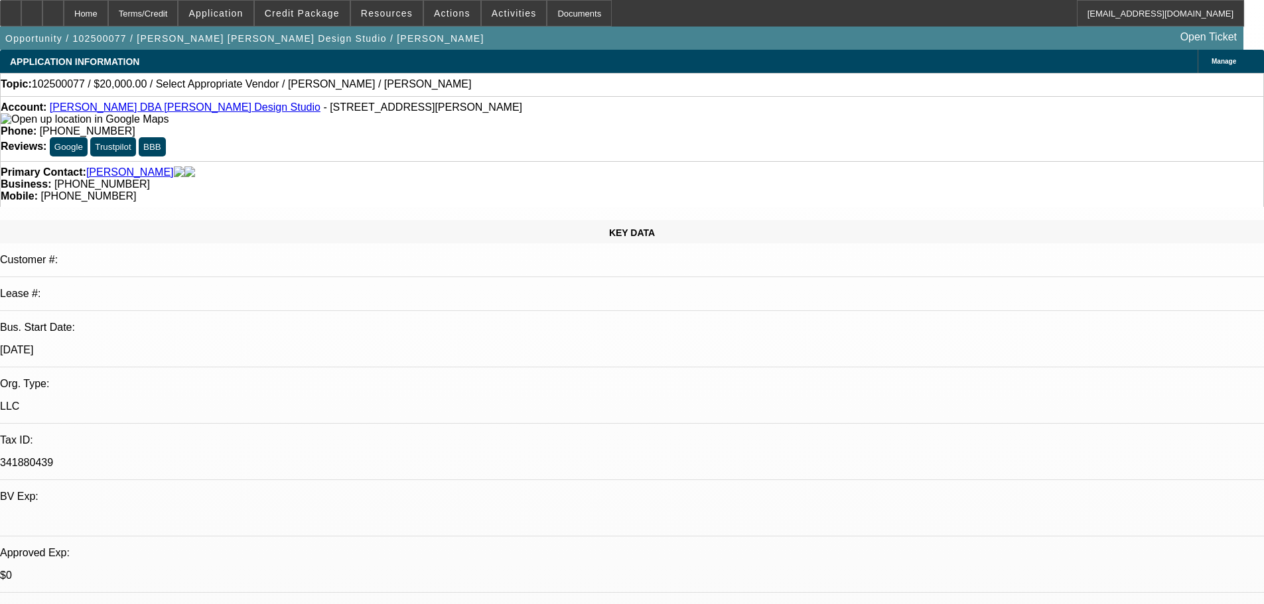
select select "0"
select select "2"
select select "0.1"
select select "4"
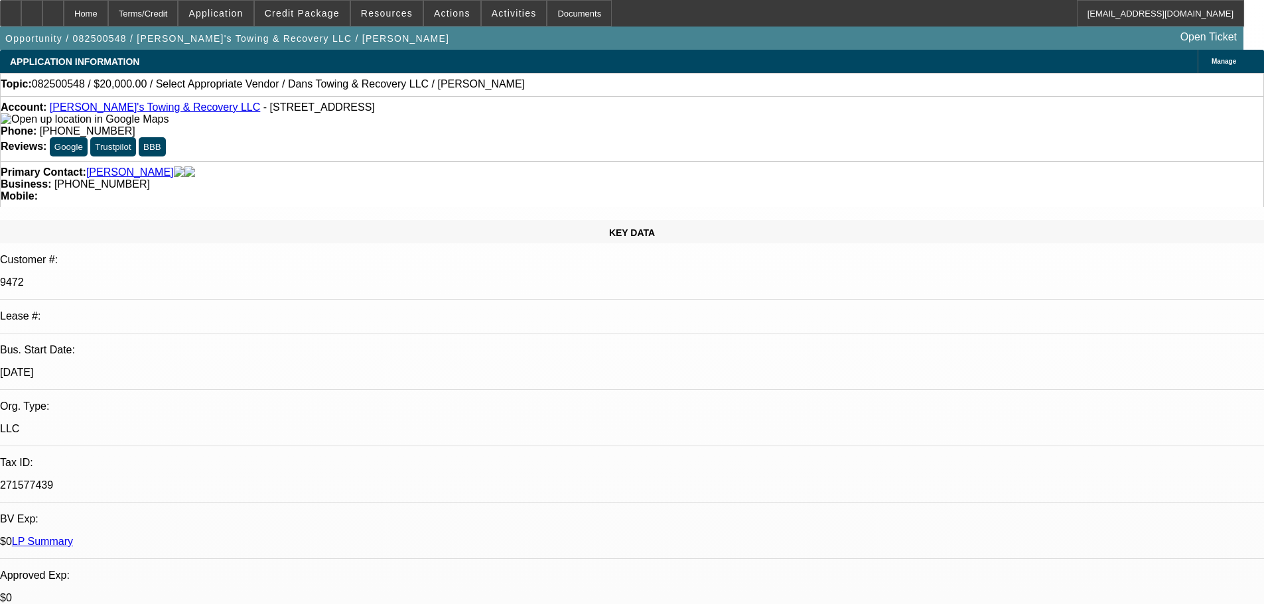
select select "0"
select select "2"
select select "0"
select select "6"
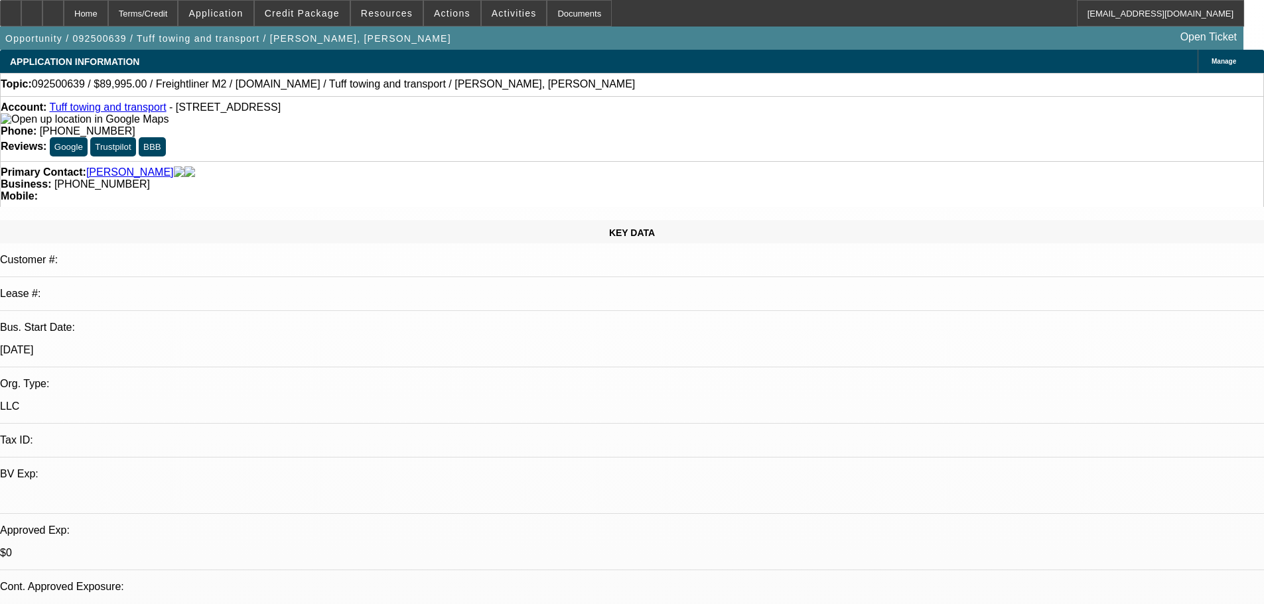
select select "0"
select select "2"
select select "0.1"
select select "4"
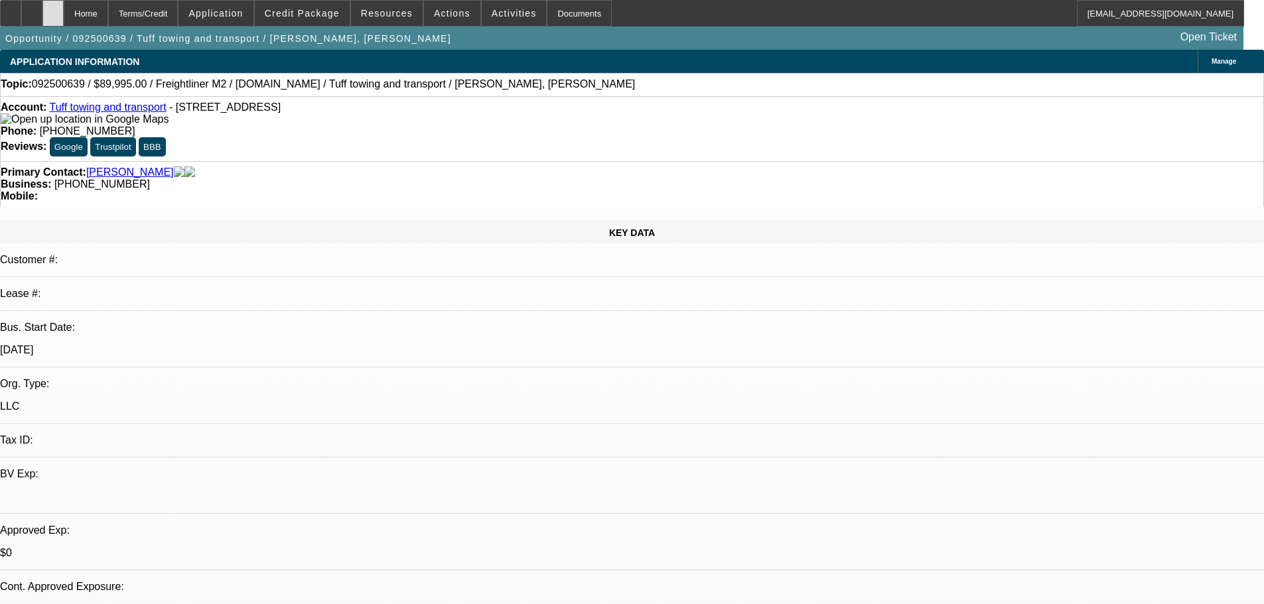
click at [64, 21] on div at bounding box center [52, 13] width 21 height 27
select select "0"
select select "2"
select select "0.1"
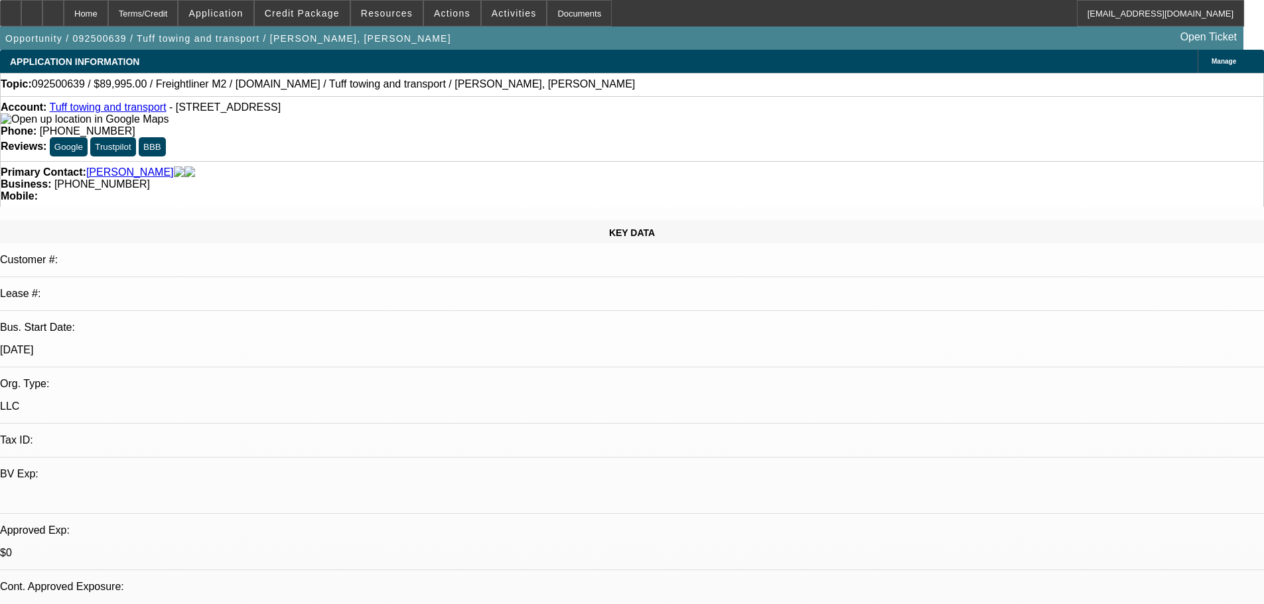
select select "4"
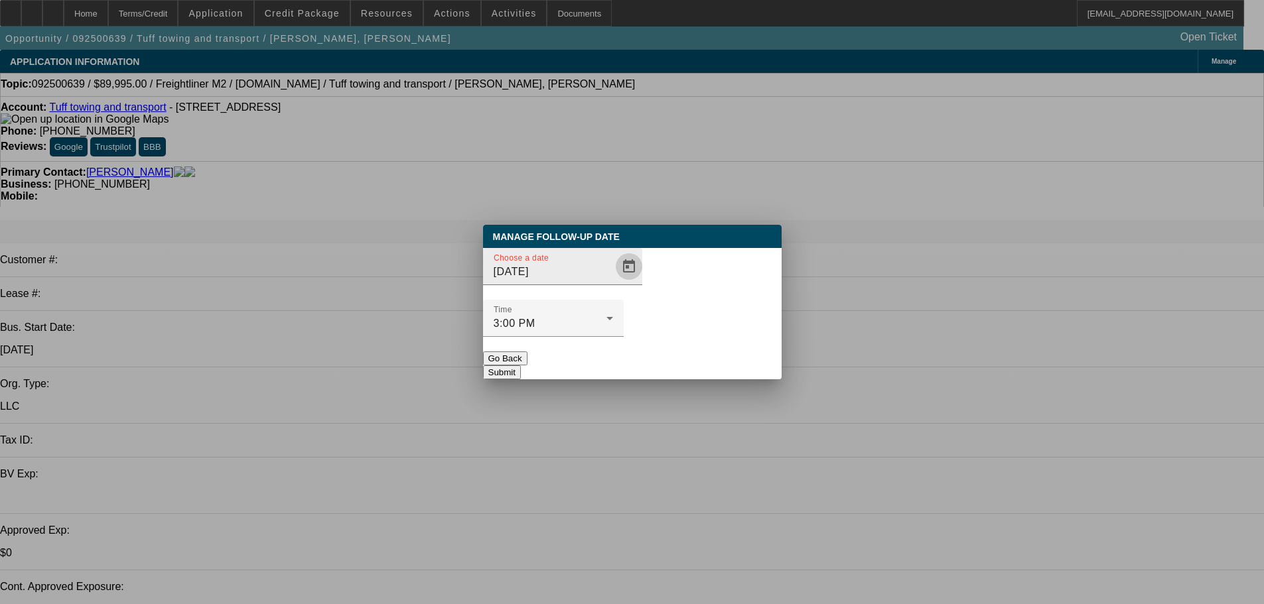
click at [613, 283] on span "Open calendar" at bounding box center [629, 267] width 32 height 32
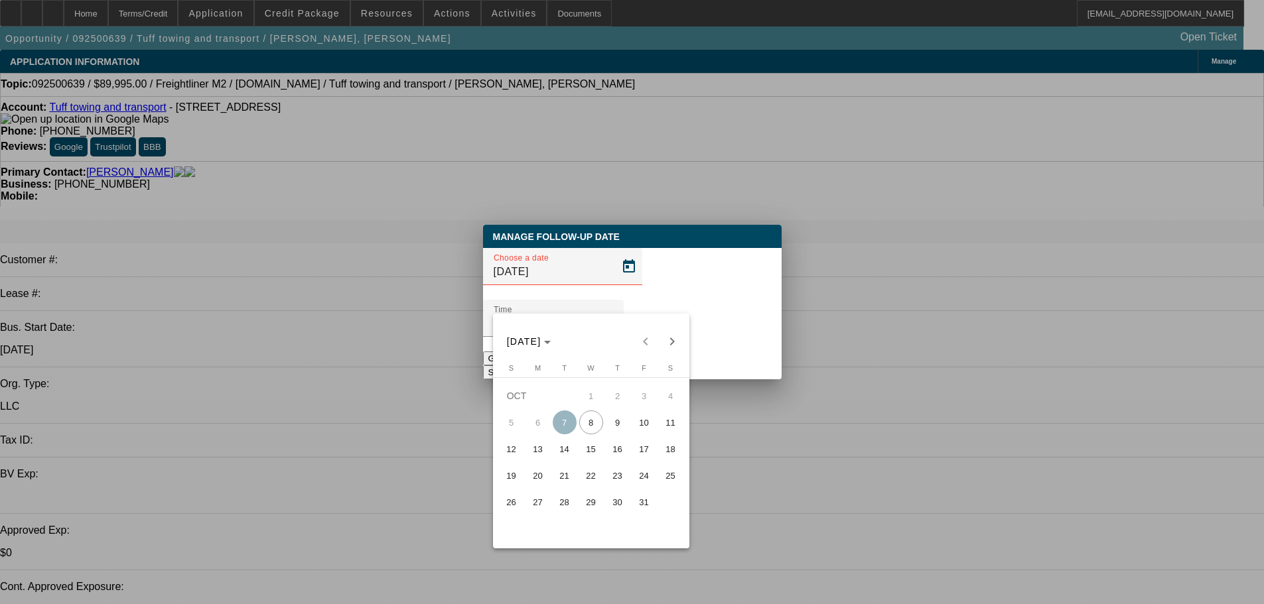
click at [608, 425] on span "9" at bounding box center [618, 423] width 24 height 24
type input "10/9/2025"
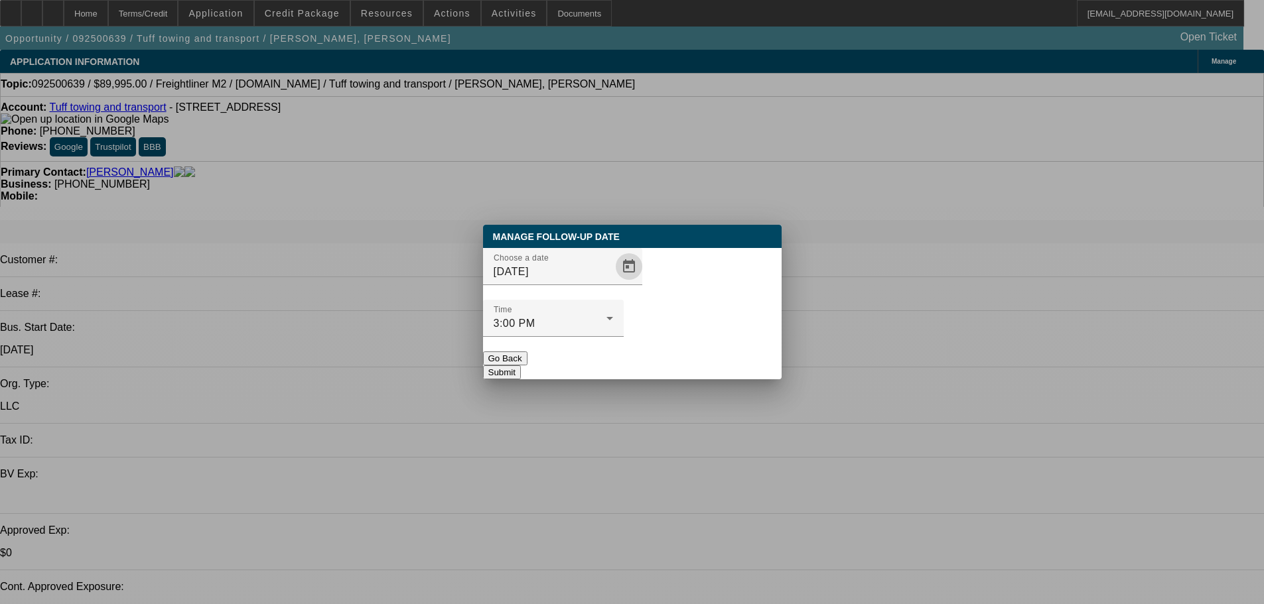
click at [521, 366] on button "Submit" at bounding box center [502, 373] width 38 height 14
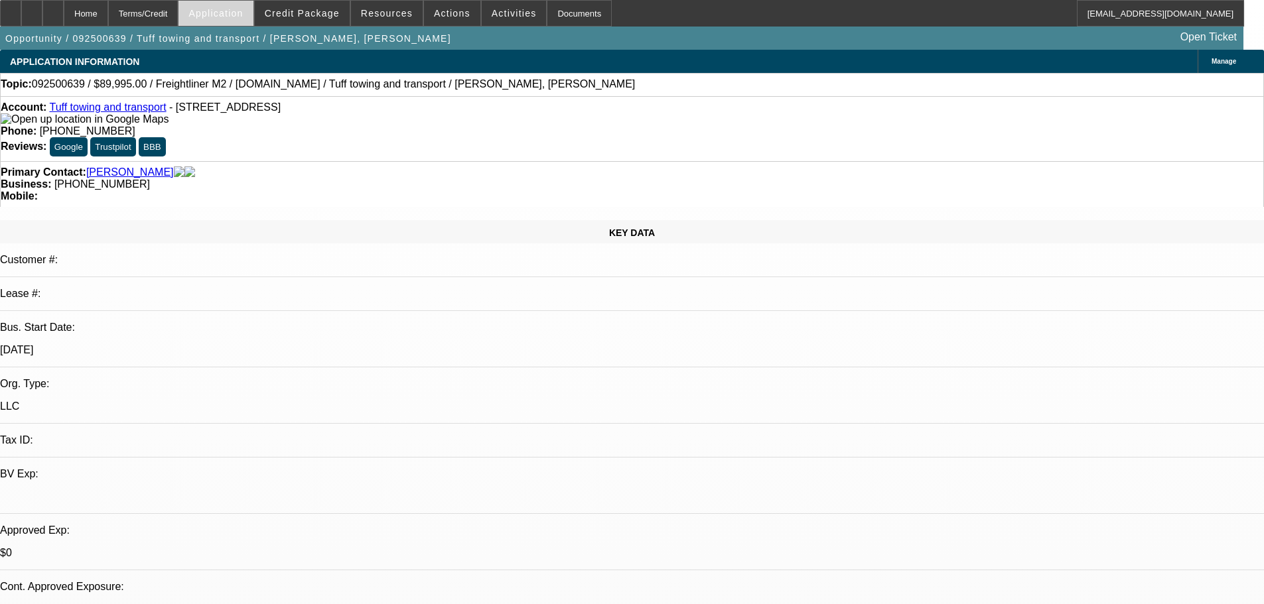
click at [234, 9] on span "Application" at bounding box center [215, 13] width 54 height 11
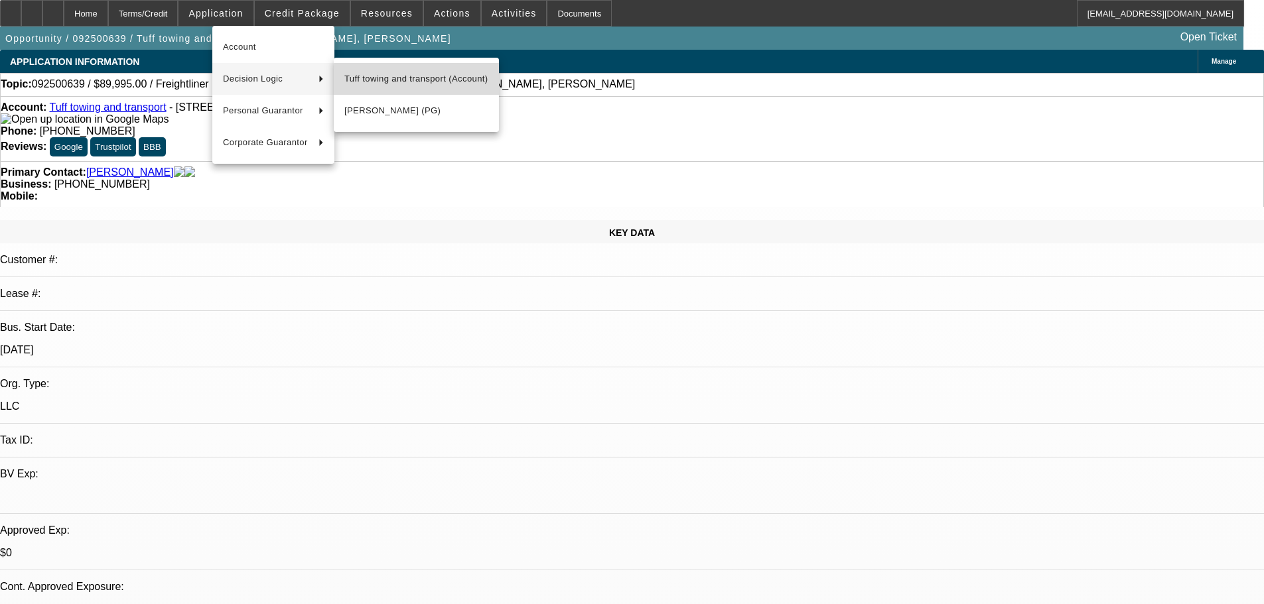
click at [434, 80] on span "Tuff towing and transport (Account)" at bounding box center [416, 79] width 144 height 16
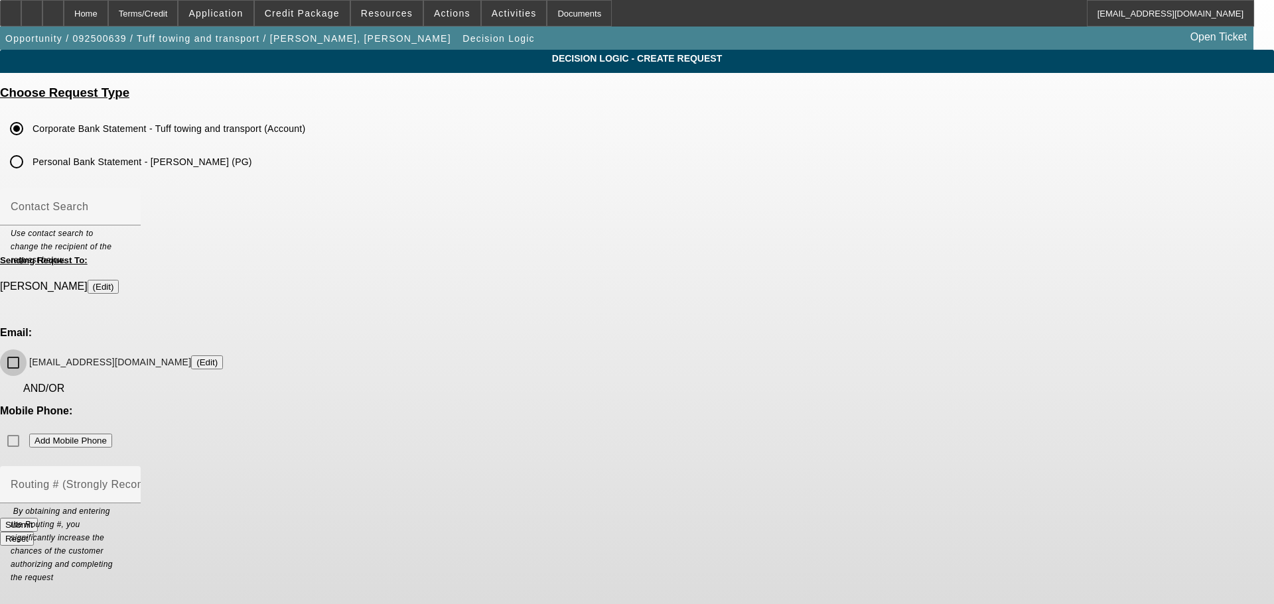
click at [27, 350] on input "omorales1988@icloud.com (Edit)" at bounding box center [13, 363] width 27 height 27
click at [38, 518] on button "Submit" at bounding box center [19, 525] width 38 height 14
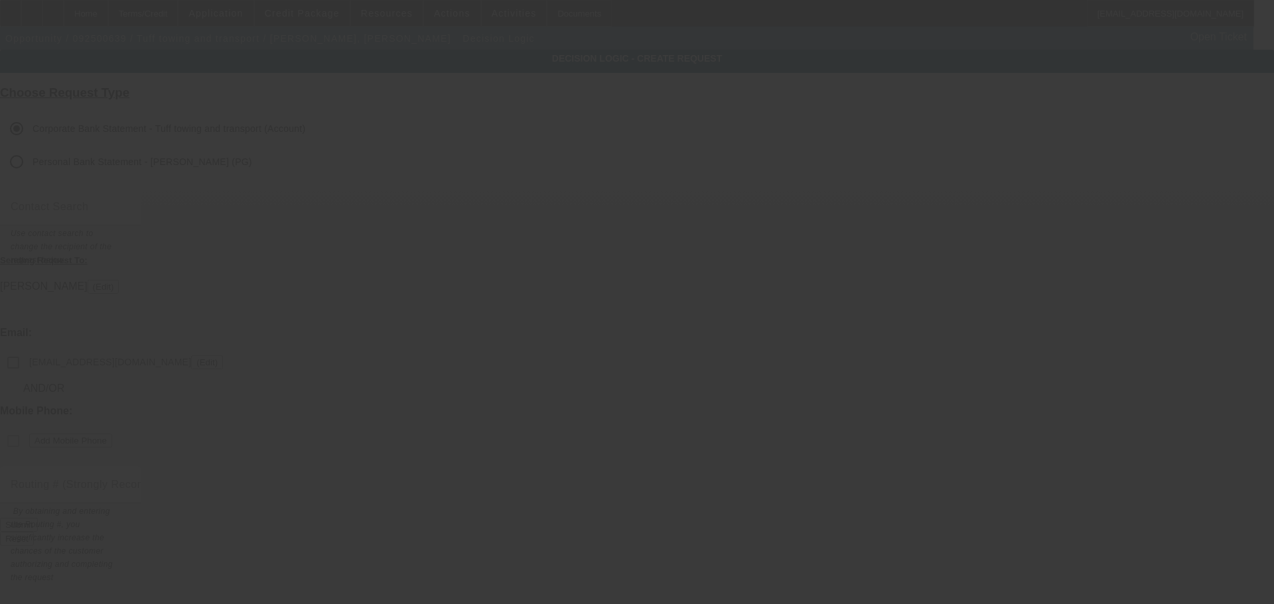
checkbox input "false"
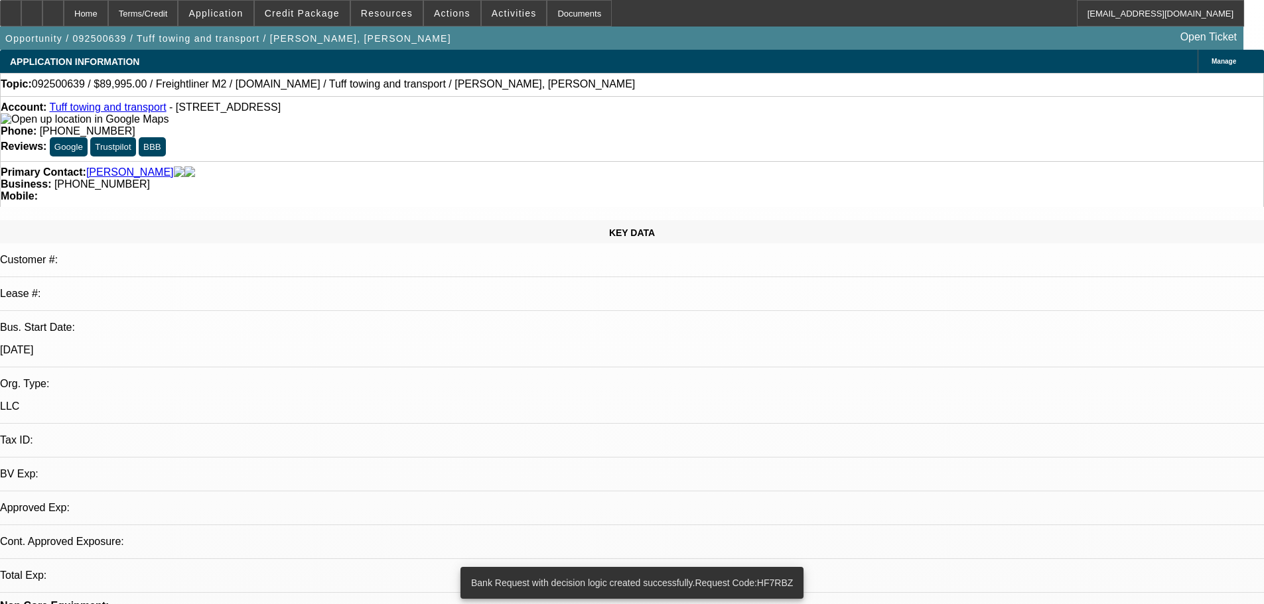
select select "0"
select select "2"
select select "0.1"
select select "4"
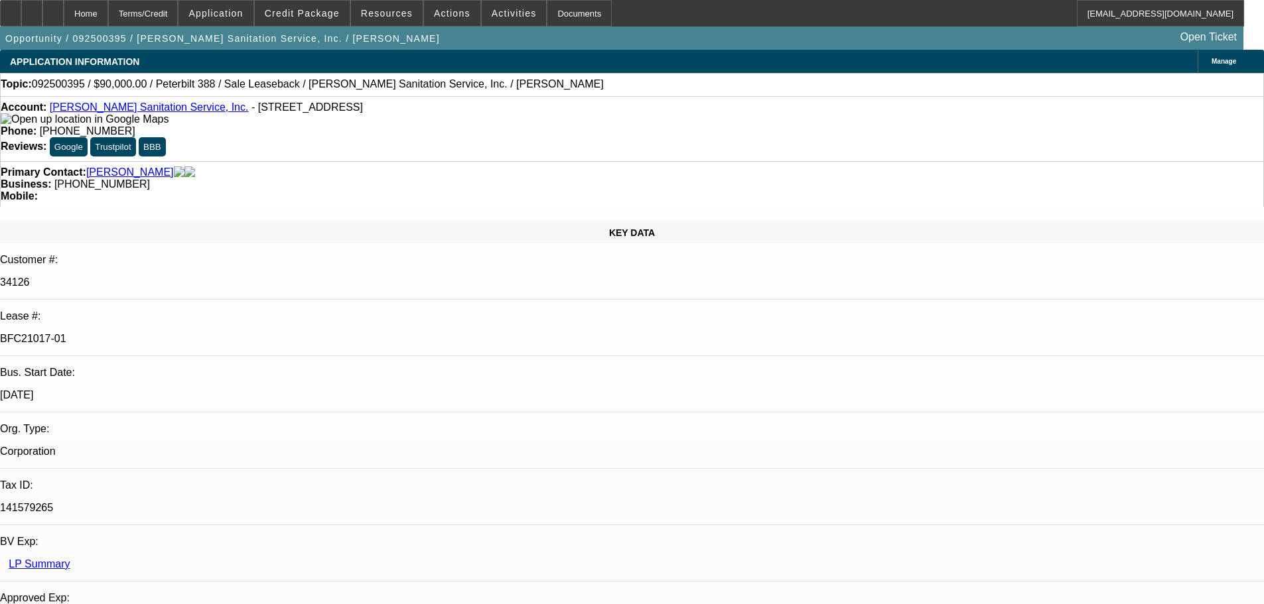
select select "0"
select select "2"
select select "0"
select select "6"
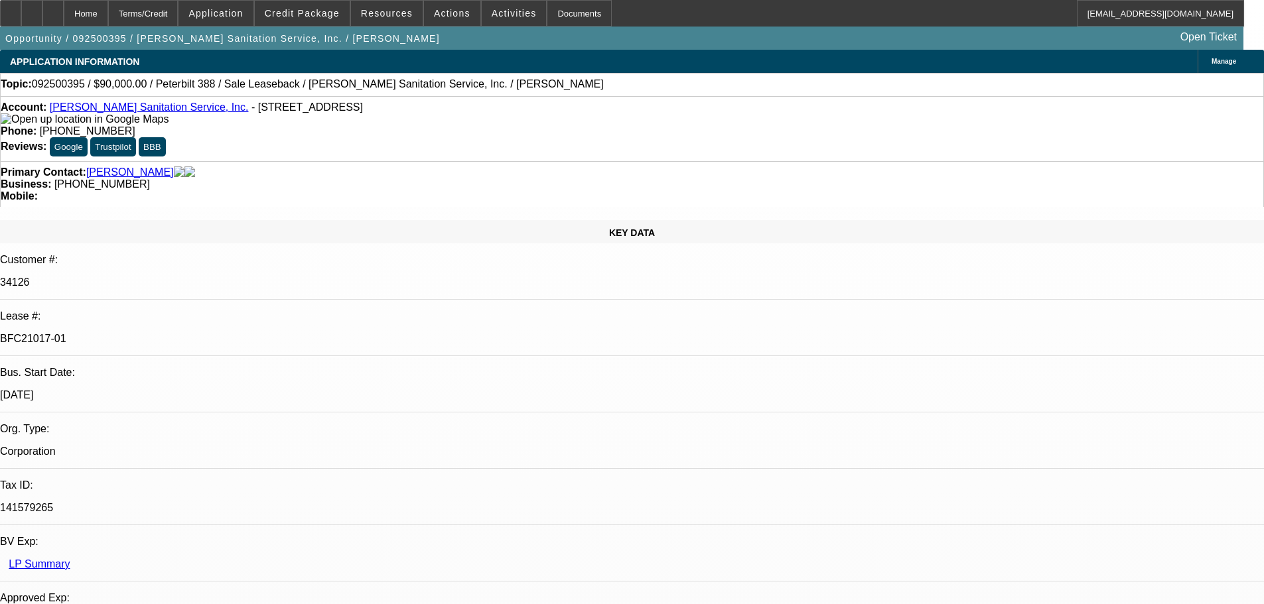
select select "0"
select select "2"
select select "0"
select select "6"
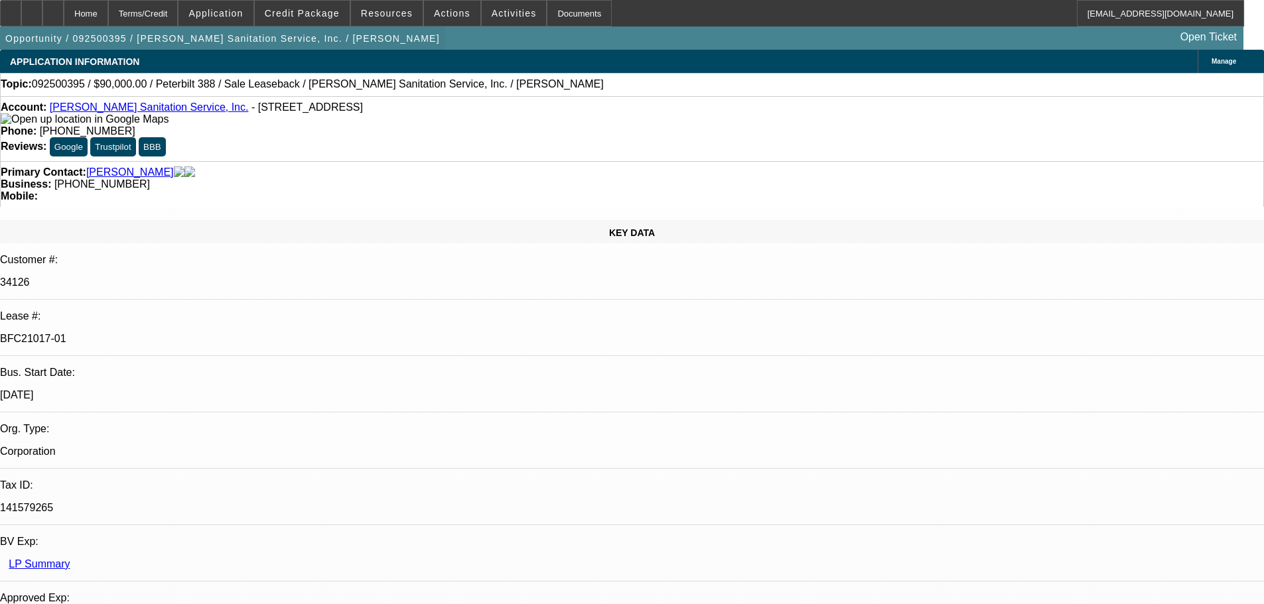
click at [68, 27] on span "button" at bounding box center [222, 39] width 445 height 32
click at [64, 23] on div at bounding box center [52, 13] width 21 height 27
select select "0"
select select "2"
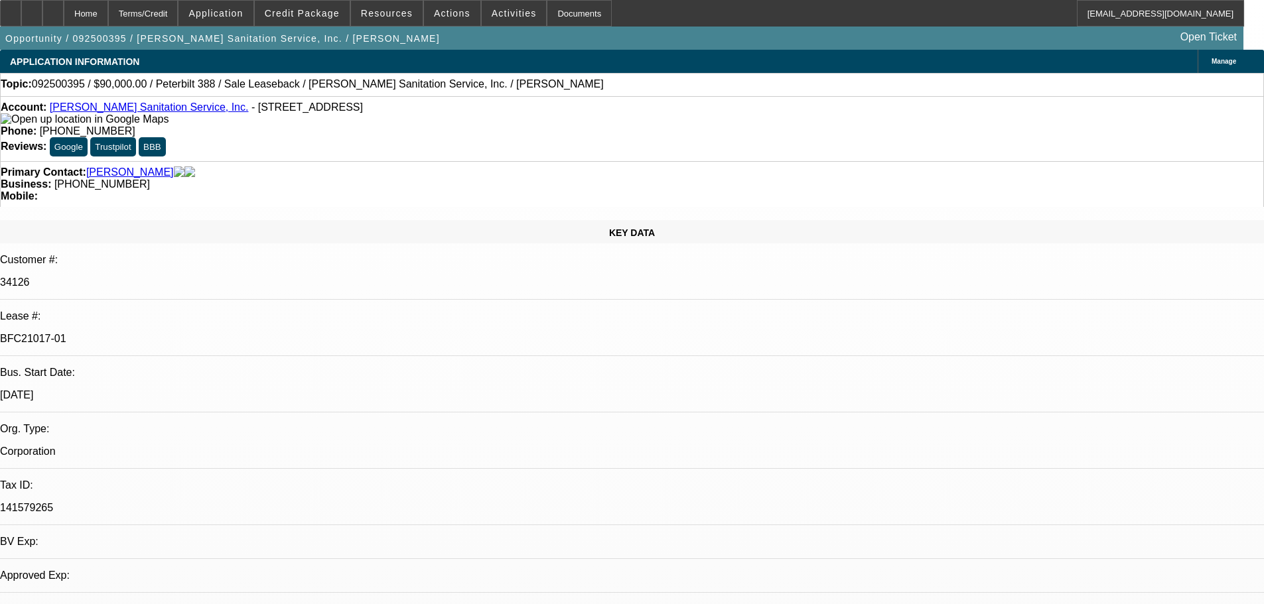
select select "0"
select select "6"
select select "0"
select select "2"
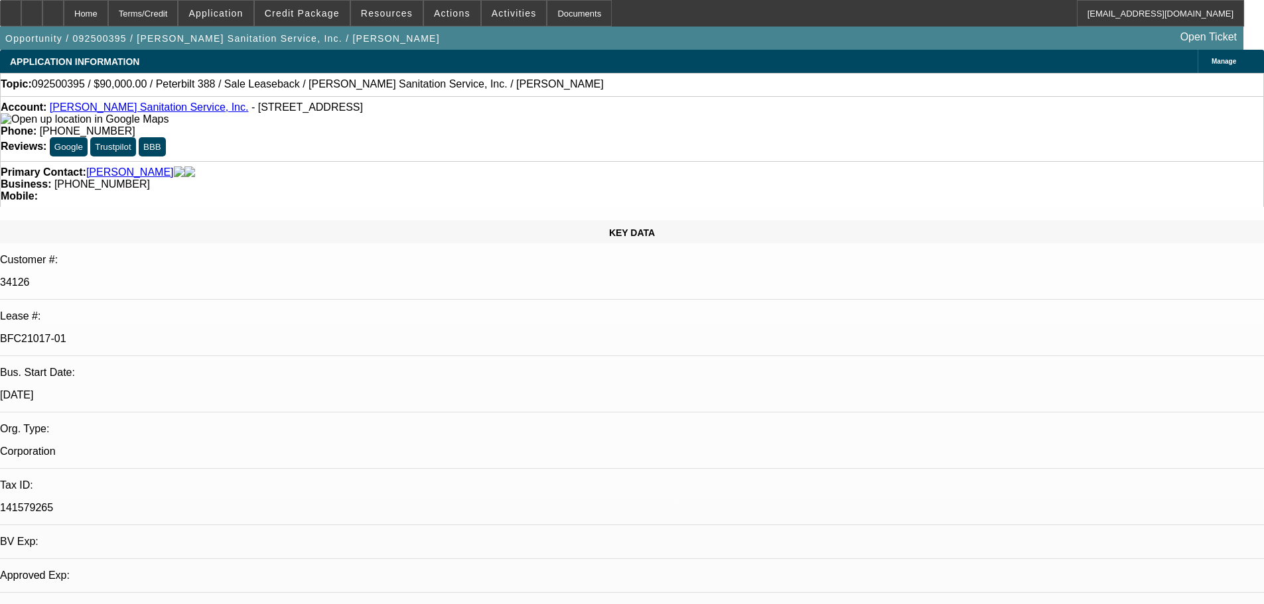
select select "0"
select select "6"
click at [64, 20] on div at bounding box center [52, 13] width 21 height 27
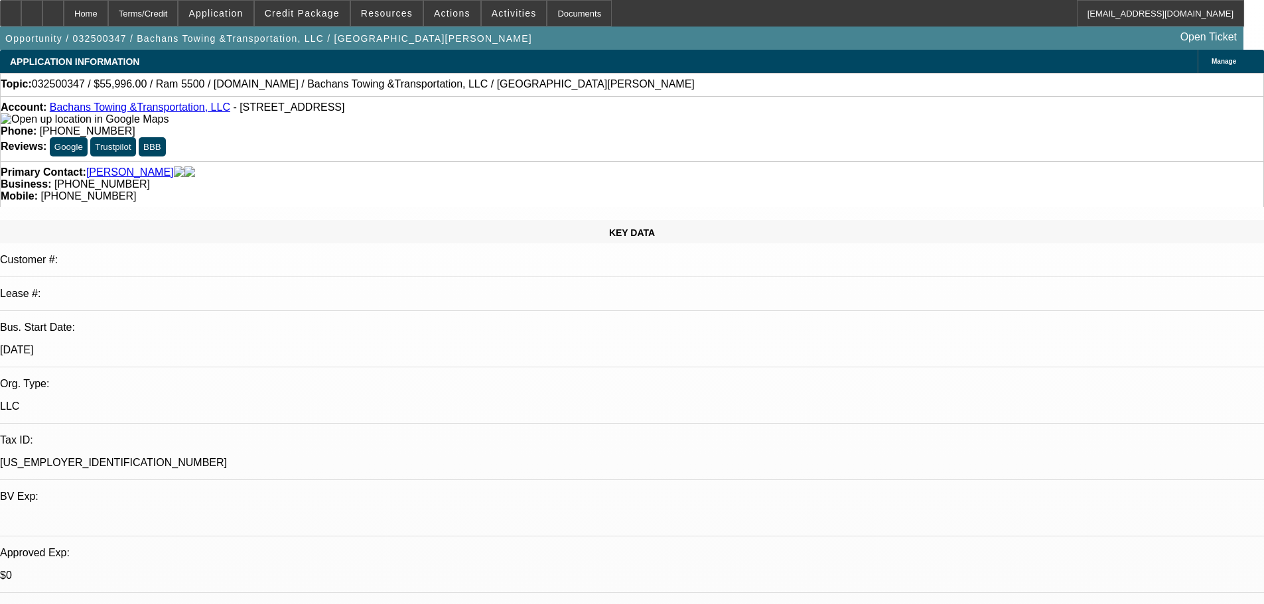
select select "0.2"
select select "2"
select select "0.1"
select select "4"
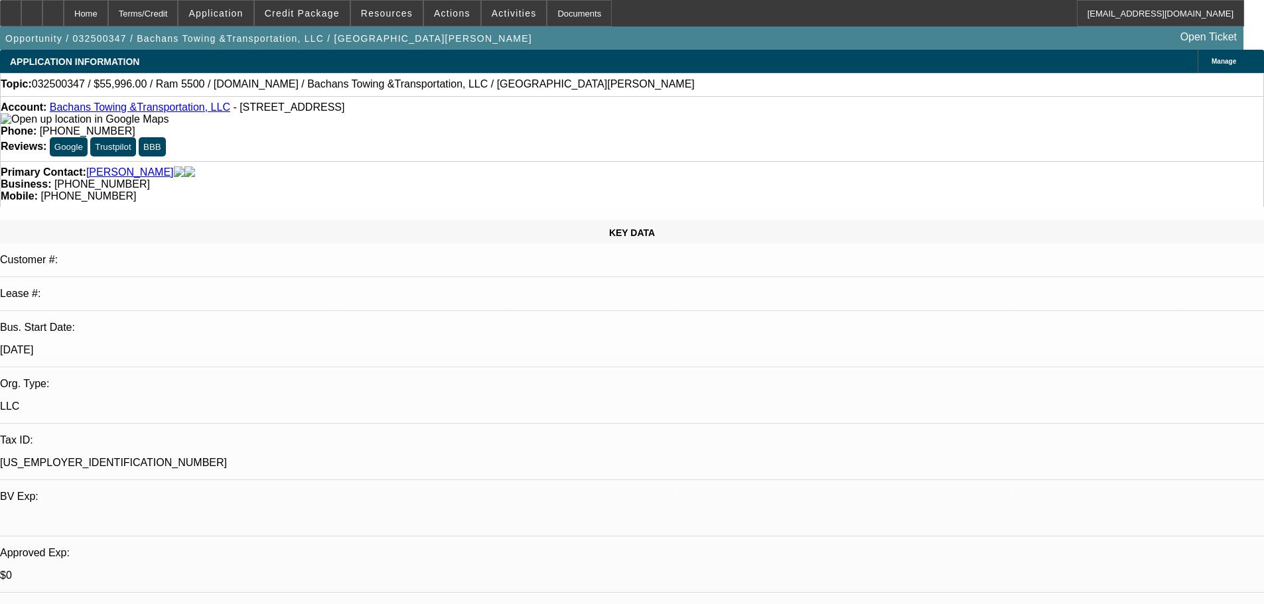
select select "0"
select select "2"
select select "0.1"
select select "4"
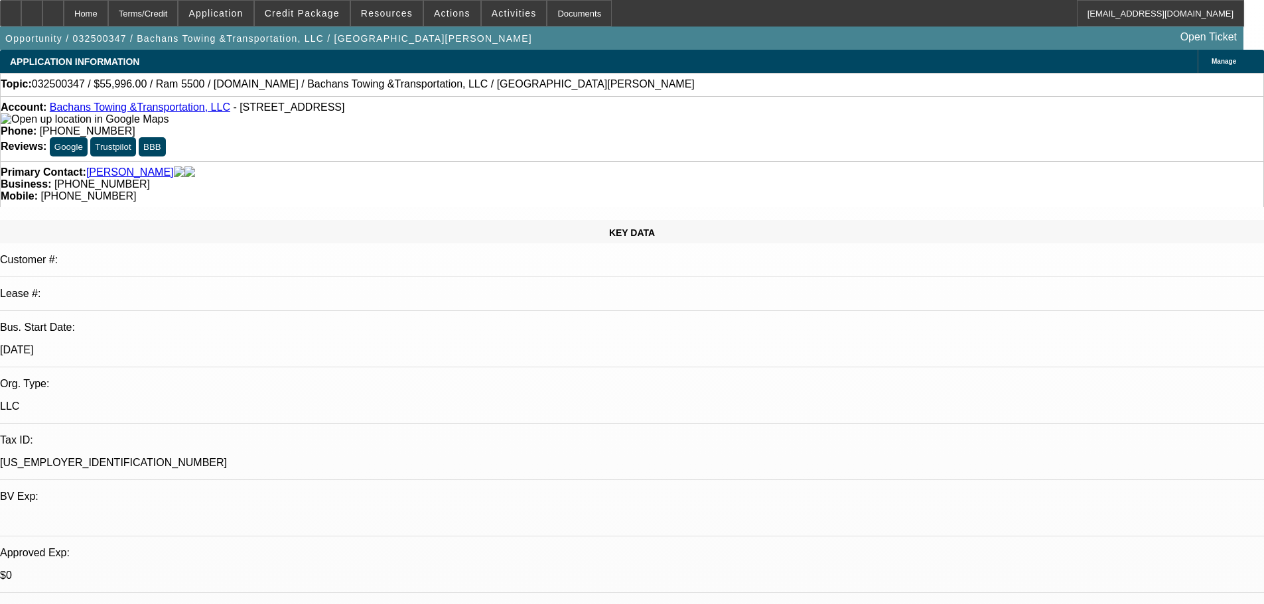
select select "0.2"
select select "2"
select select "0.1"
select select "4"
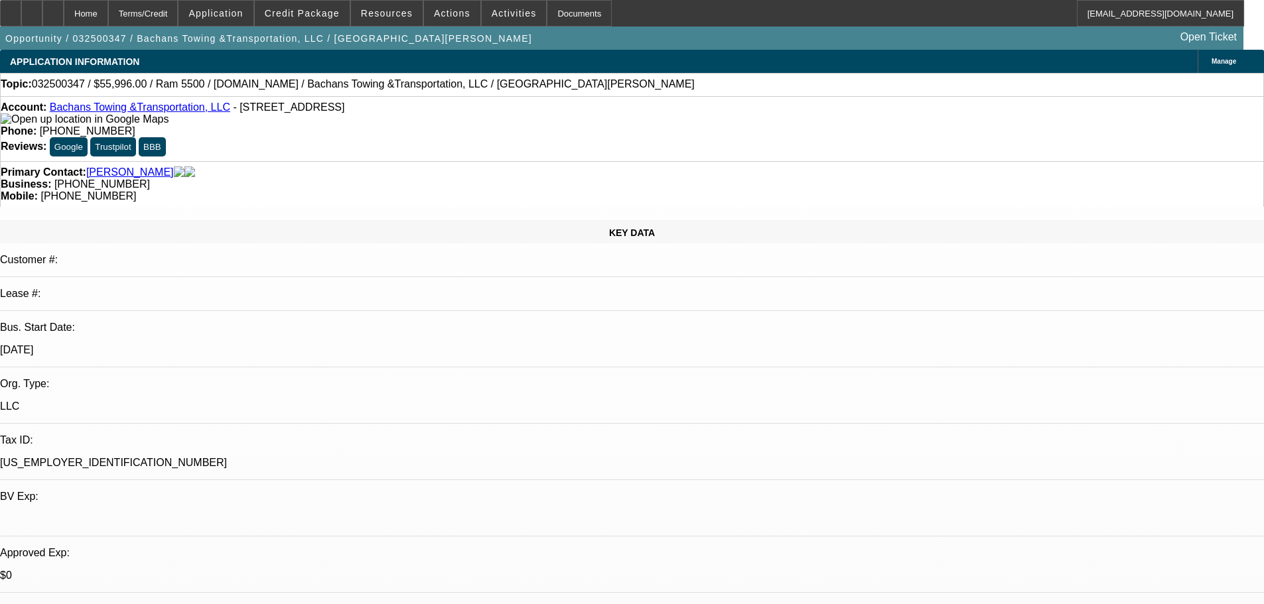
select select "0.2"
select select "2"
select select "0.1"
select select "4"
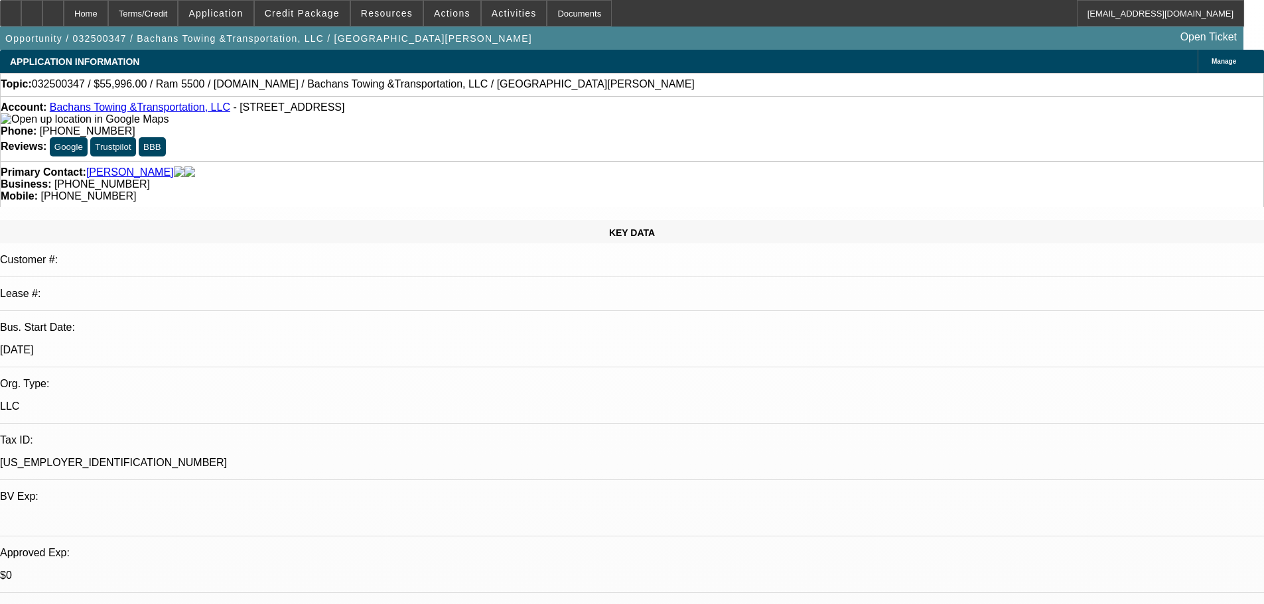
scroll to position [2066, 0]
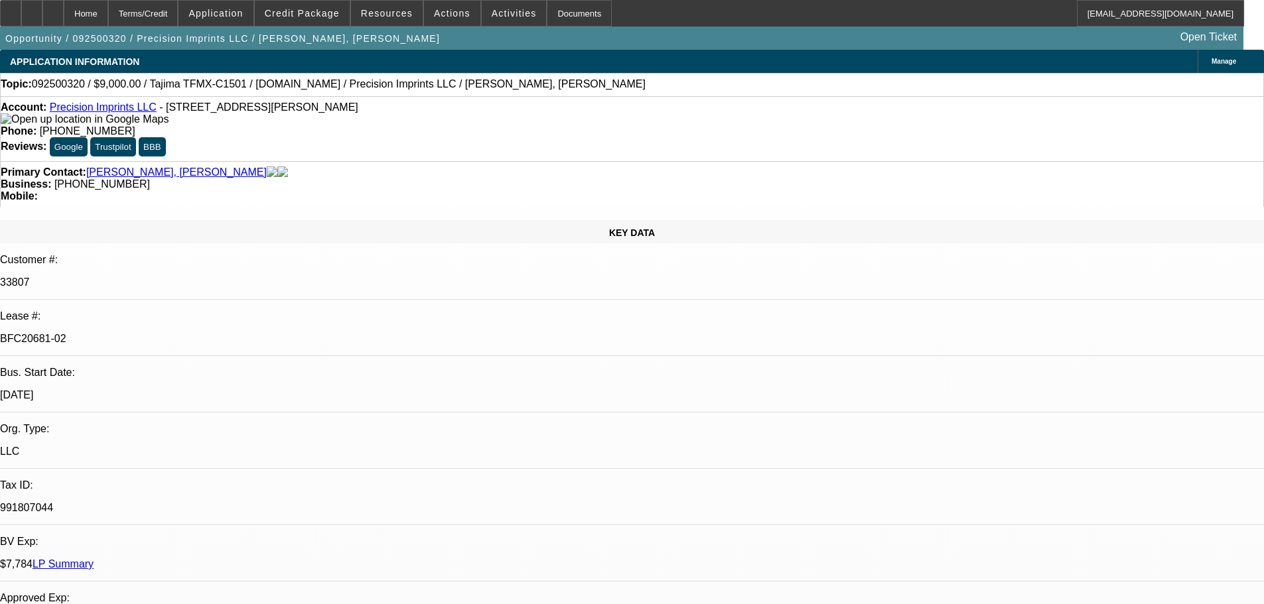
select select "0"
select select "2"
select select "0.1"
select select "4"
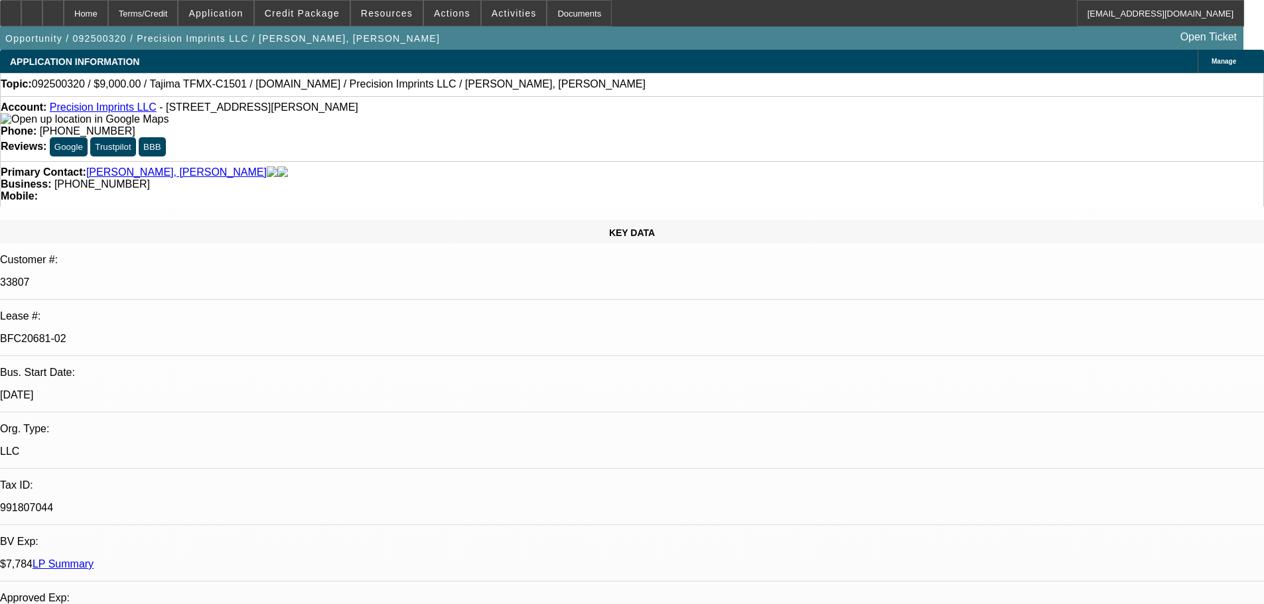
select select "0"
select select "2"
select select "0.1"
select select "4"
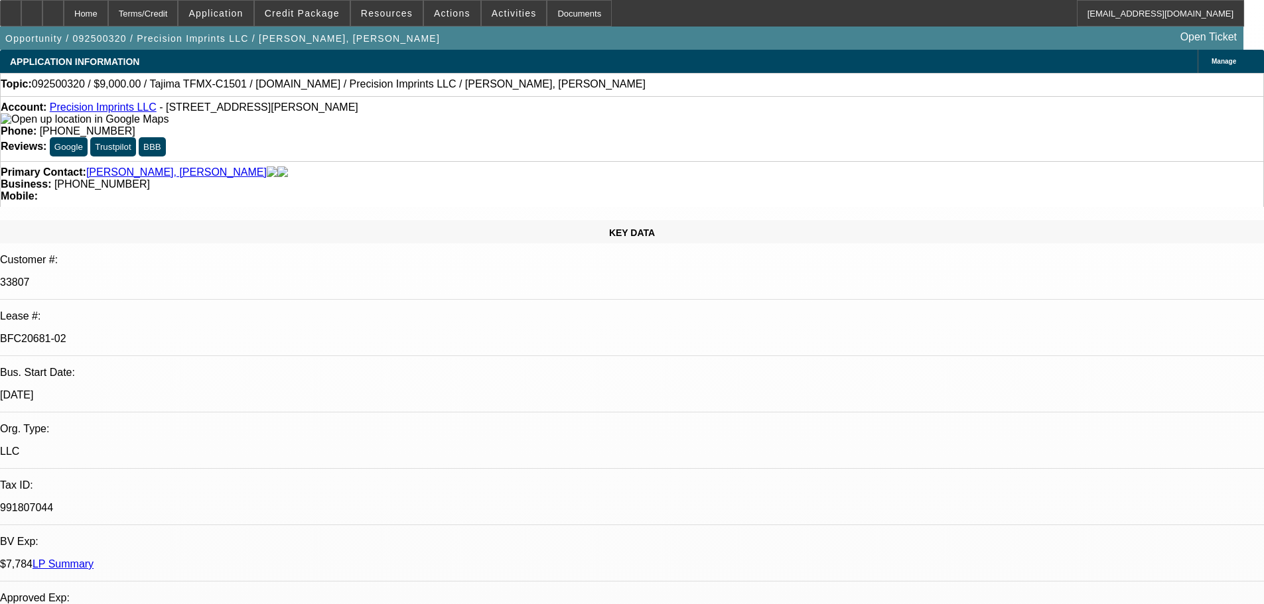
select select "0"
select select "2"
select select "0.1"
select select "4"
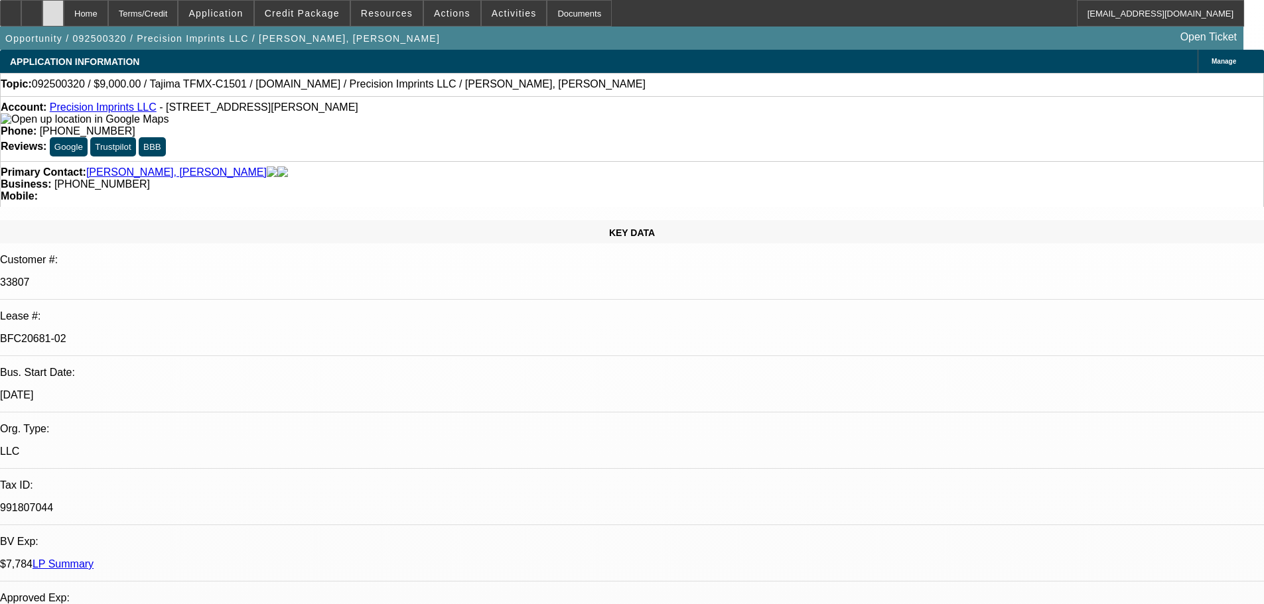
click at [53, 9] on icon at bounding box center [53, 9] width 0 height 0
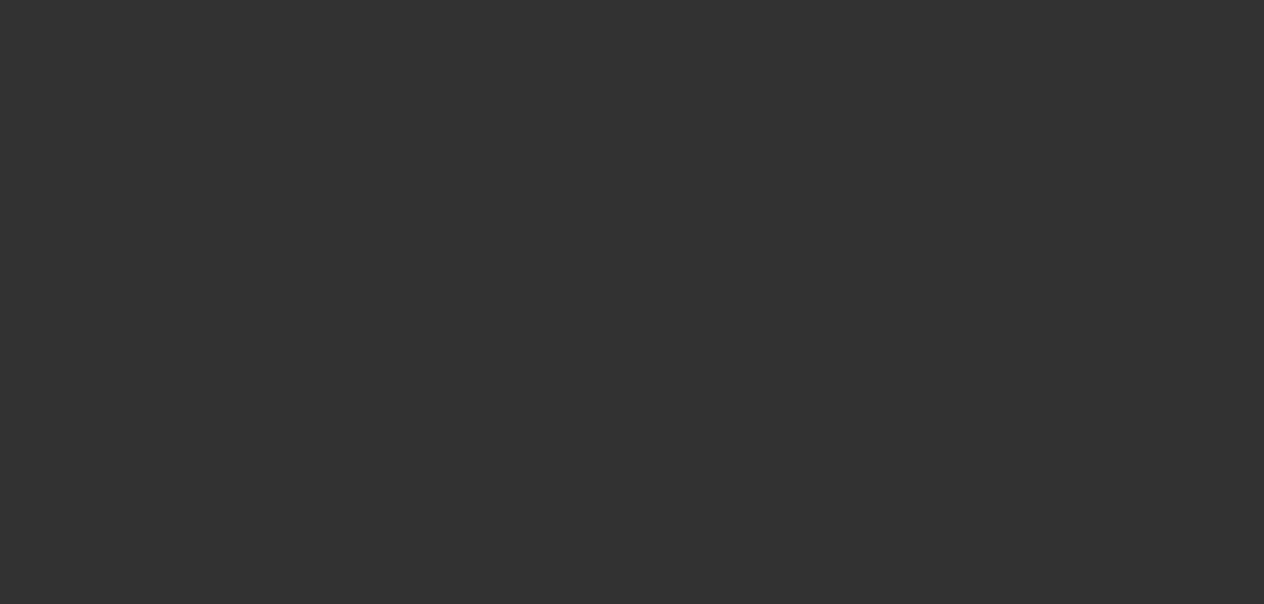
select select "0"
select select "2"
select select "0.1"
select select "4"
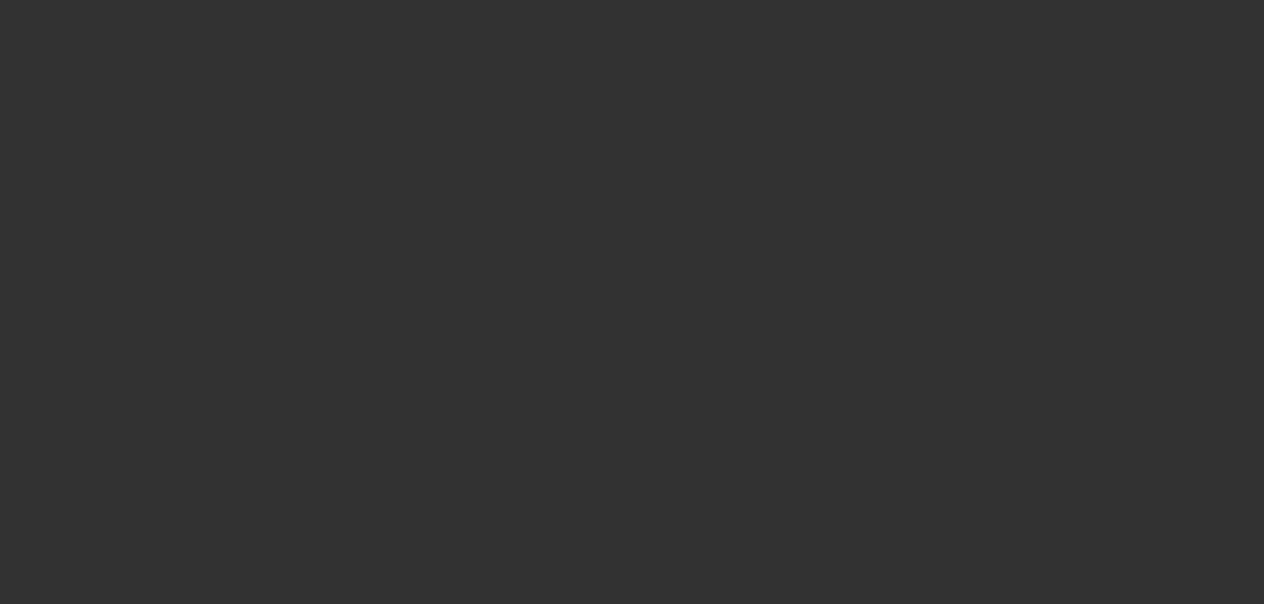
select select "0"
select select "2"
select select "0.1"
select select "4"
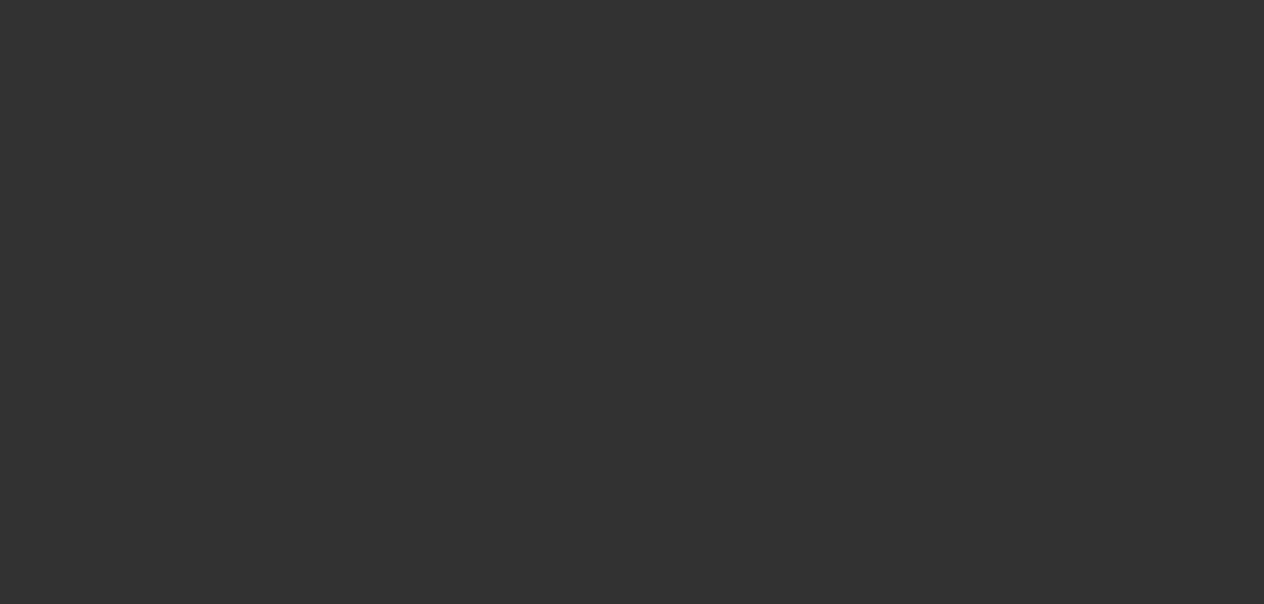
select select "0"
select select "2"
select select "0.1"
select select "4"
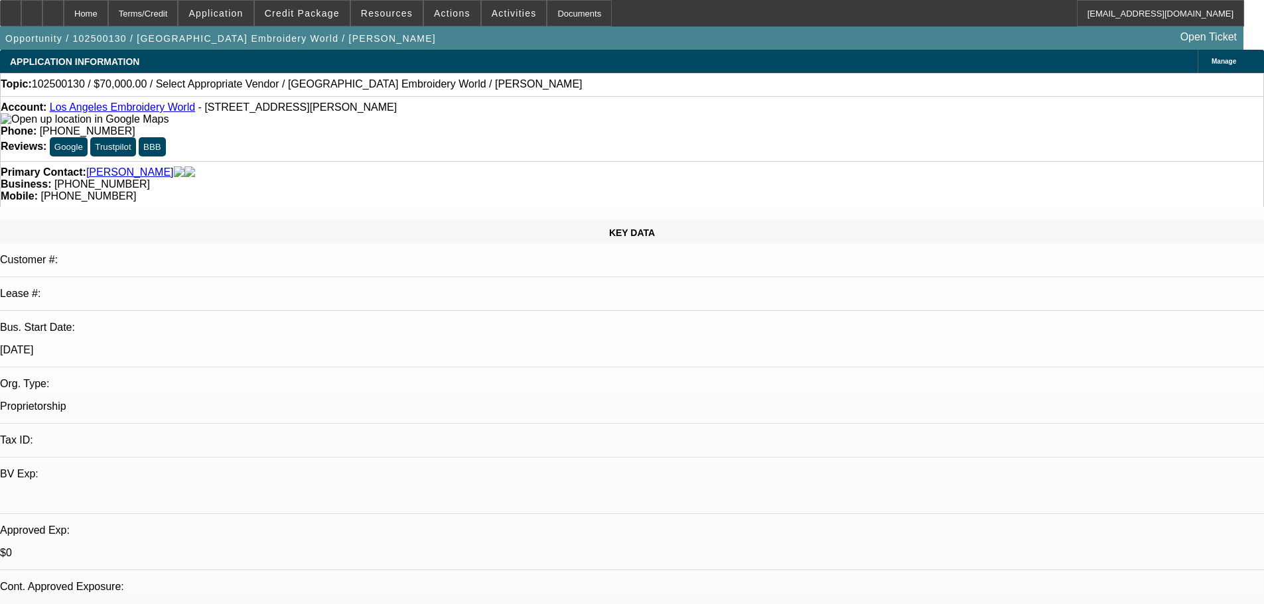
select select "0"
select select "2"
select select "0.1"
select select "4"
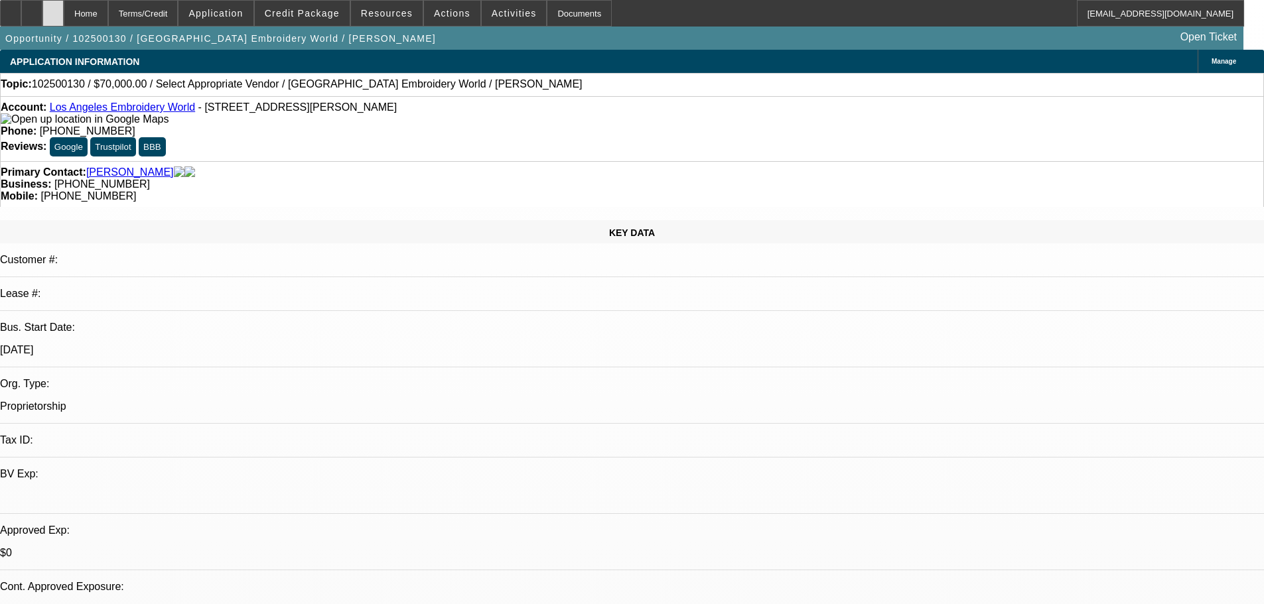
click at [64, 8] on div at bounding box center [52, 13] width 21 height 27
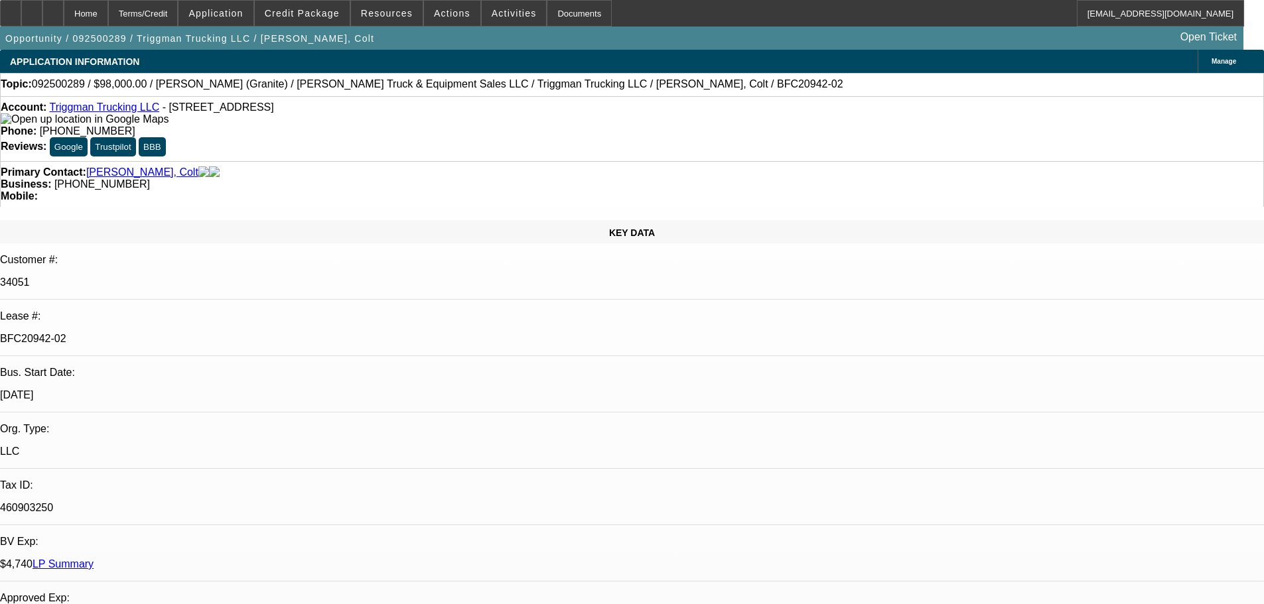
select select "0"
select select "2"
select select "0"
select select "6"
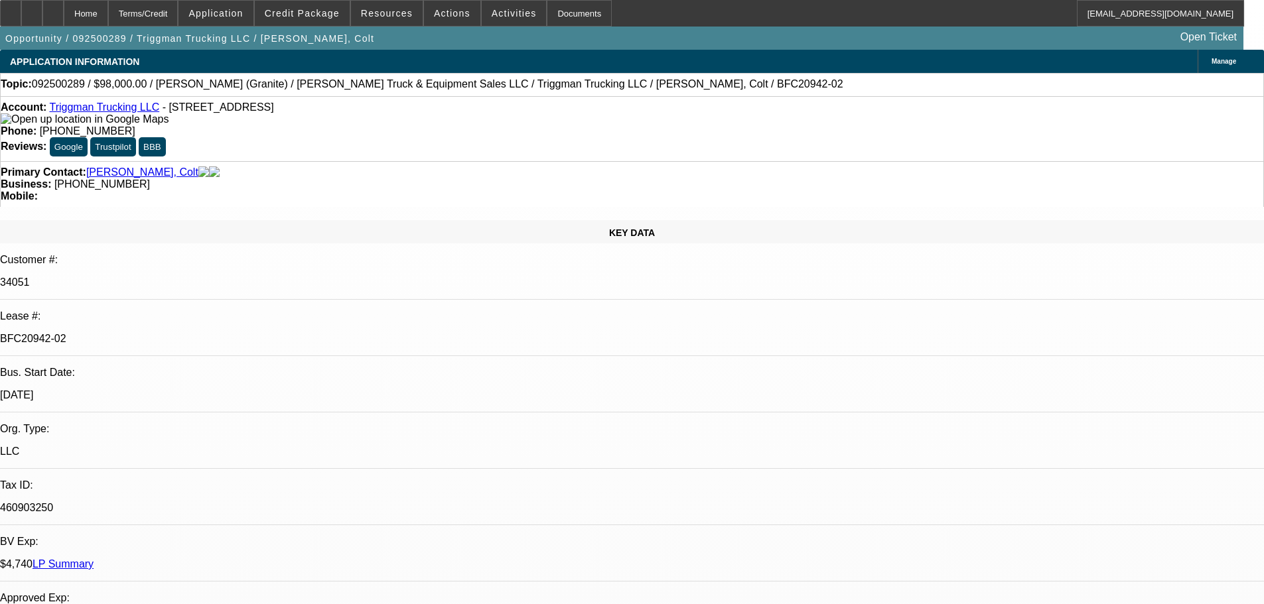
select select "0"
select select "2"
select select "0"
select select "6"
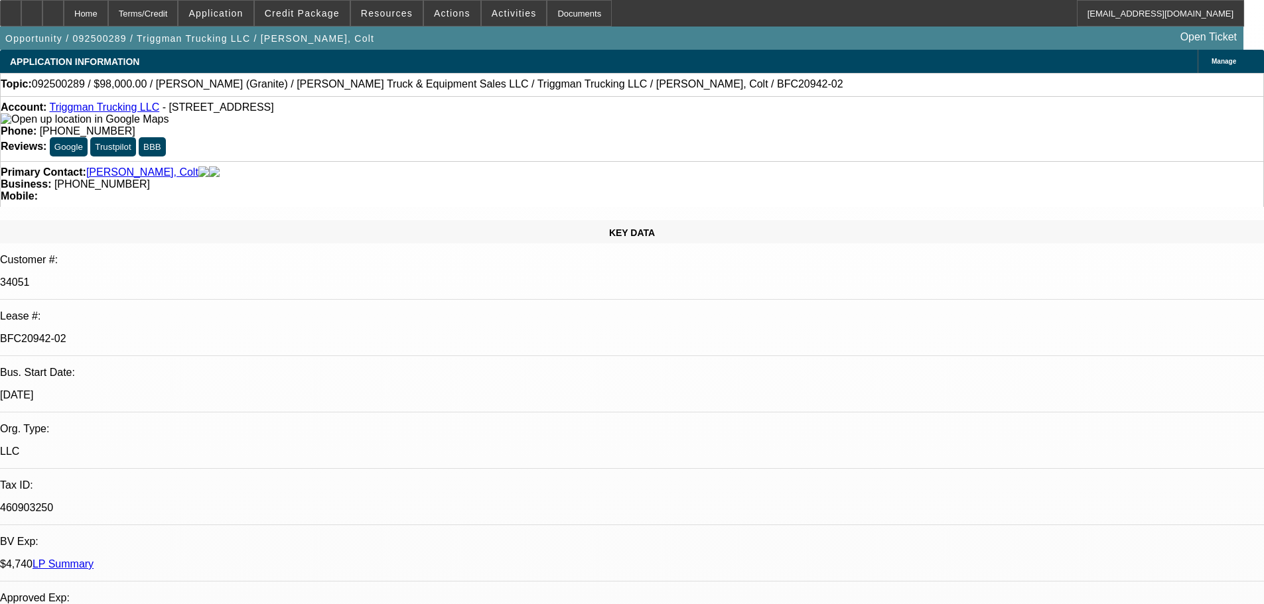
select select "0"
select select "2"
select select "0"
select select "6"
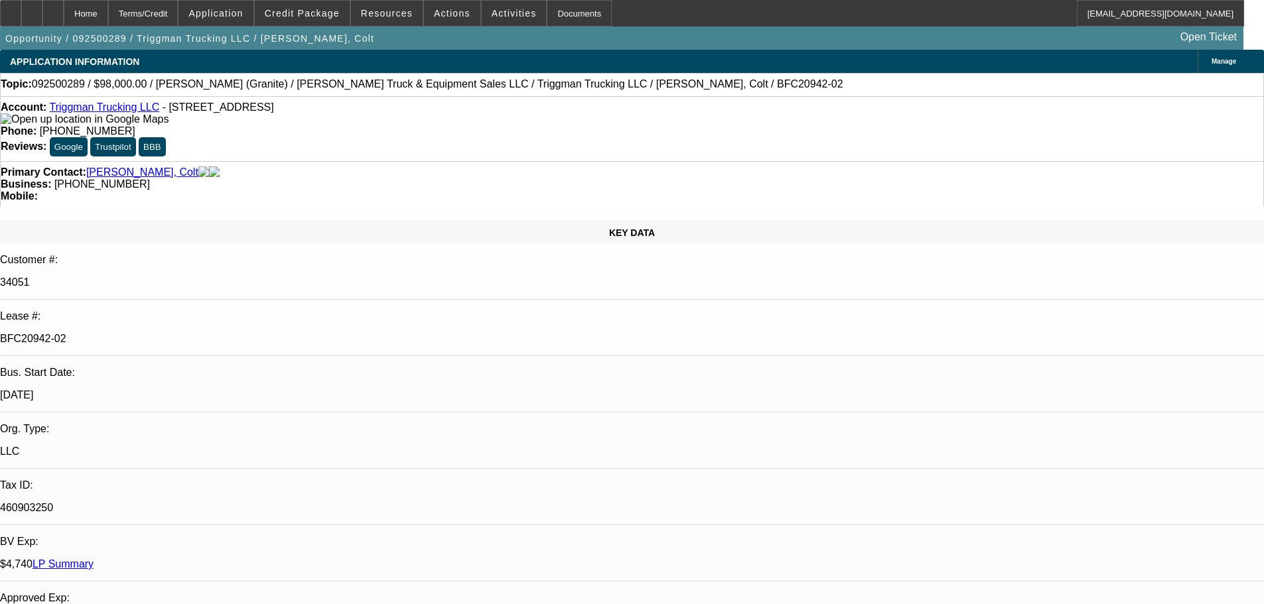
select select "0"
select select "2"
select select "0"
select select "6"
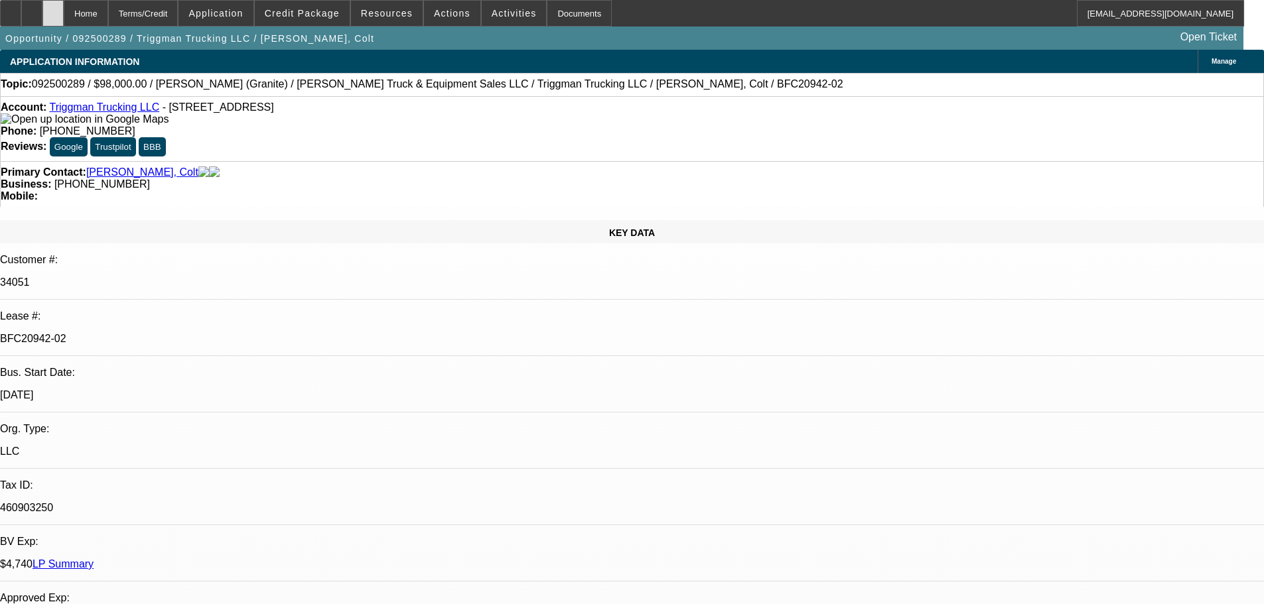
click at [64, 12] on div at bounding box center [52, 13] width 21 height 27
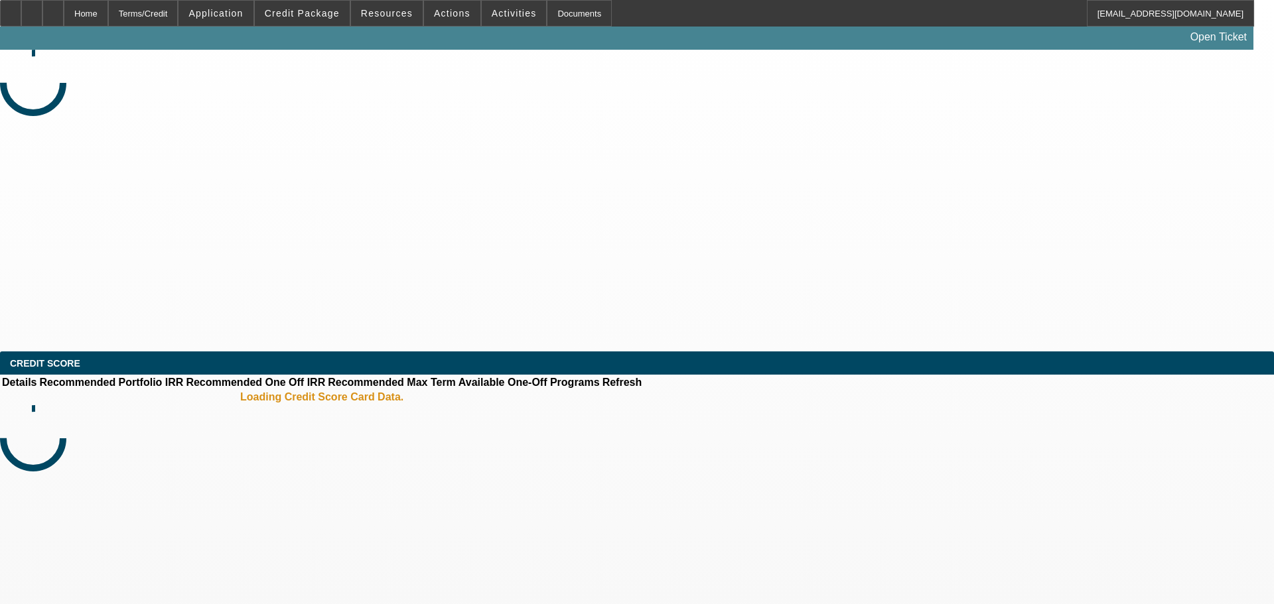
select select "0"
select select "2"
select select "0.1"
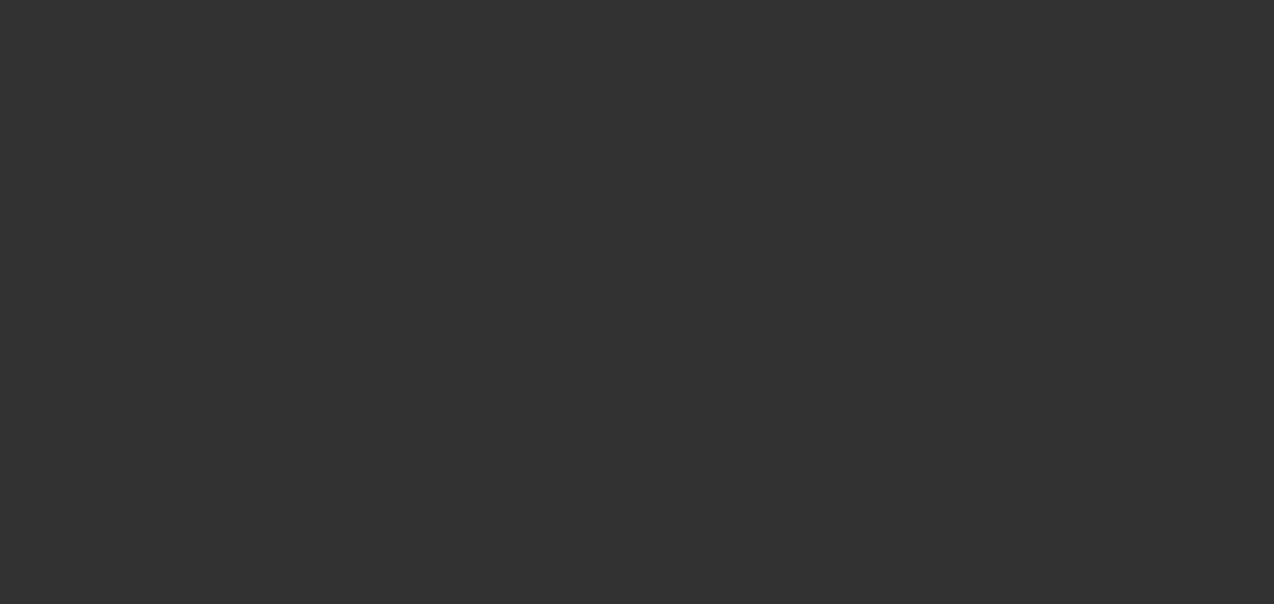
select select "1"
select select "2"
select select "4"
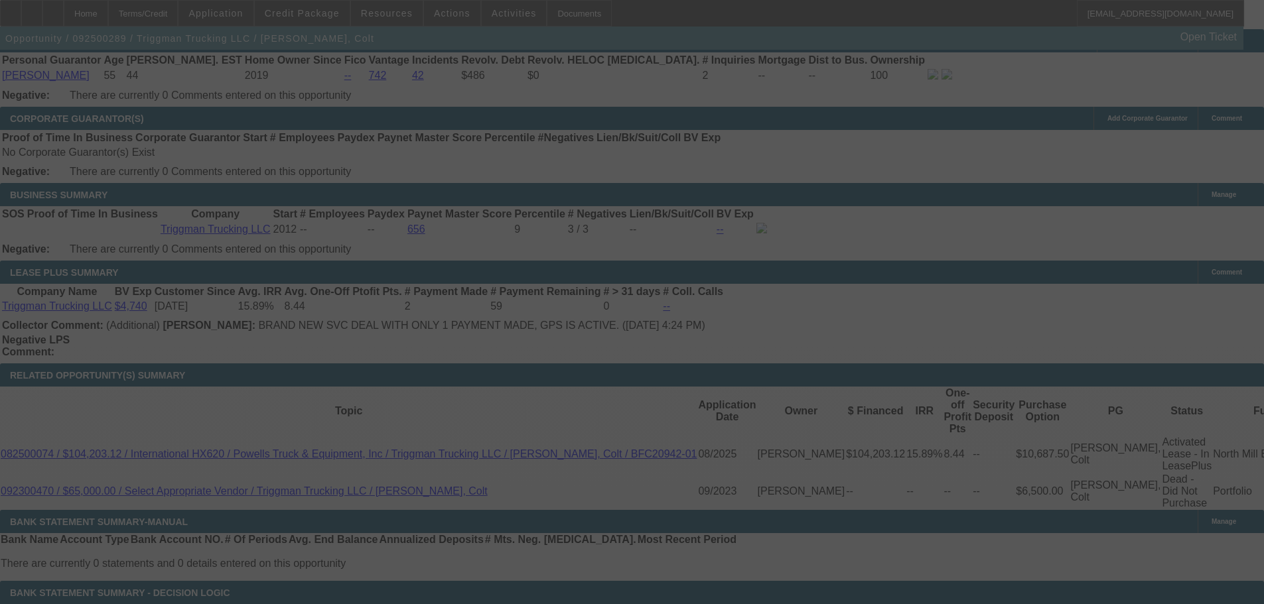
scroll to position [1972, 0]
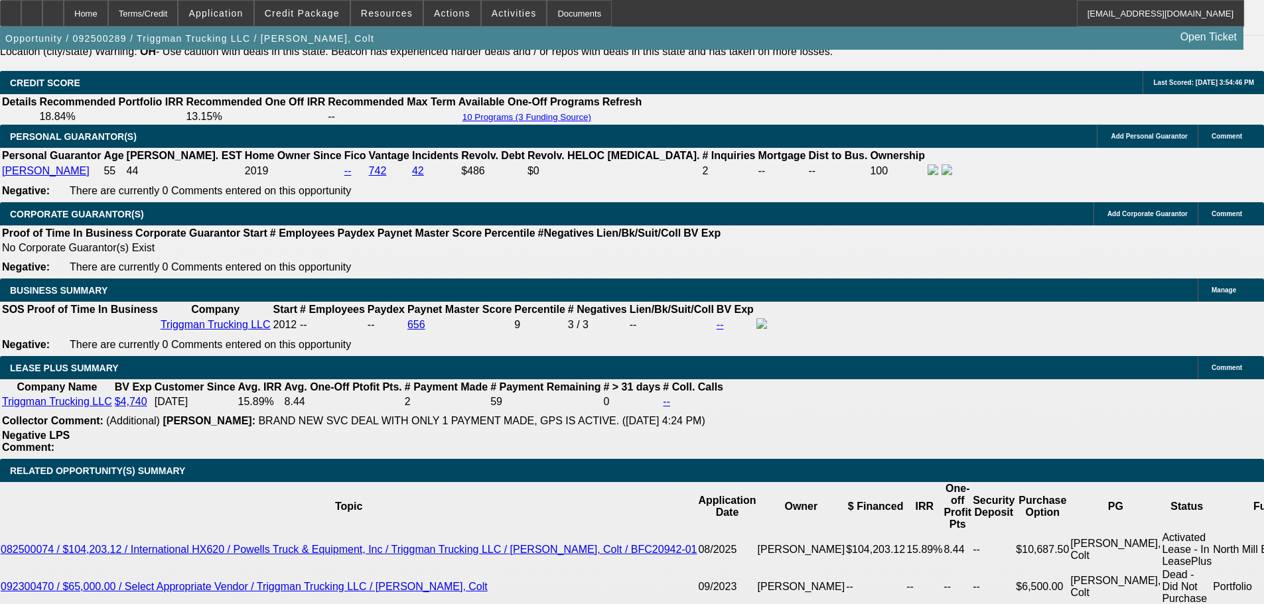
select select "0"
select select "2"
select select "0"
select select "6"
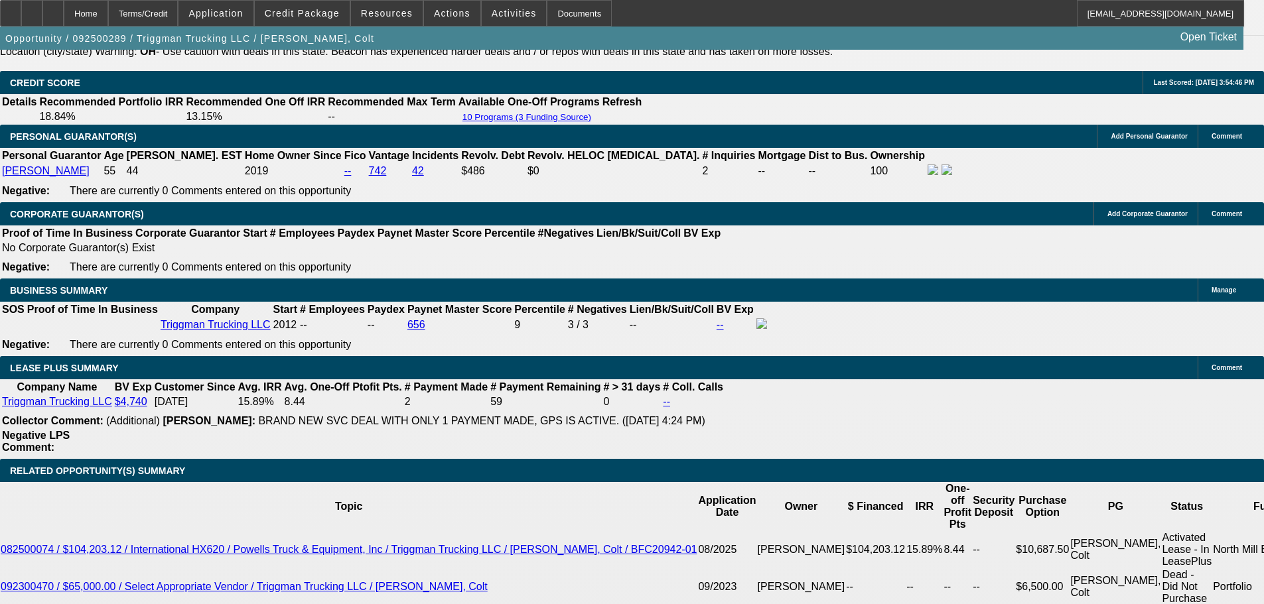
select select "0"
select select "2"
select select "0"
select select "6"
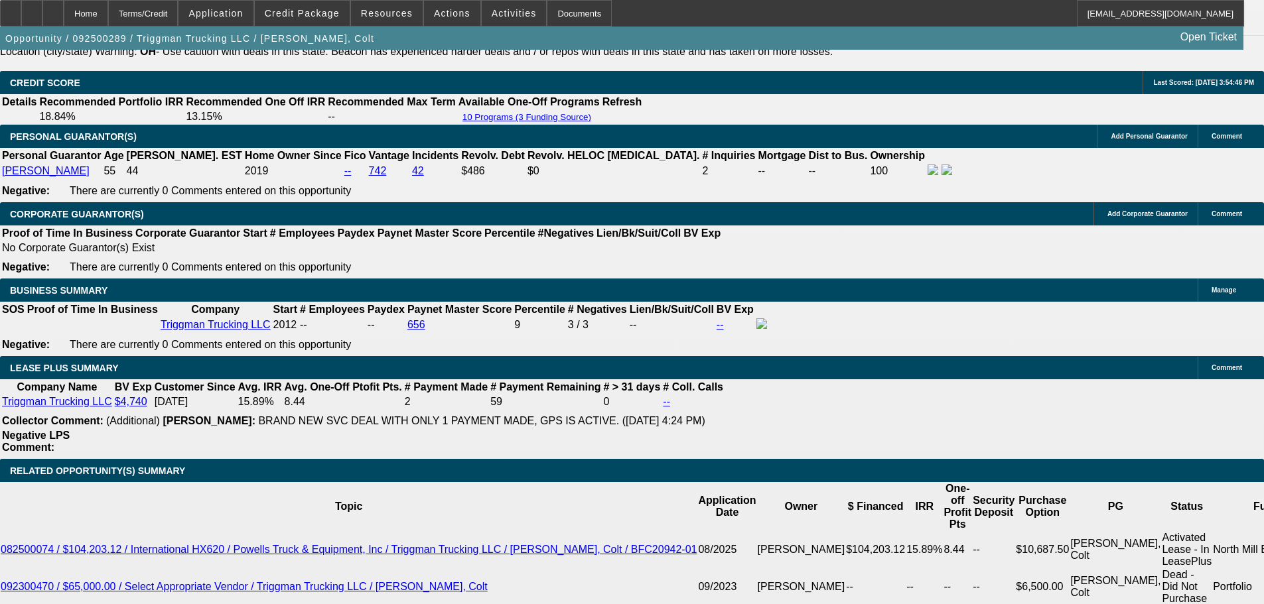
select select "0"
select select "2"
select select "0"
select select "6"
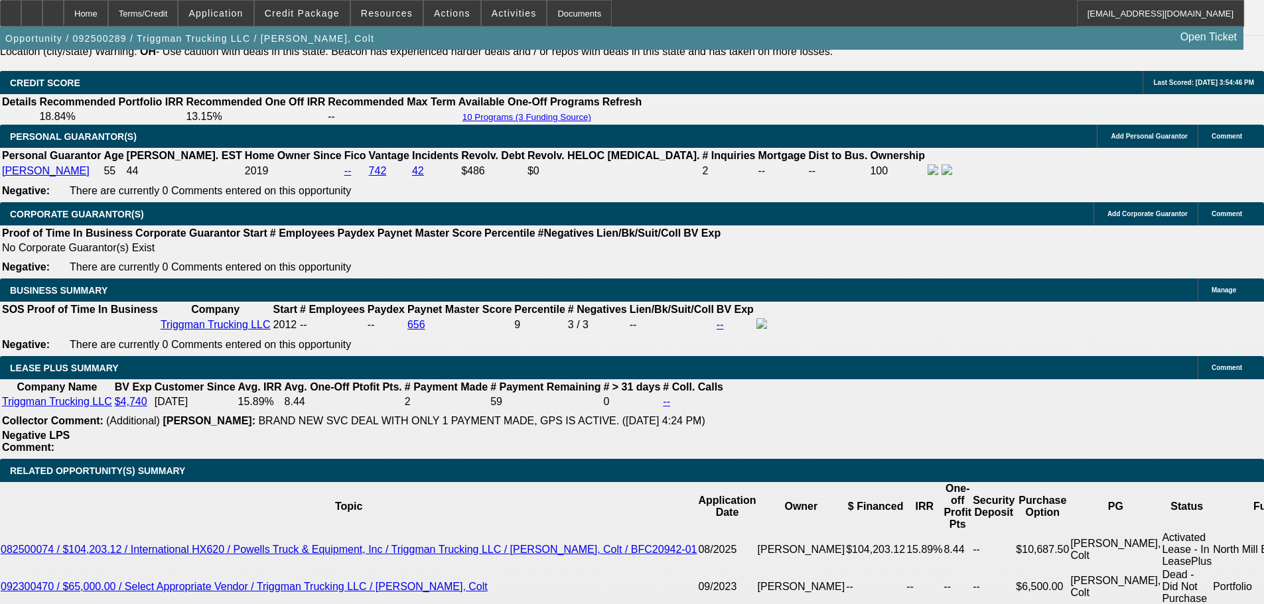
select select "0"
select select "2"
select select "0"
select select "6"
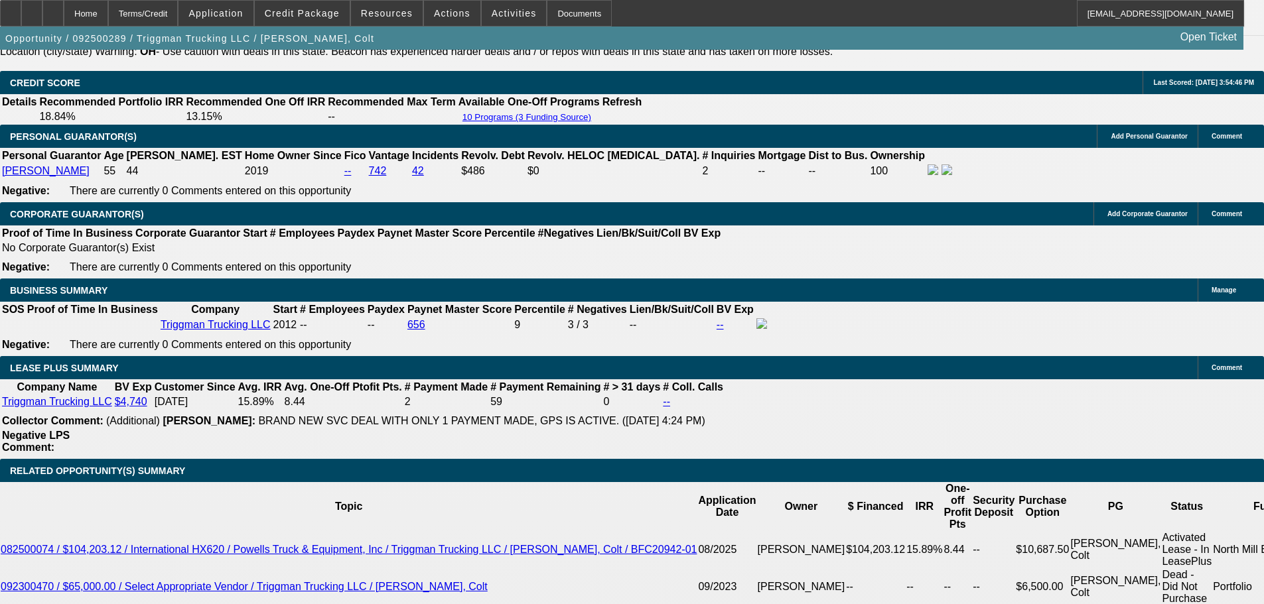
scroll to position [2048, 0]
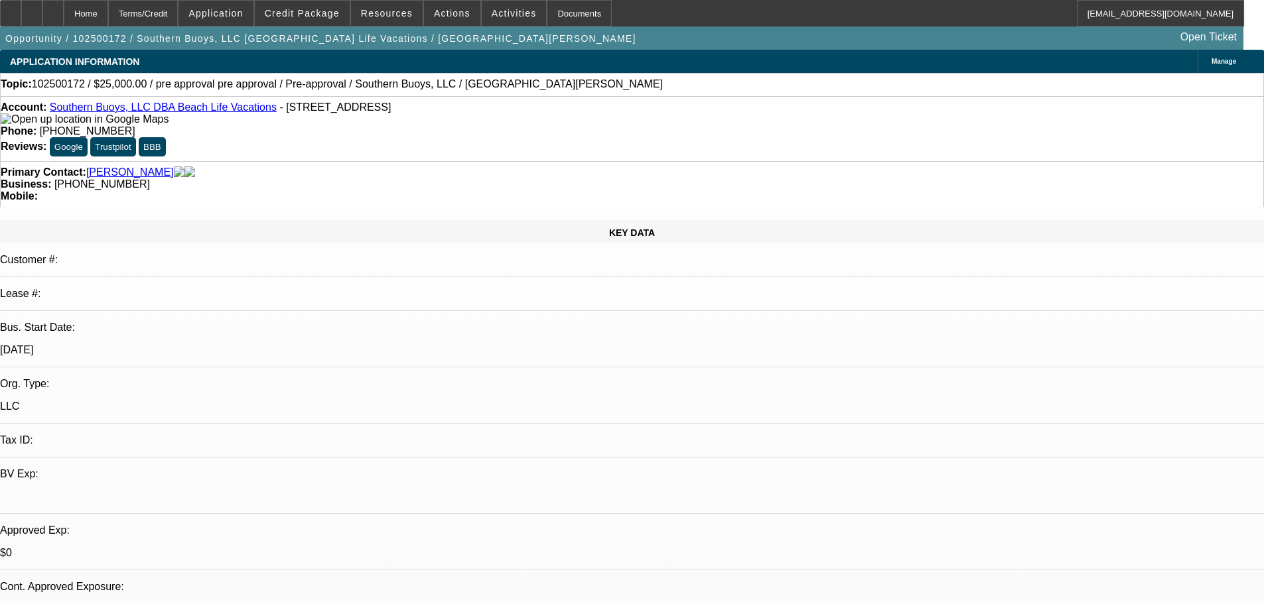
select select "0"
select select "2"
select select "0.1"
select select "4"
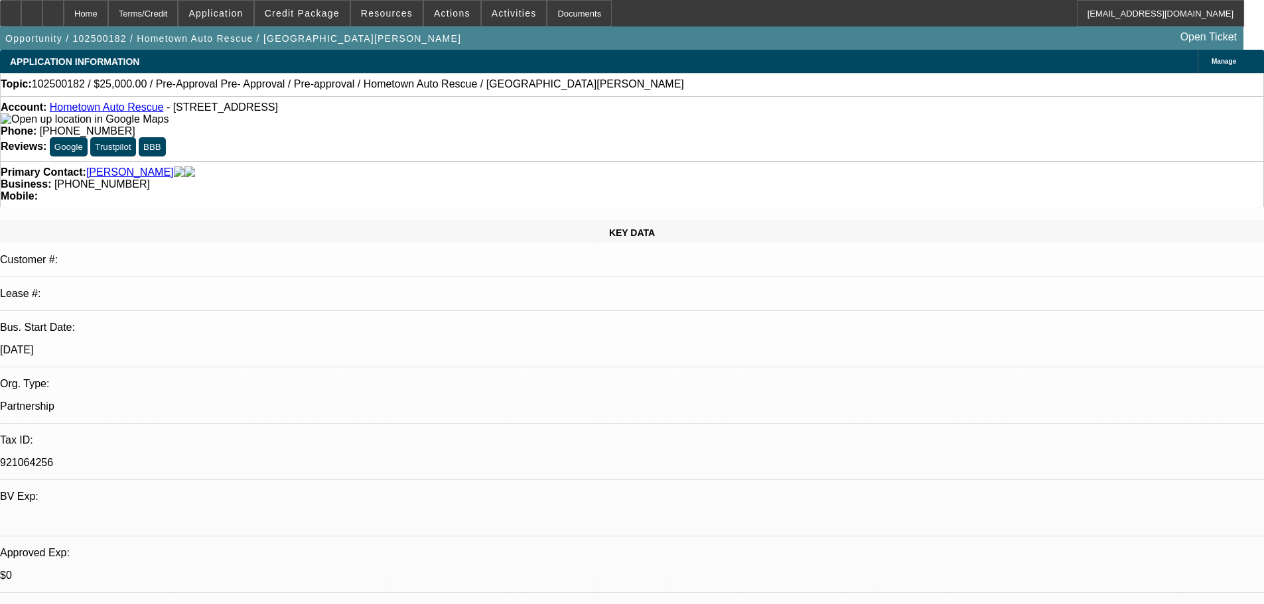
select select "0"
select select "2"
select select "0.1"
select select "4"
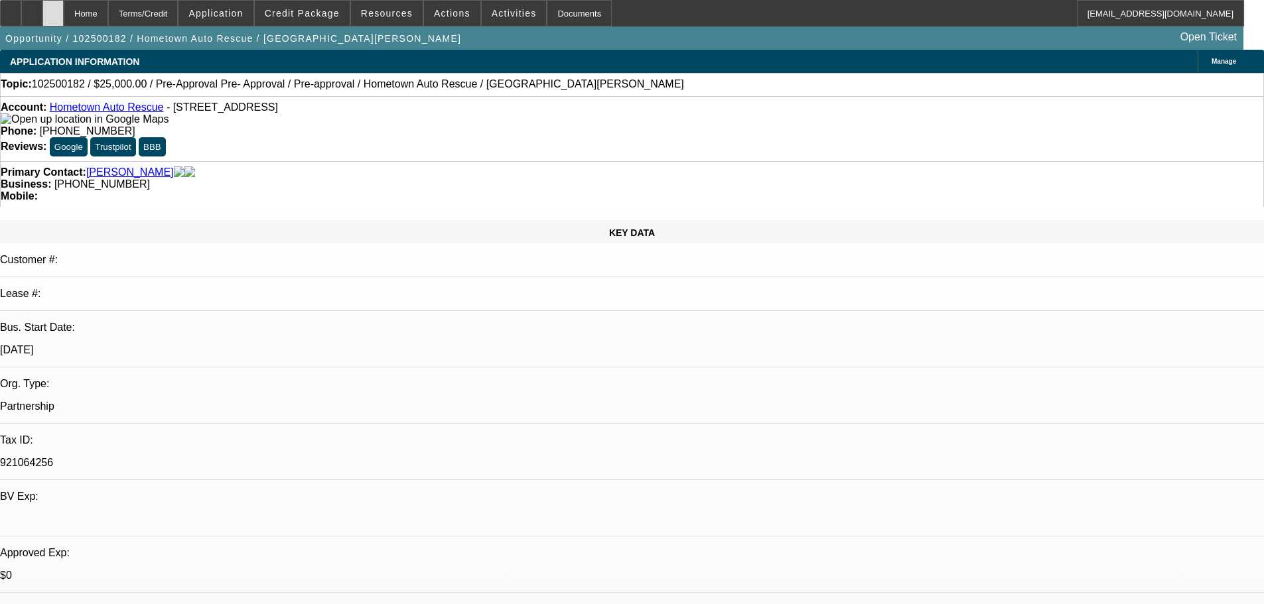
click at [64, 20] on div at bounding box center [52, 13] width 21 height 27
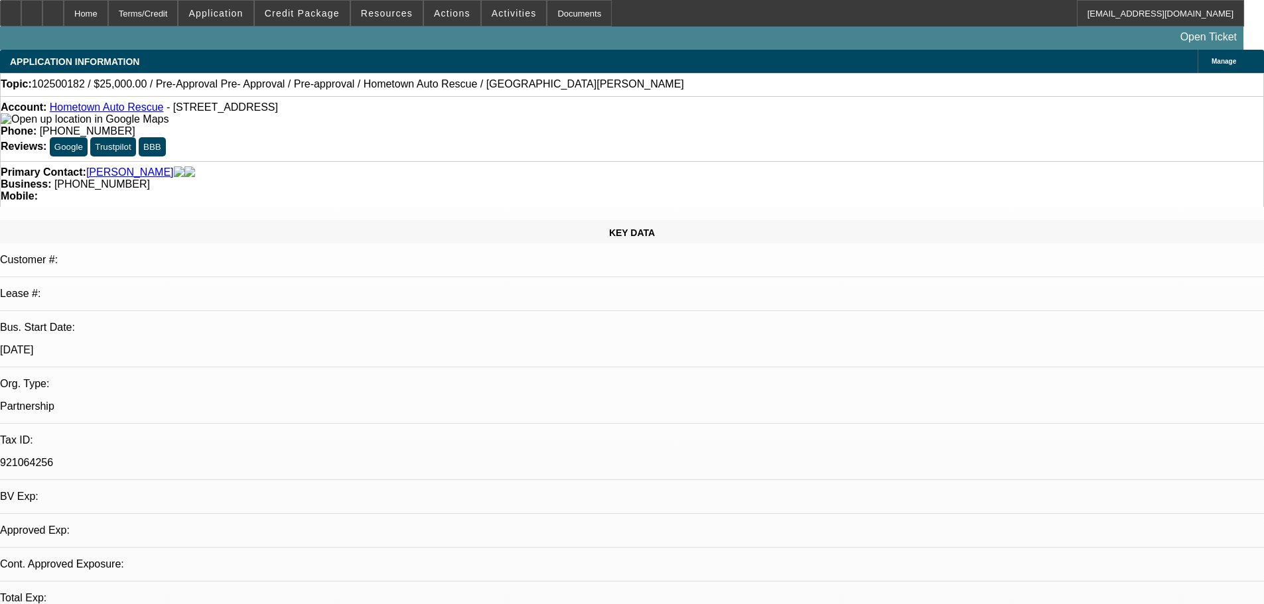
select select "0"
select select "2"
select select "0.1"
select select "1"
select select "2"
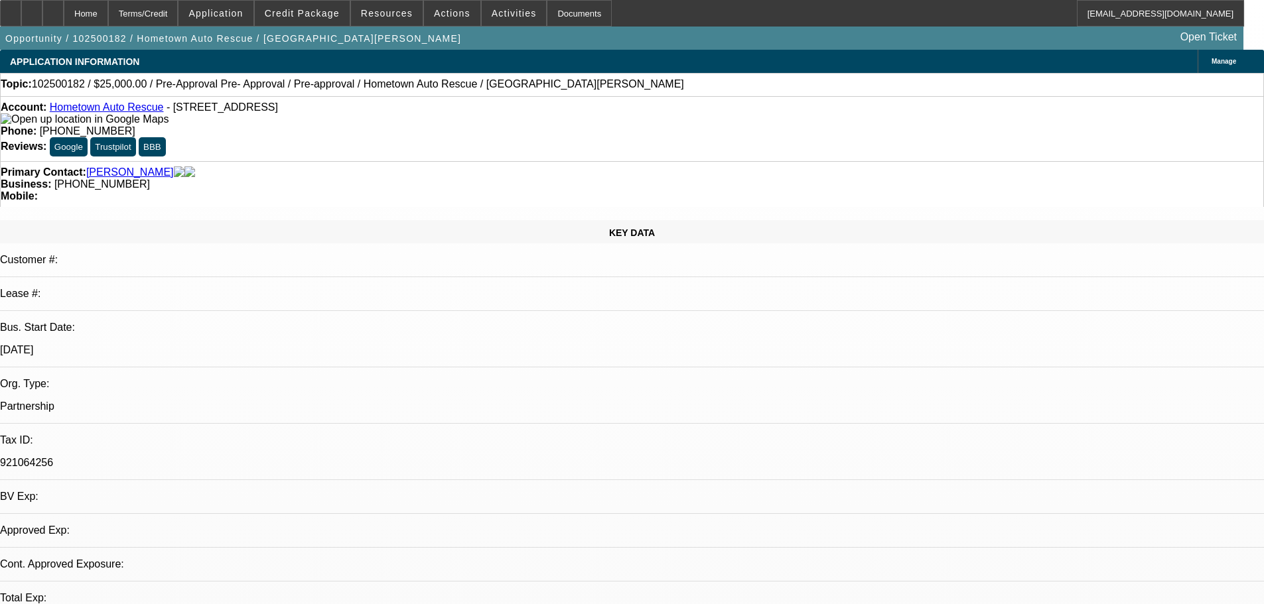
select select "4"
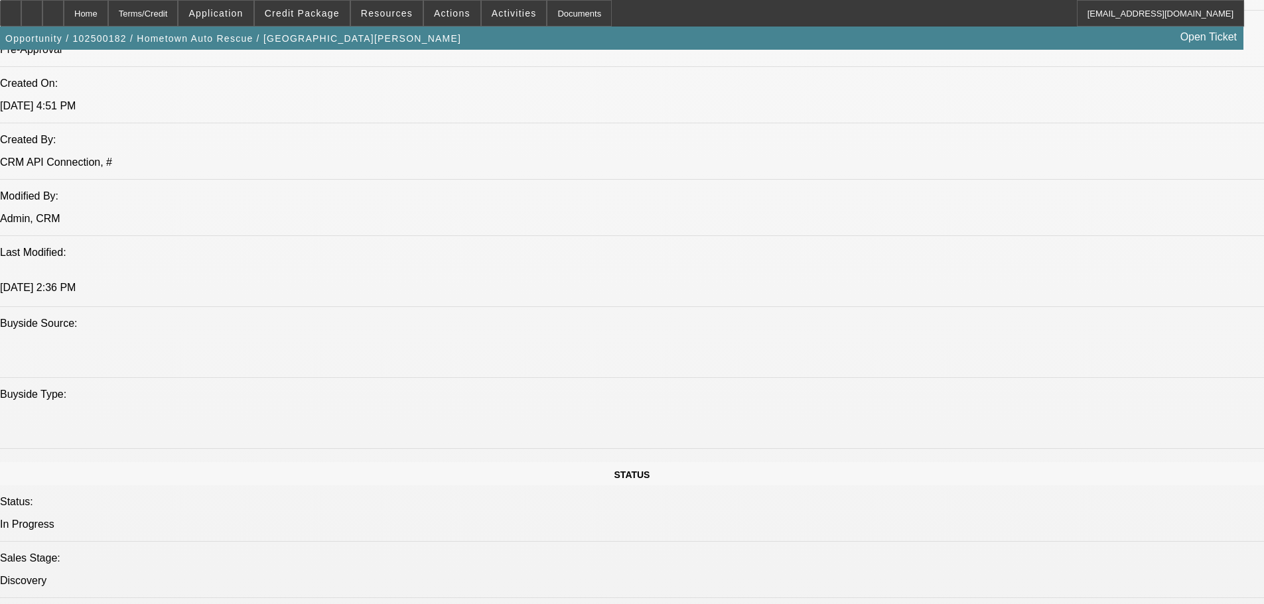
scroll to position [863, 0]
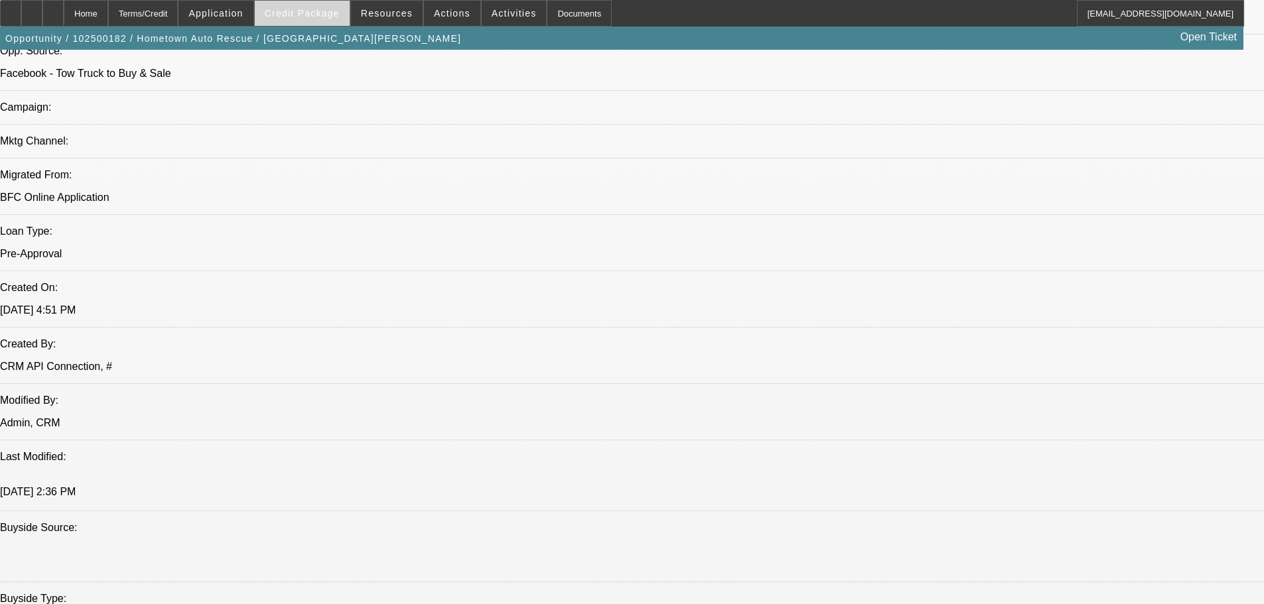
click at [326, 19] on span at bounding box center [302, 13] width 95 height 32
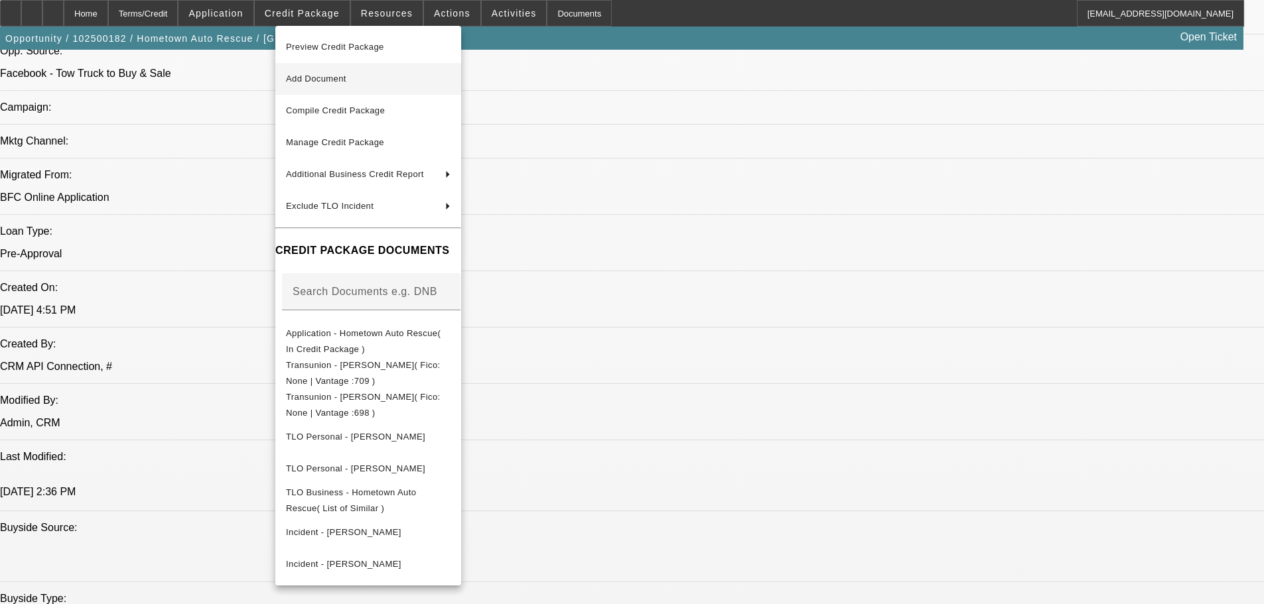
click at [368, 84] on span "Add Document" at bounding box center [368, 79] width 165 height 16
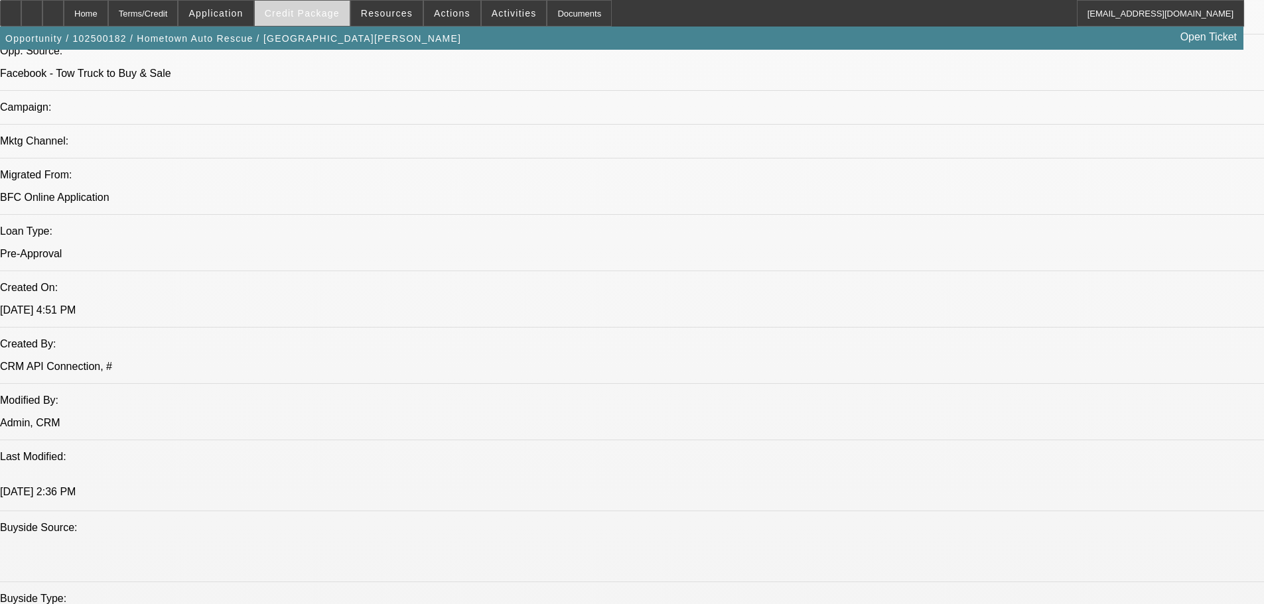
click at [295, 13] on span "Credit Package" at bounding box center [302, 13] width 75 height 11
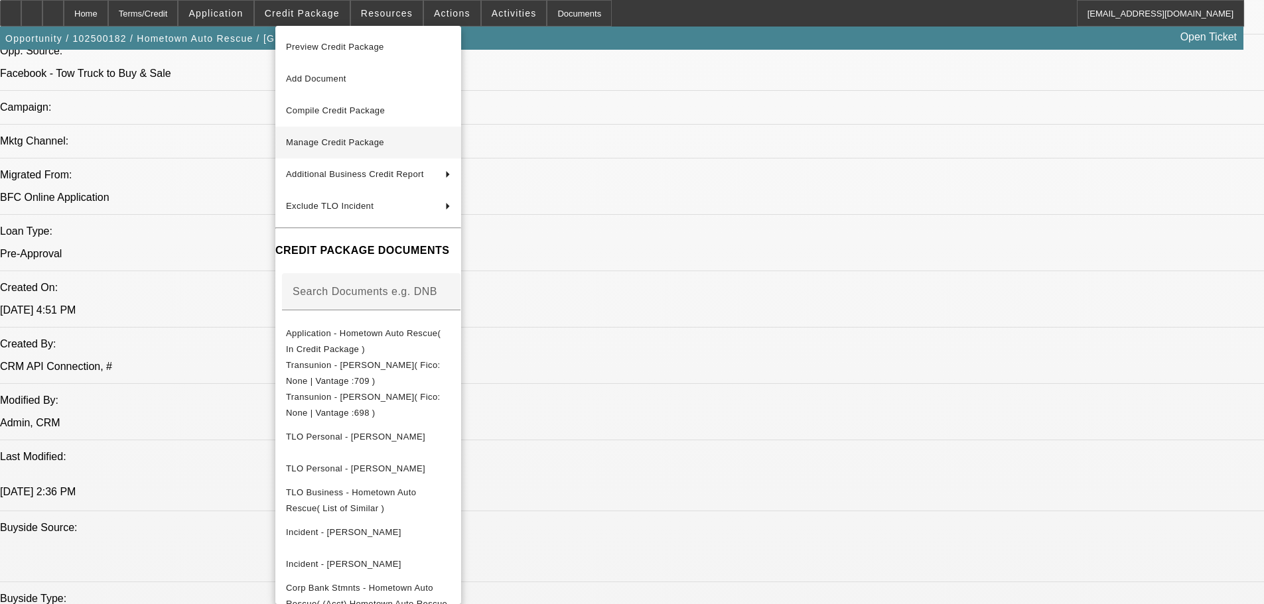
click at [335, 143] on span "Manage Credit Package" at bounding box center [335, 142] width 98 height 10
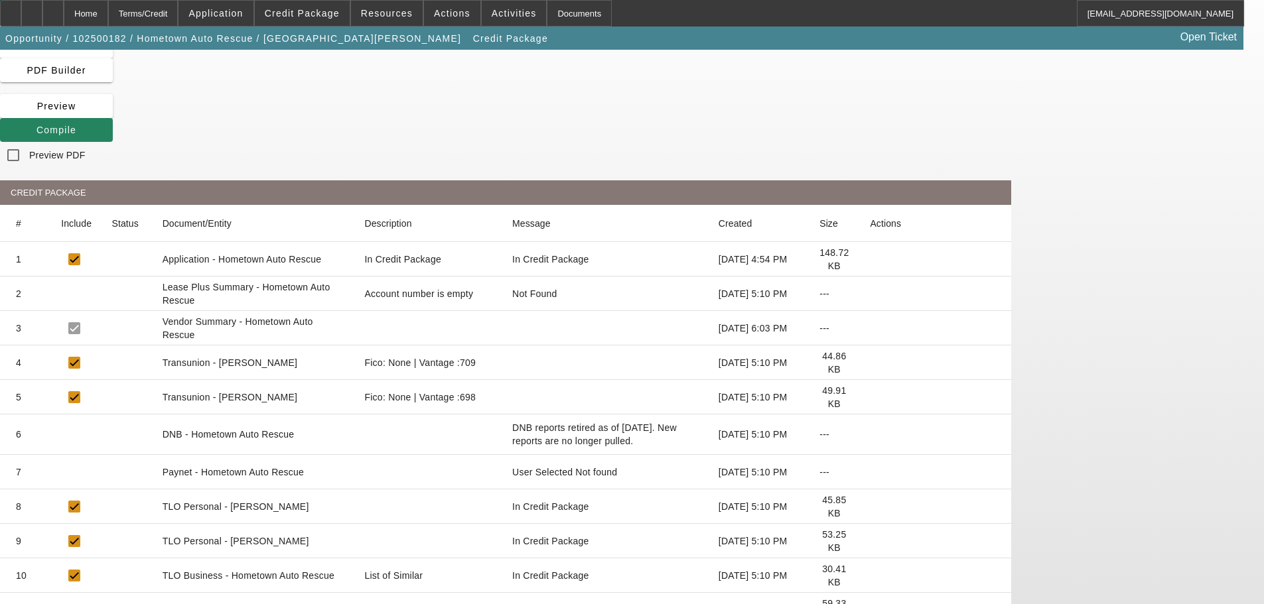
scroll to position [146, 0]
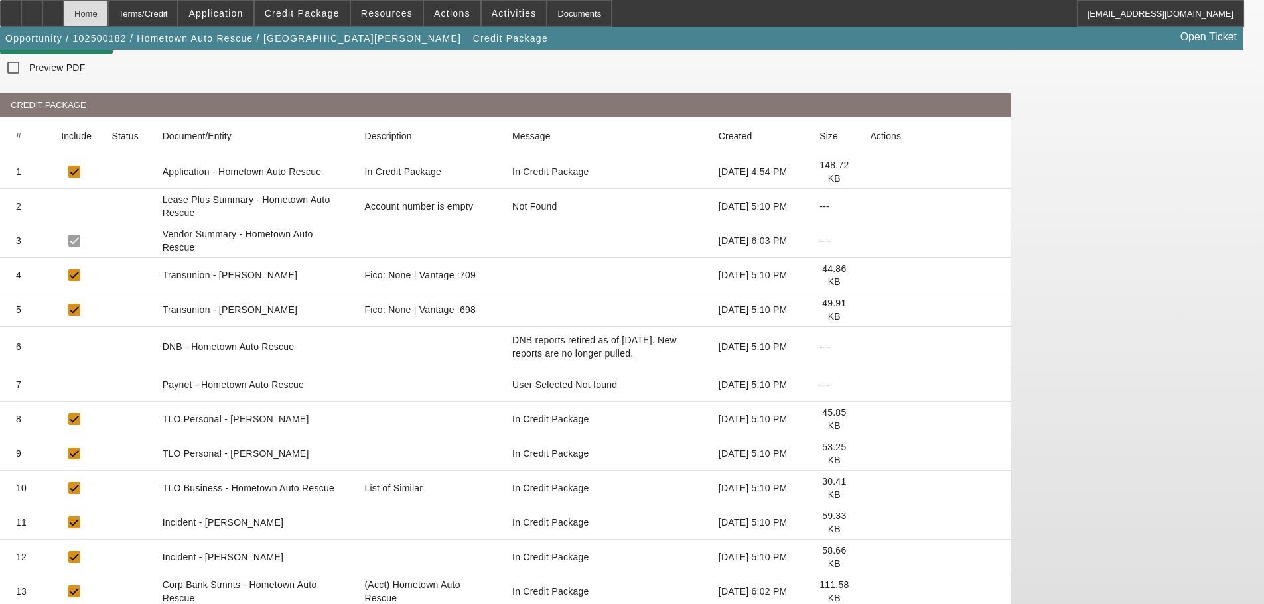
click at [106, 25] on div "Home" at bounding box center [86, 13] width 44 height 27
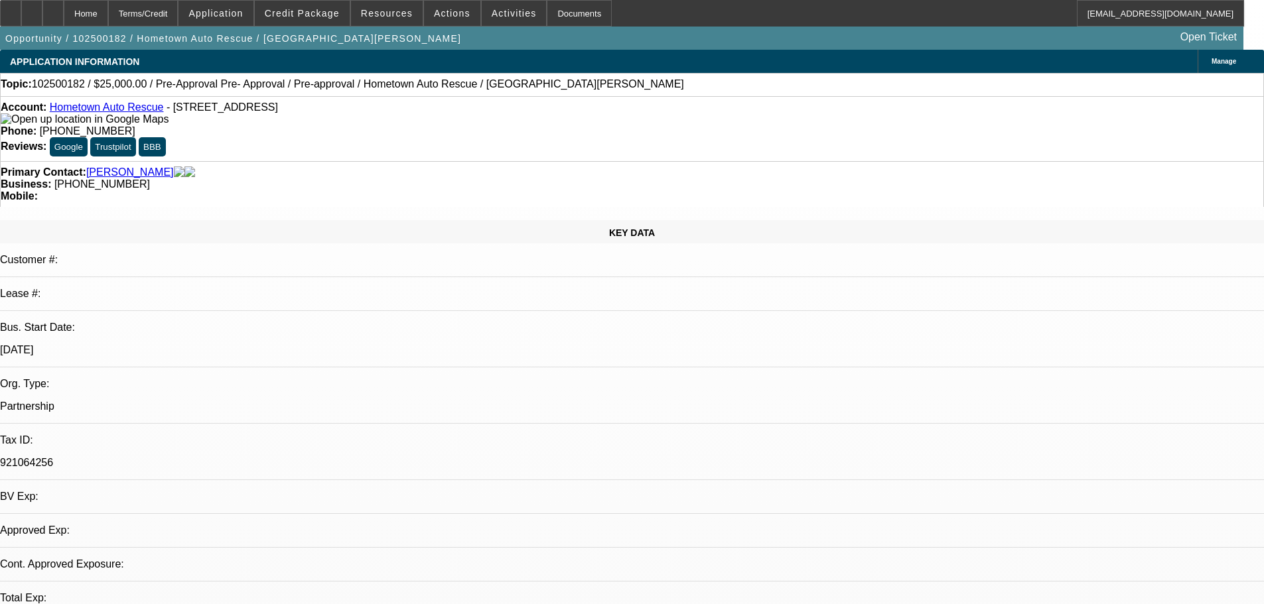
select select "0"
select select "2"
select select "0.1"
select select "4"
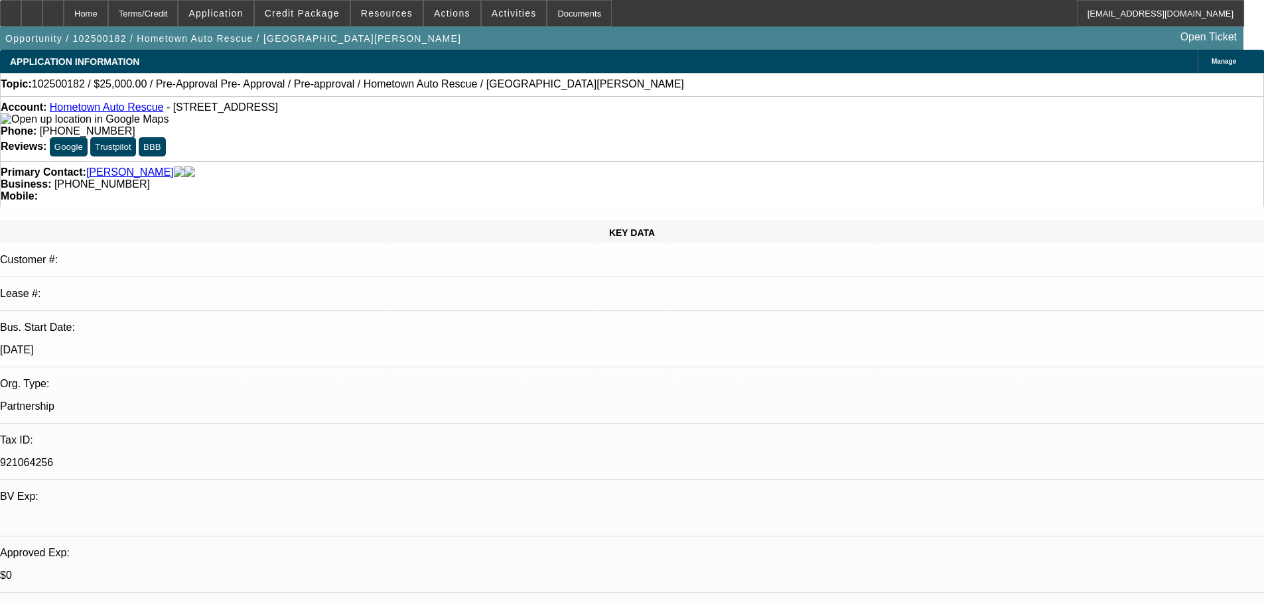
click at [90, 113] on link "Hometown Auto Rescue" at bounding box center [107, 107] width 114 height 11
click at [300, 13] on span "Credit Package" at bounding box center [302, 13] width 75 height 11
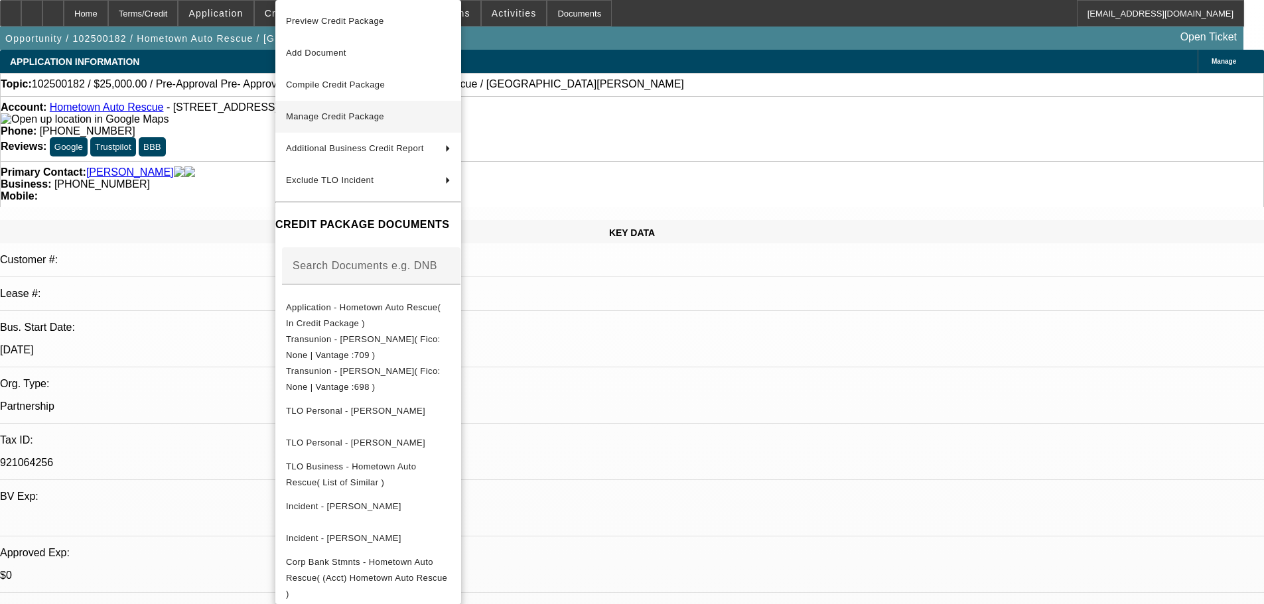
click at [377, 115] on span "Manage Credit Package" at bounding box center [335, 116] width 98 height 10
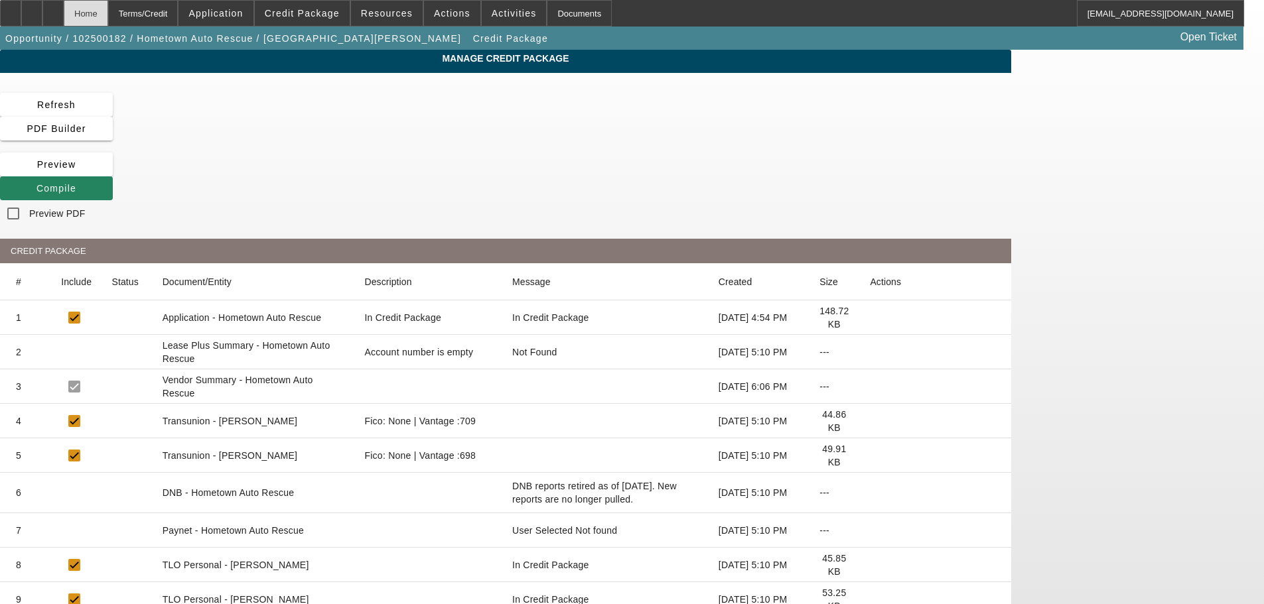
click at [108, 20] on div "Home" at bounding box center [86, 13] width 44 height 27
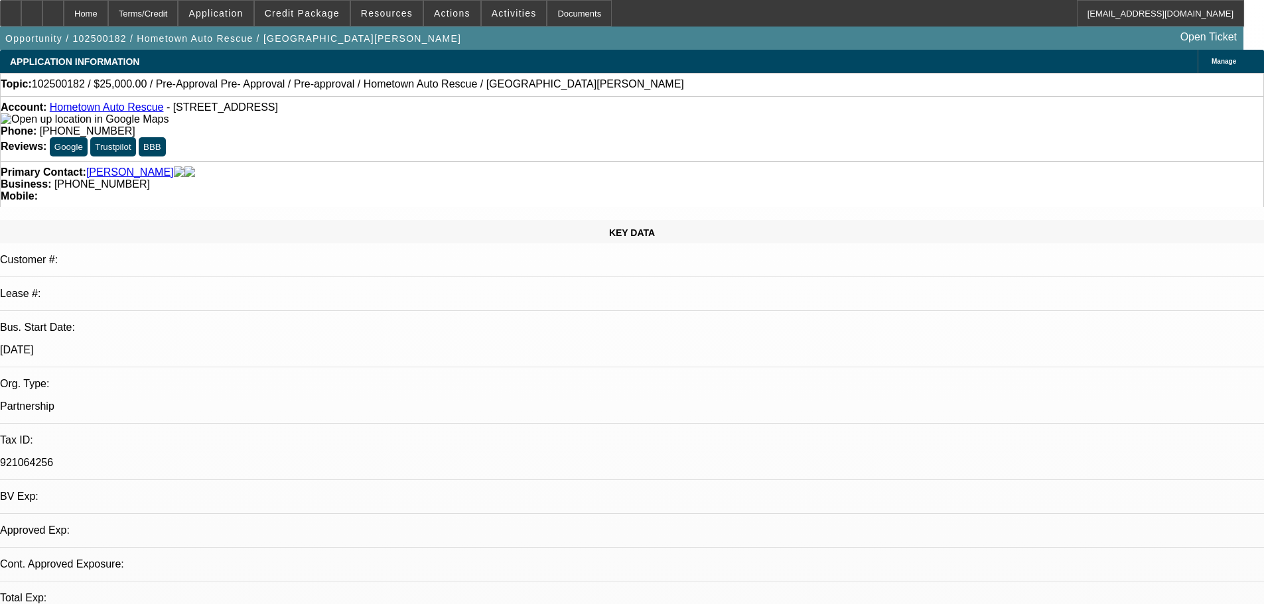
select select "0"
select select "2"
select select "0.1"
select select "4"
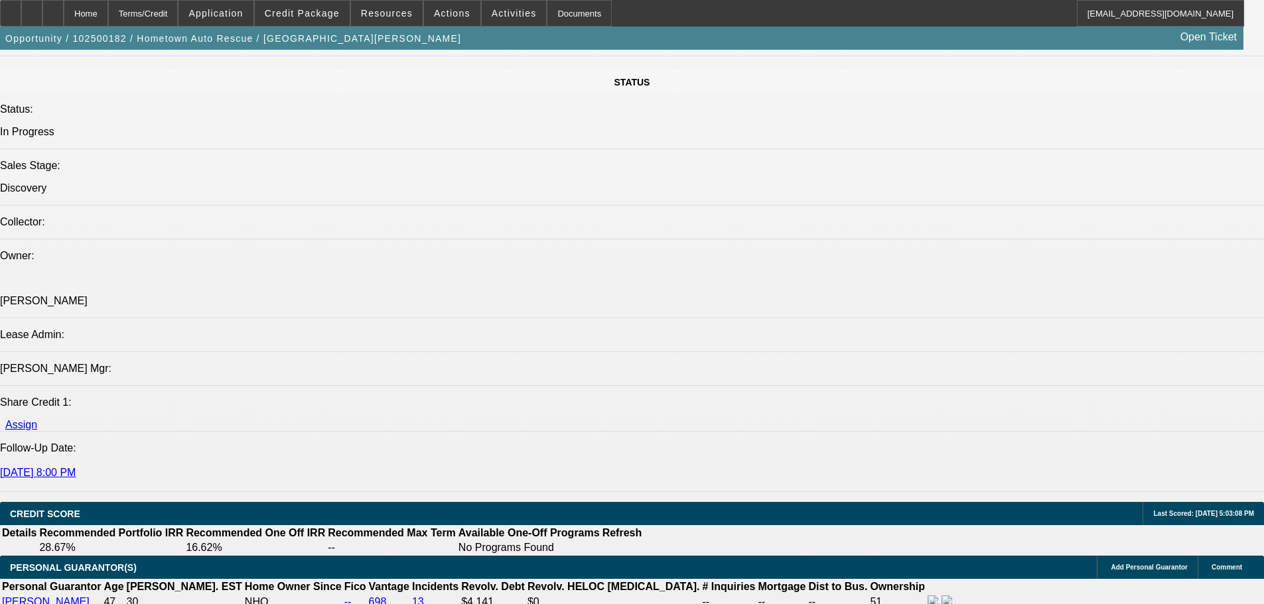
scroll to position [863, 0]
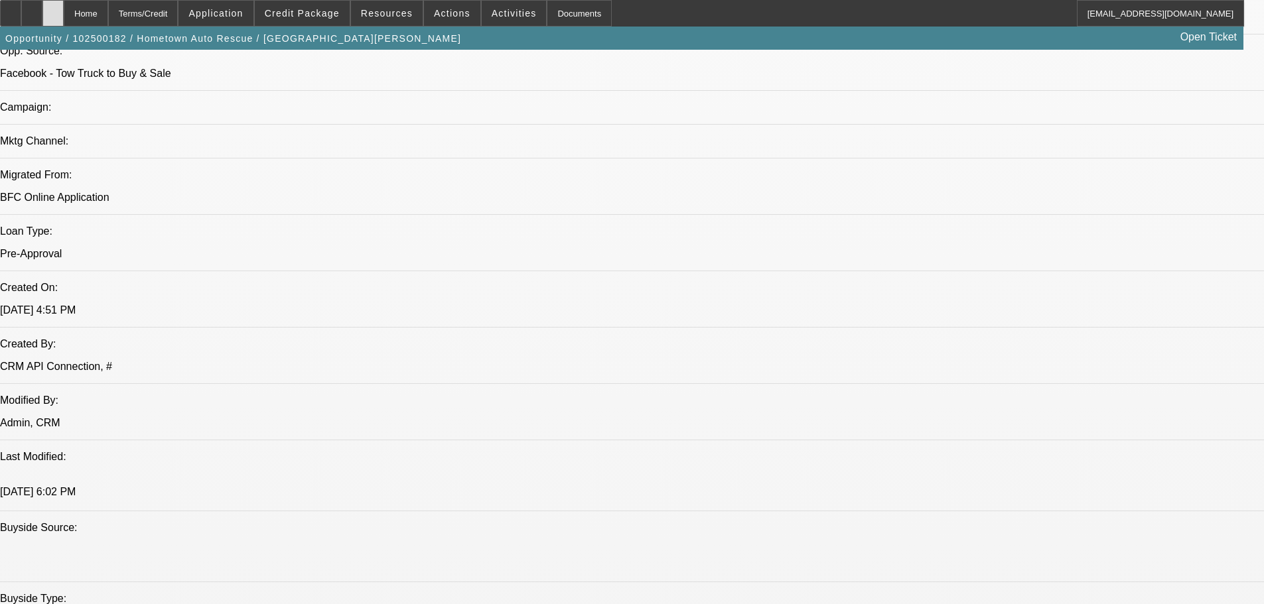
click at [53, 9] on icon at bounding box center [53, 9] width 0 height 0
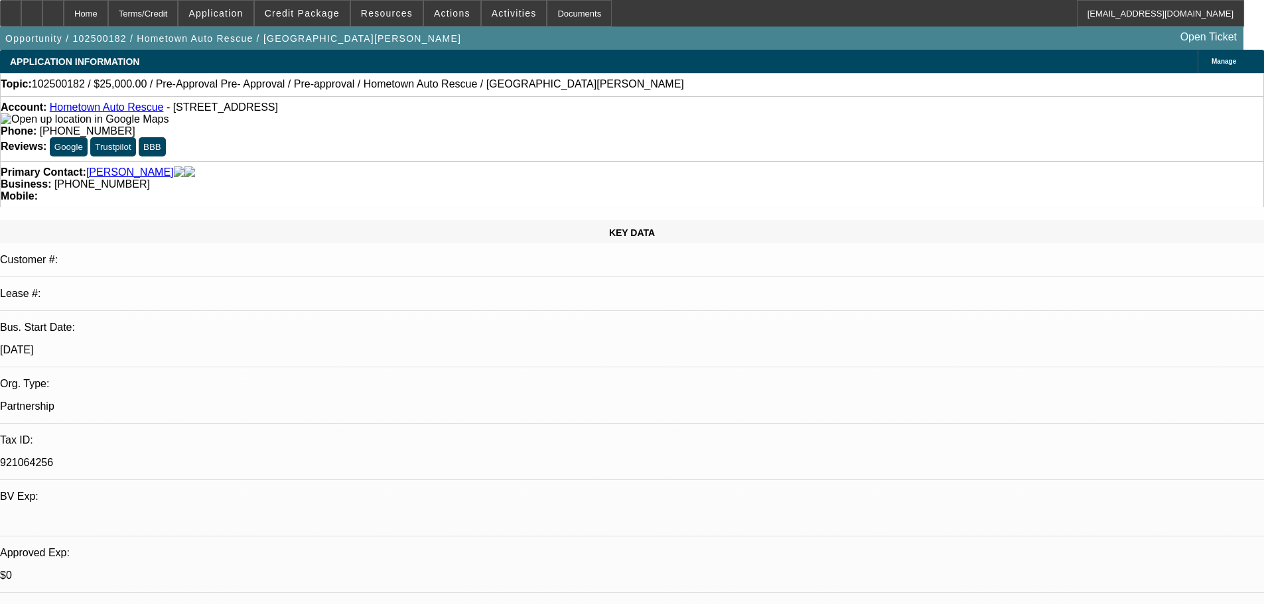
select select "0"
select select "2"
select select "0.1"
select select "4"
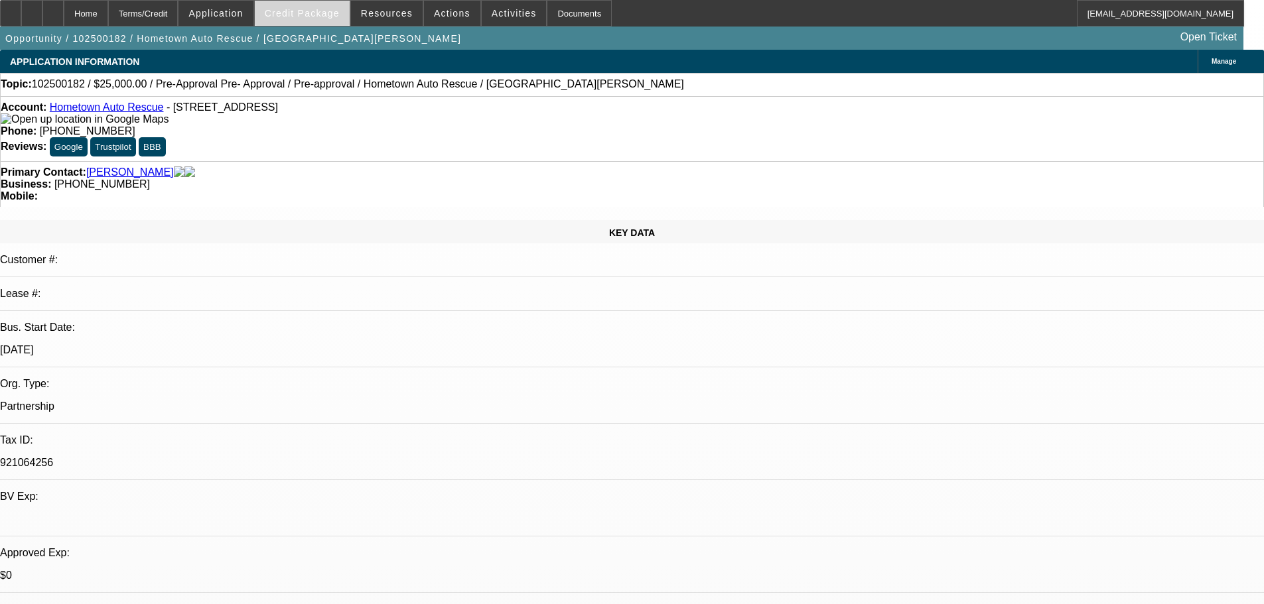
click at [312, 12] on span "Credit Package" at bounding box center [302, 13] width 75 height 11
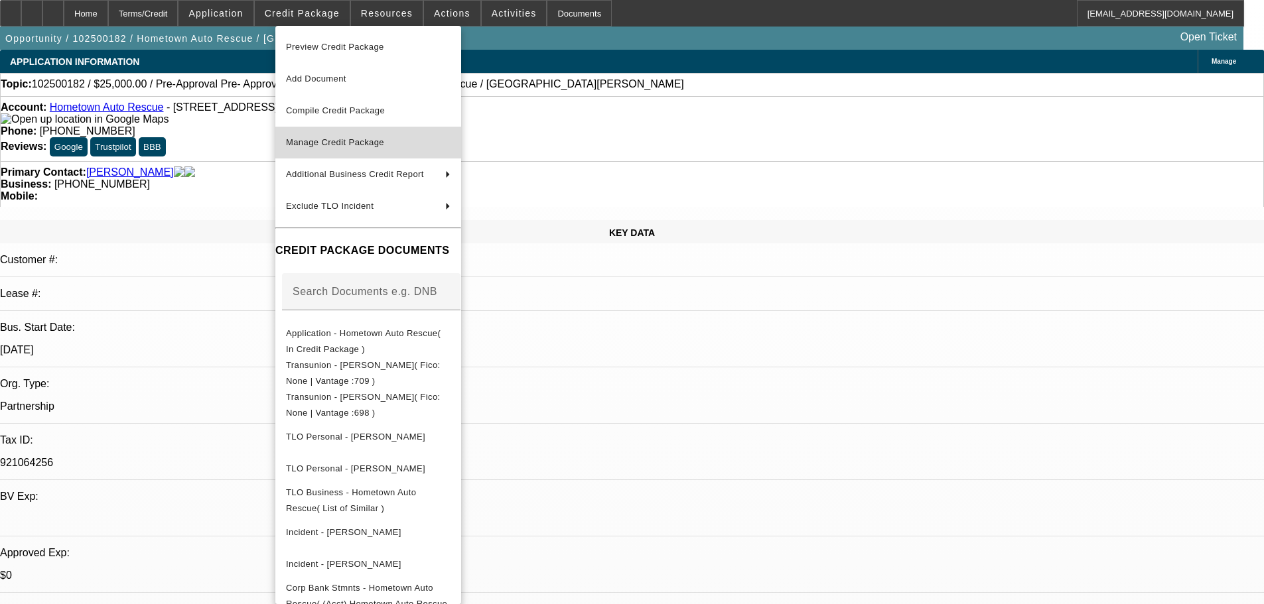
click at [404, 150] on span "Manage Credit Package" at bounding box center [368, 143] width 165 height 16
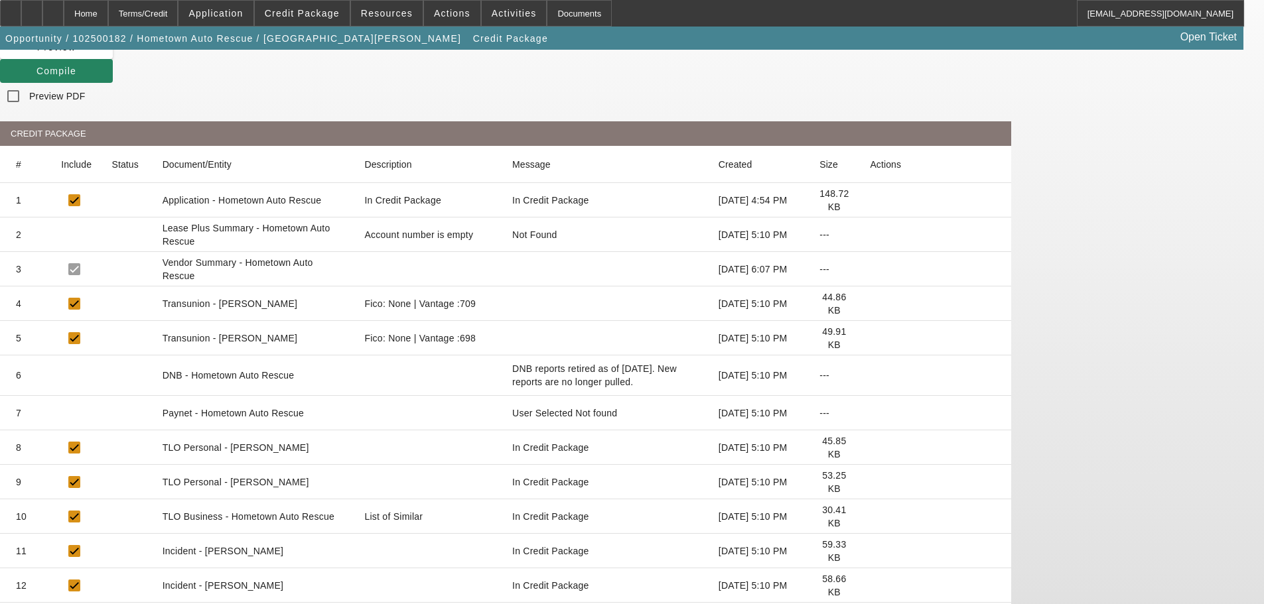
scroll to position [146, 0]
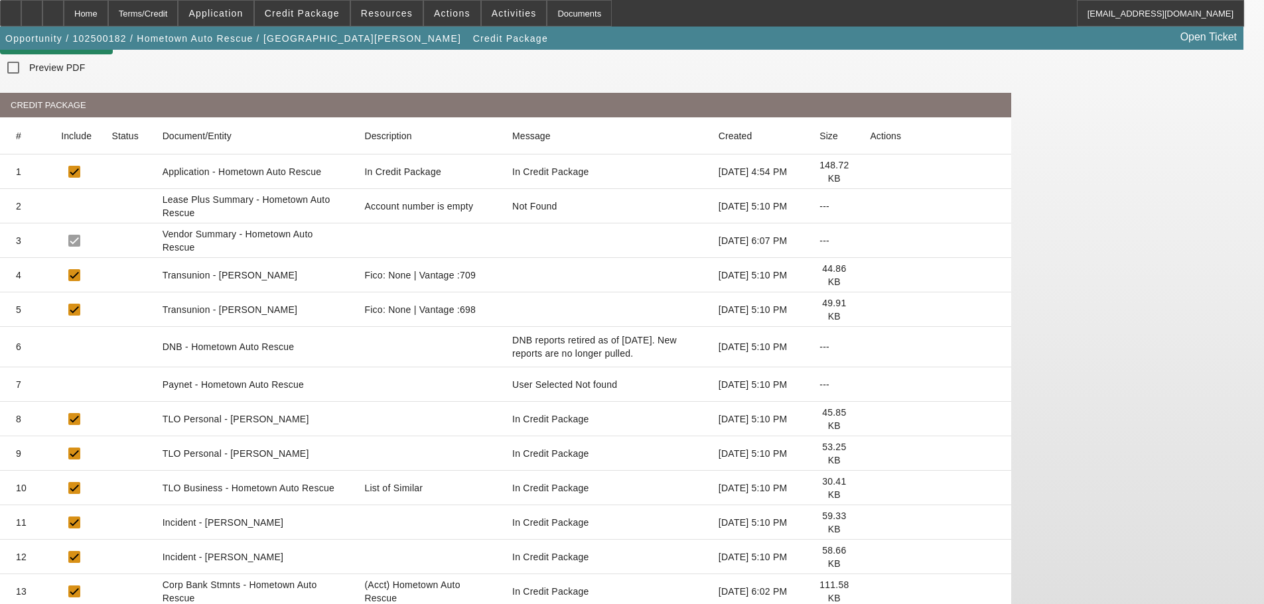
click at [870, 592] on icon at bounding box center [870, 592] width 0 height 0
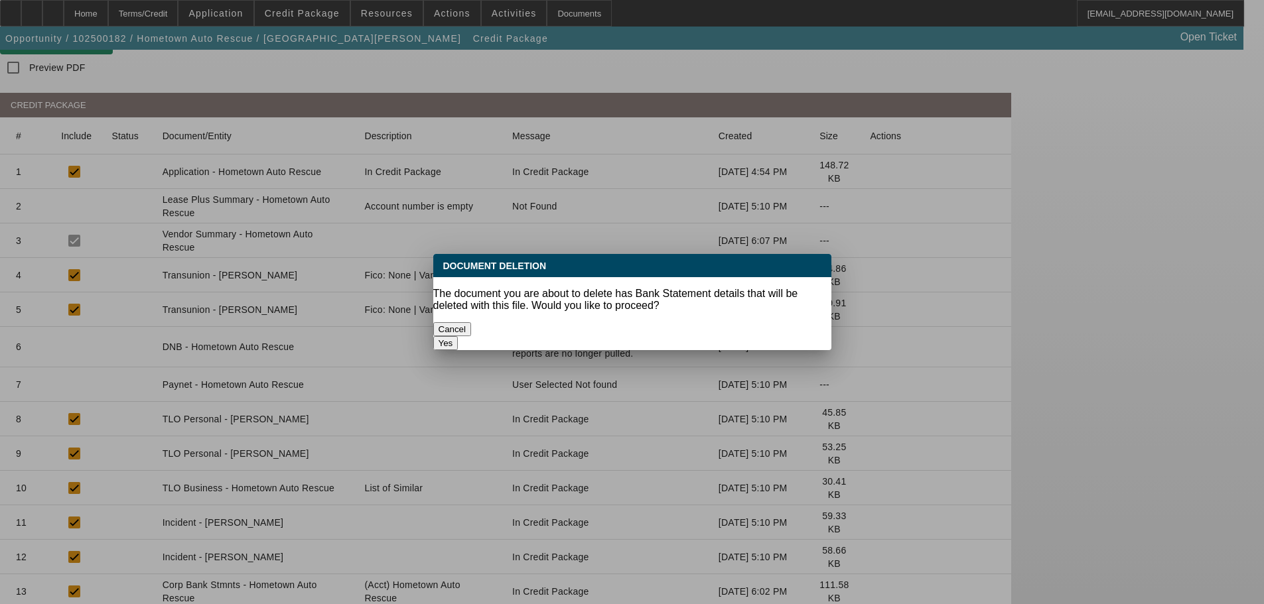
click at [458, 336] on button "Yes" at bounding box center [445, 343] width 25 height 14
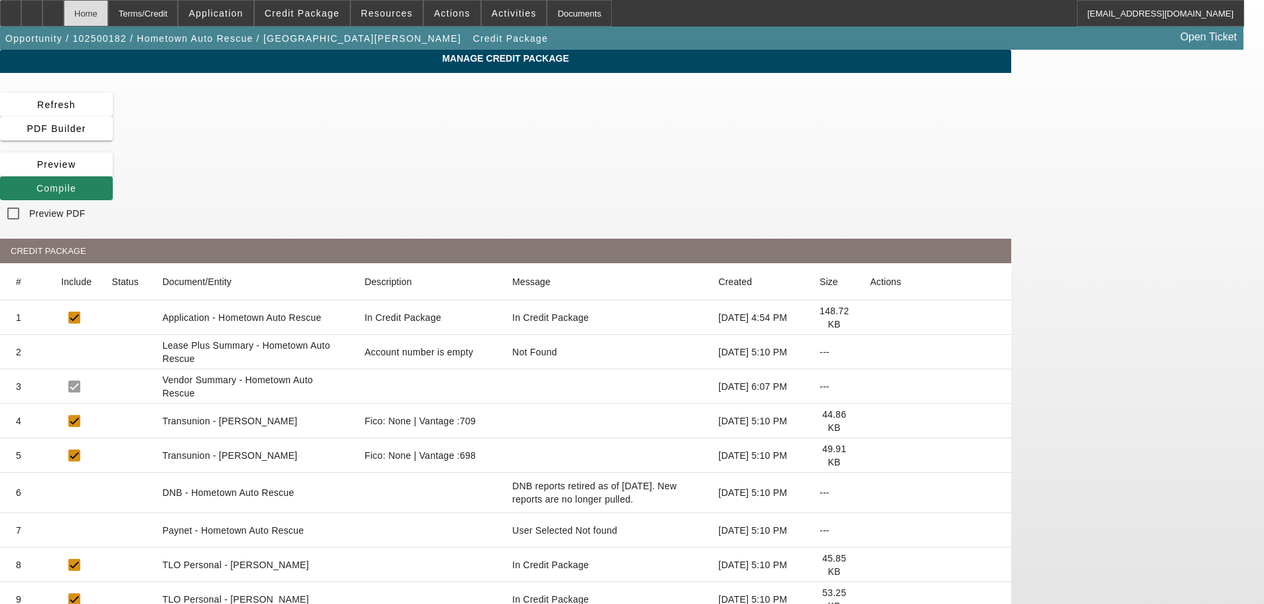
click at [108, 13] on div "Home" at bounding box center [86, 13] width 44 height 27
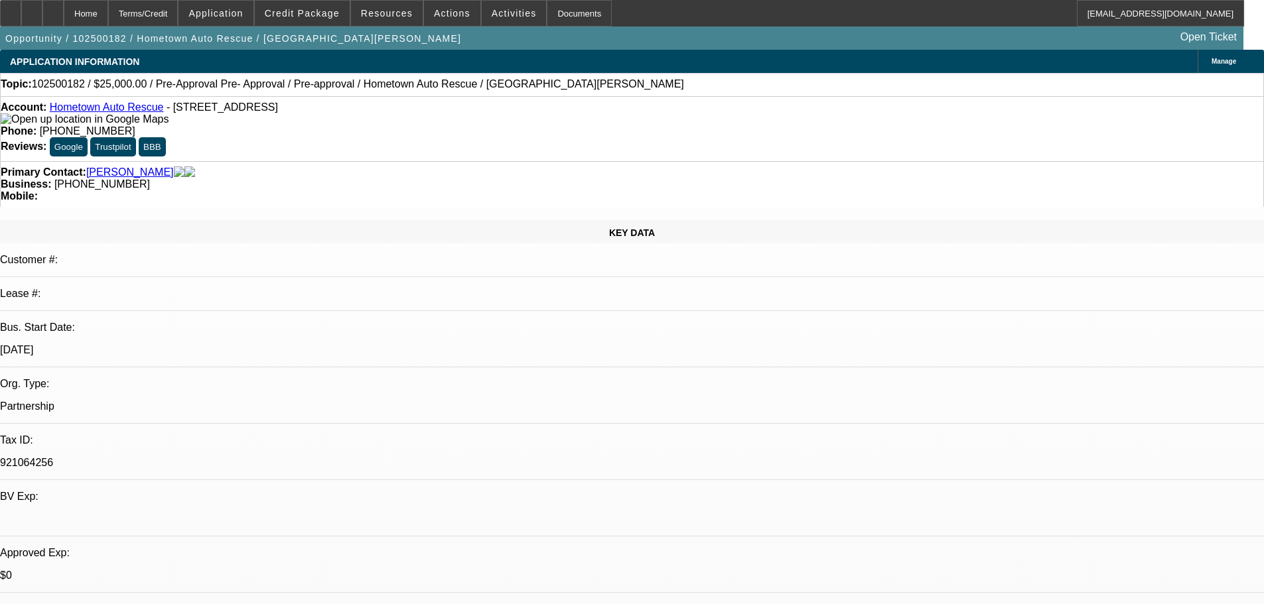
select select "0"
select select "2"
select select "0.1"
select select "4"
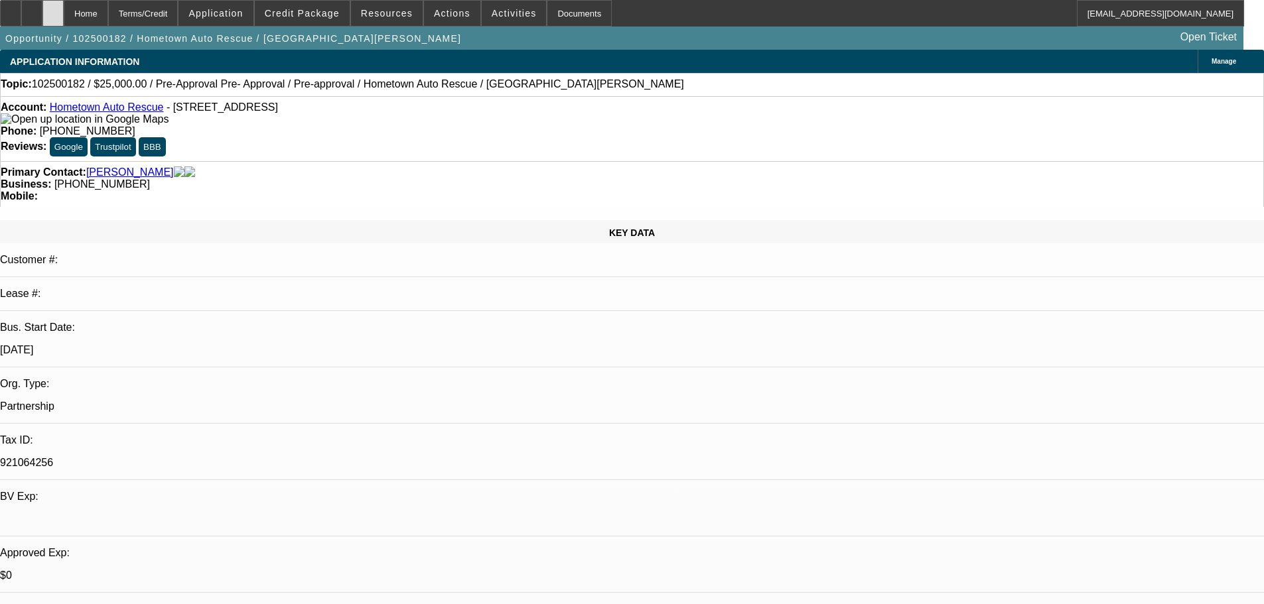
click at [64, 17] on div at bounding box center [52, 13] width 21 height 27
select select "0"
select select "2"
select select "0.1"
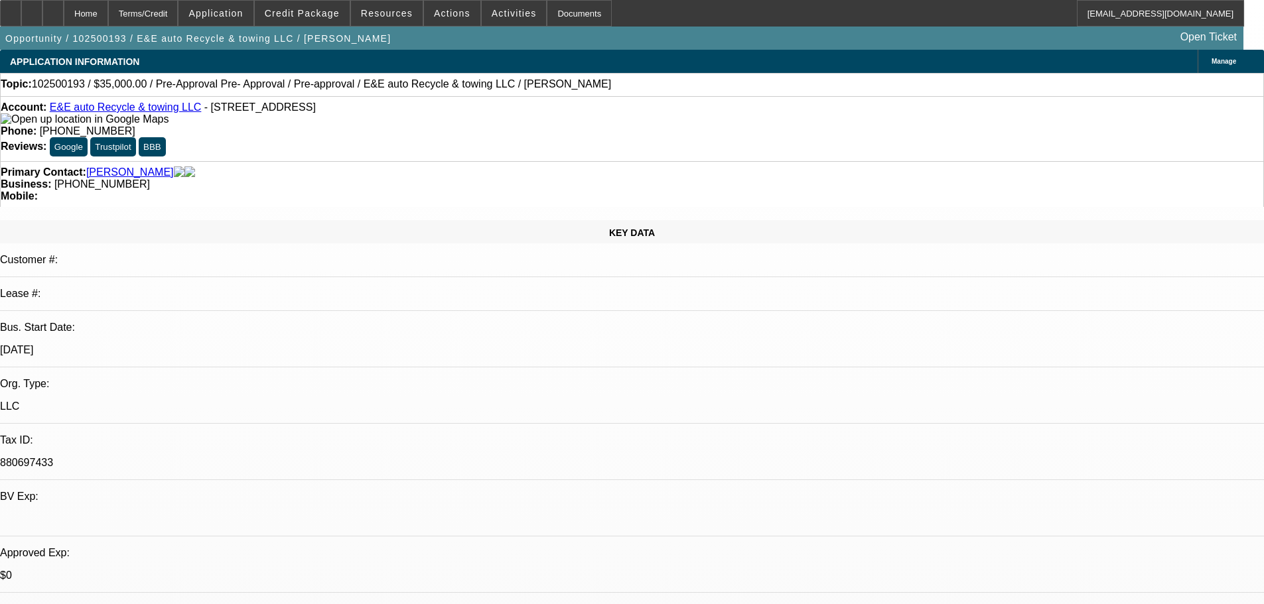
select select "4"
click at [64, 22] on div at bounding box center [52, 13] width 21 height 27
select select "0"
select select "2"
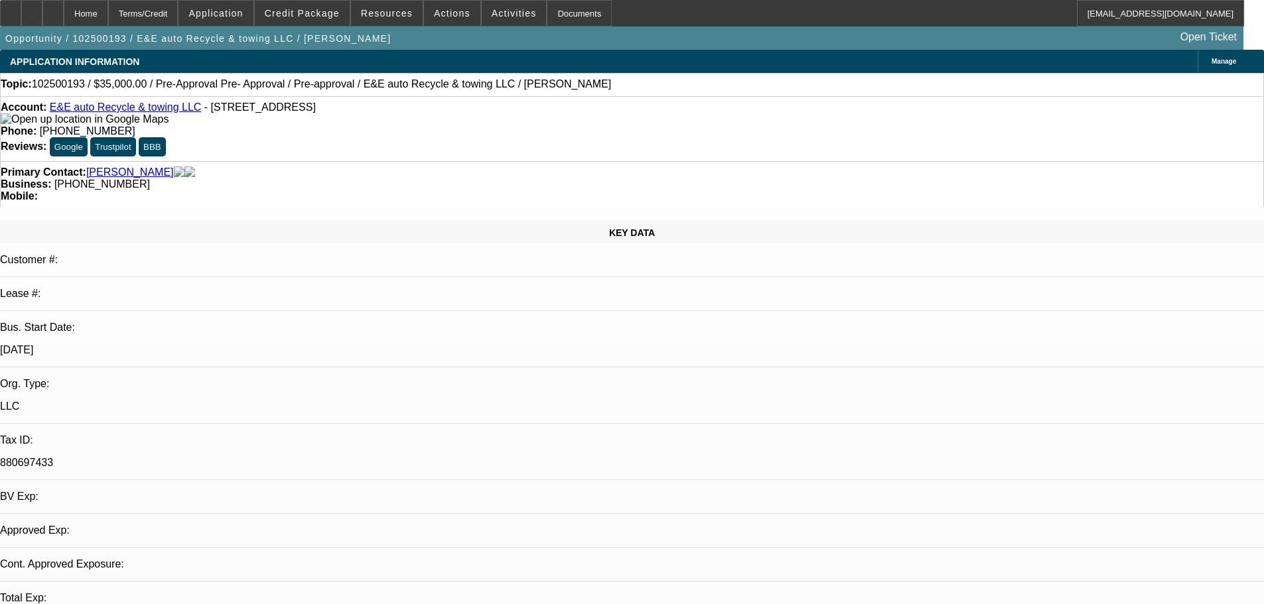
select select "2"
select select "0.1"
select select "4"
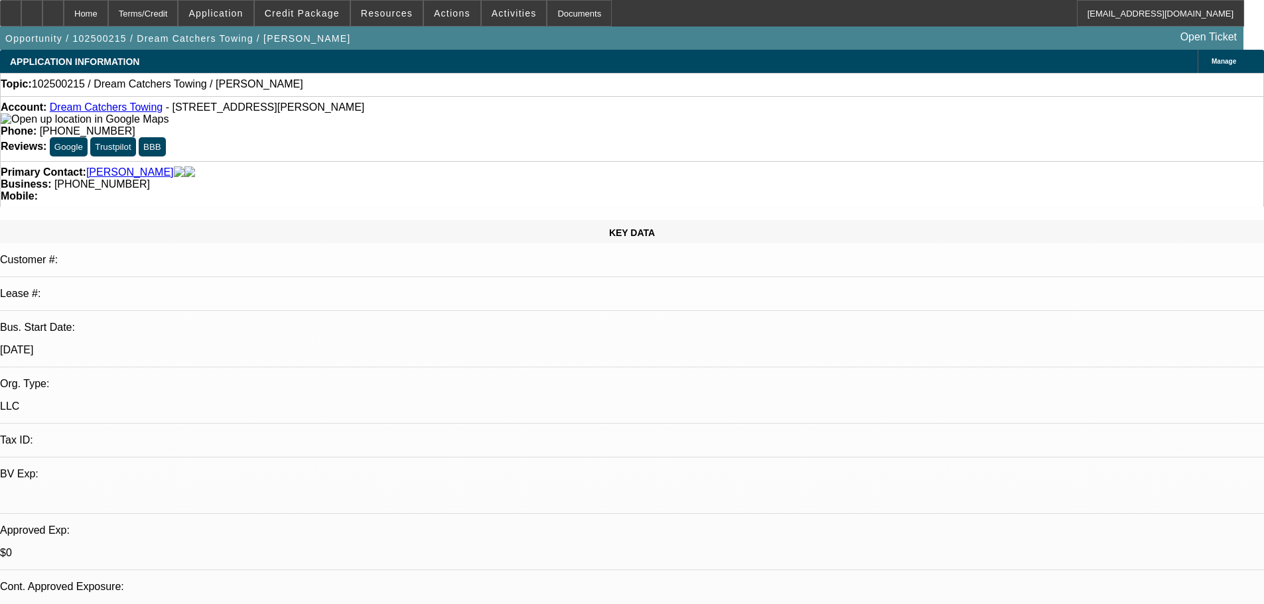
select select "0"
select select "2"
select select "0.1"
select select "4"
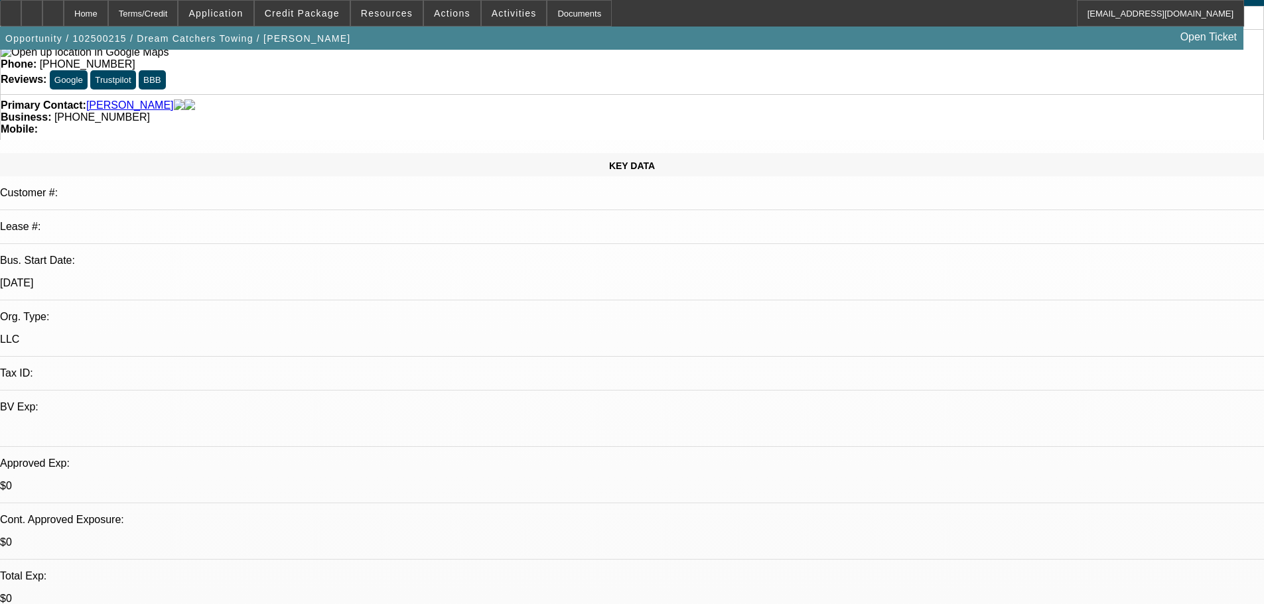
scroll to position [66, 0]
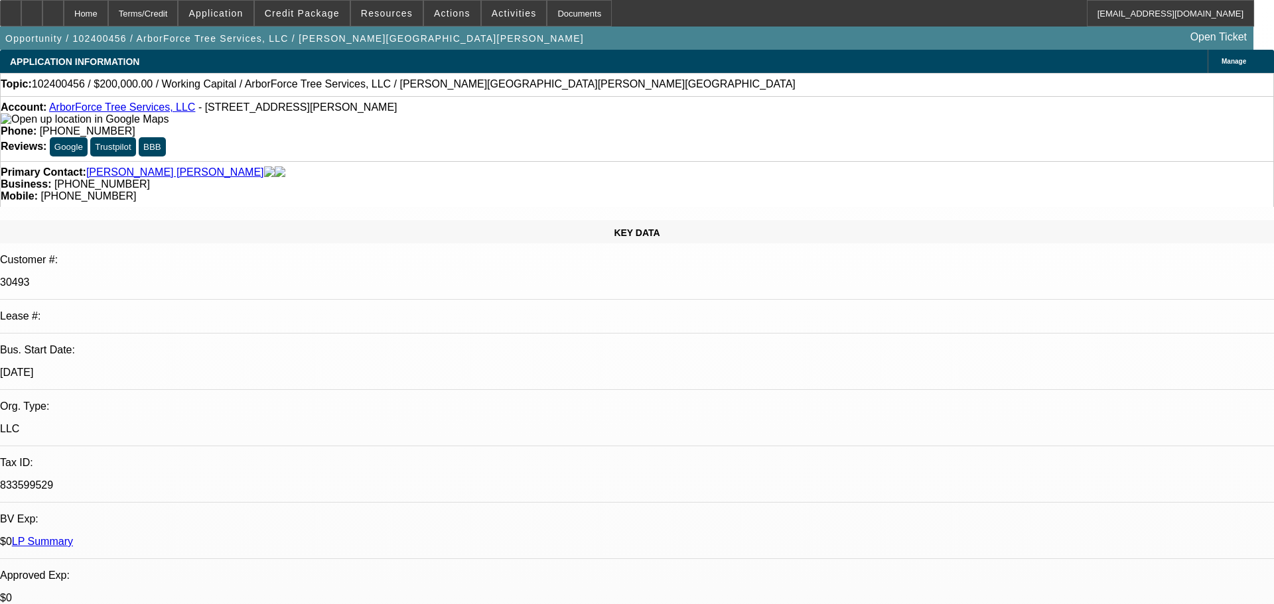
select select "0"
select select "2"
select select "0"
select select "6"
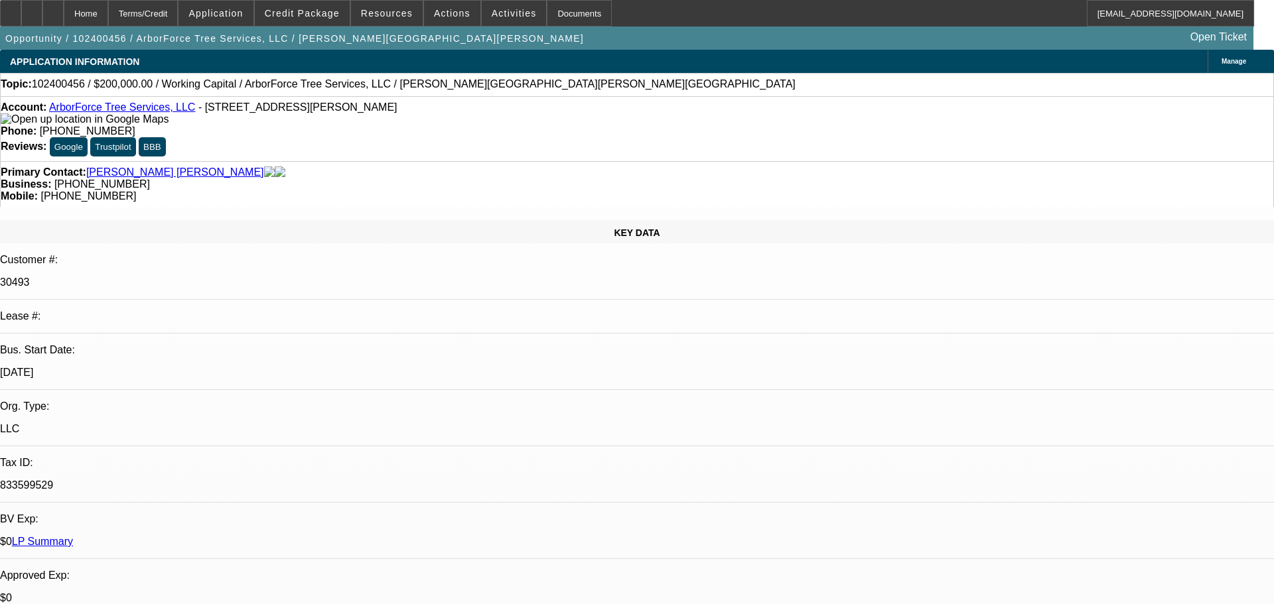
select select "0"
select select "2"
select select "0"
select select "6"
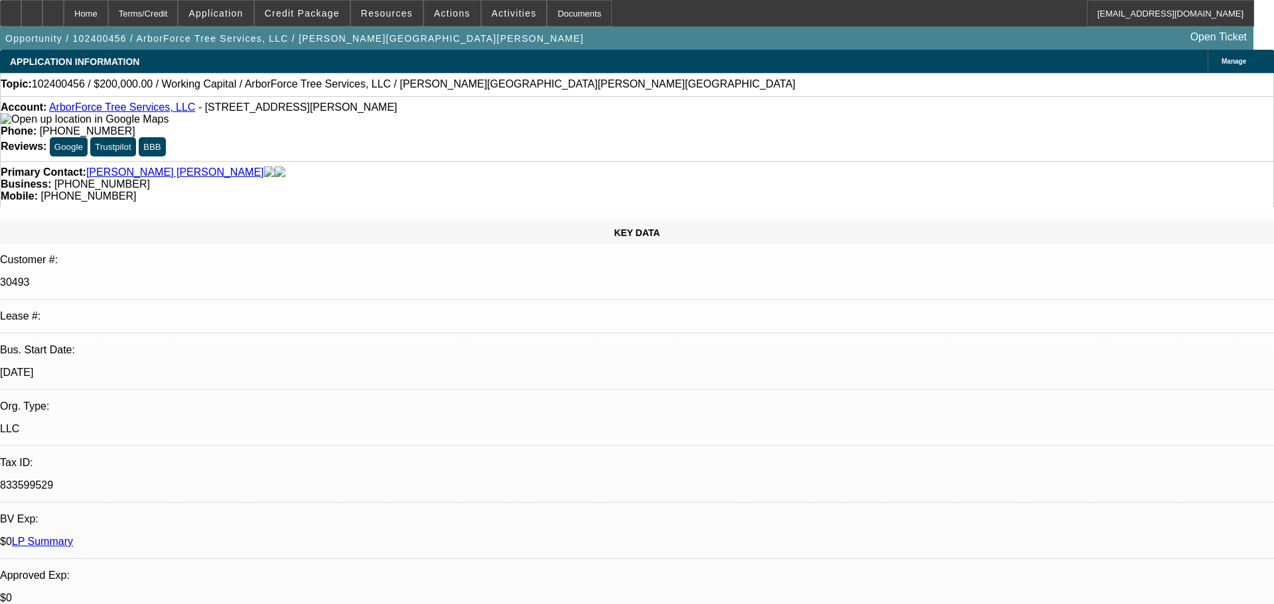
select select "0"
select select "2"
select select "0"
select select "6"
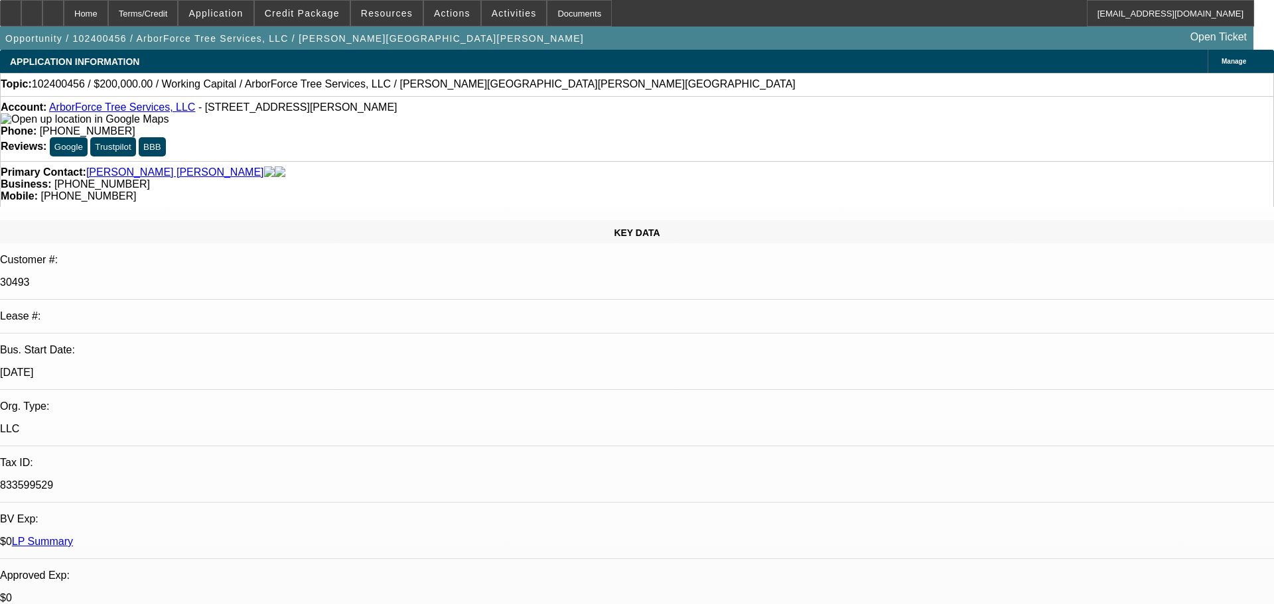
select select "0"
select select "6"
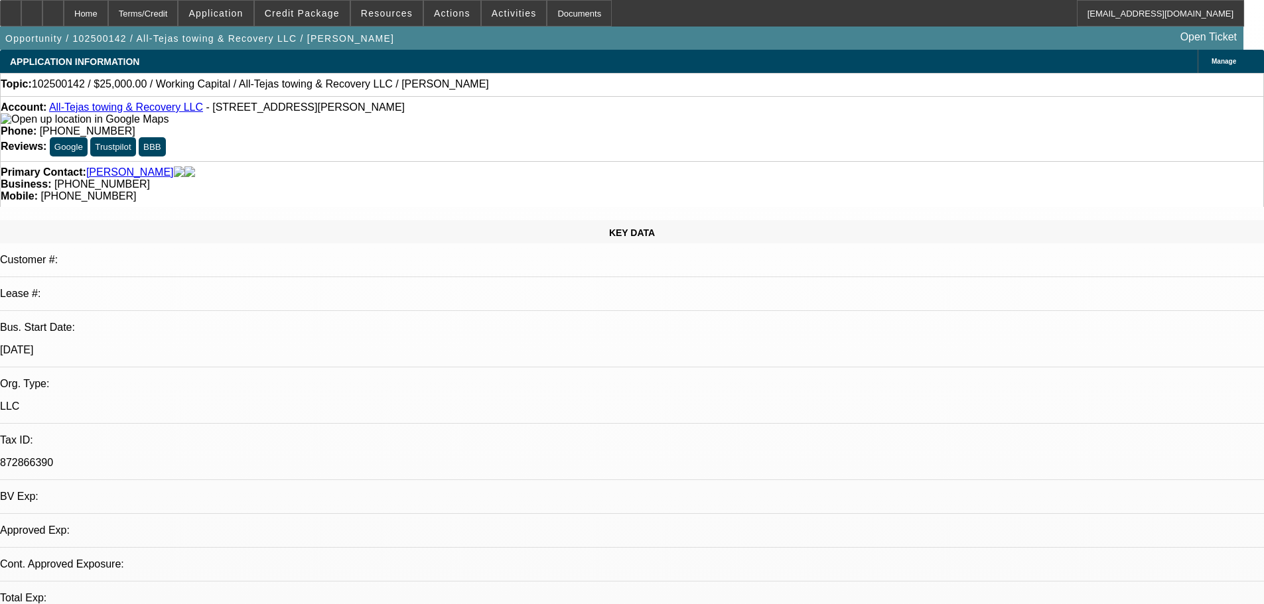
select select "0"
select select "2"
select select "0.1"
select select "1"
select select "2"
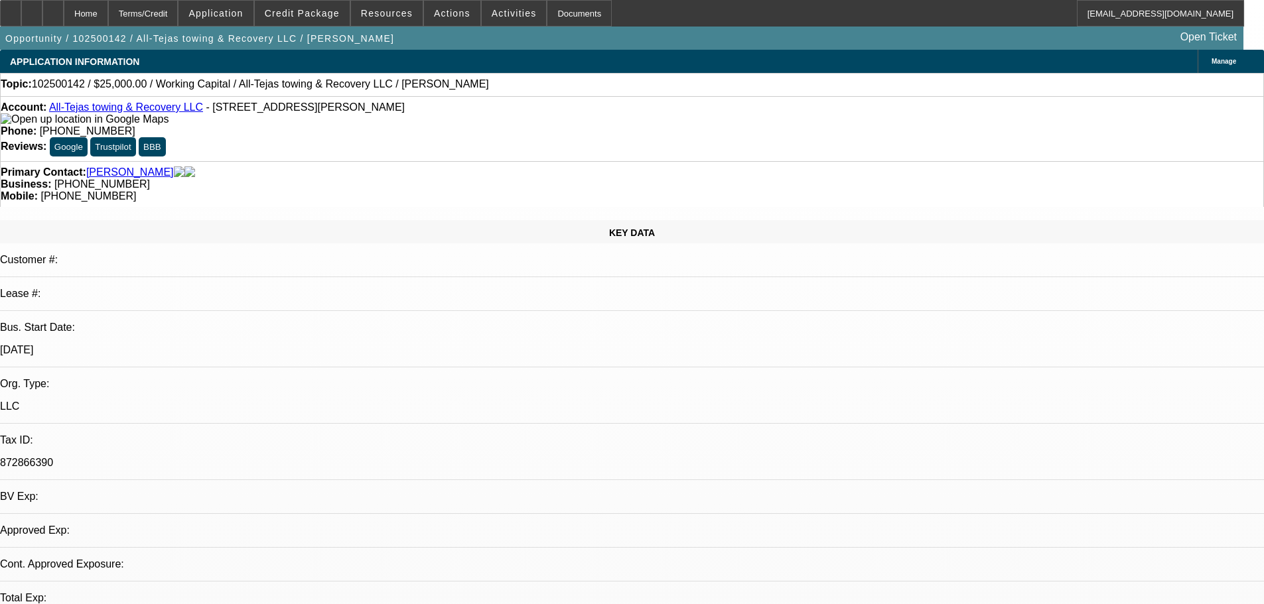
select select "4"
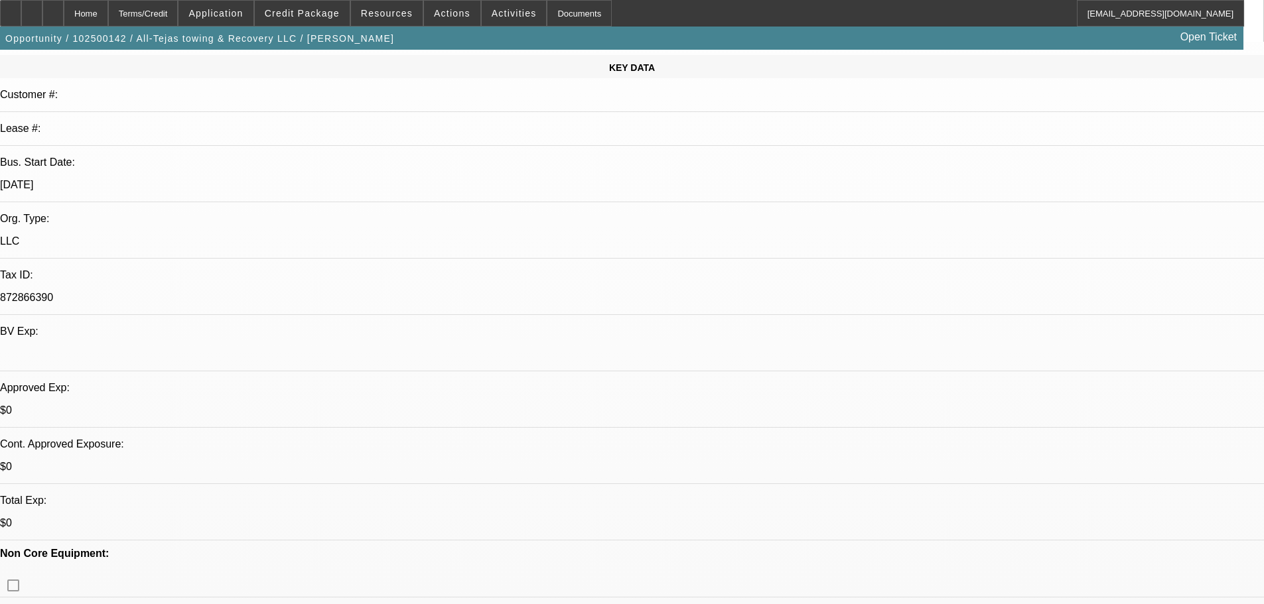
scroll to position [332, 0]
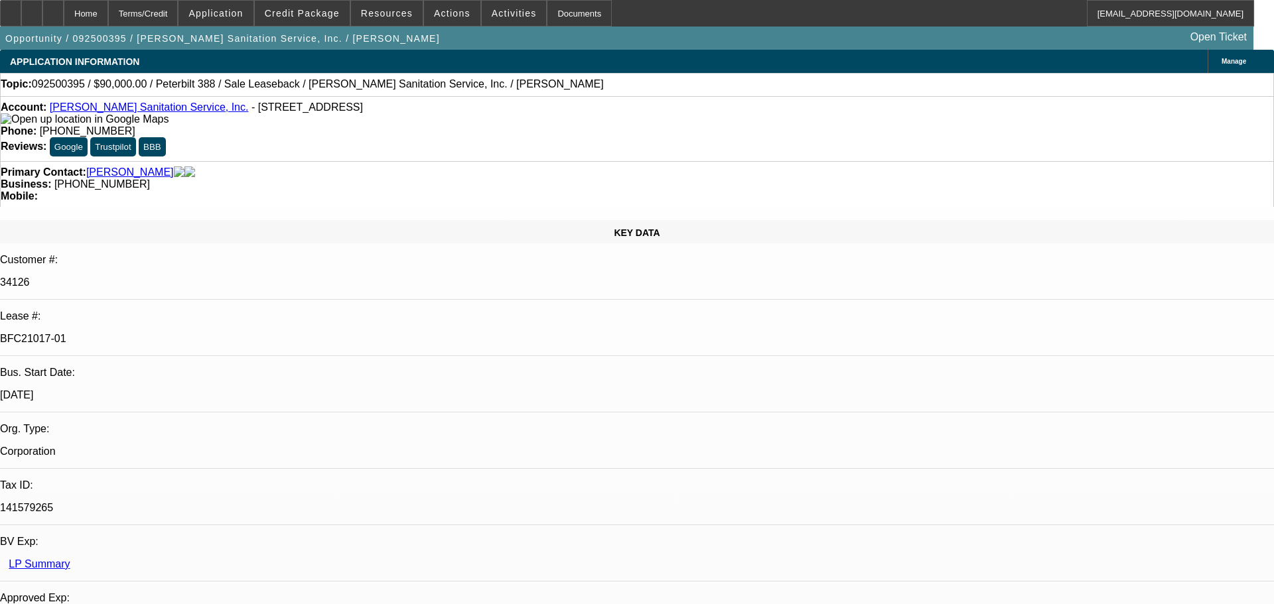
select select "0"
select select "2"
select select "0"
select select "6"
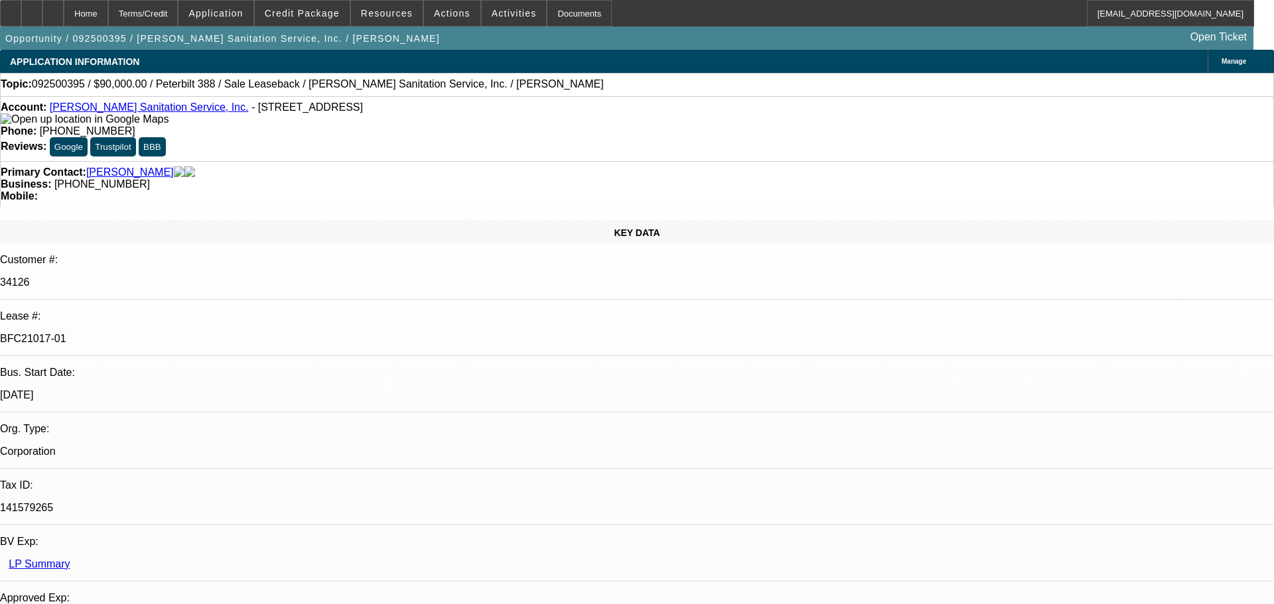
select select "0"
select select "2"
select select "0"
select select "6"
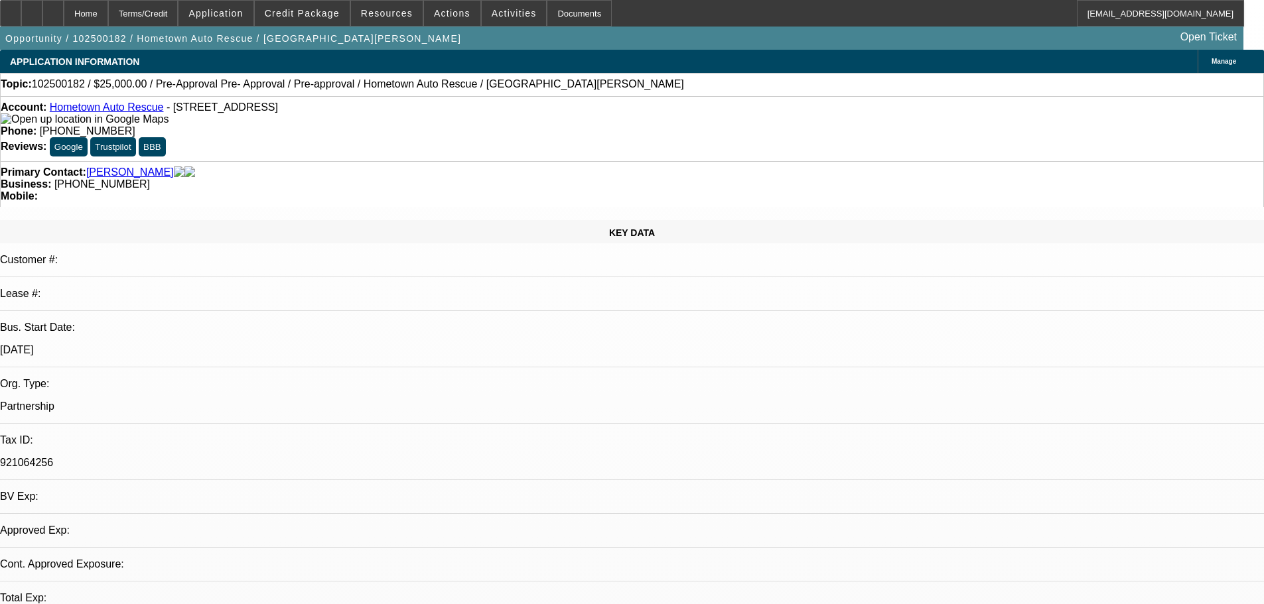
select select "0"
select select "2"
select select "0.1"
select select "4"
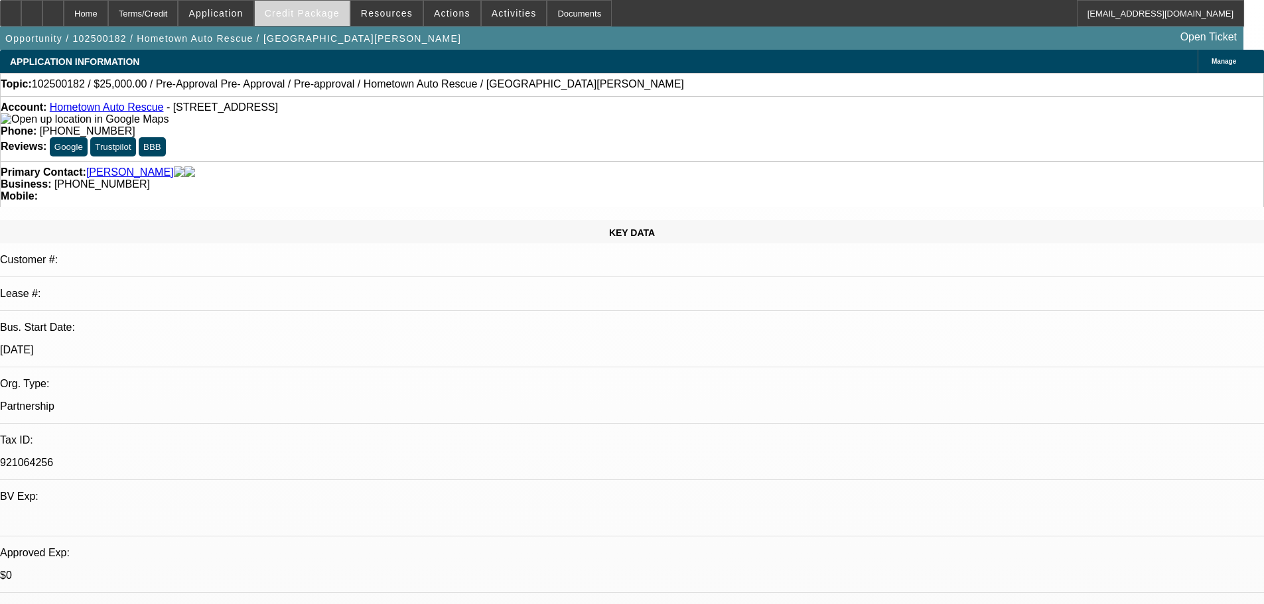
click at [309, 17] on span "Credit Package" at bounding box center [302, 13] width 75 height 11
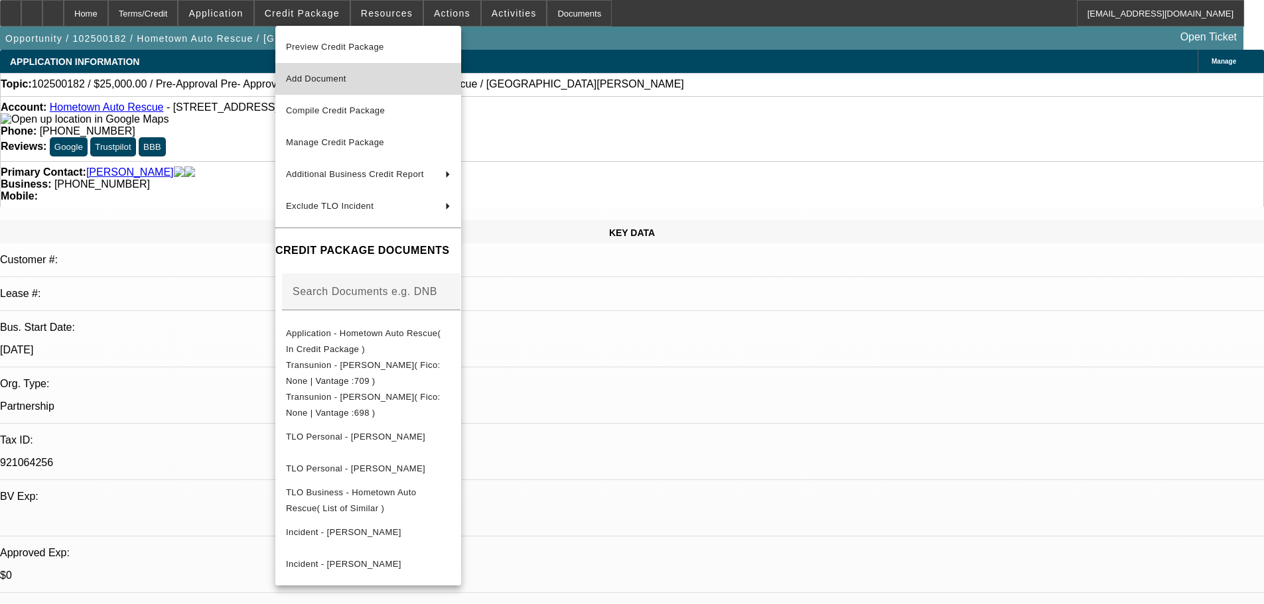
click at [371, 84] on span "Add Document" at bounding box center [368, 79] width 165 height 16
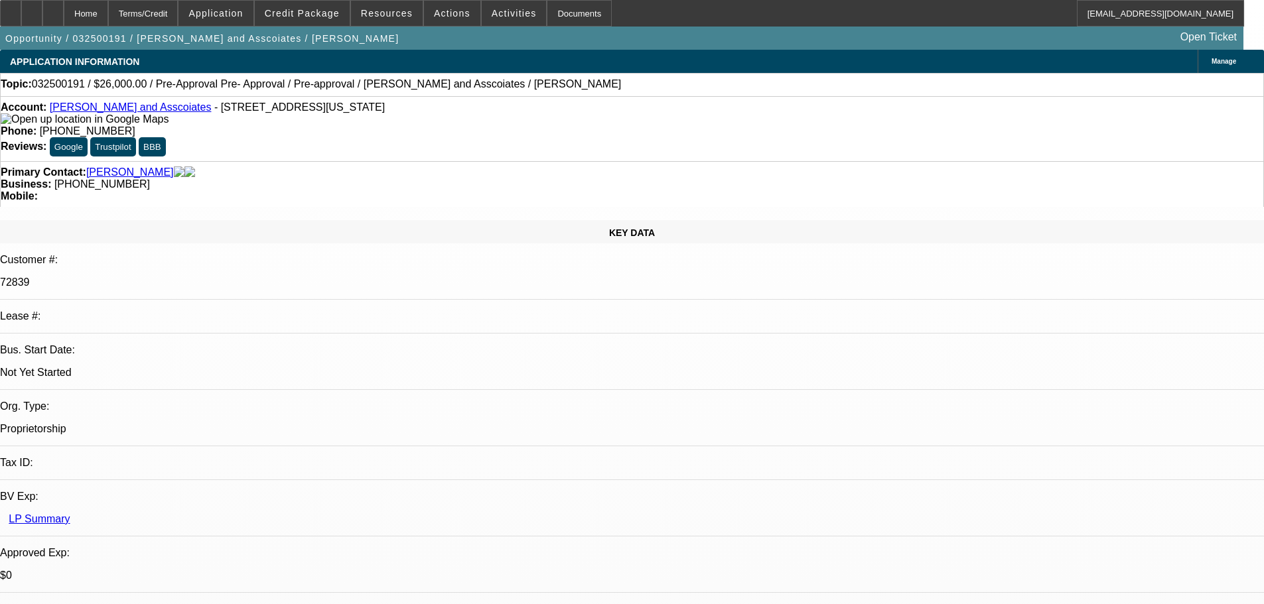
select select "0"
select select "2"
select select "0.1"
select select "4"
